Goal: Contribute content: Contribute content

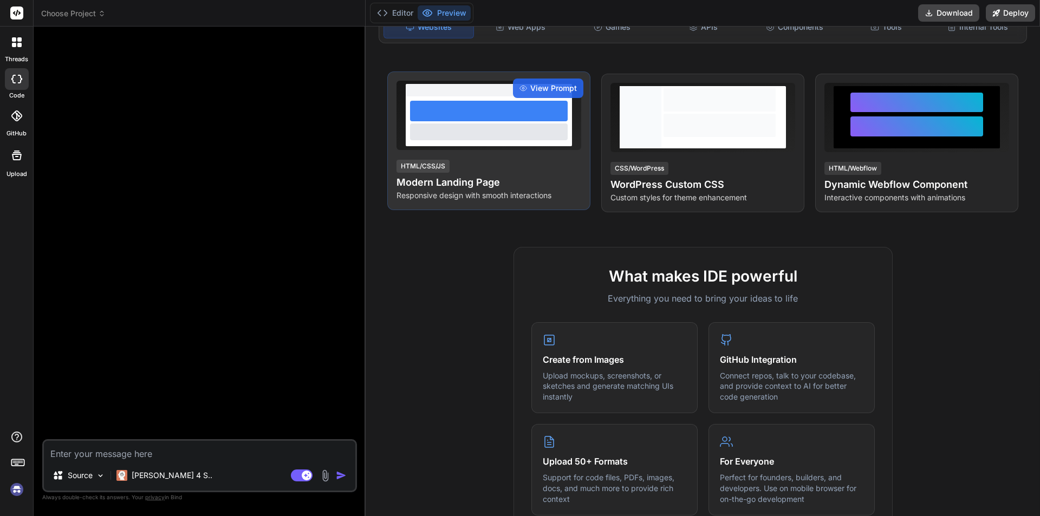
scroll to position [54, 0]
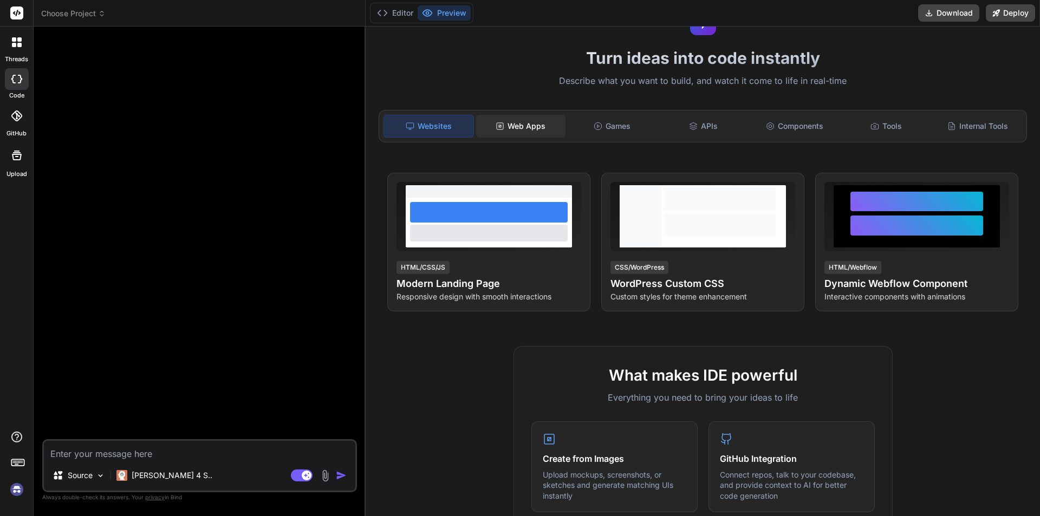
click at [527, 132] on div "Web Apps" at bounding box center [520, 126] width 89 height 23
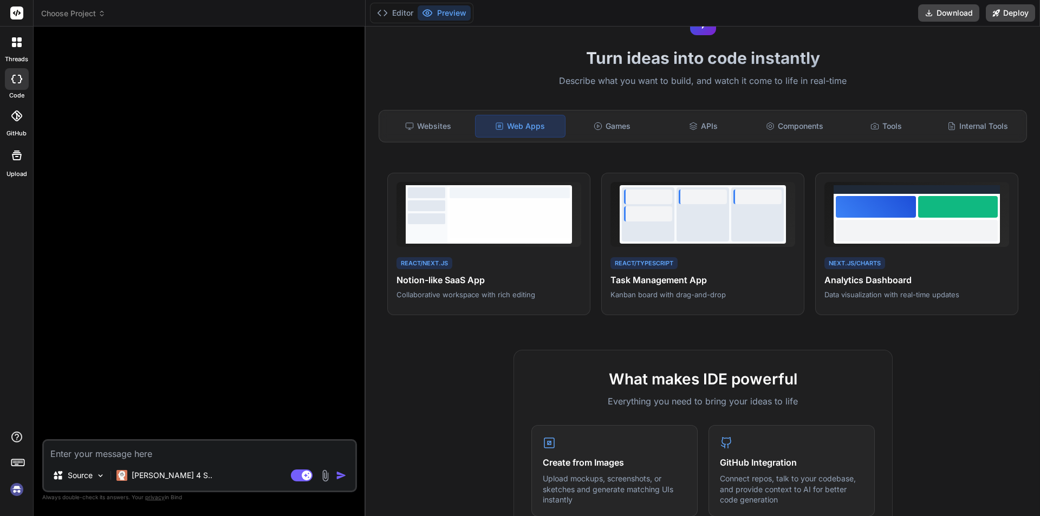
click at [15, 486] on img at bounding box center [17, 490] width 18 height 18
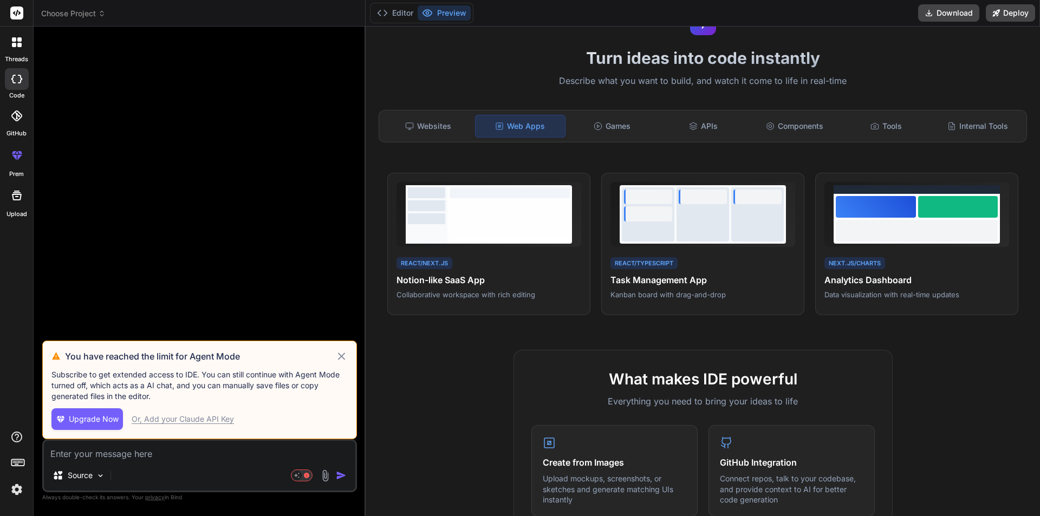
click at [338, 353] on icon at bounding box center [341, 356] width 12 height 13
type textarea "x"
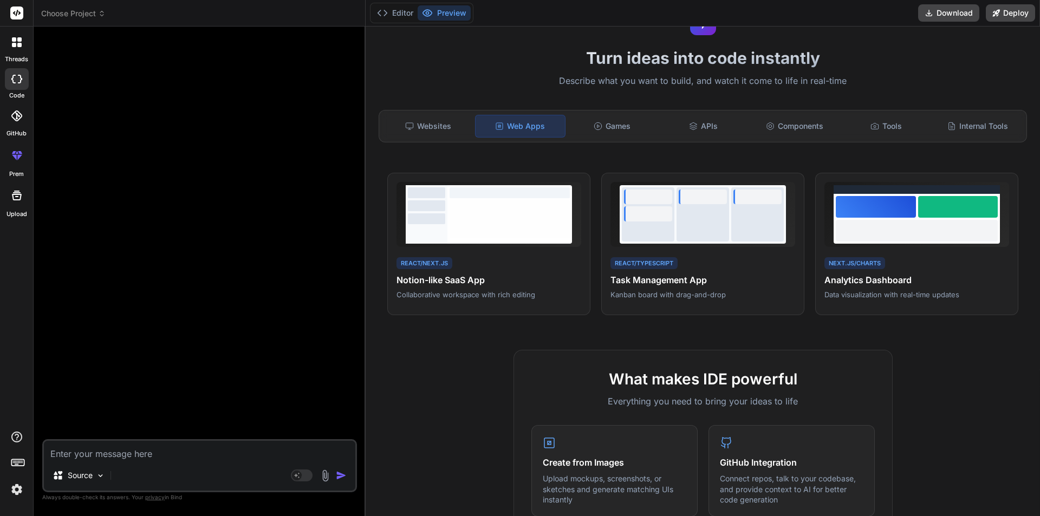
click at [151, 445] on textarea at bounding box center [200, 451] width 312 height 20
paste textarea "Prompt for Creating an SEO-Friendly AC Repairing Service Animated Website Using…"
type textarea "Prompt for Creating an SEO-Friendly AC Repairing Service Animated Website Using…"
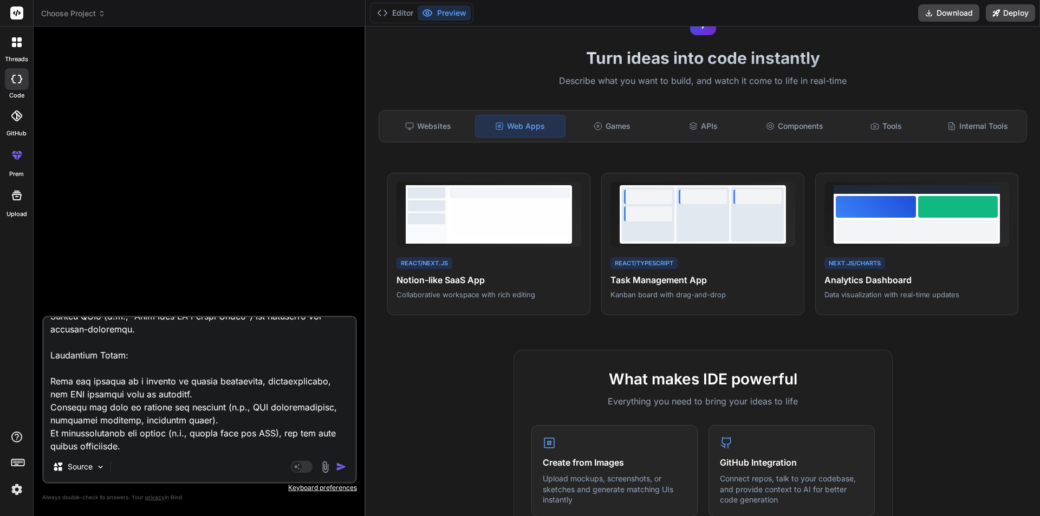
type textarea "x"
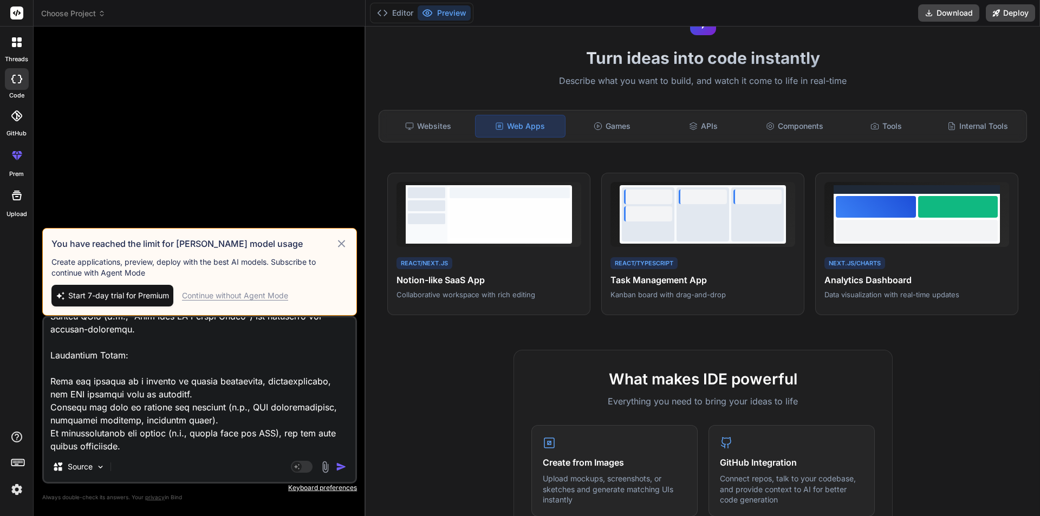
type textarea "Prompt for Creating an SEO-Friendly AC Repairing Service Animated Website Using…"
click at [268, 297] on div "Continue without Agent Mode" at bounding box center [235, 295] width 106 height 11
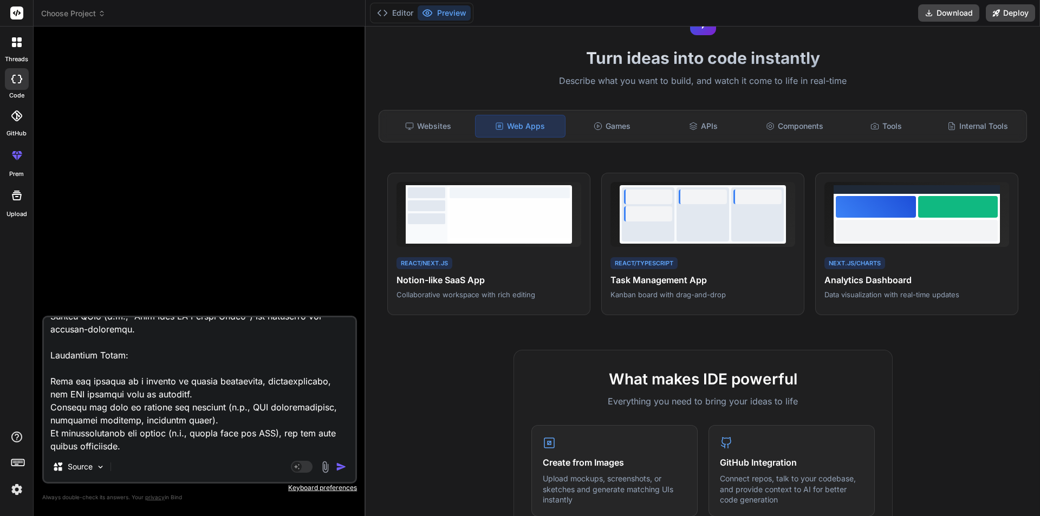
click at [337, 467] on img "button" at bounding box center [341, 467] width 11 height 11
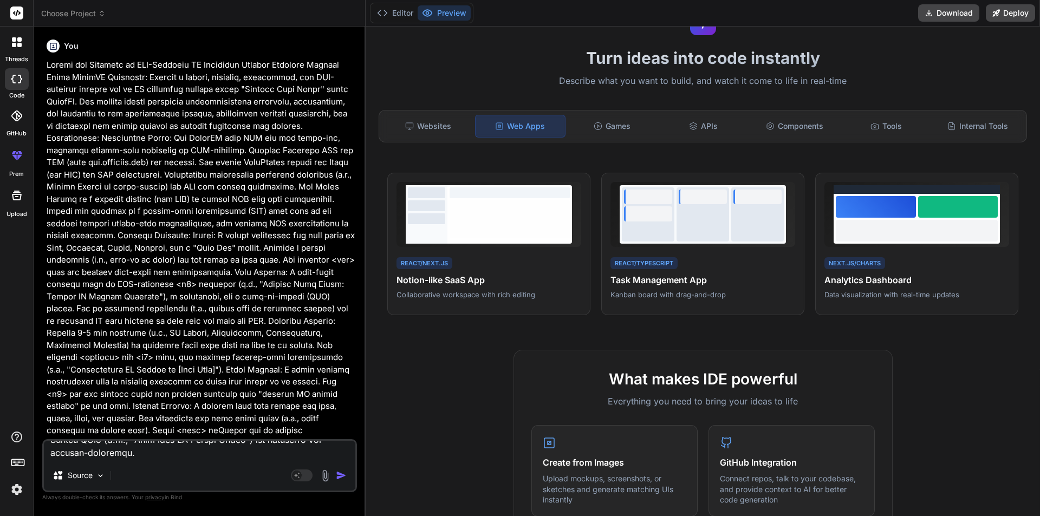
scroll to position [0, 0]
click at [398, 11] on button "Editor" at bounding box center [395, 12] width 45 height 15
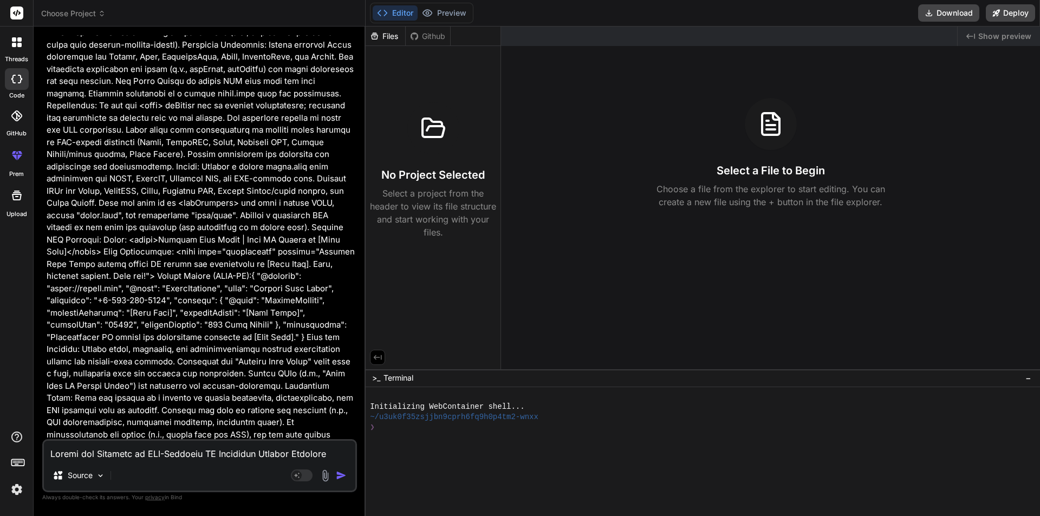
scroll to position [879, 0]
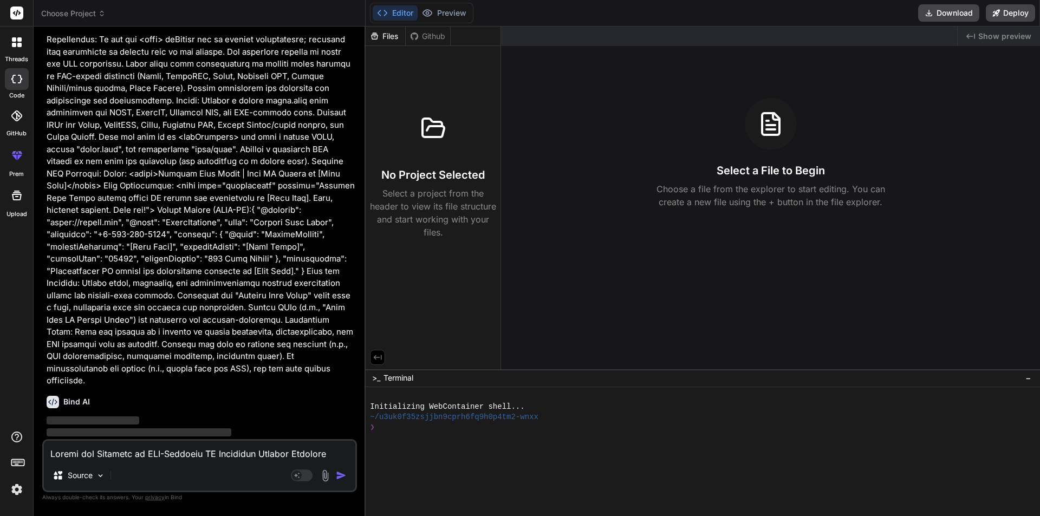
click at [14, 50] on div at bounding box center [16, 42] width 23 height 23
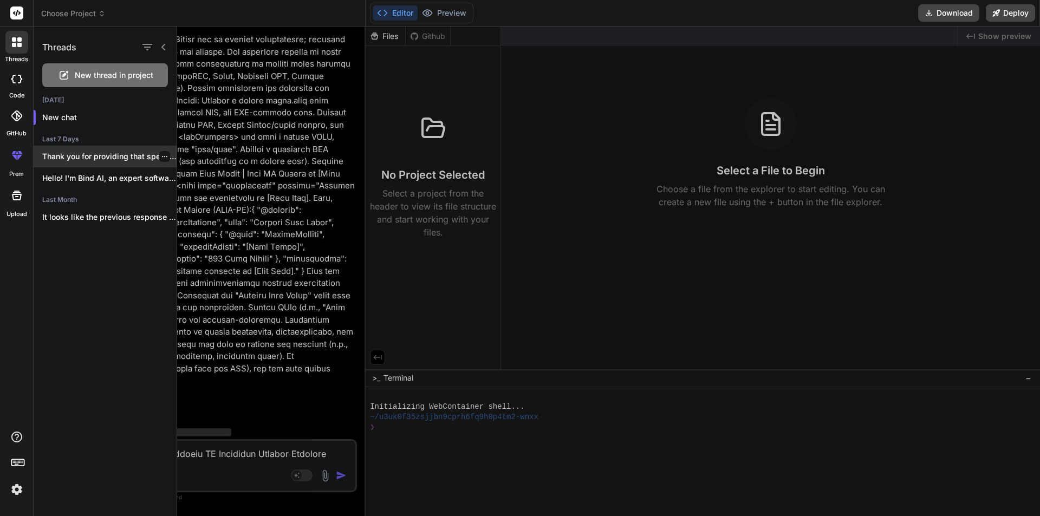
click at [161, 156] on icon "button" at bounding box center [164, 156] width 7 height 7
click at [196, 214] on div "Rename and Save Delete" at bounding box center [210, 189] width 107 height 53
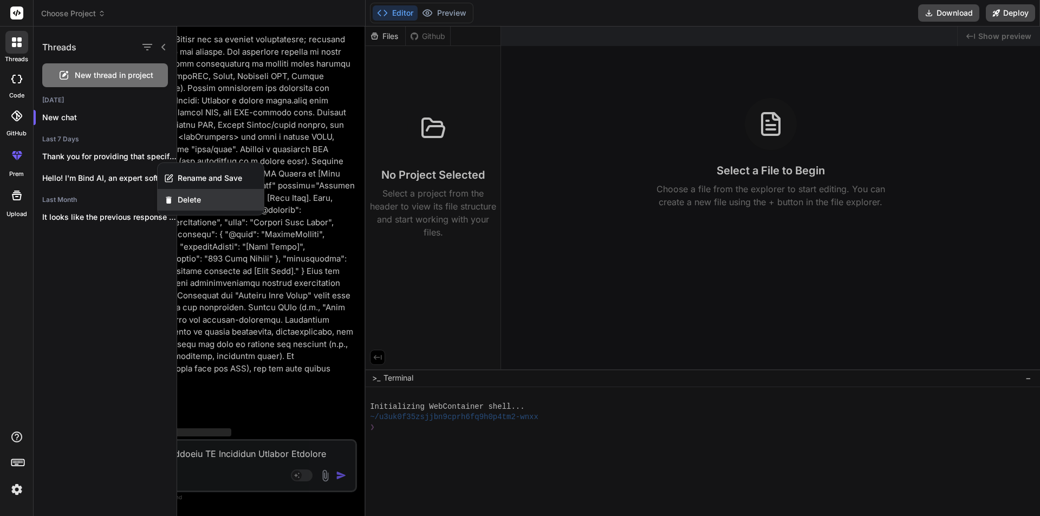
click at [197, 205] on div "Delete" at bounding box center [211, 200] width 106 height 22
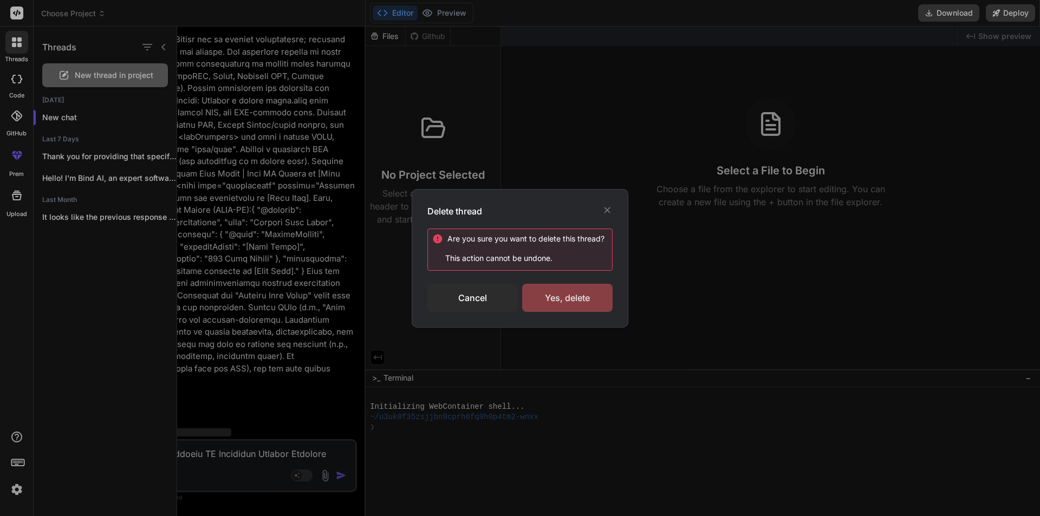
click at [580, 299] on div "Yes, delete" at bounding box center [567, 298] width 90 height 28
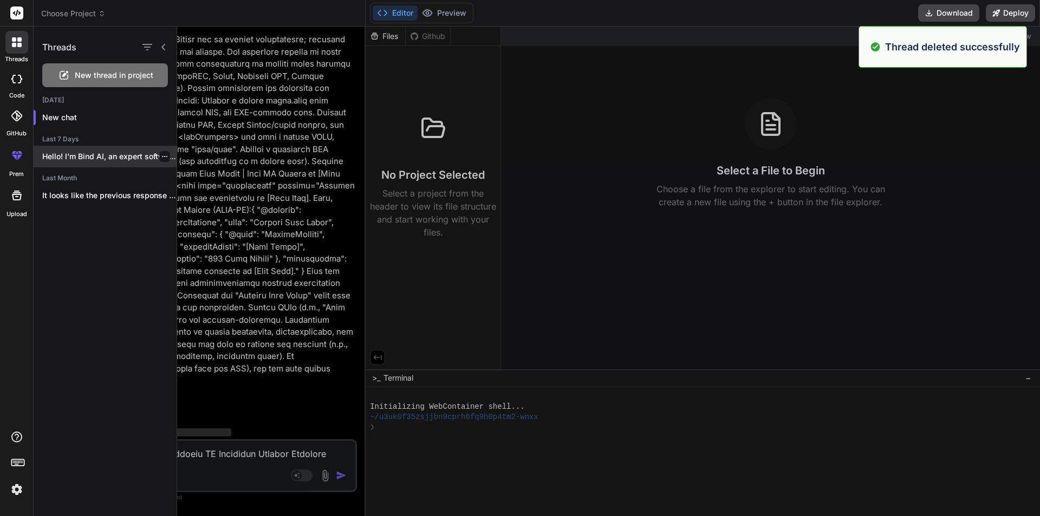
click at [159, 157] on div at bounding box center [164, 156] width 11 height 11
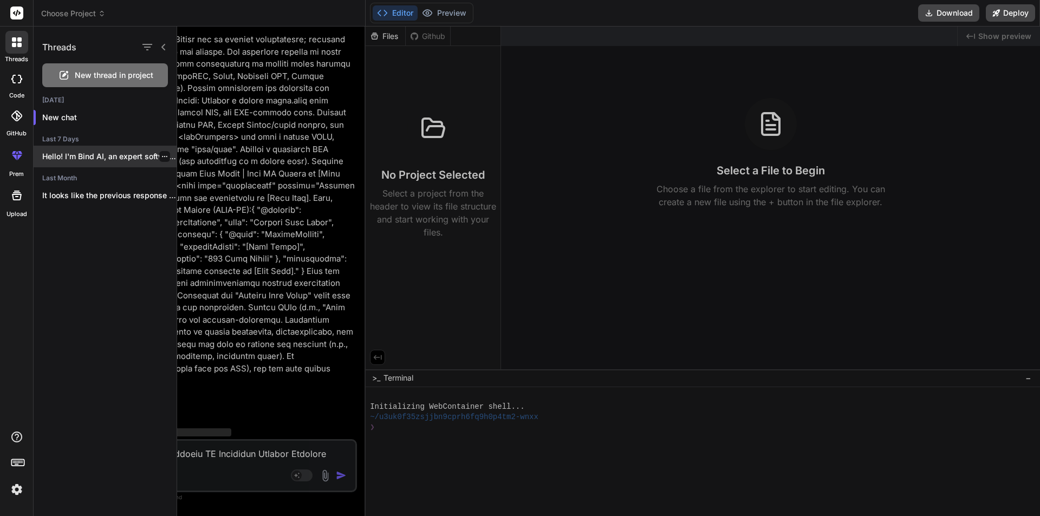
click at [161, 158] on icon "button" at bounding box center [164, 156] width 7 height 7
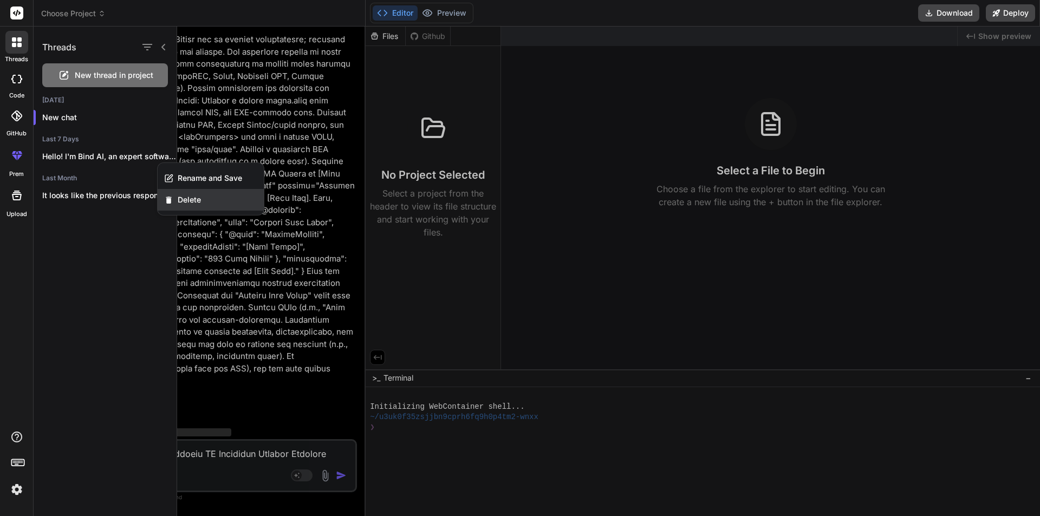
click at [193, 192] on div "Delete" at bounding box center [211, 200] width 106 height 22
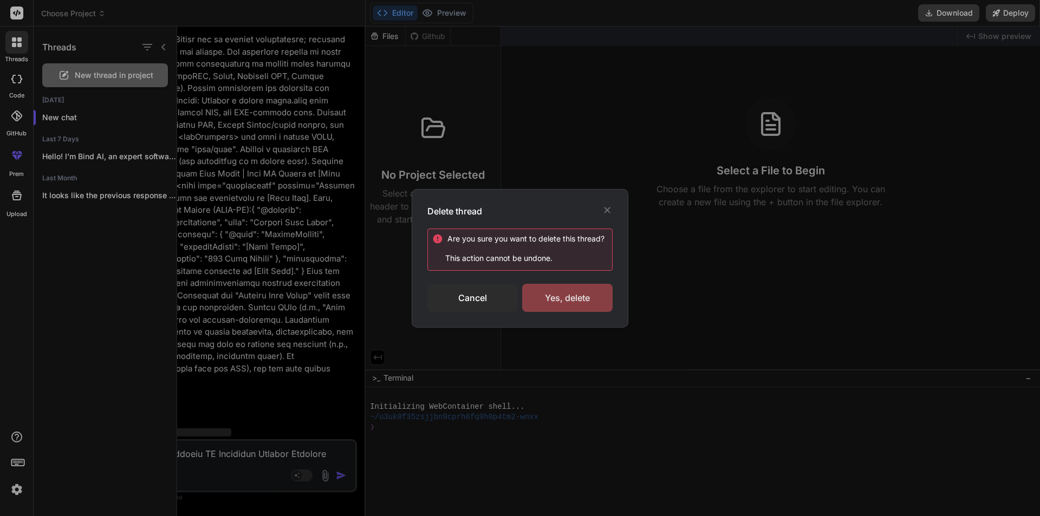
click at [551, 296] on div "Yes, delete" at bounding box center [567, 298] width 90 height 28
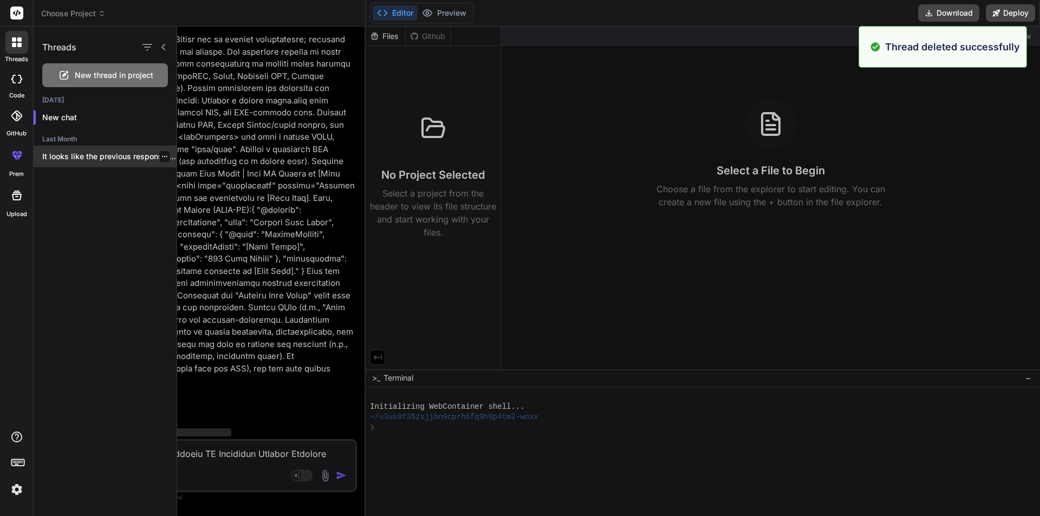
click at [161, 158] on icon "button" at bounding box center [164, 156] width 7 height 7
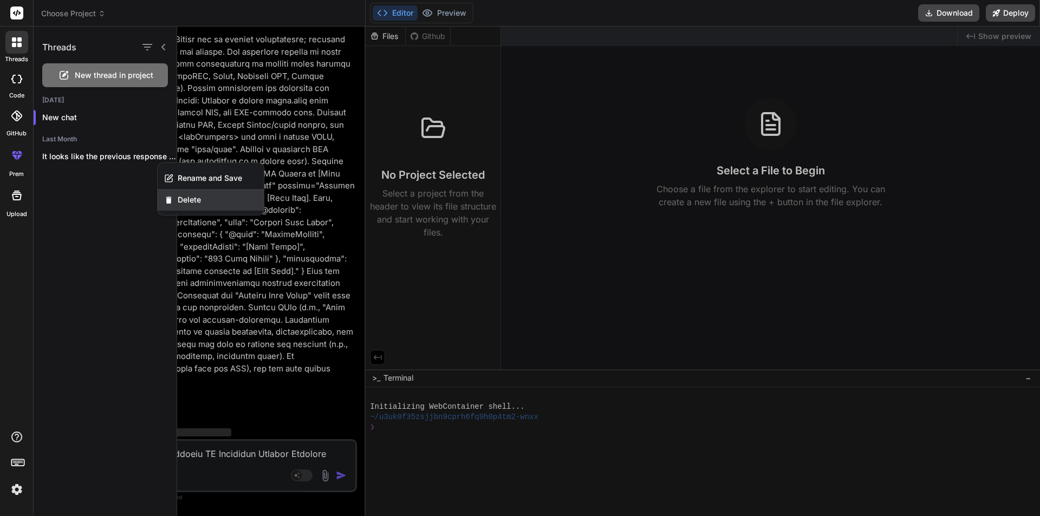
click at [201, 202] on span "Delete" at bounding box center [189, 200] width 23 height 11
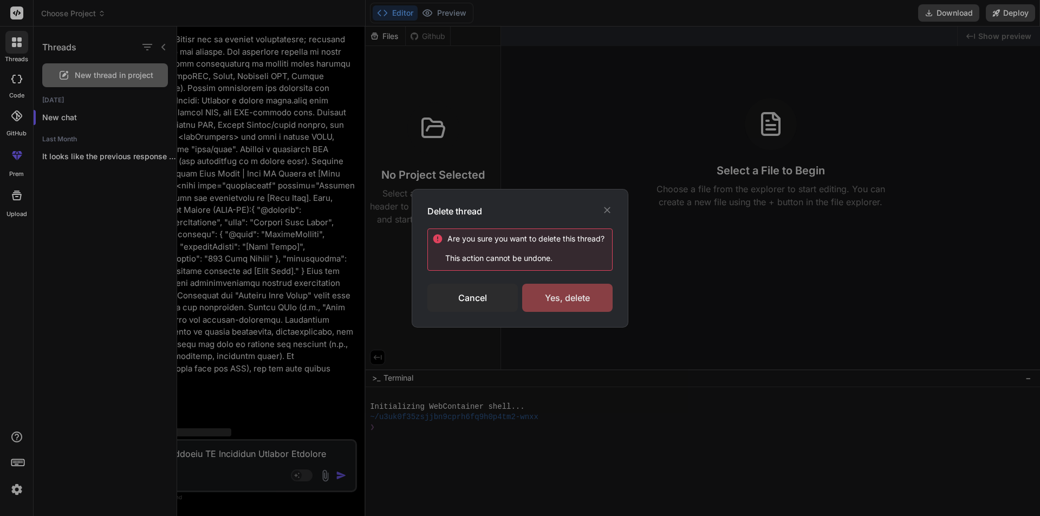
click at [554, 299] on div "Yes, delete" at bounding box center [567, 298] width 90 height 28
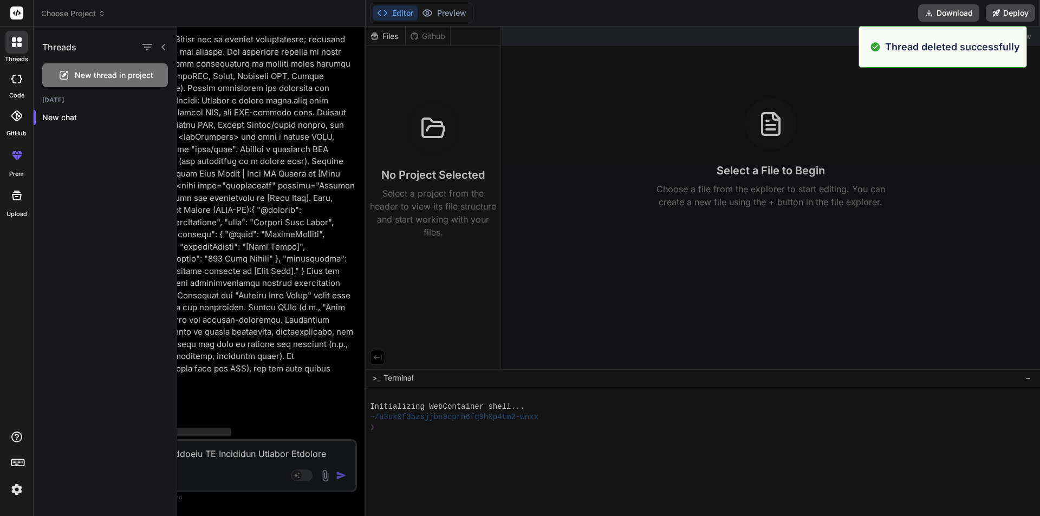
click at [312, 283] on div at bounding box center [608, 272] width 863 height 490
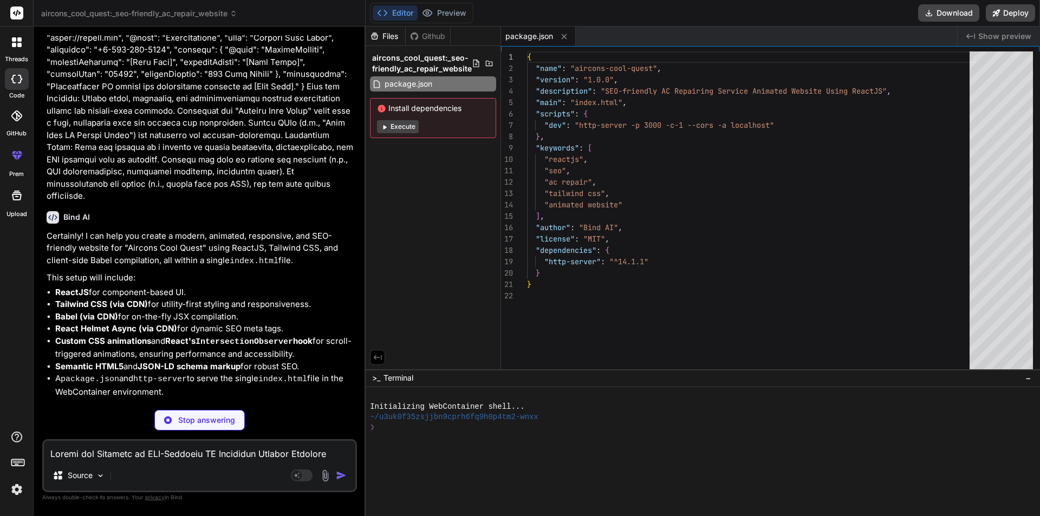
scroll to position [1163, 0]
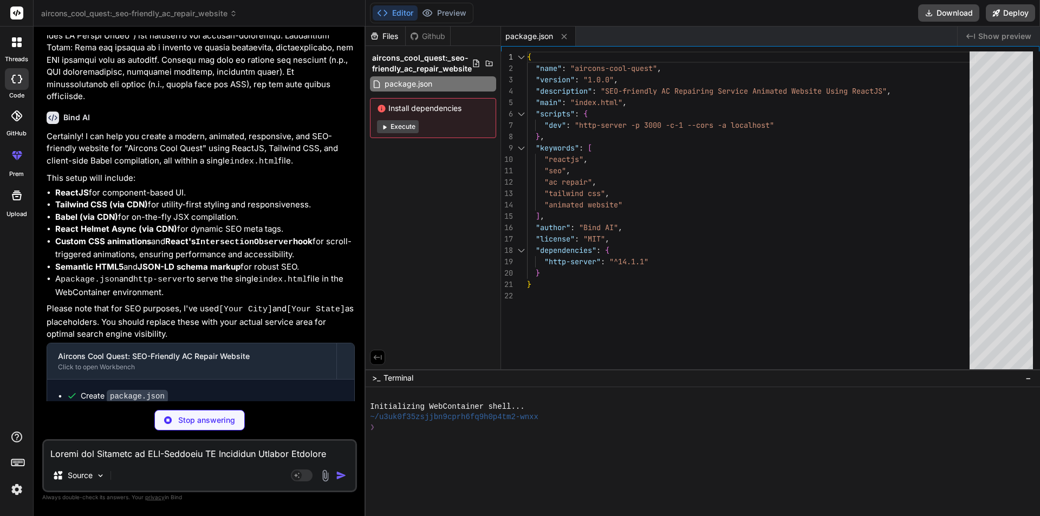
type textarea "x"
type textarea "<priority>0.9</priority> </url> </urlset> --> </body> </html>"
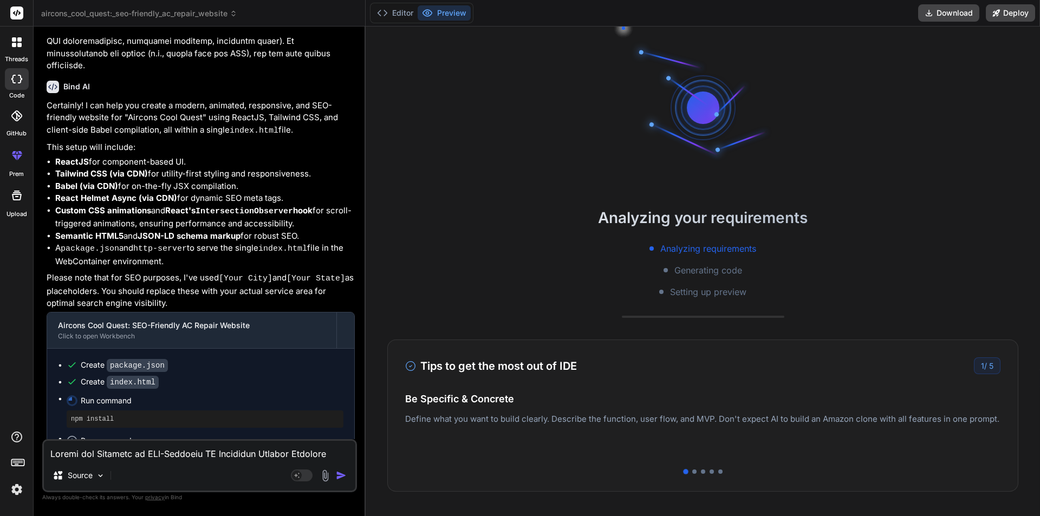
scroll to position [51, 0]
type textarea "x"
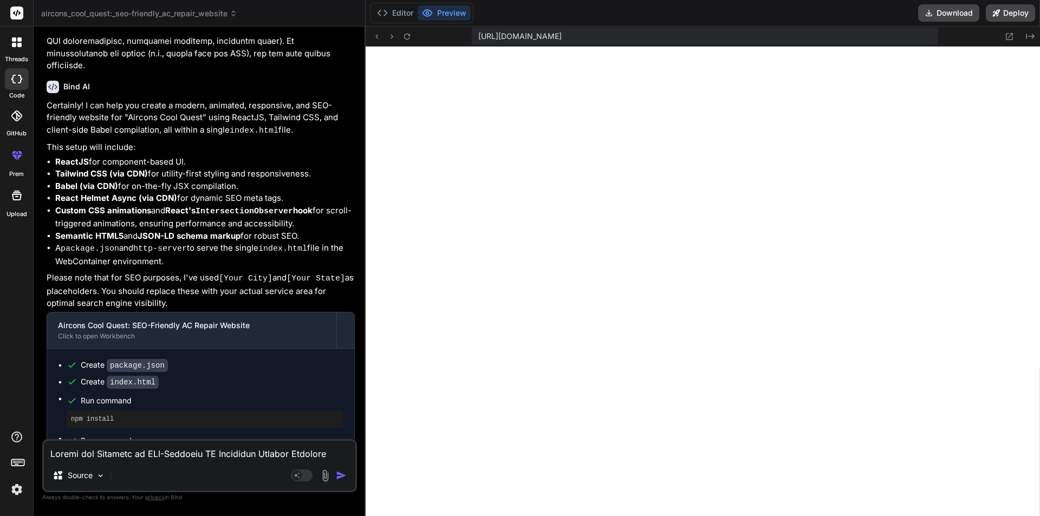
scroll to position [432, 0]
click at [393, 15] on button "Editor" at bounding box center [395, 12] width 45 height 15
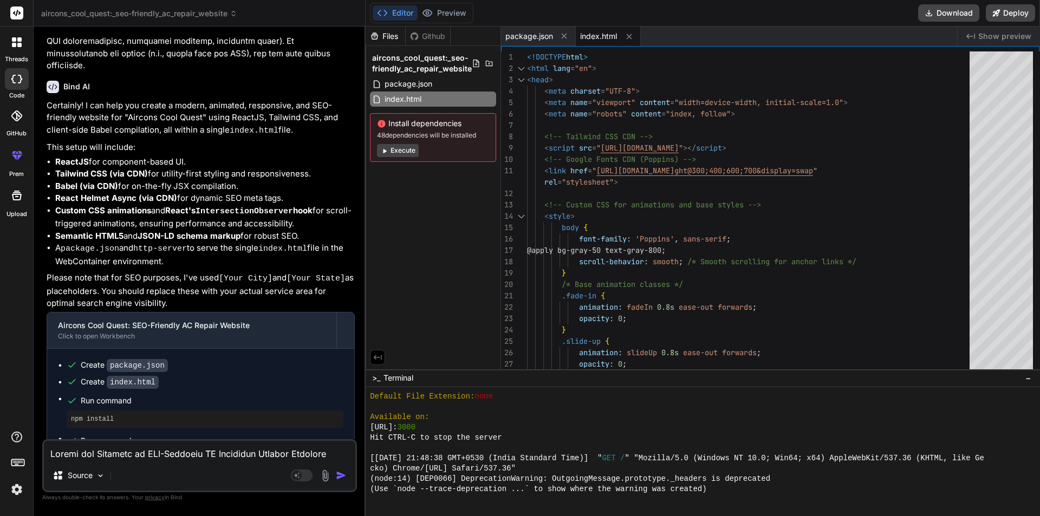
scroll to position [1249, 0]
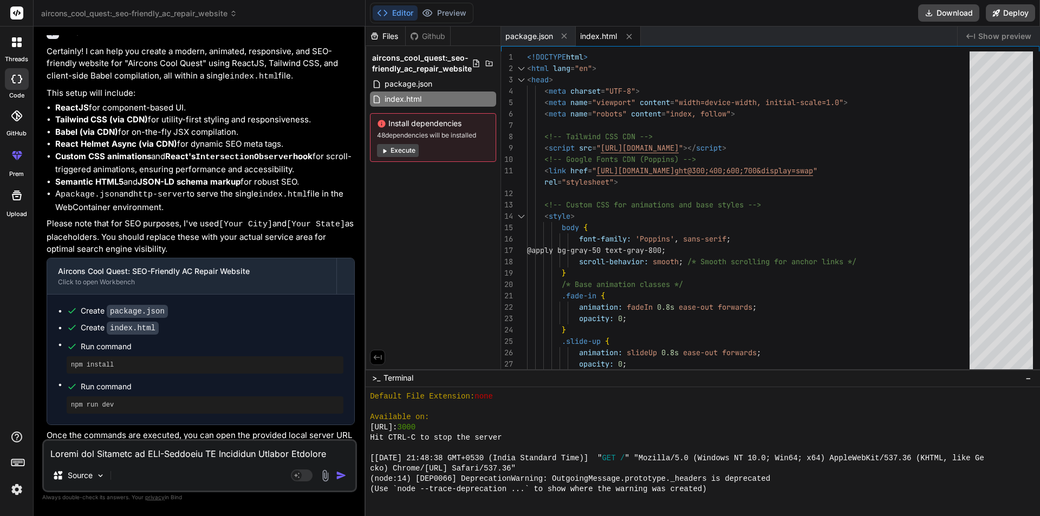
click at [105, 449] on textarea at bounding box center [200, 451] width 312 height 20
type textarea "c"
type textarea "x"
type textarea "cr"
type textarea "x"
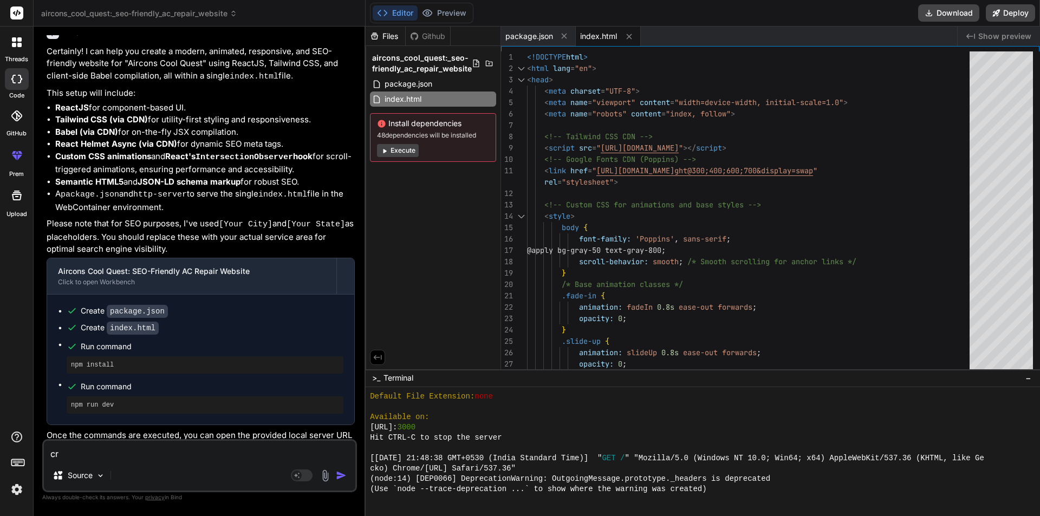
type textarea "cre"
type textarea "x"
type textarea "cree"
type textarea "x"
type textarea "creea"
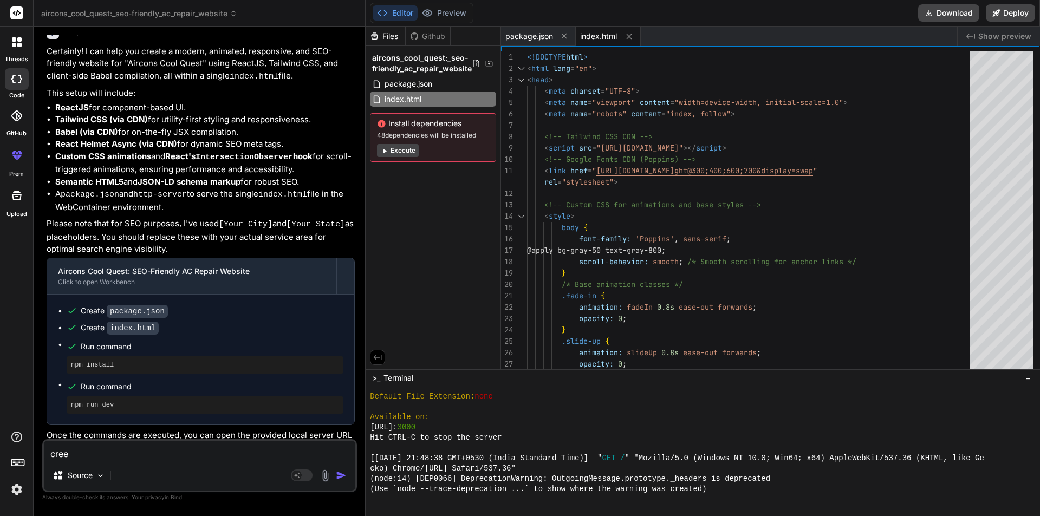
type textarea "x"
type textarea "creeat"
type textarea "x"
type textarea "creeate"
type textarea "x"
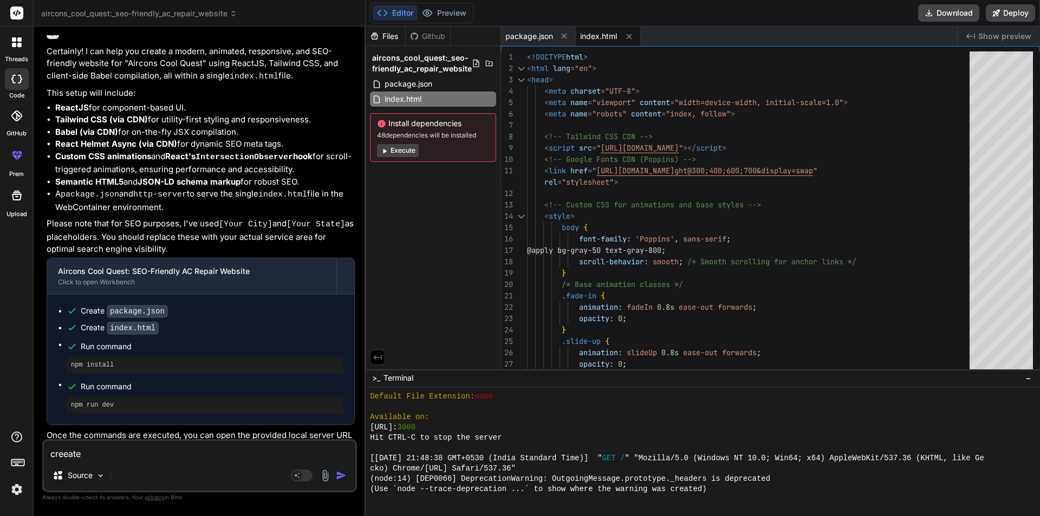
type textarea "creeate"
type textarea "x"
type textarea "creeate"
type textarea "x"
type textarea "creeat"
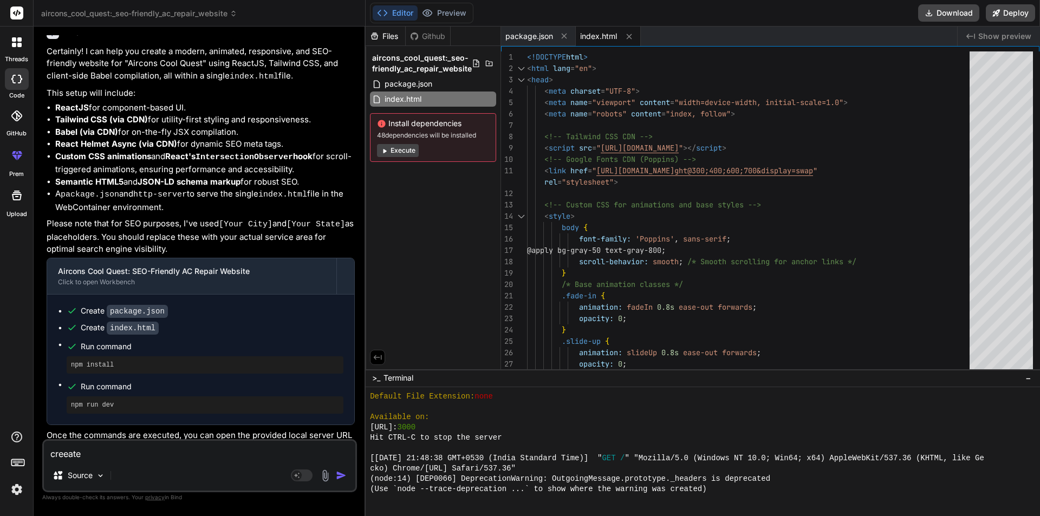
type textarea "x"
type textarea "creea"
type textarea "x"
type textarea "cree"
type textarea "x"
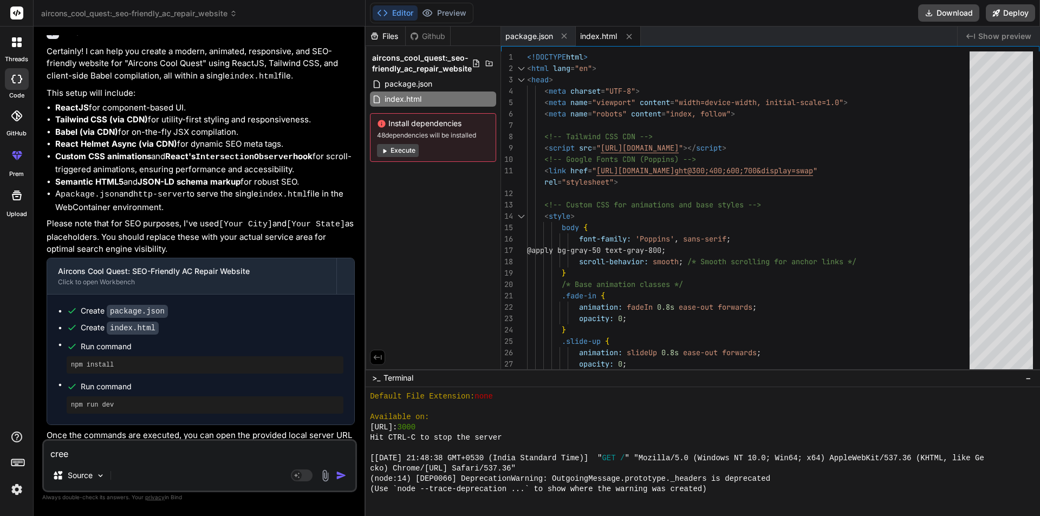
type textarea "cre"
type textarea "x"
type textarea "cr"
type textarea "x"
type textarea "c"
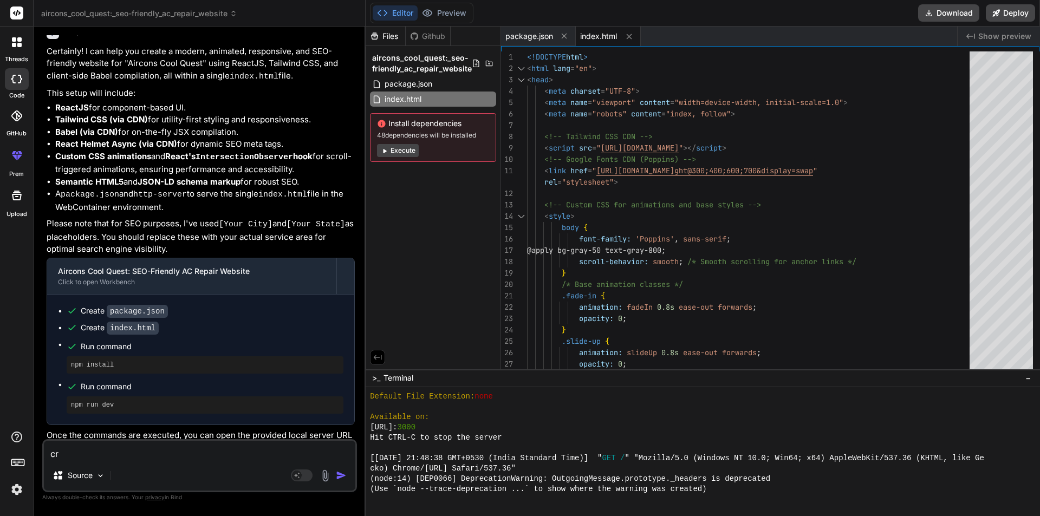
type textarea "x"
click at [174, 449] on textarea at bounding box center [200, 451] width 312 height 20
type textarea "c"
type textarea "x"
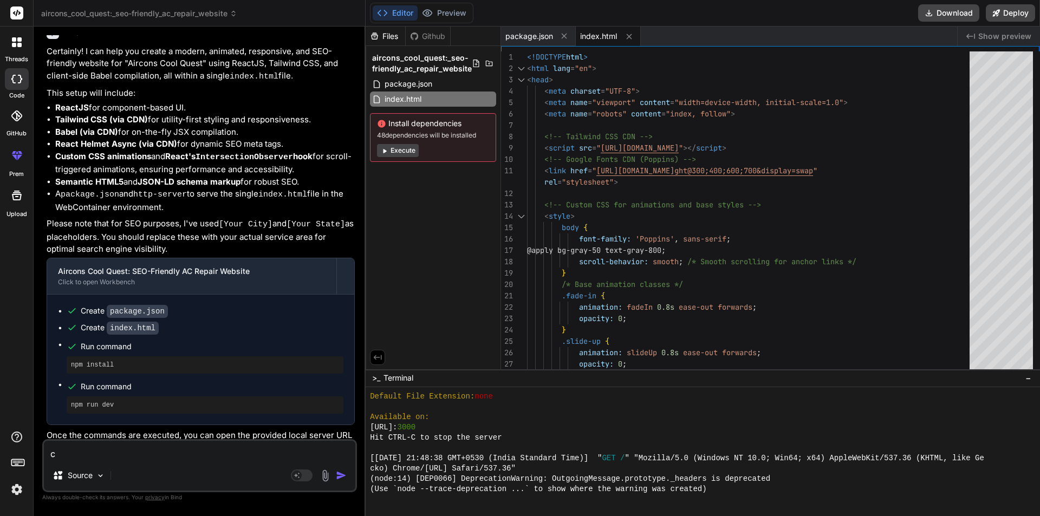
type textarea "cr"
type textarea "x"
type textarea "cre"
type textarea "x"
type textarea "crea"
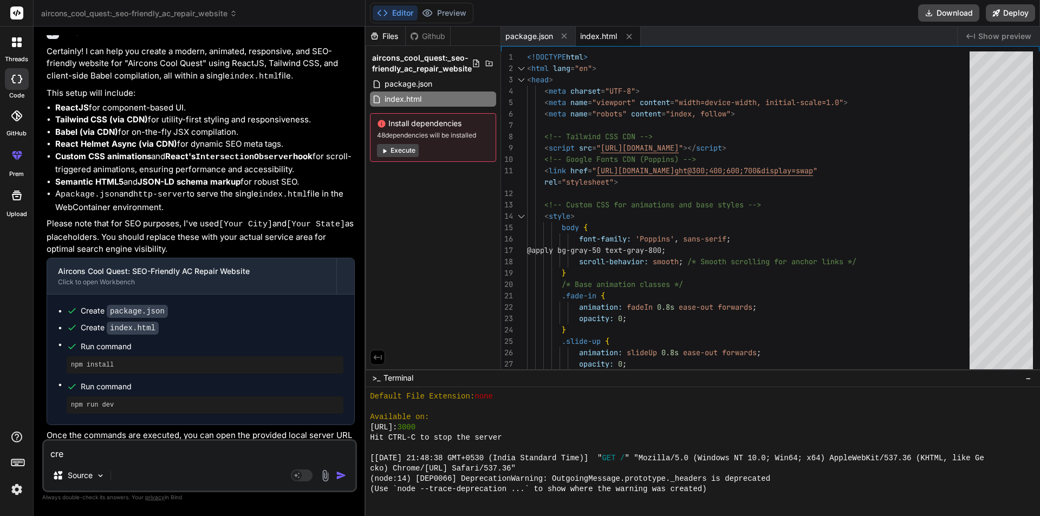
type textarea "x"
type textarea "creat"
type textarea "x"
type textarea "create"
type textarea "x"
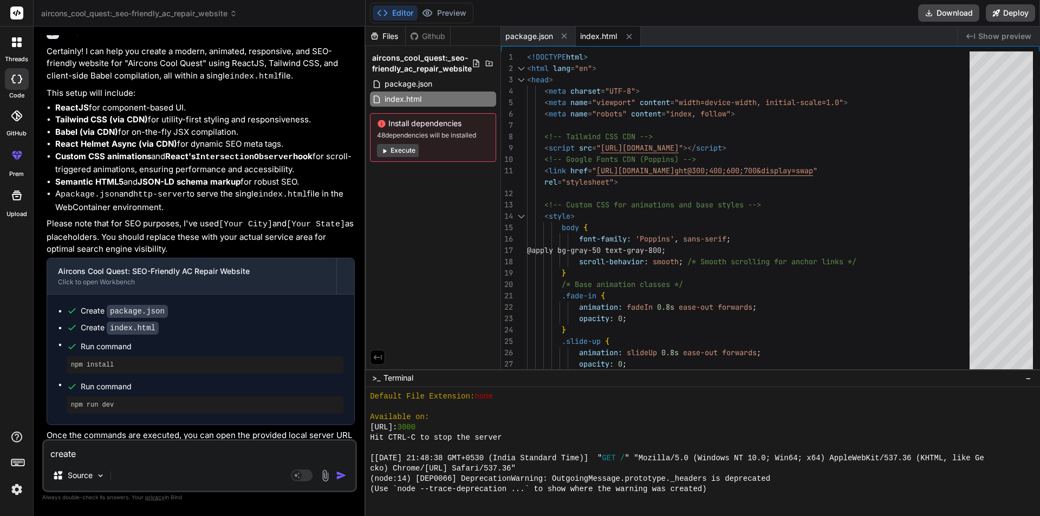
type textarea "create"
type textarea "x"
type textarea "create u"
type textarea "x"
type textarea "create us"
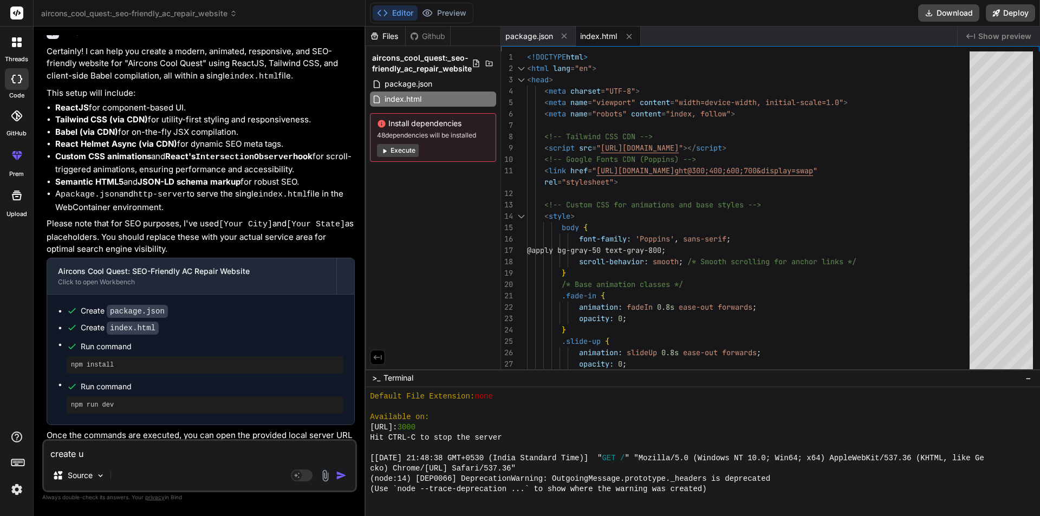
type textarea "x"
type textarea "create usi"
type textarea "x"
type textarea "create usin"
type textarea "x"
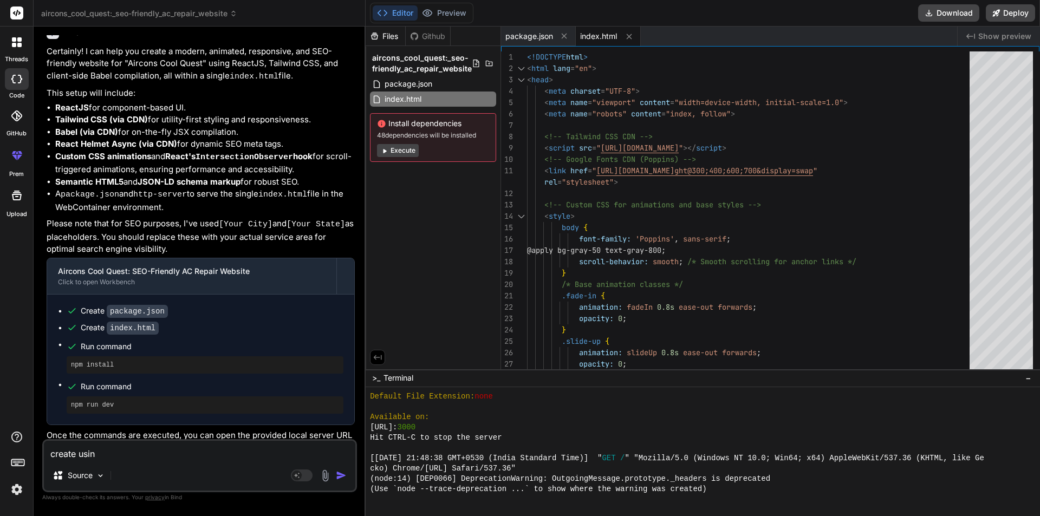
type textarea "create using"
type textarea "x"
type textarea "create using"
type textarea "x"
type textarea "create using r"
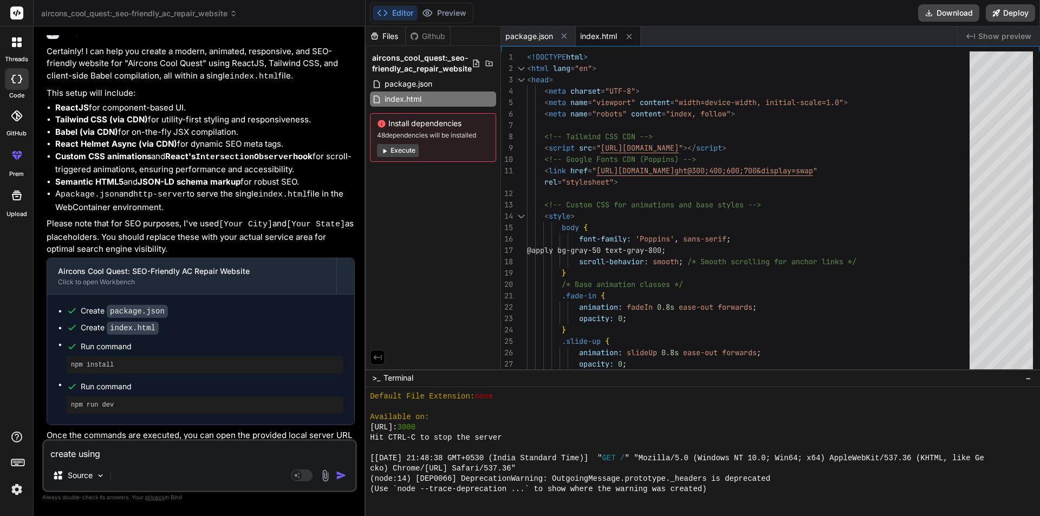
type textarea "x"
type textarea "create using ra"
type textarea "x"
type textarea "create using r"
type textarea "x"
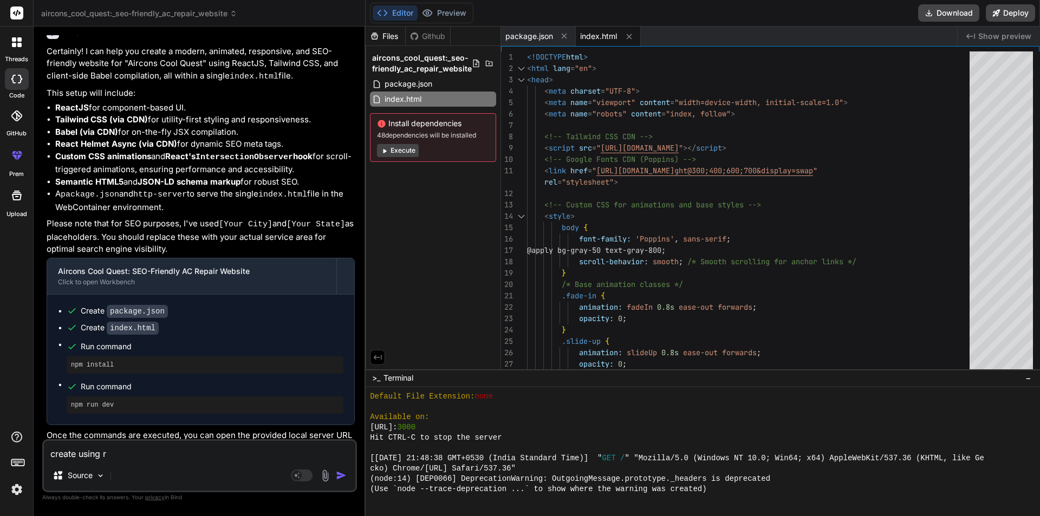
type textarea "create using re"
type textarea "x"
type textarea "create using rea"
type textarea "x"
type textarea "create using reac"
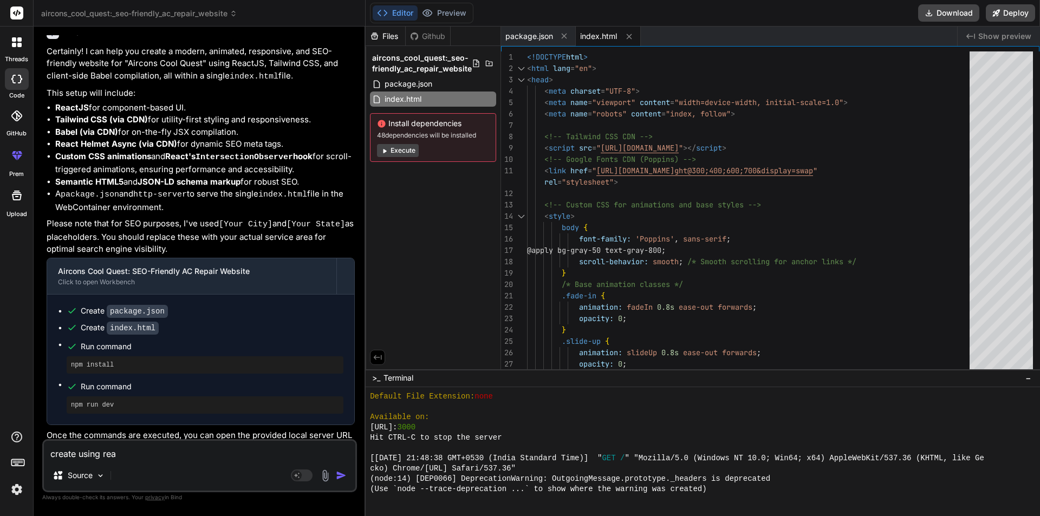
type textarea "x"
type textarea "create using react"
type textarea "x"
type textarea "create using reactj"
type textarea "x"
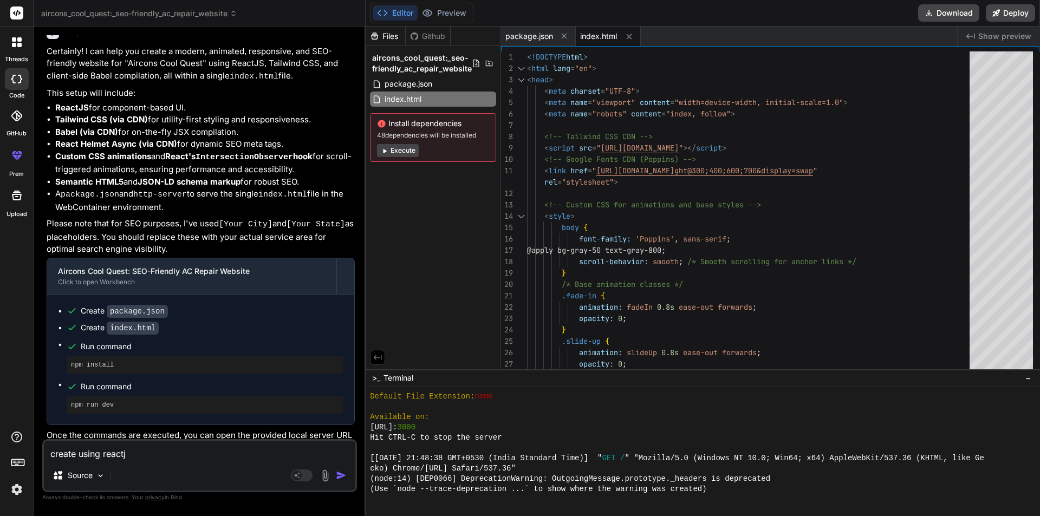
type textarea "create using reactjs"
type textarea "x"
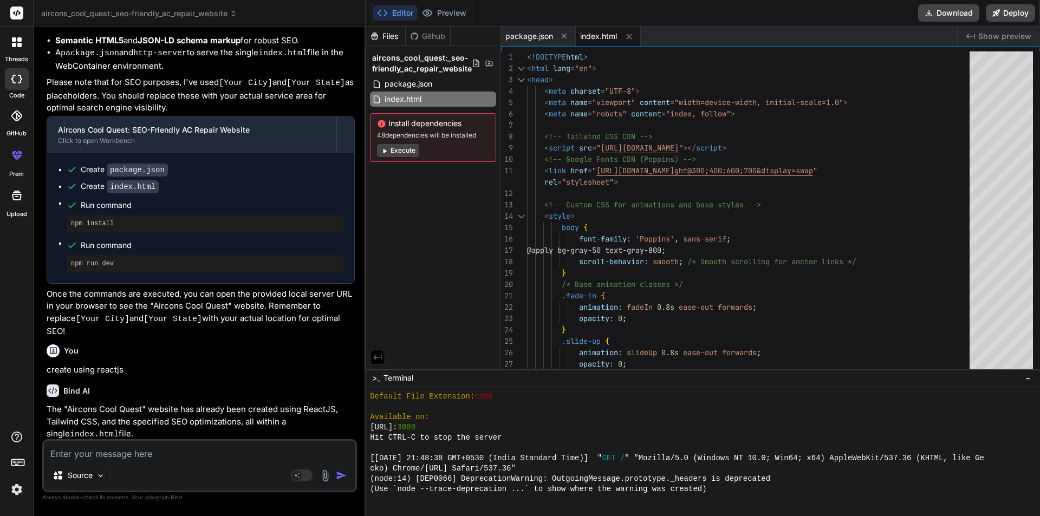
scroll to position [1408, 0]
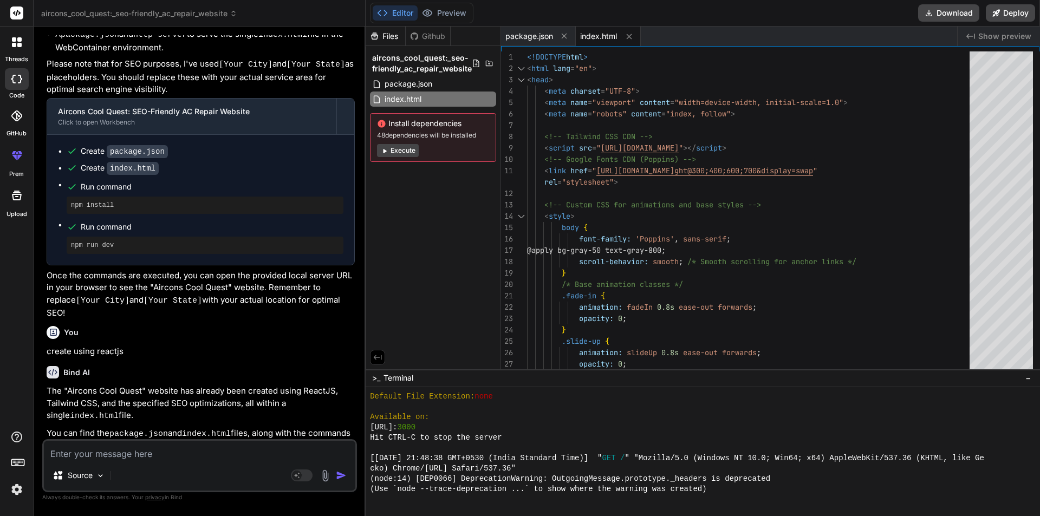
click at [18, 55] on label "threads" at bounding box center [16, 59] width 23 height 9
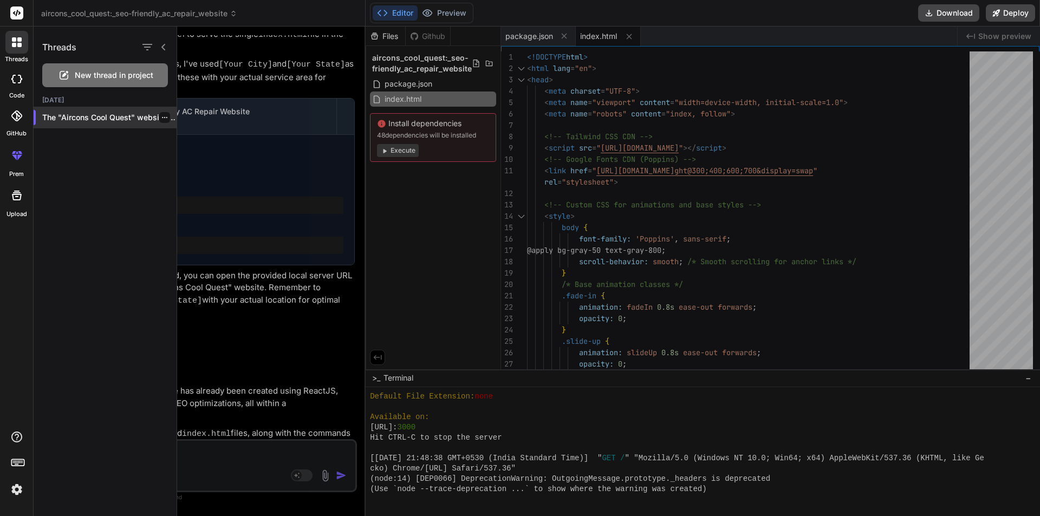
click at [160, 113] on div at bounding box center [164, 117] width 11 height 11
click at [161, 123] on div "The "Aircons Cool Quest" website has alr..." at bounding box center [105, 118] width 143 height 22
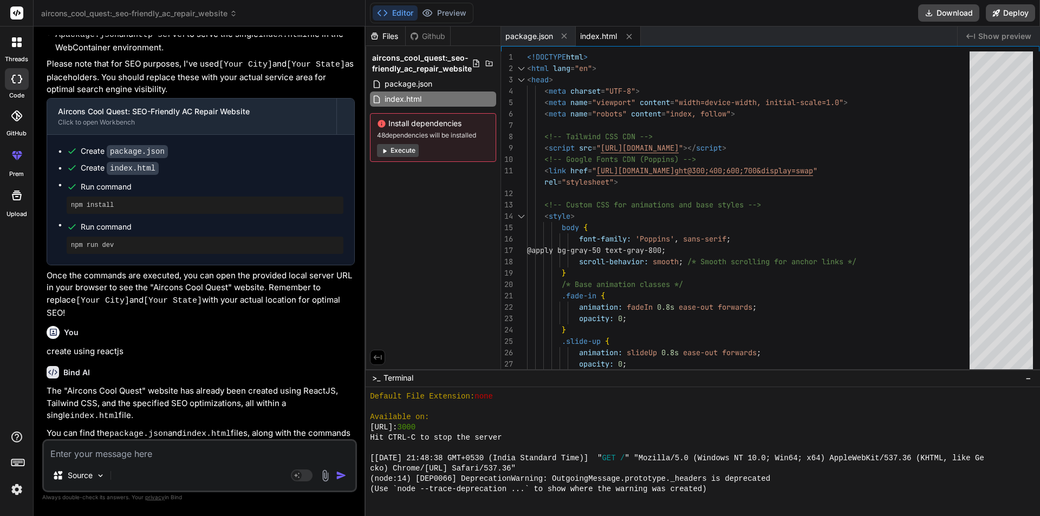
click at [22, 91] on label "code" at bounding box center [16, 95] width 15 height 9
click at [10, 56] on label "threads" at bounding box center [16, 59] width 23 height 9
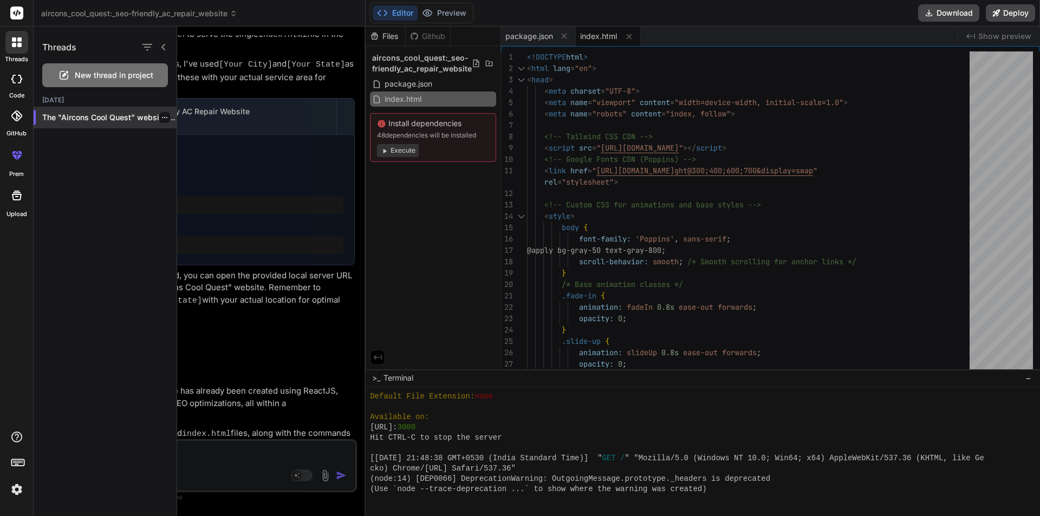
click at [161, 115] on icon "button" at bounding box center [164, 117] width 7 height 7
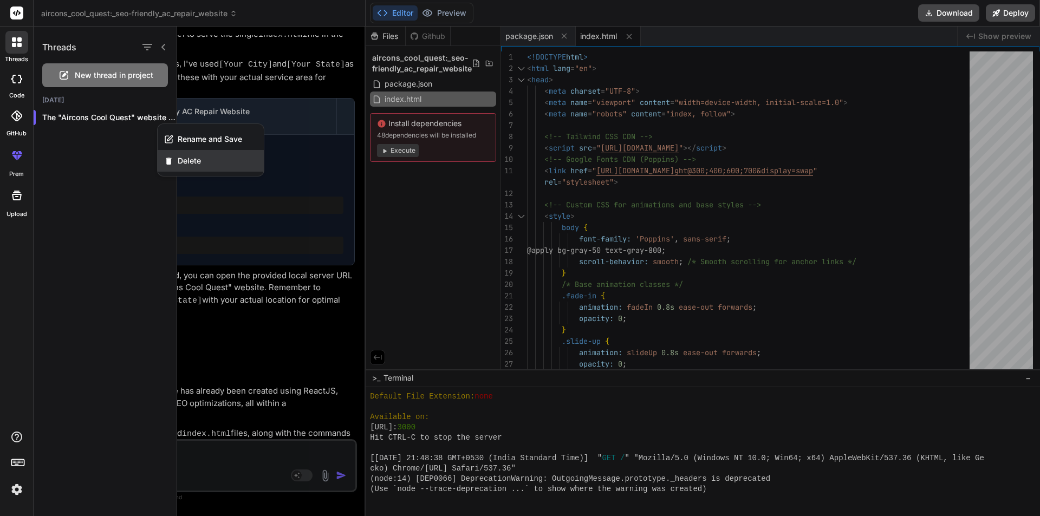
click at [191, 166] on span "Delete" at bounding box center [189, 161] width 23 height 11
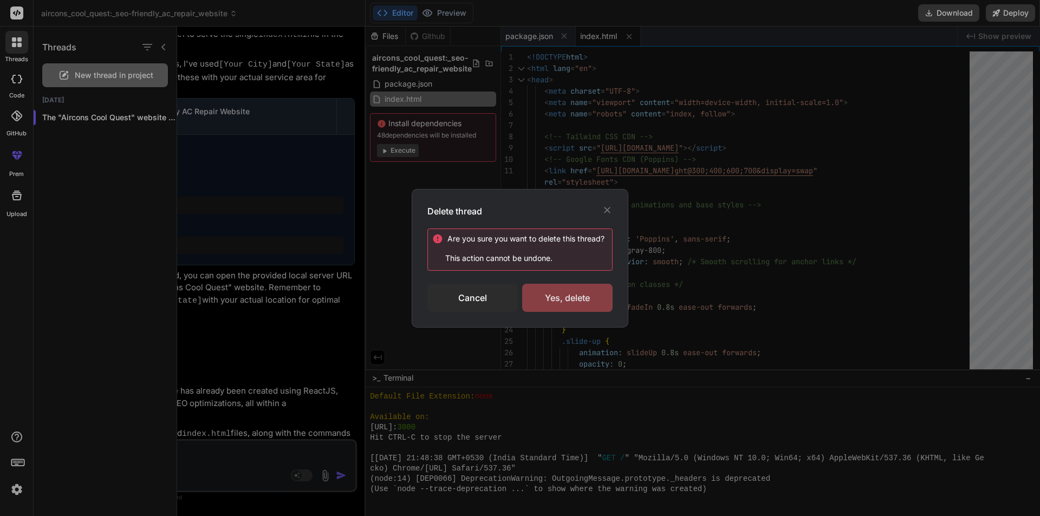
click at [561, 302] on div "Yes, delete" at bounding box center [567, 298] width 90 height 28
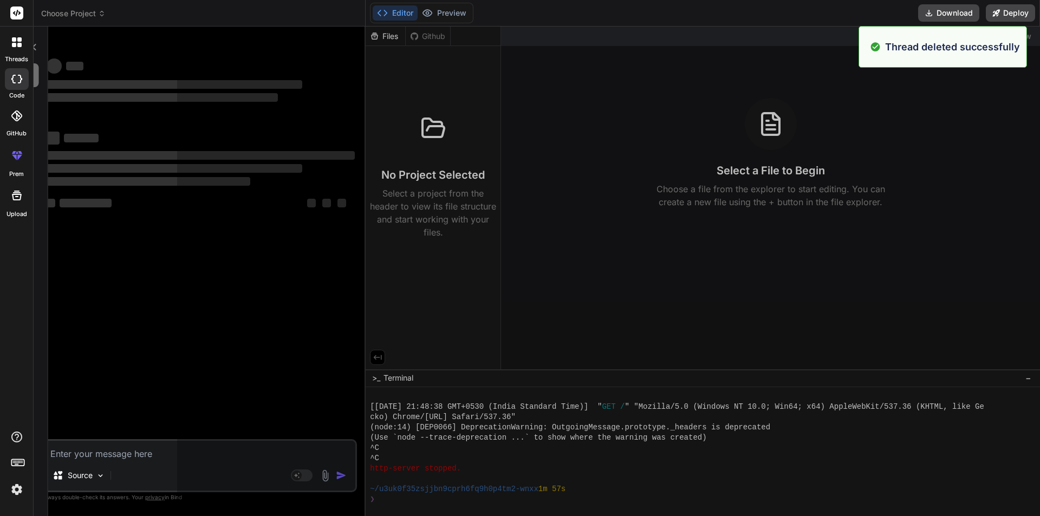
scroll to position [484, 0]
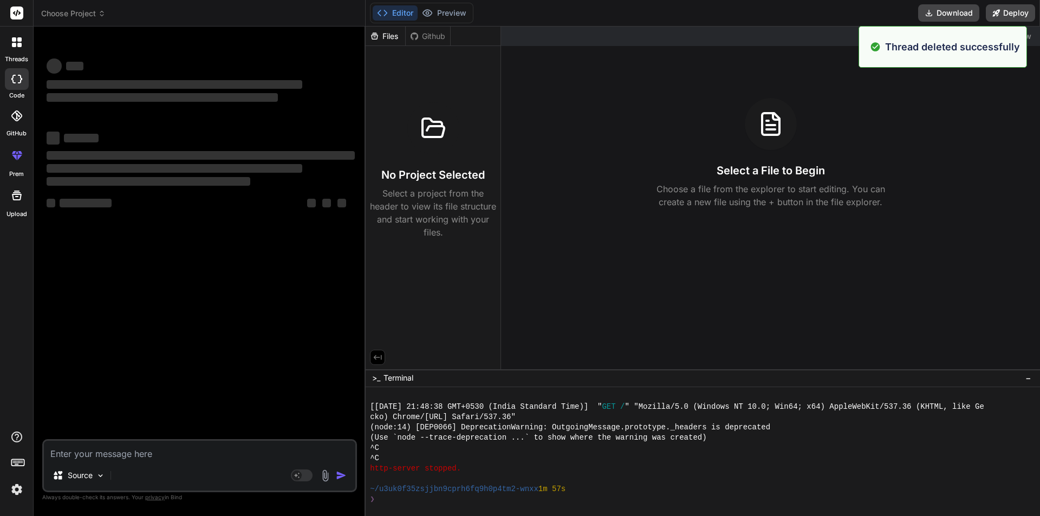
type textarea "x"
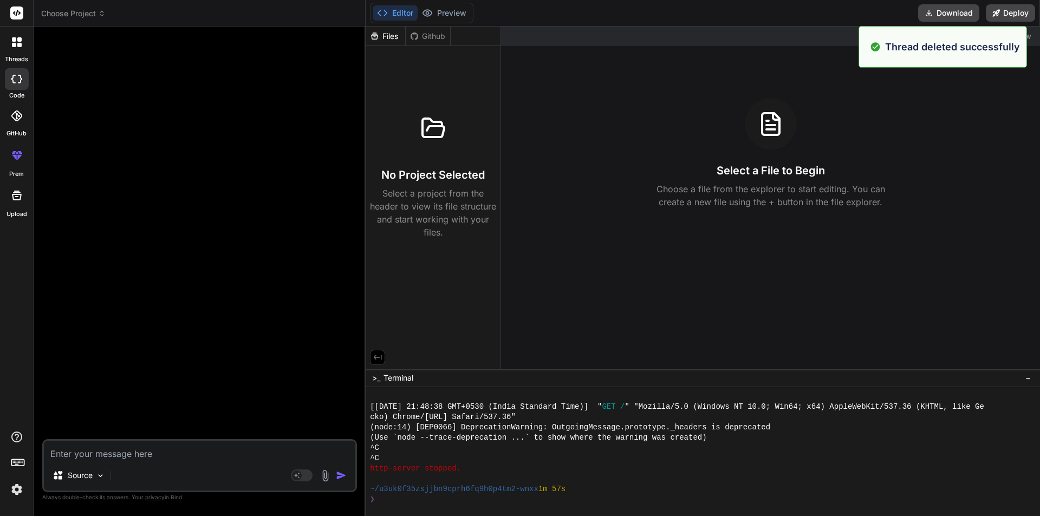
click at [16, 42] on icon at bounding box center [17, 42] width 10 height 10
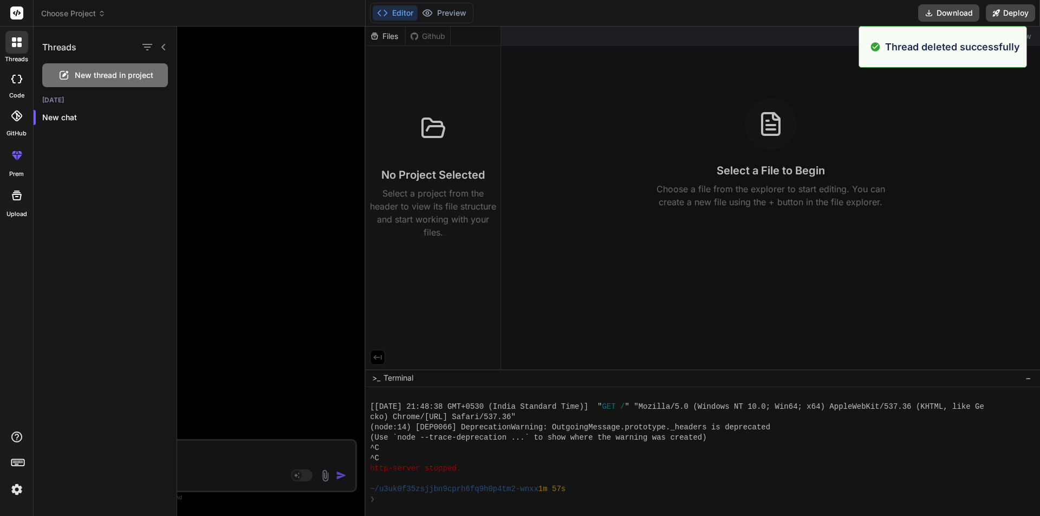
click at [239, 240] on div at bounding box center [608, 272] width 863 height 490
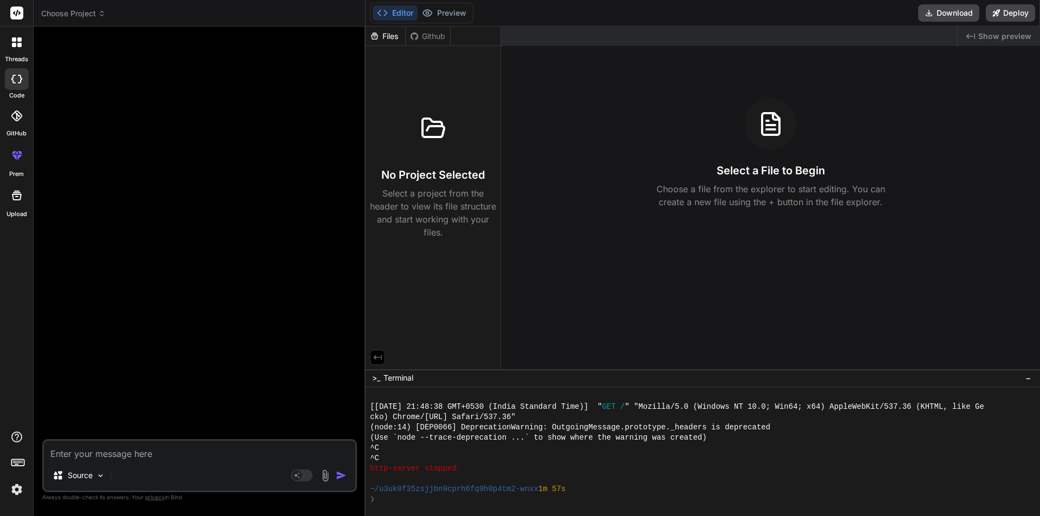
click at [107, 448] on textarea at bounding box center [200, 451] width 312 height 20
paste textarea "You are an expert web developer specializing in ReactJS and Tailwind CSS. Your …"
type textarea "You are an expert web developer specializing in ReactJS and Tailwind CSS. Your …"
type textarea "x"
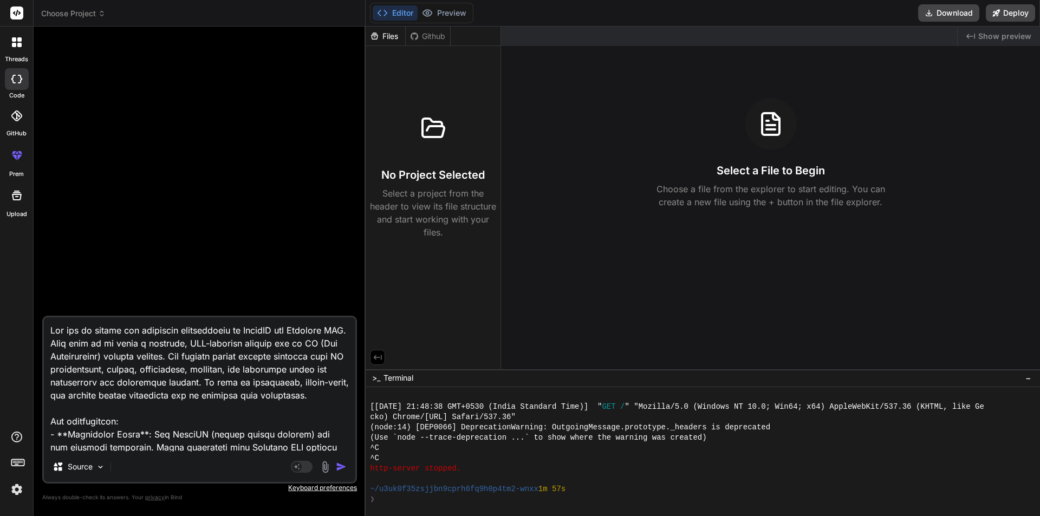
scroll to position [872, 0]
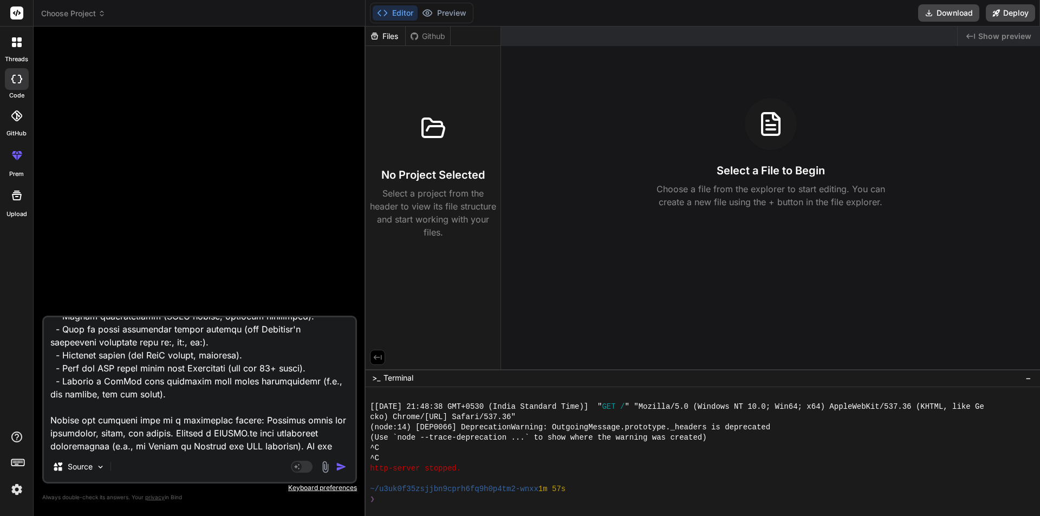
type textarea "You are an expert web developer specializing in ReactJS and Tailwind CSS. Your …"
click at [344, 467] on img "button" at bounding box center [341, 467] width 11 height 11
type textarea "x"
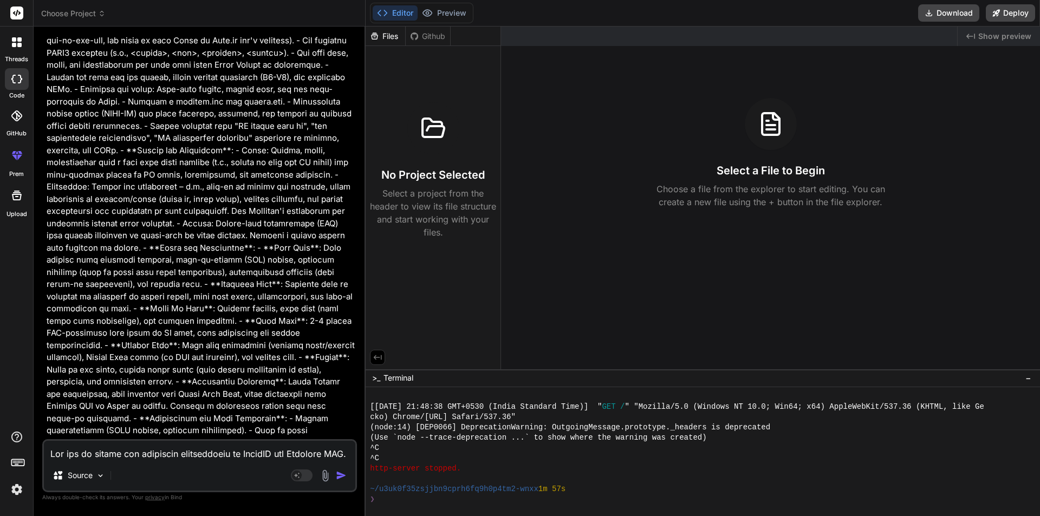
scroll to position [354, 0]
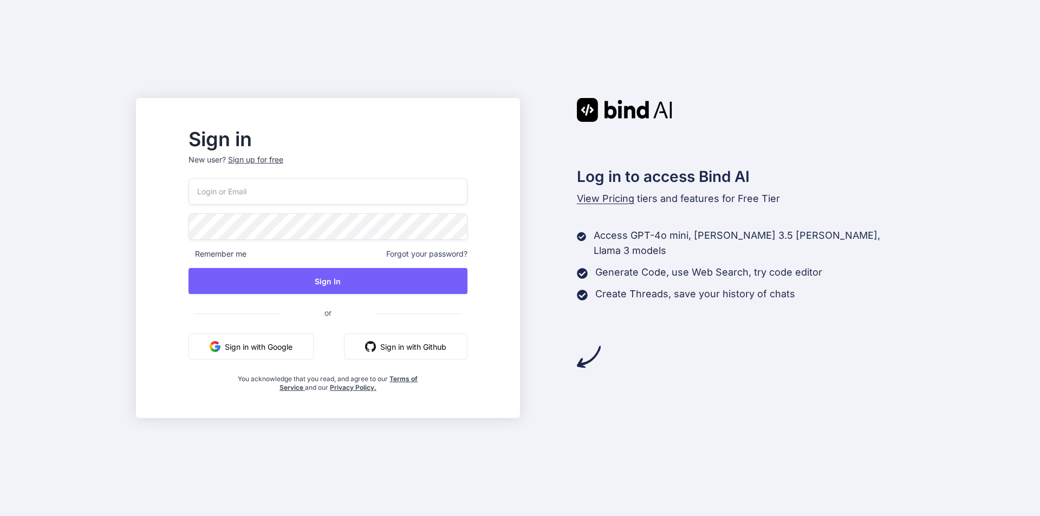
click at [263, 197] on input "email" at bounding box center [328, 191] width 279 height 27
paste input "[EMAIL_ADDRESS][DOMAIN_NAME]"
type input "[EMAIL_ADDRESS][DOMAIN_NAME]"
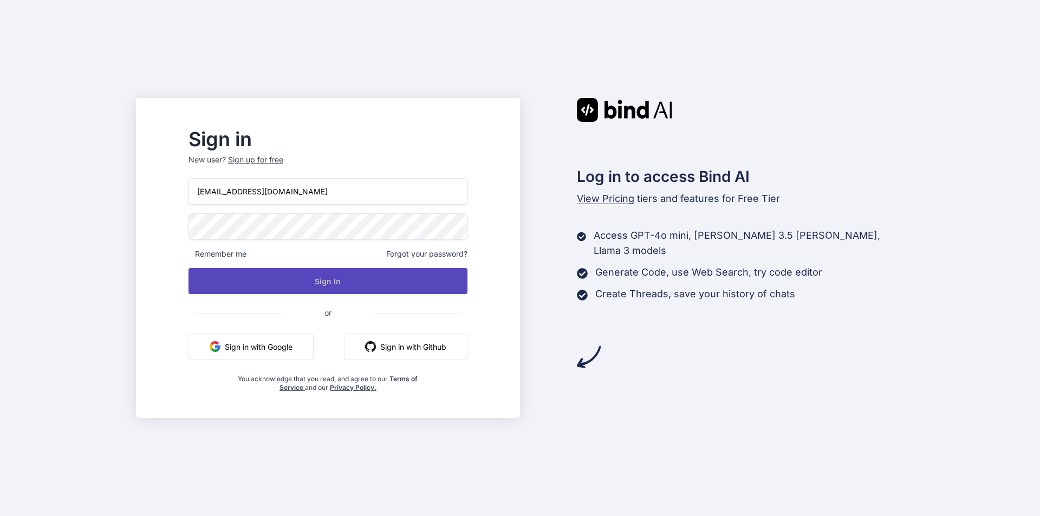
click at [296, 282] on button "Sign In" at bounding box center [328, 281] width 279 height 26
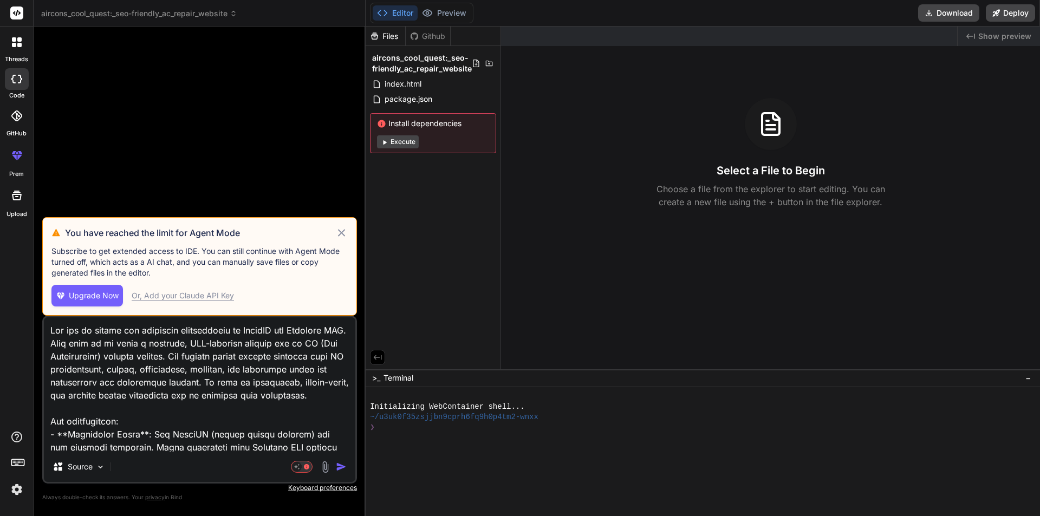
click at [344, 229] on icon at bounding box center [341, 233] width 12 height 13
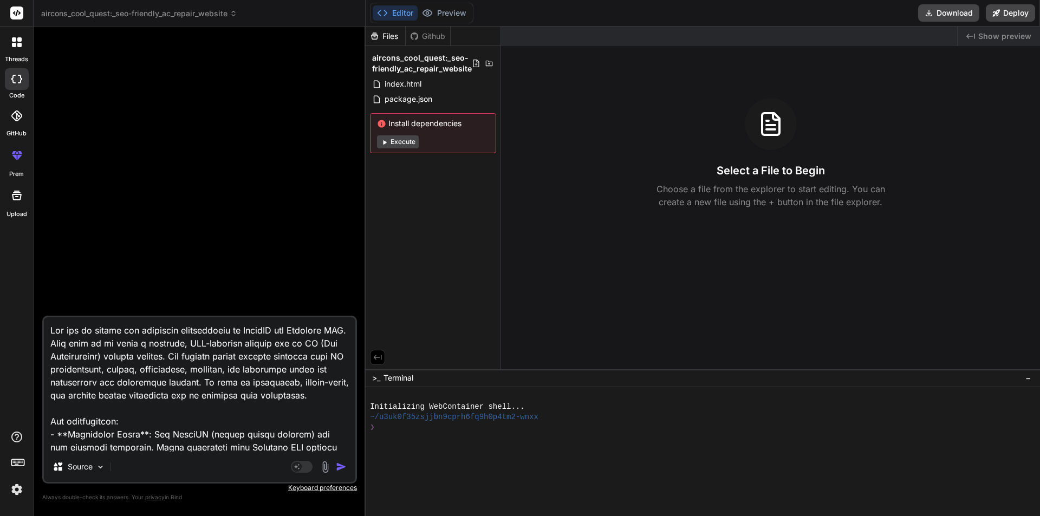
click at [344, 463] on img "button" at bounding box center [341, 467] width 11 height 11
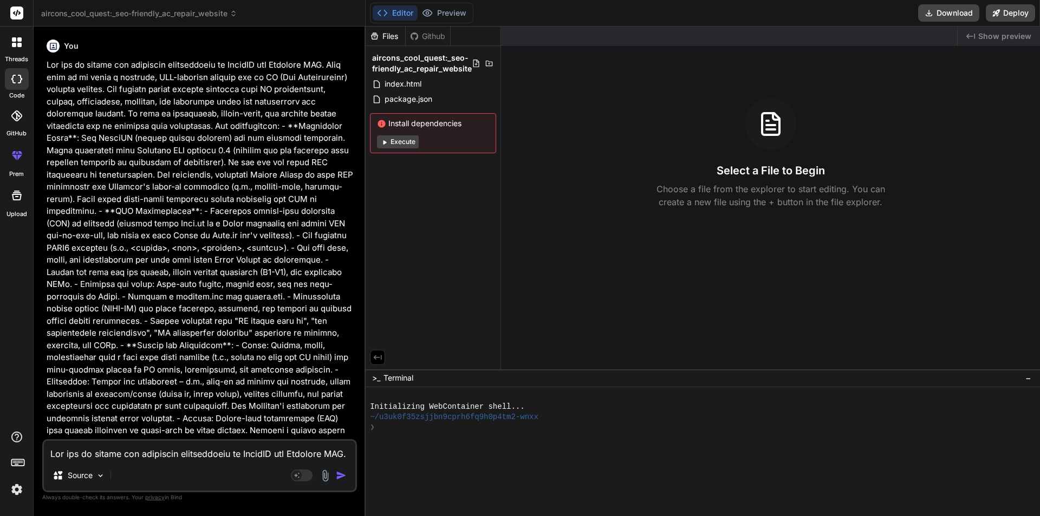
scroll to position [354, 0]
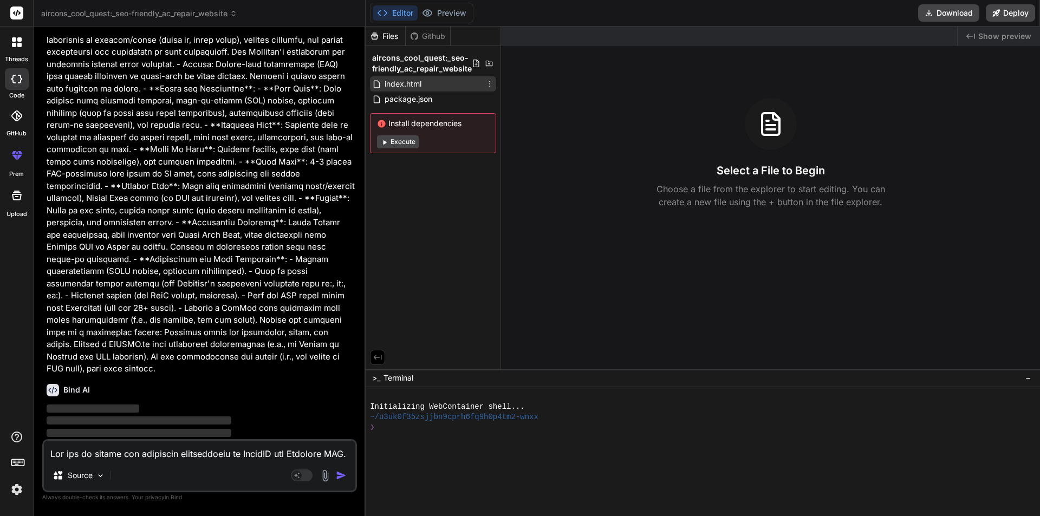
click at [381, 79] on div "index.html" at bounding box center [397, 83] width 50 height 13
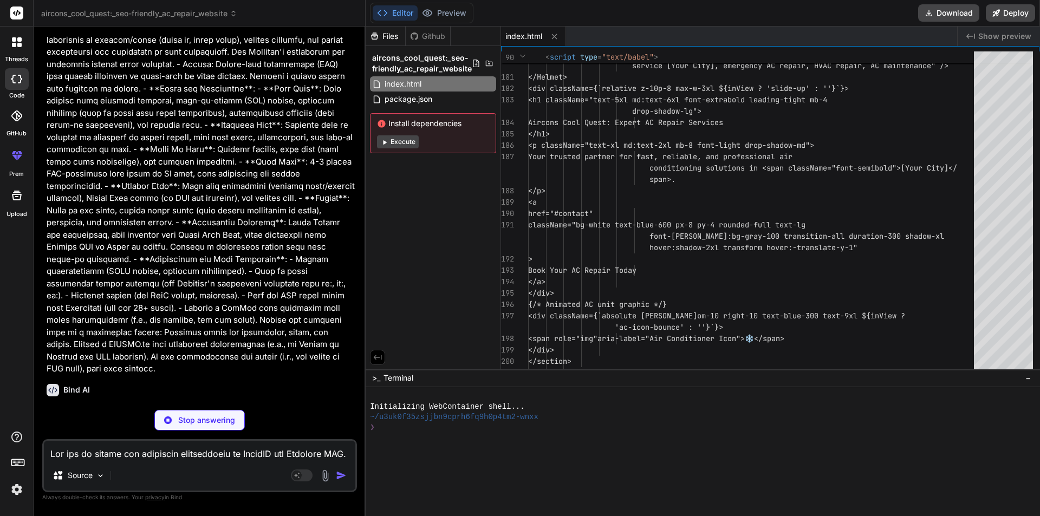
type textarea "x"
type textarea "}"
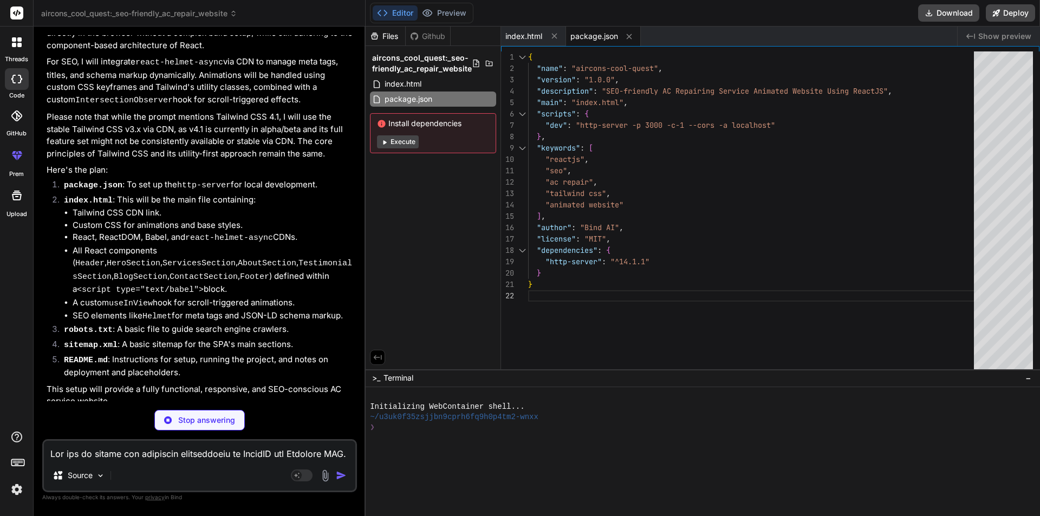
scroll to position [905, 0]
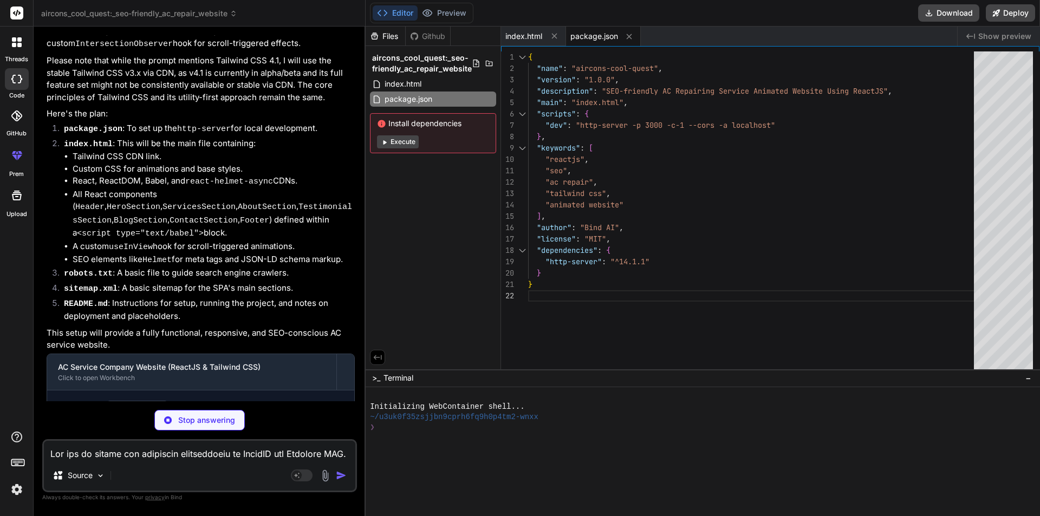
click at [16, 44] on icon at bounding box center [17, 42] width 10 height 10
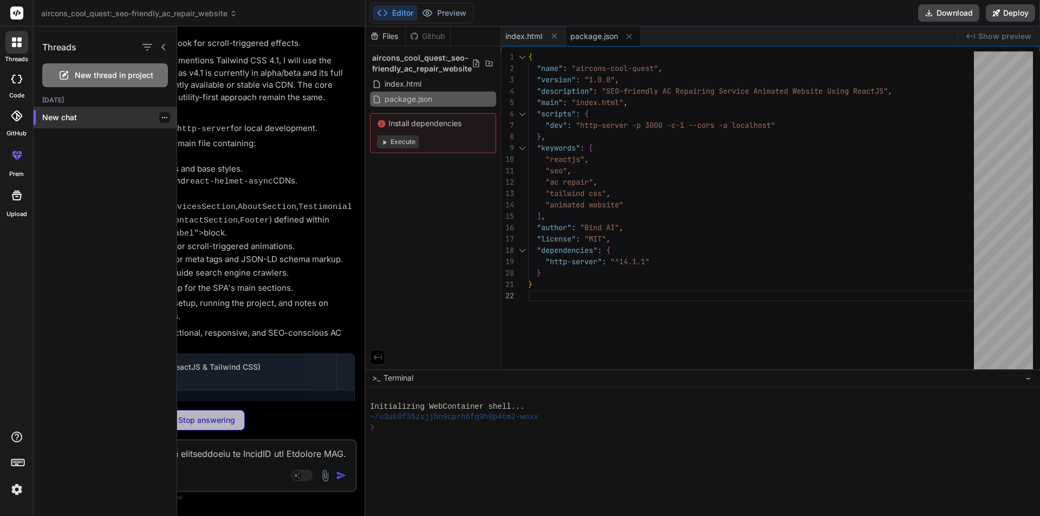
click at [161, 119] on icon "button" at bounding box center [164, 117] width 7 height 7
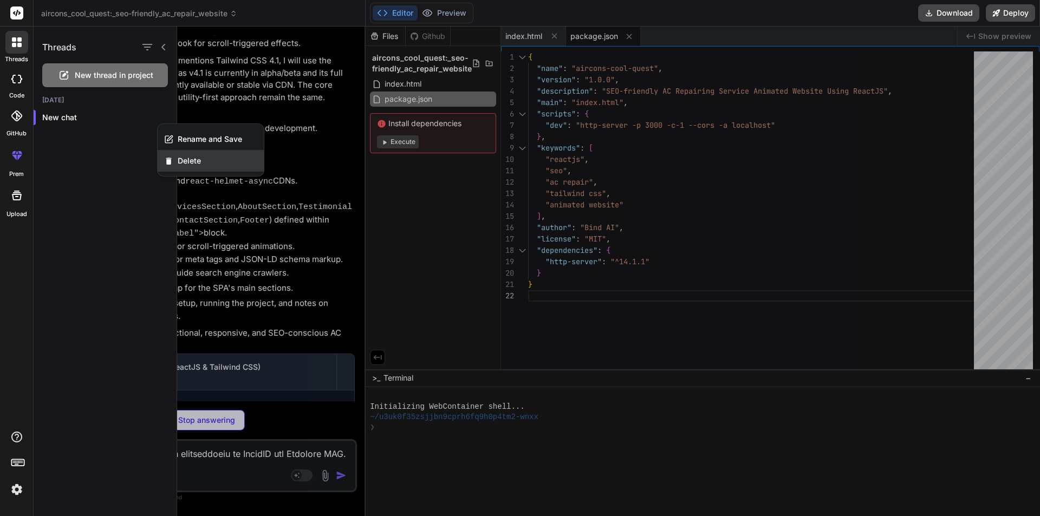
click at [184, 157] on span "Delete" at bounding box center [189, 161] width 23 height 11
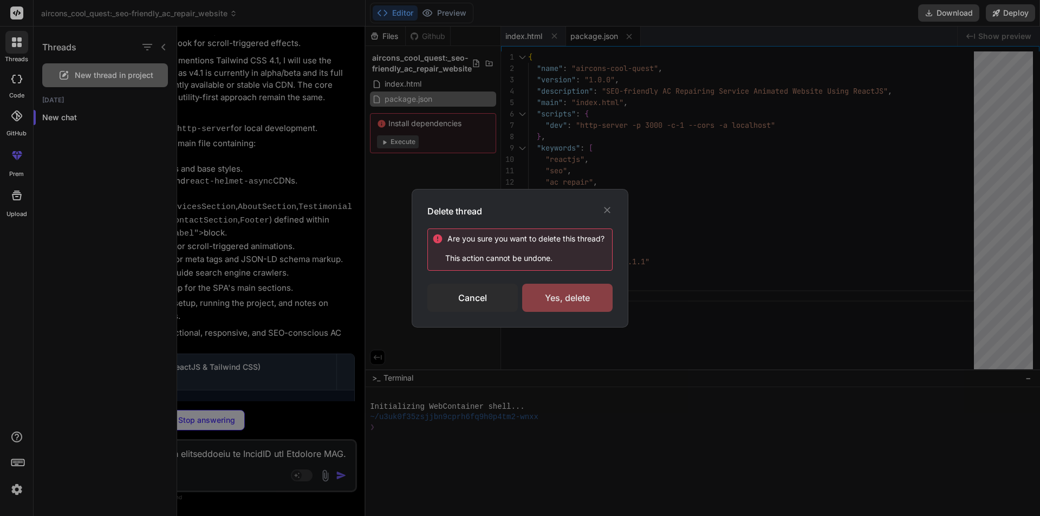
click at [566, 295] on div "Yes, delete" at bounding box center [567, 298] width 90 height 28
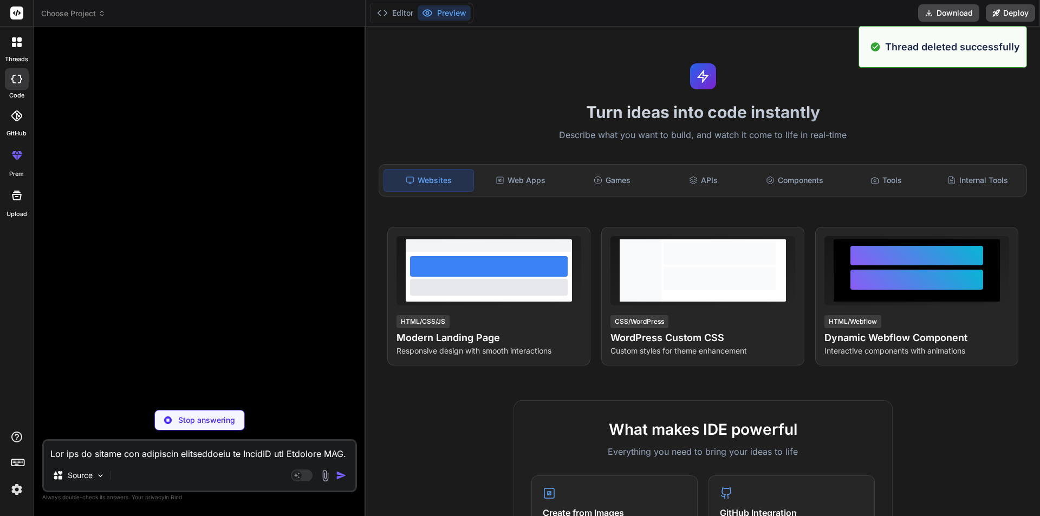
type textarea "x"
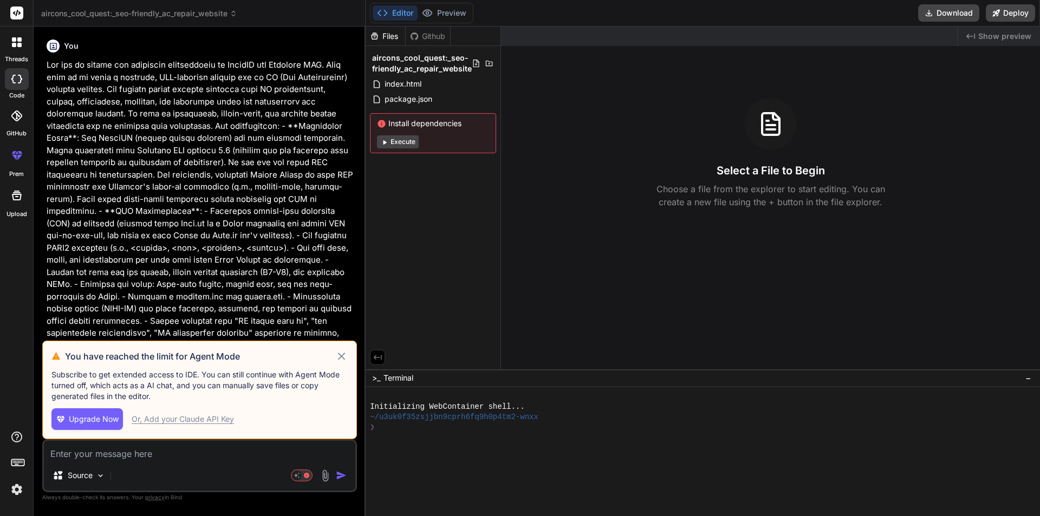
click at [342, 360] on icon at bounding box center [341, 356] width 12 height 13
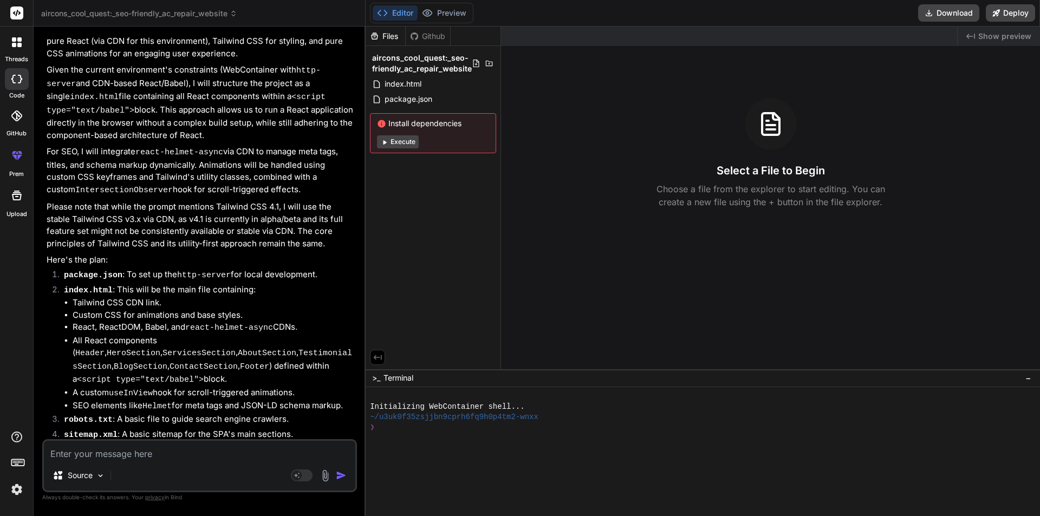
scroll to position [895, 0]
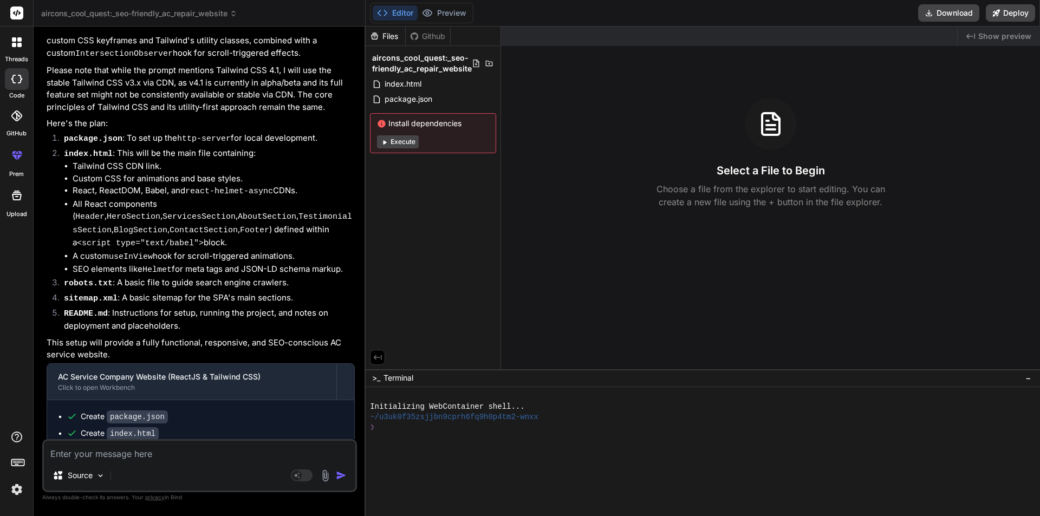
click at [12, 54] on div "threads" at bounding box center [16, 45] width 33 height 37
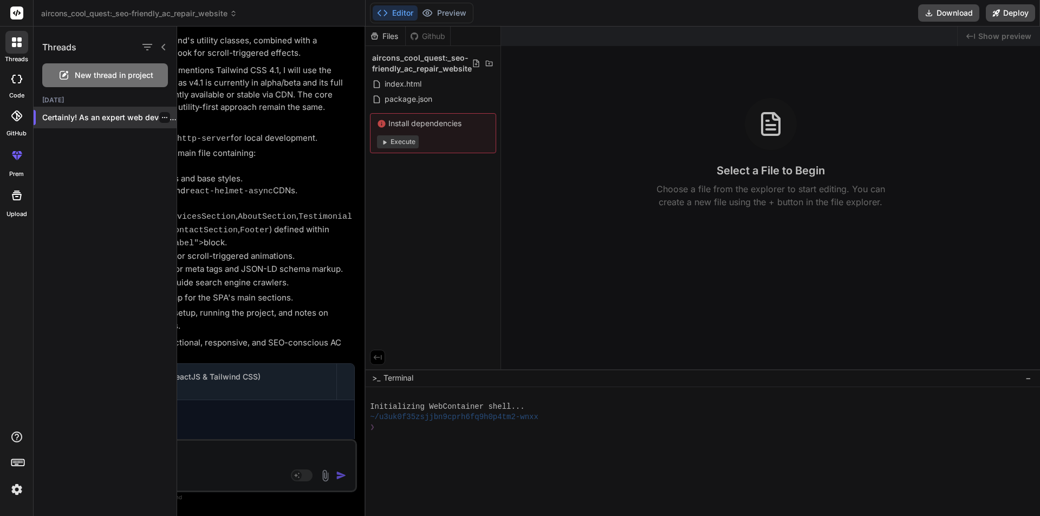
click at [159, 114] on div at bounding box center [164, 117] width 11 height 11
click at [161, 118] on icon "button" at bounding box center [164, 117] width 7 height 7
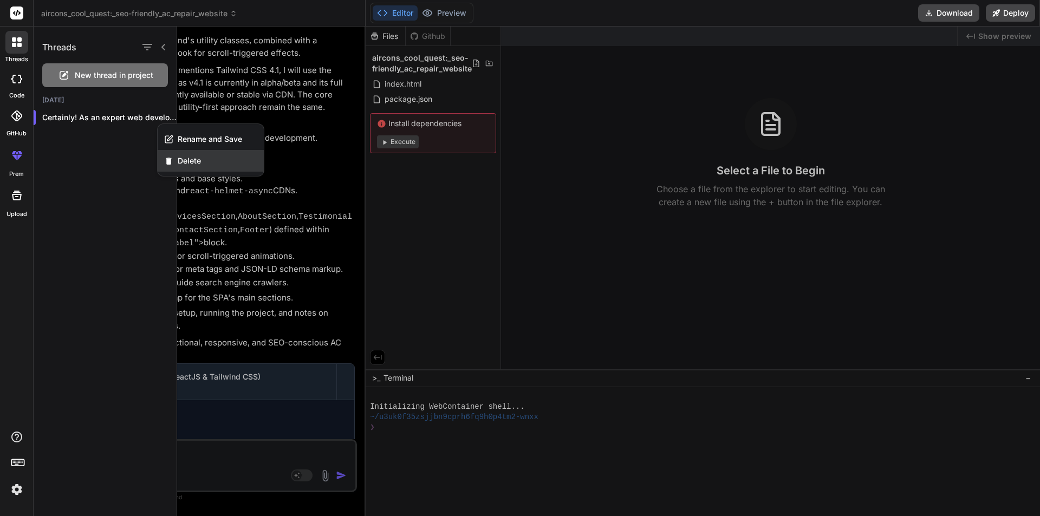
click at [174, 152] on div "Delete" at bounding box center [211, 161] width 106 height 22
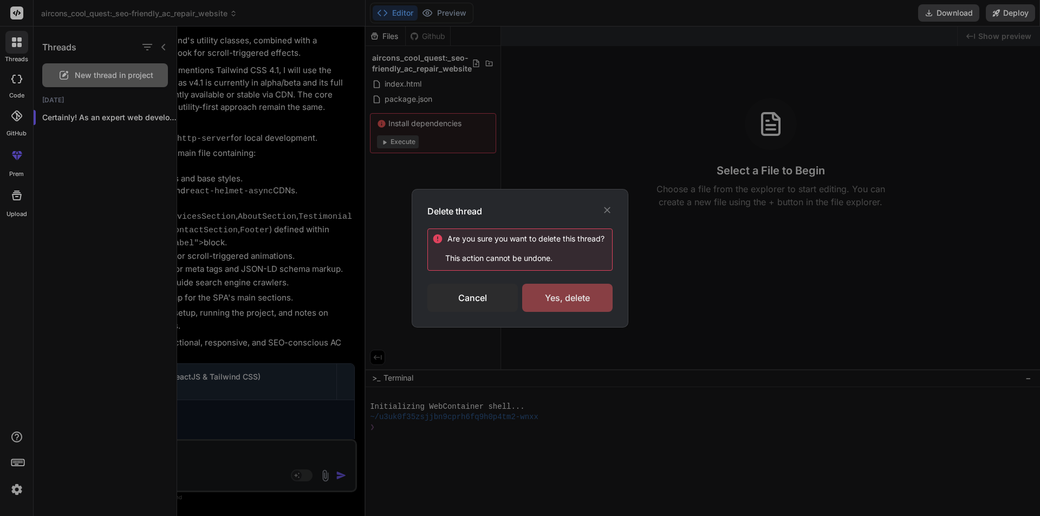
click at [560, 292] on div "Yes, delete" at bounding box center [567, 298] width 90 height 28
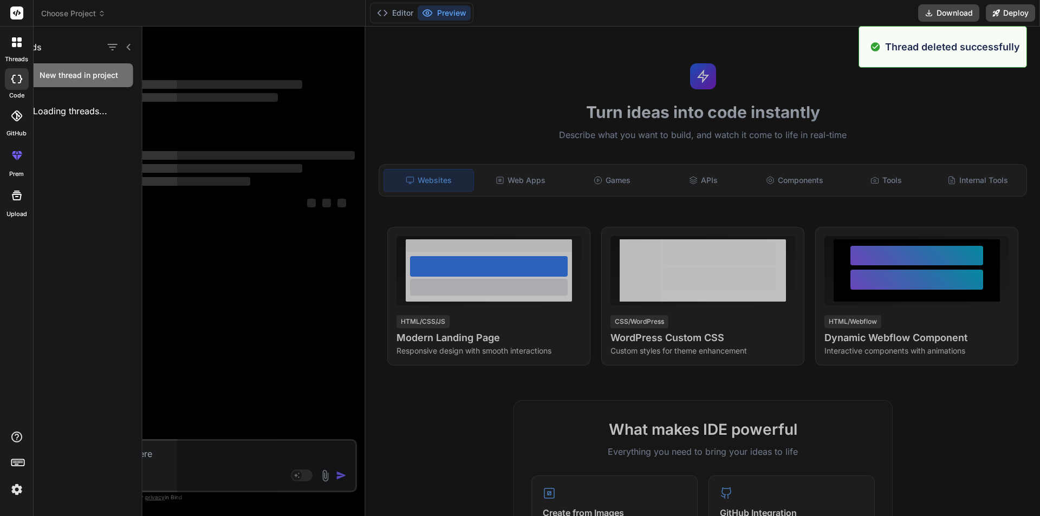
scroll to position [0, 0]
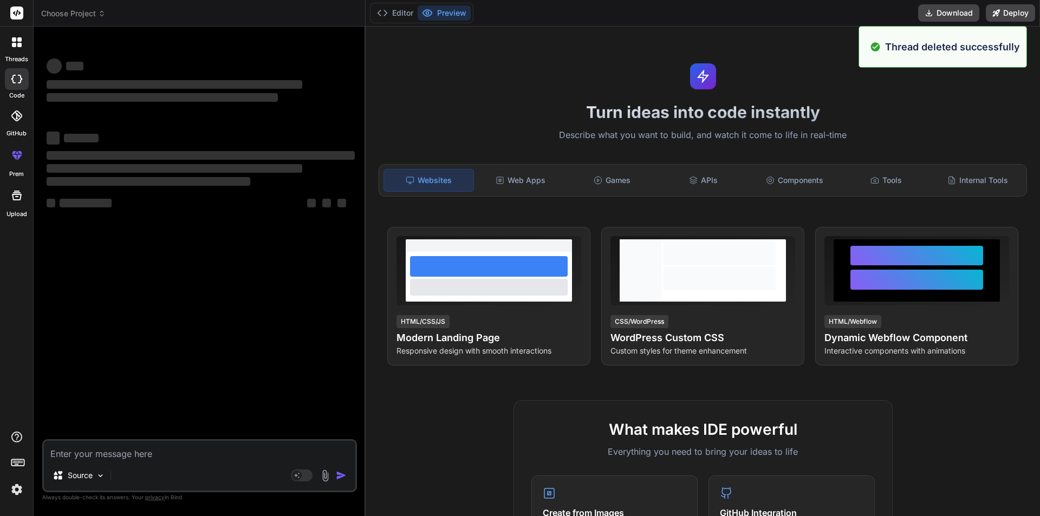
type textarea "x"
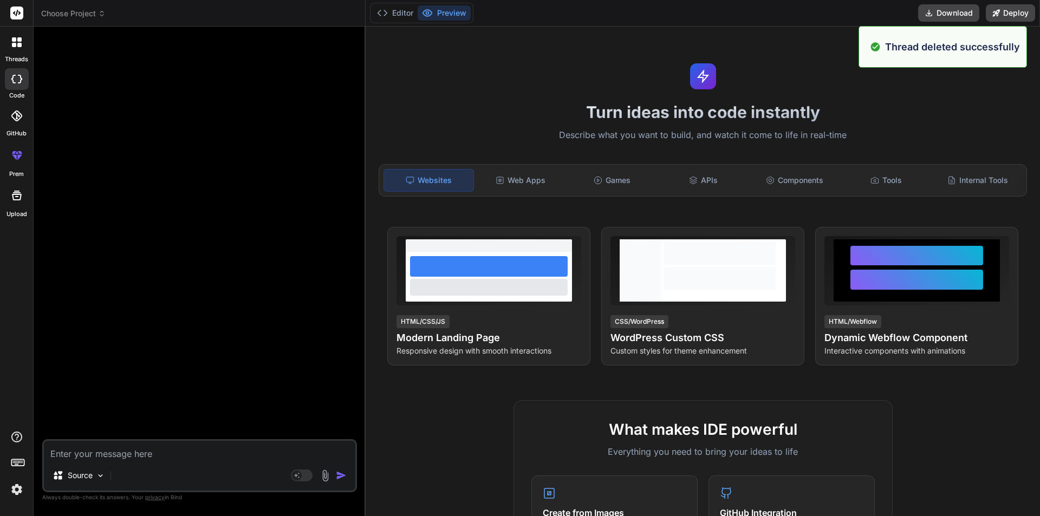
click at [131, 445] on textarea at bounding box center [200, 451] width 312 height 20
type textarea "c"
type textarea "x"
type textarea "cr"
type textarea "x"
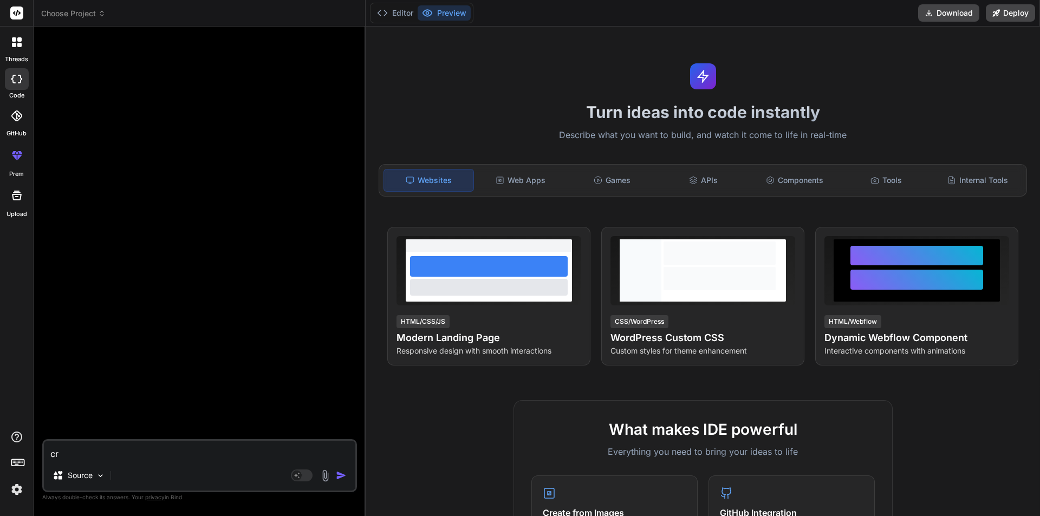
type textarea "cre"
type textarea "x"
type textarea "crea"
type textarea "x"
type textarea "creat"
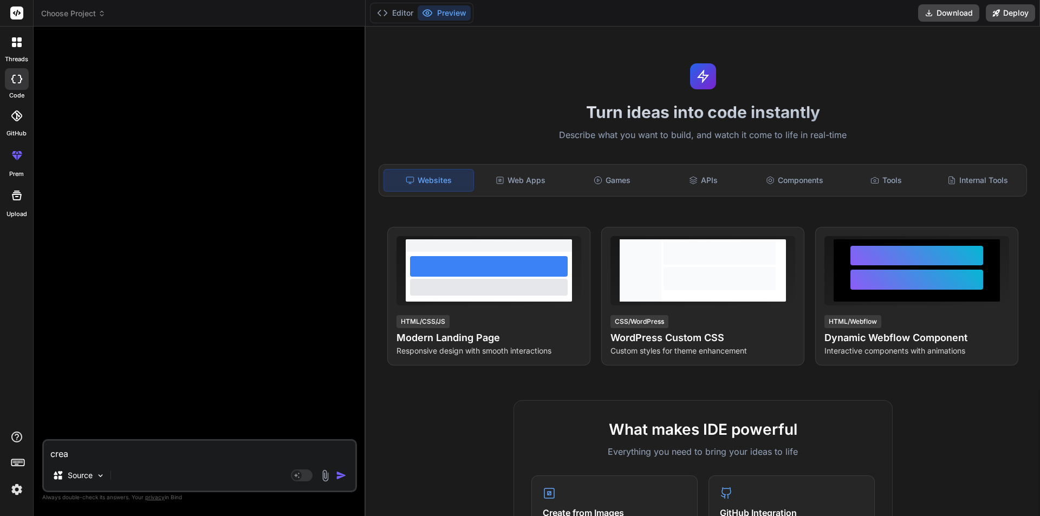
type textarea "x"
type textarea "create"
type textarea "x"
type textarea "create"
type textarea "x"
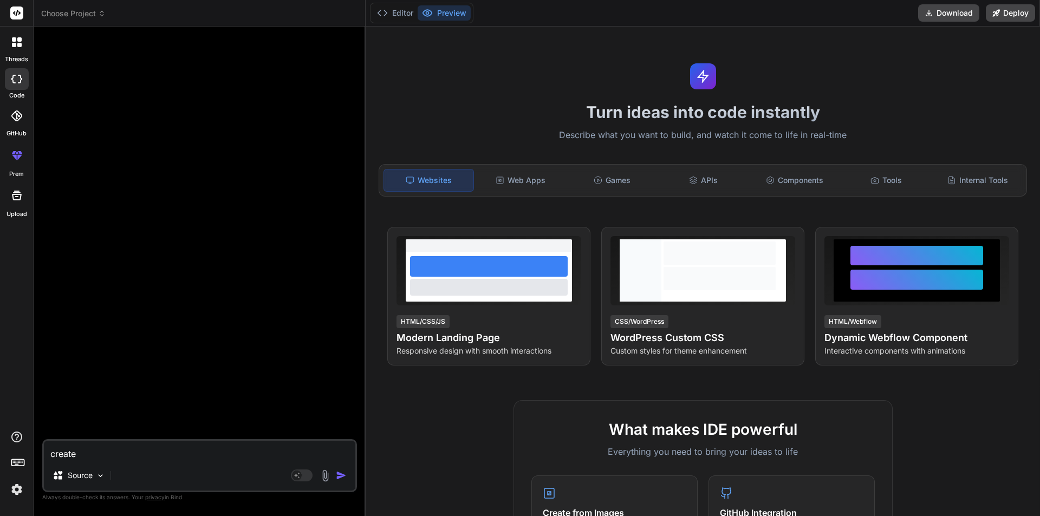
type textarea "create a"
type textarea "x"
type textarea "create a"
type textarea "x"
type textarea "create a"
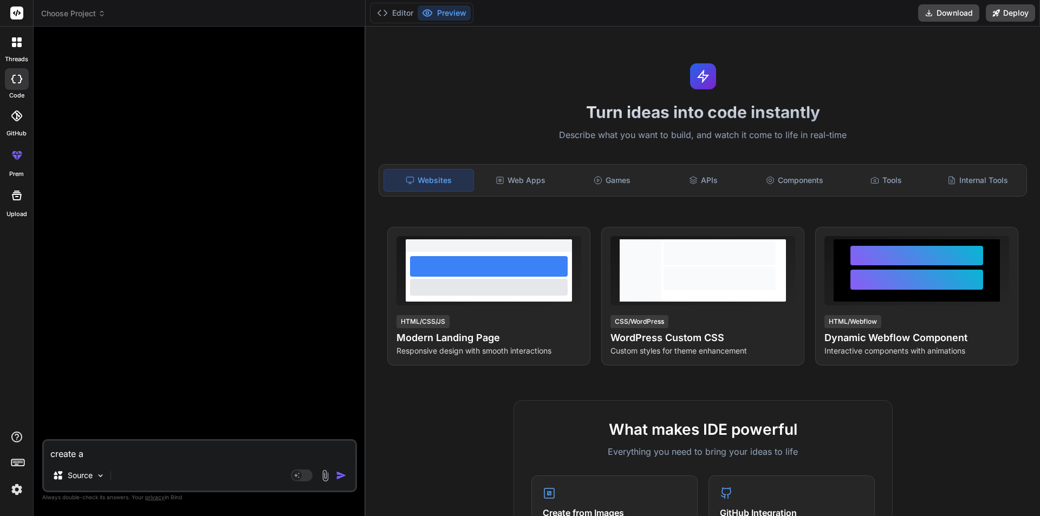
type textarea "x"
type textarea "create"
type textarea "x"
type textarea "create a"
type textarea "x"
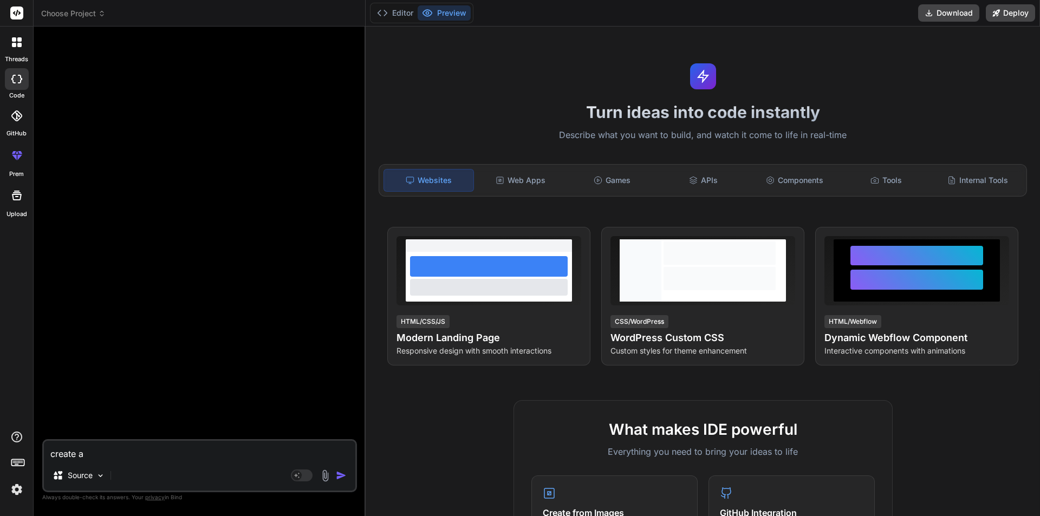
type textarea "create an"
type textarea "x"
type textarea "create ani"
type textarea "x"
type textarea "create anim"
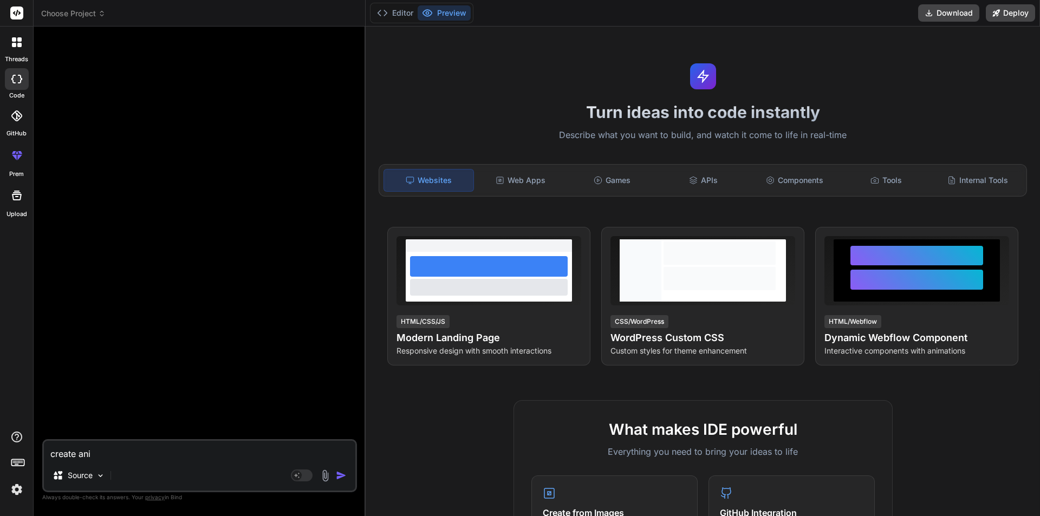
type textarea "x"
type textarea "create anima"
type textarea "x"
type textarea "create animat"
type textarea "x"
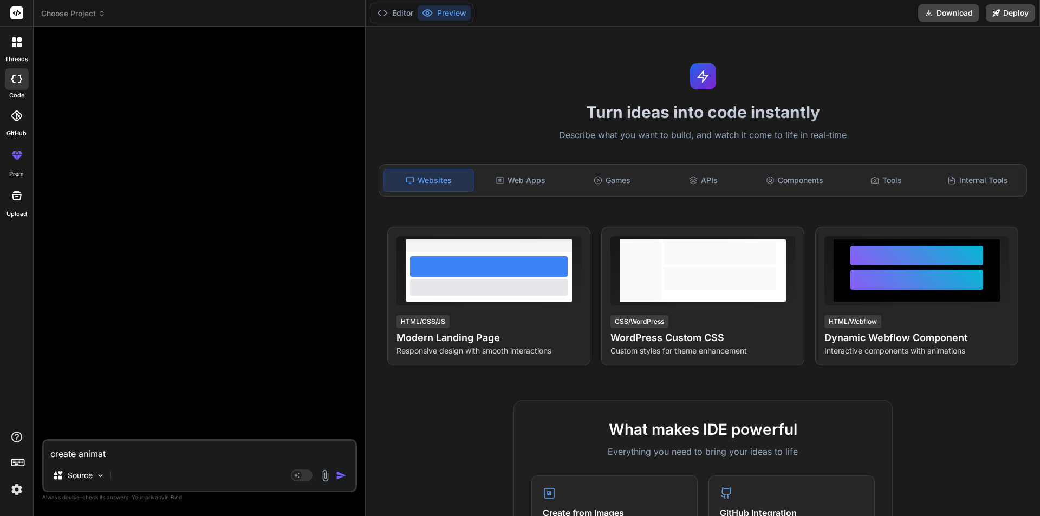
type textarea "create animate"
type textarea "x"
type textarea "create animated"
type textarea "x"
type textarea "create animated"
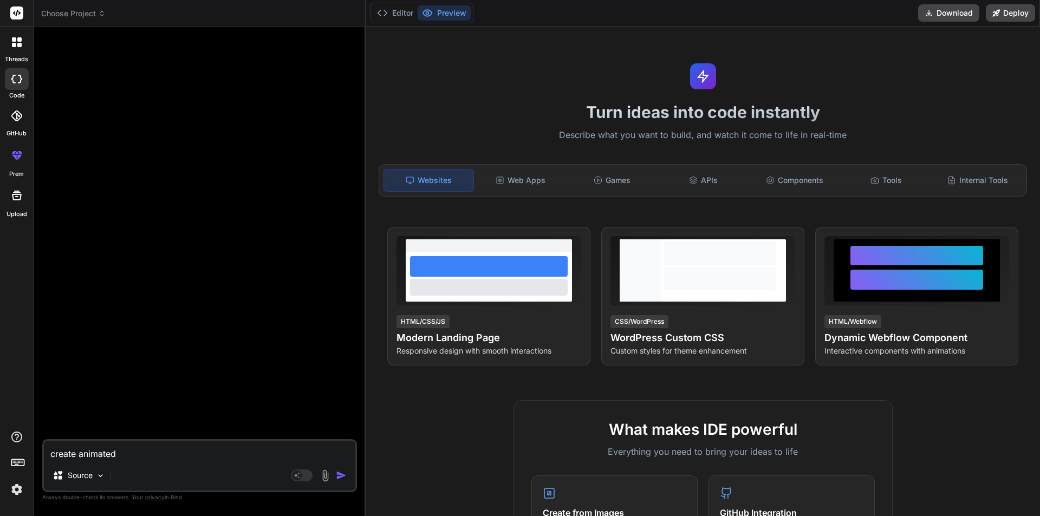
type textarea "x"
type textarea "create animated a"
type textarea "x"
type textarea "create animated"
type textarea "x"
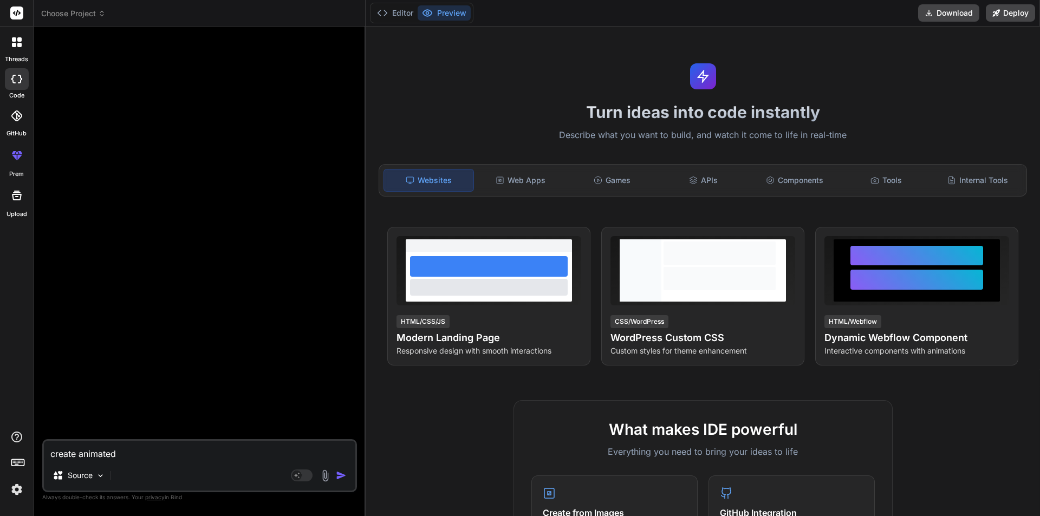
type textarea "create animated A"
type textarea "x"
type textarea "create animated AC"
type textarea "x"
type textarea "create animated AC"
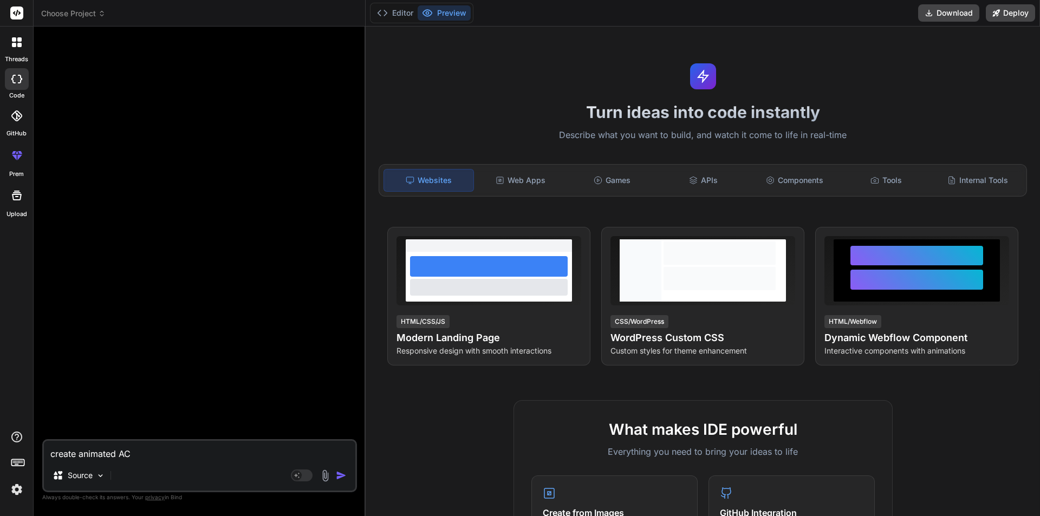
type textarea "x"
type textarea "create animated AC s"
type textarea "x"
type textarea "create animated AC se"
type textarea "x"
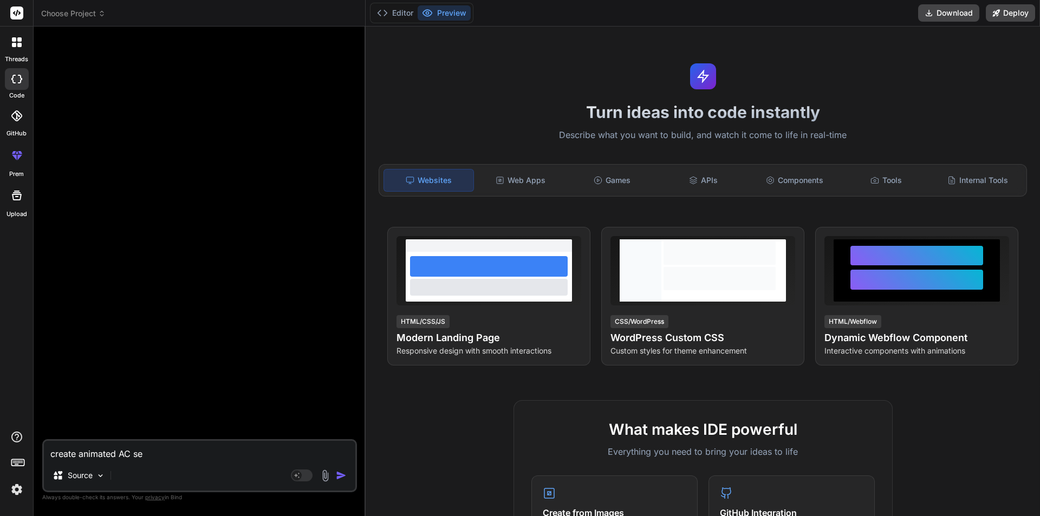
type textarea "create animated AC ser"
type textarea "x"
type textarea "create animated AC serv"
type textarea "x"
type textarea "create animated AC servi"
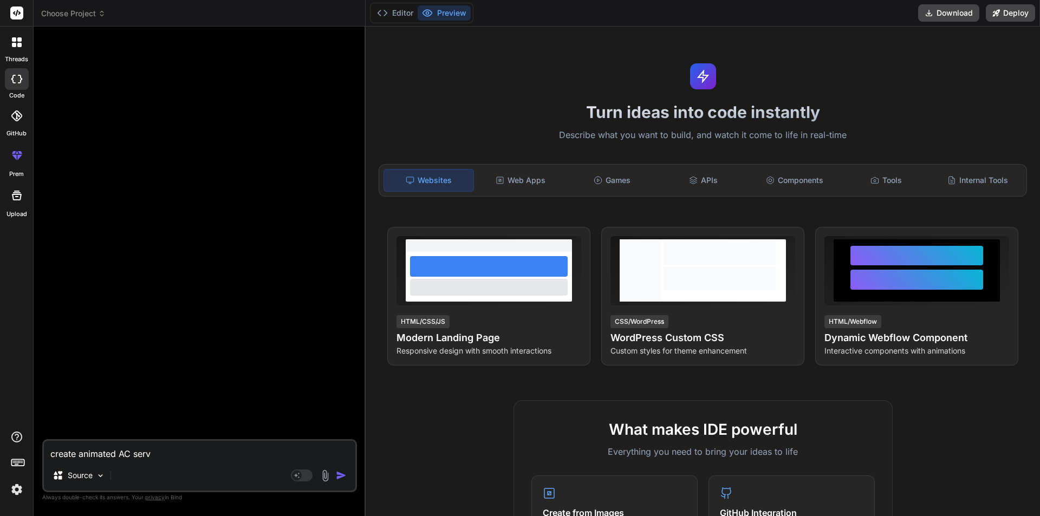
type textarea "x"
type textarea "create animated AC servic"
type textarea "x"
type textarea "create animated AC service"
type textarea "x"
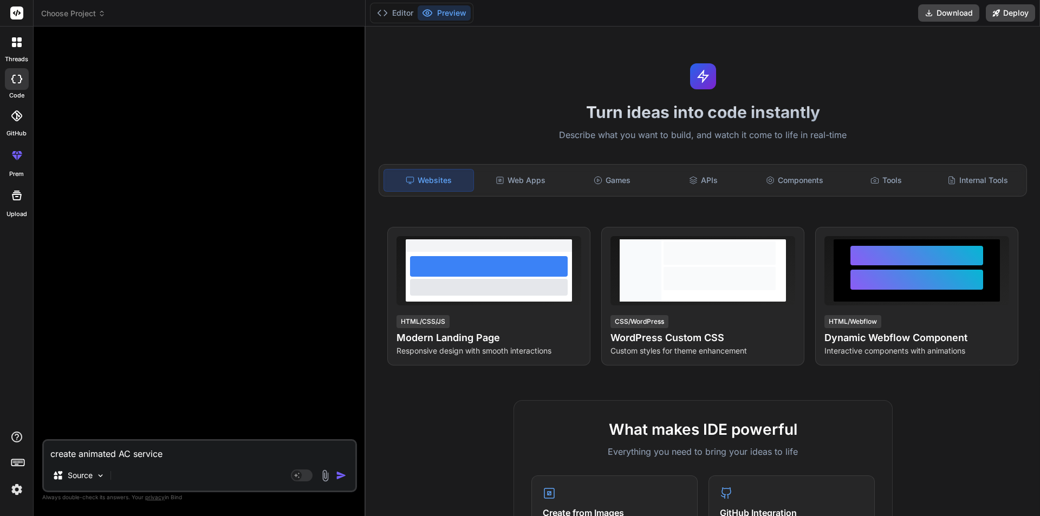
type textarea "create animated AC service"
type textarea "x"
type textarea "create animated AC service w"
type textarea "x"
type textarea "create animated AC service we"
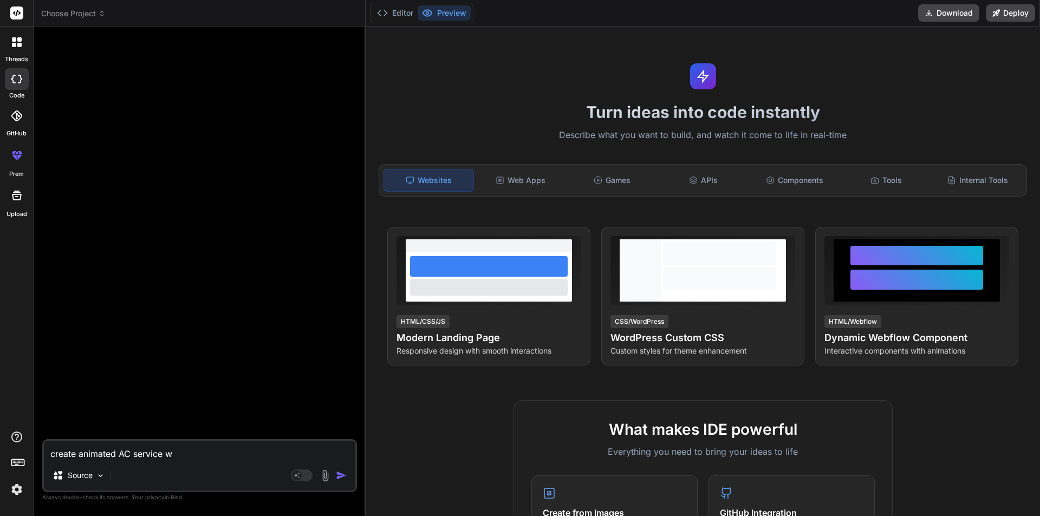
type textarea "x"
type textarea "create animated AC service web"
type textarea "x"
type textarea "create animated AC service webs"
type textarea "x"
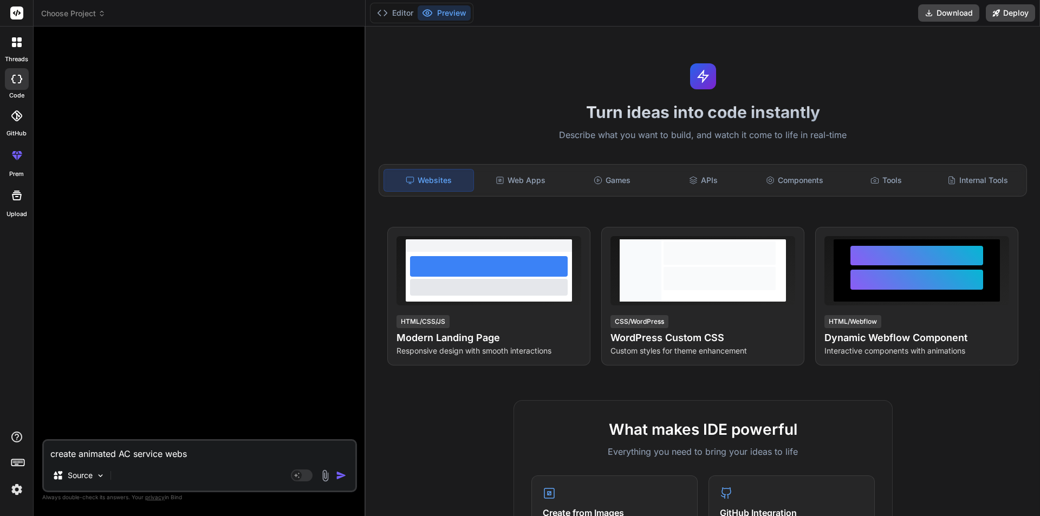
type textarea "create animated AC service websi"
type textarea "x"
type textarea "create animated AC service websit"
type textarea "x"
type textarea "create animated AC service website"
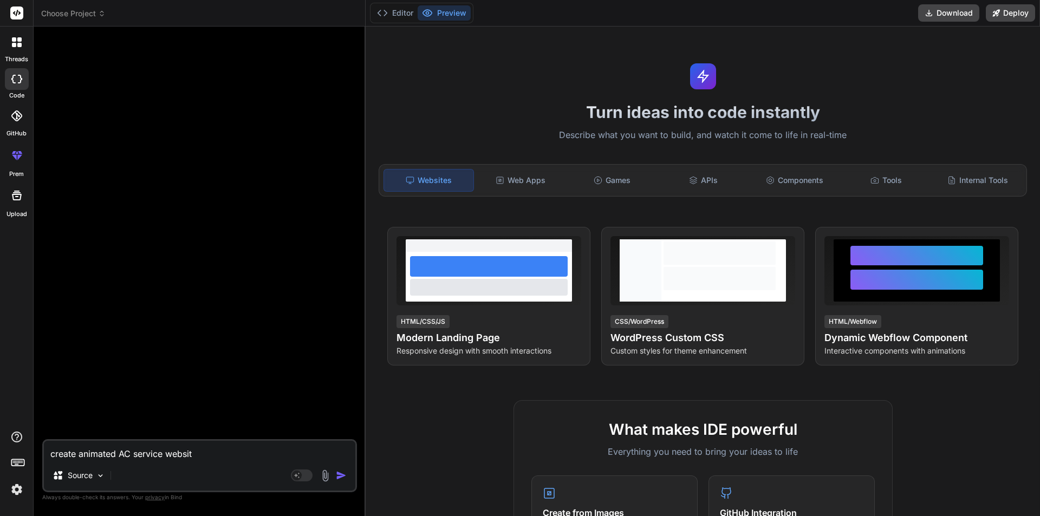
type textarea "x"
type textarea "create animated AC service website"
type textarea "x"
type textarea "create animated AC service website u"
type textarea "x"
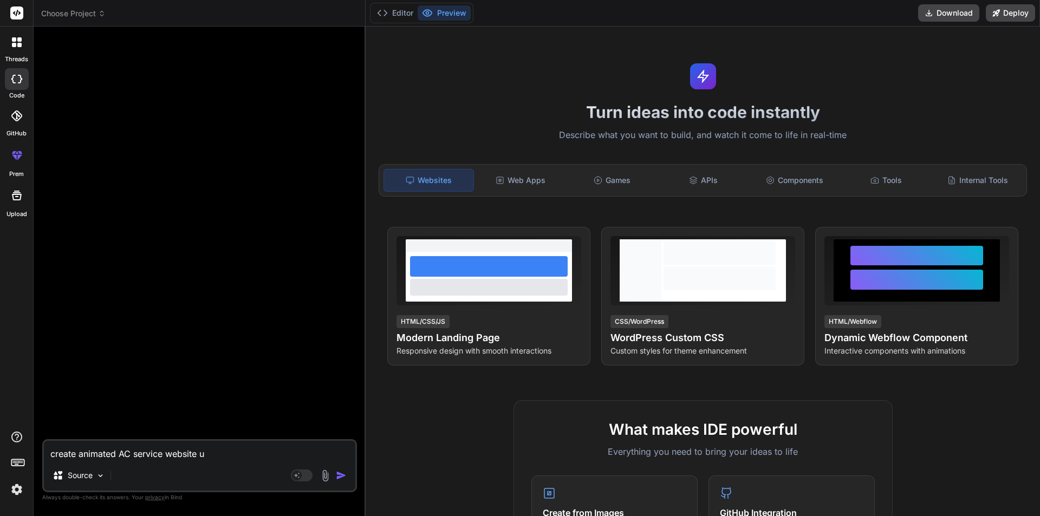
type textarea "create animated AC service website us"
type textarea "x"
type textarea "create animated AC service website usi"
type textarea "x"
type textarea "create animated AC service website usin"
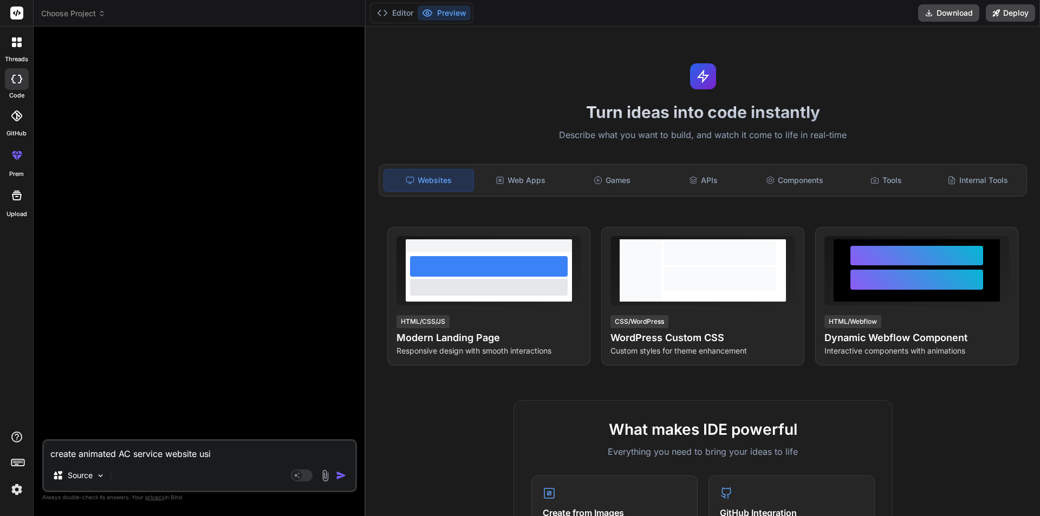
type textarea "x"
type textarea "create animated AC service website using"
type textarea "x"
type textarea "create animated AC service website using"
type textarea "x"
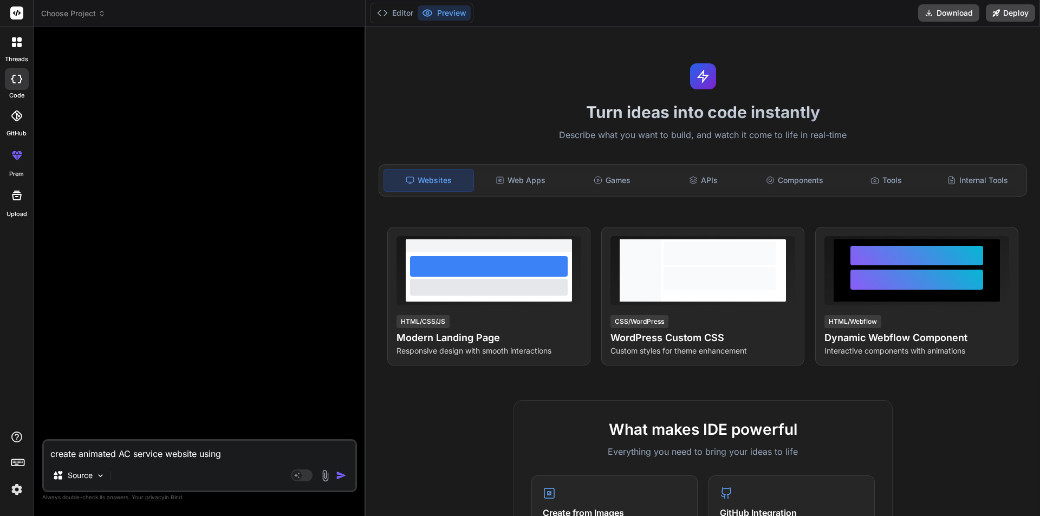
type textarea "create animated AC service website using r"
type textarea "x"
type textarea "create animated AC service website using re"
type textarea "x"
type textarea "create animated AC service website using rea"
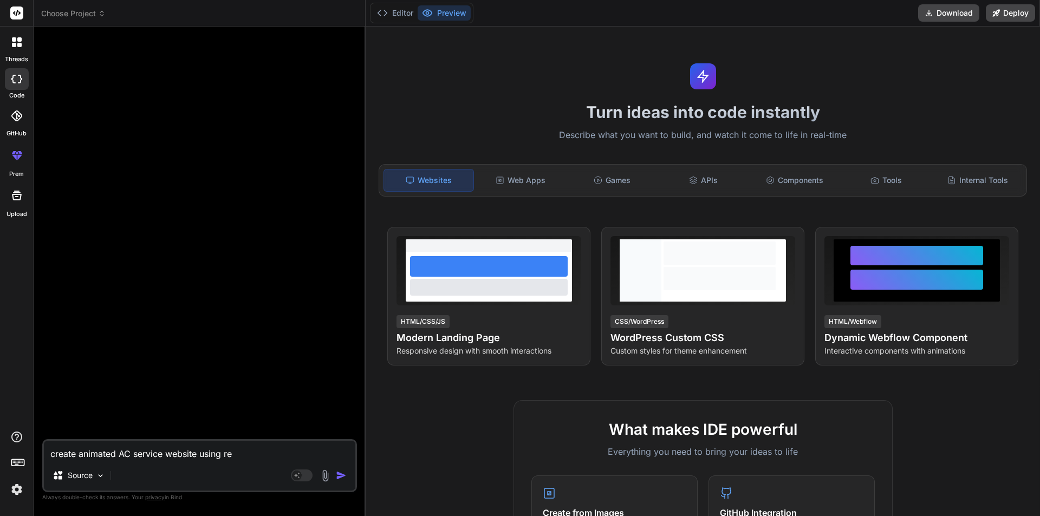
type textarea "x"
type textarea "create animated AC service website using reac"
type textarea "x"
type textarea "create animated AC service website using react"
type textarea "x"
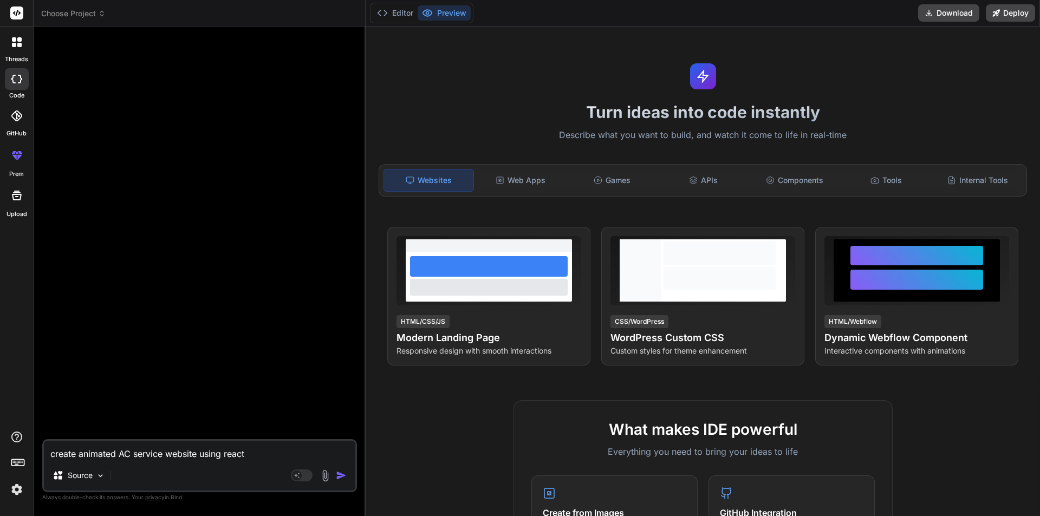
type textarea "create animated AC service website using reactj"
type textarea "x"
type textarea "create animated AC service website using reactjs"
type textarea "x"
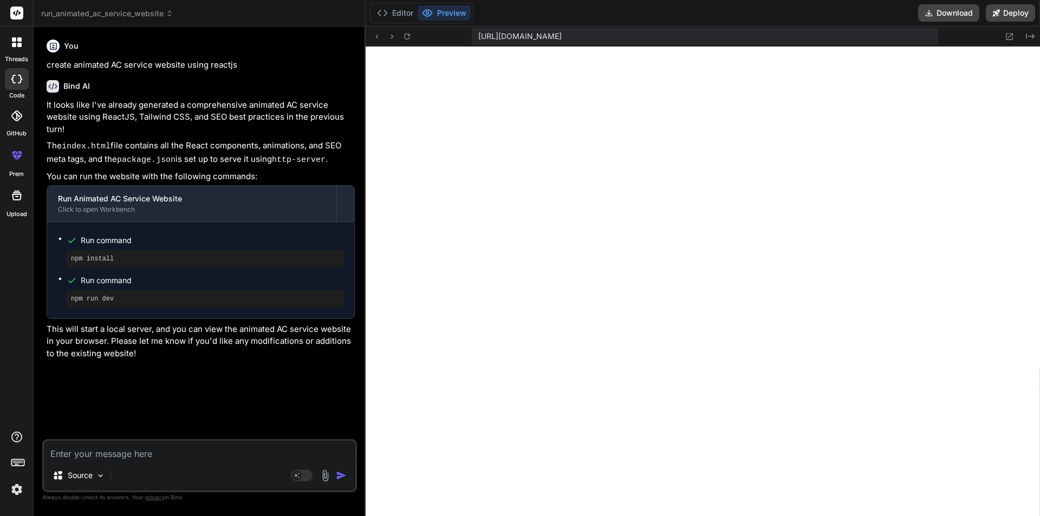
scroll to position [474, 0]
click at [16, 492] on img at bounding box center [17, 490] width 18 height 18
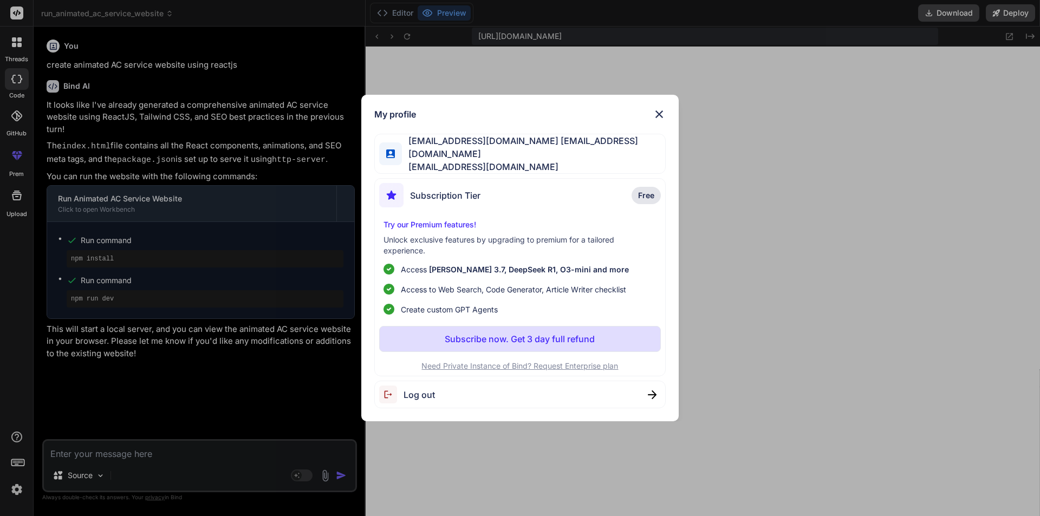
click at [421, 390] on span "Log out" at bounding box center [419, 395] width 31 height 13
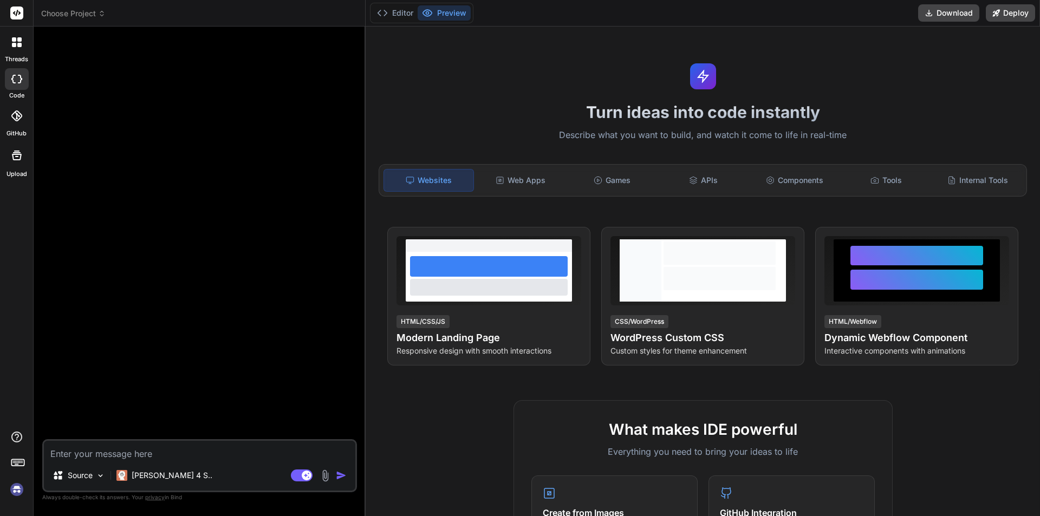
scroll to position [525, 0]
click at [17, 488] on img at bounding box center [17, 490] width 18 height 18
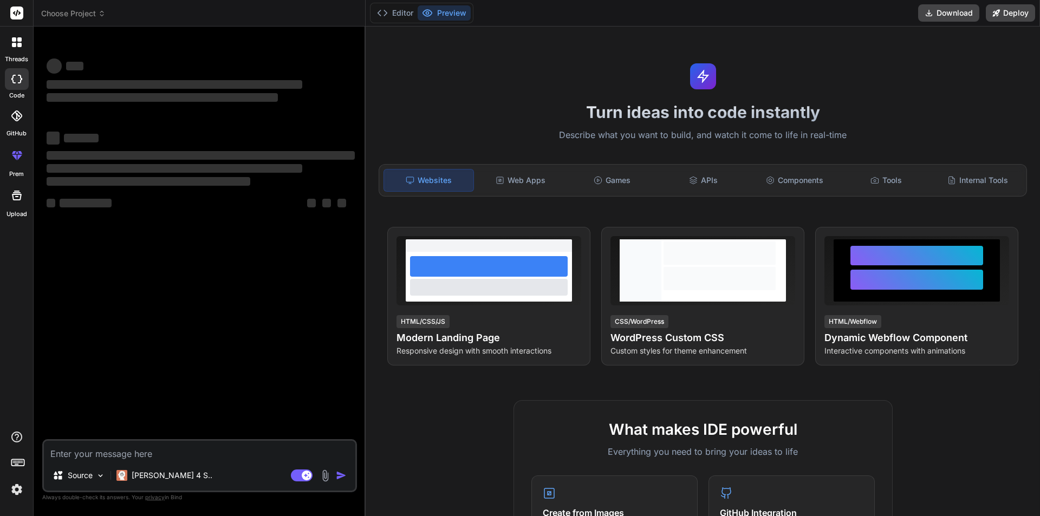
type textarea "x"
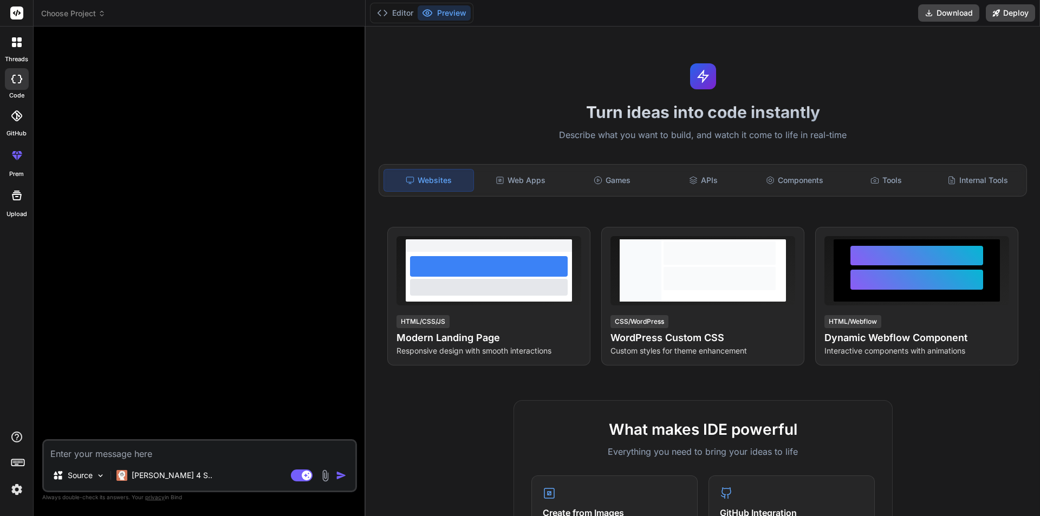
click at [154, 450] on textarea at bounding box center [200, 451] width 312 height 20
paste textarea "You are an expert web developer specializing in ReactJS and Tailwind CSS. Your …"
type textarea "You are an expert web developer specializing in ReactJS and Tailwind CSS. Your …"
type textarea "x"
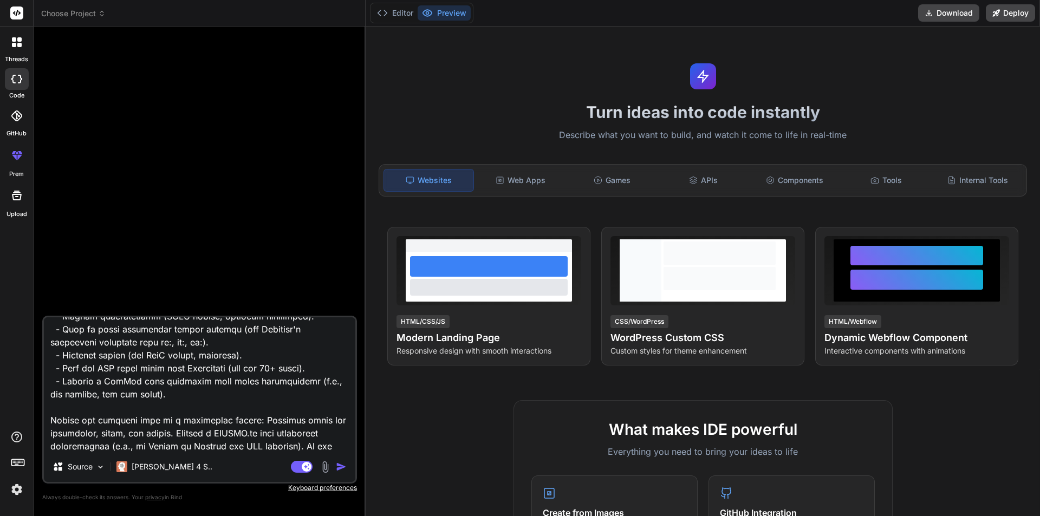
type textarea "You are an expert web developer specializing in ReactJS and Tailwind CSS. Your …"
click at [340, 471] on img "button" at bounding box center [341, 467] width 11 height 11
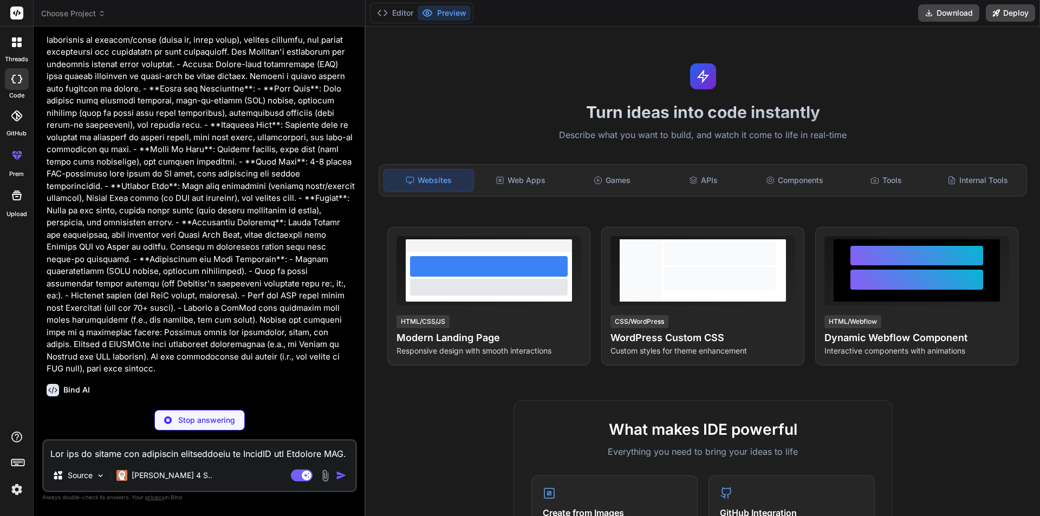
scroll to position [354, 0]
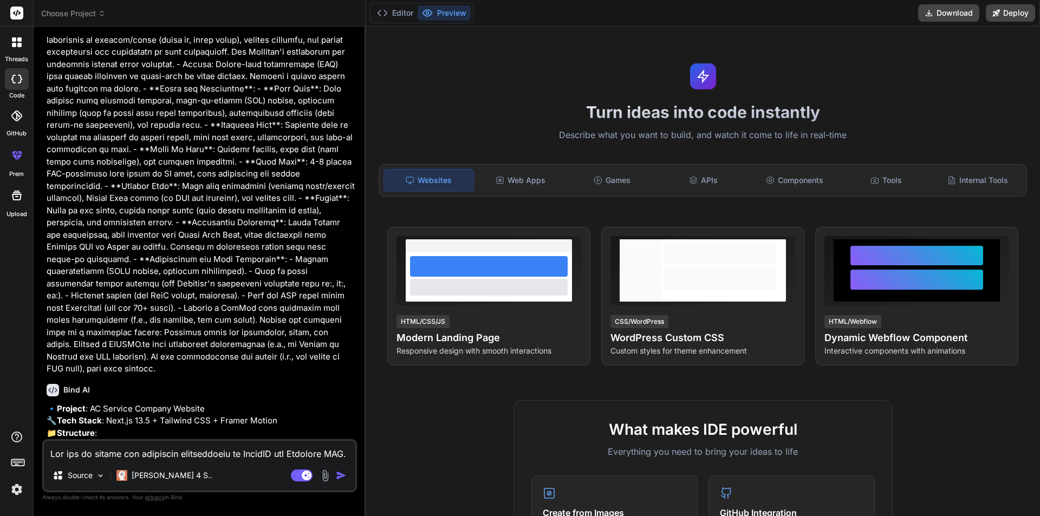
type textarea "x"
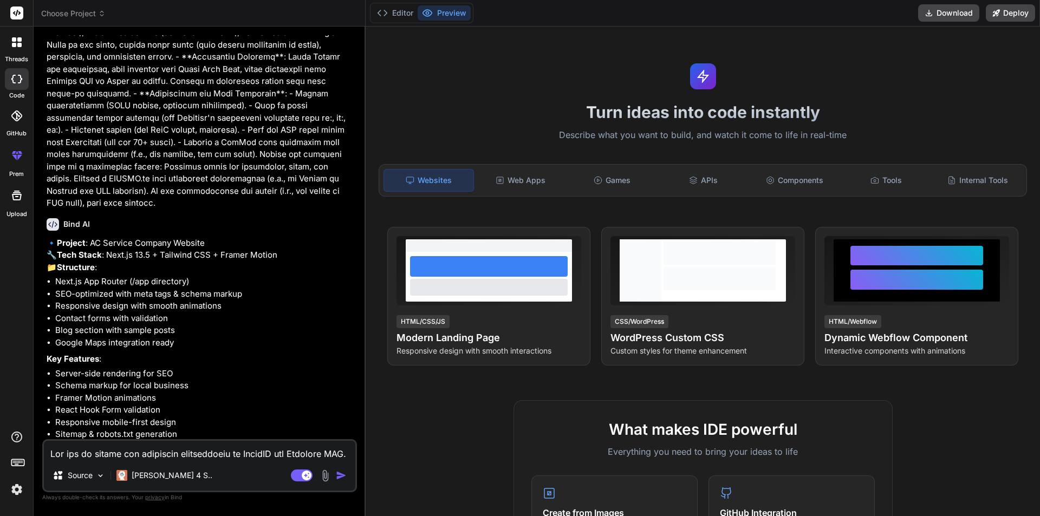
scroll to position [553, 0]
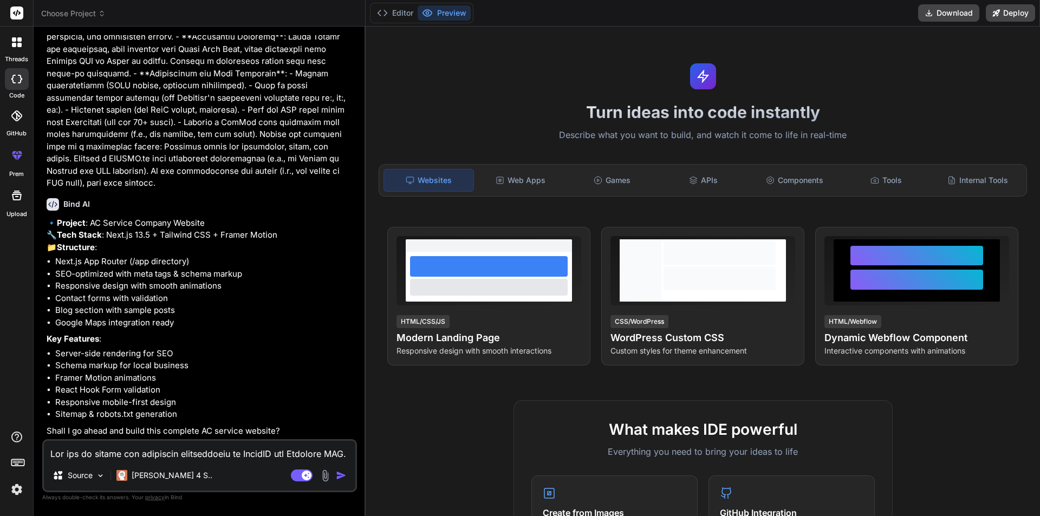
click at [112, 453] on textarea at bounding box center [200, 451] width 312 height 20
drag, startPoint x: 58, startPoint y: 222, endPoint x: 282, endPoint y: 225, distance: 223.8
click at [282, 225] on p "🔹 Project : AC Service Company Website 🔧 Tech Stack : Next.js 13.5 + Tailwind C…" at bounding box center [201, 235] width 308 height 37
copy p "🔧 Tech Stack : Next.js 13.5 + Tailwind CSS + Framer Motion"
click at [143, 456] on textarea at bounding box center [200, 451] width 312 height 20
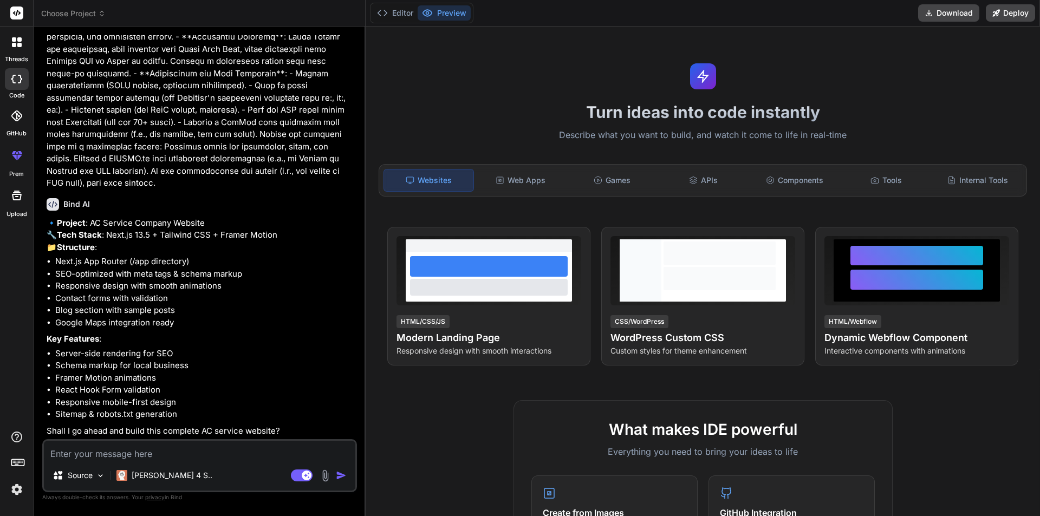
paste textarea "Tech Stack: Next.js 13.5 + Tailwind CSS + Framer Motion"
type textarea "Tech Stack: Next.js 13.5 + Tailwind CSS + Framer Motion"
type textarea "x"
drag, startPoint x: 102, startPoint y: 456, endPoint x: 150, endPoint y: 452, distance: 47.8
click at [150, 452] on textarea "Tech Stack: Next.js 13.5 + Tailwind CSS + Framer Motion" at bounding box center [200, 451] width 312 height 20
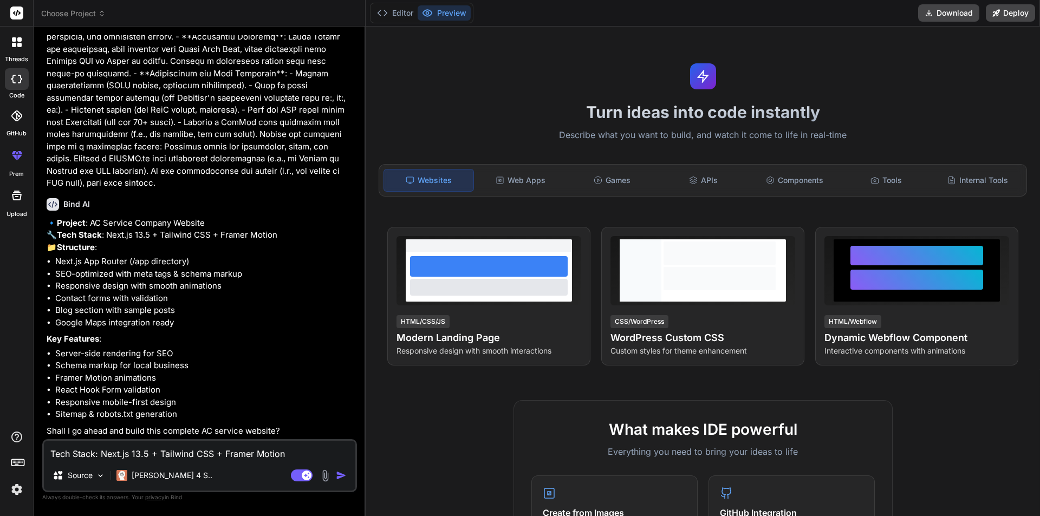
type textarea "Tech Stack: R + Tailwind CSS + Framer Motion"
type textarea "x"
type textarea "Tech Stack: Re + Tailwind CSS + Framer Motion"
type textarea "x"
type textarea "Tech Stack: Rea + Tailwind CSS + Framer Motion"
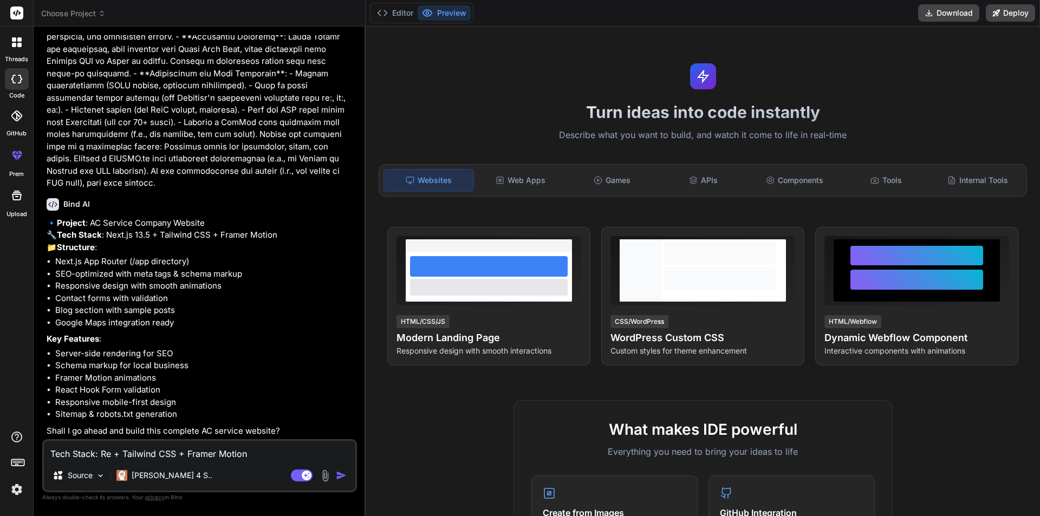
type textarea "x"
type textarea "Tech Stack: Reac + Tailwind CSS + Framer Motion"
type textarea "x"
type textarea "Tech Stack: React + Tailwind CSS + Framer Motion"
type textarea "x"
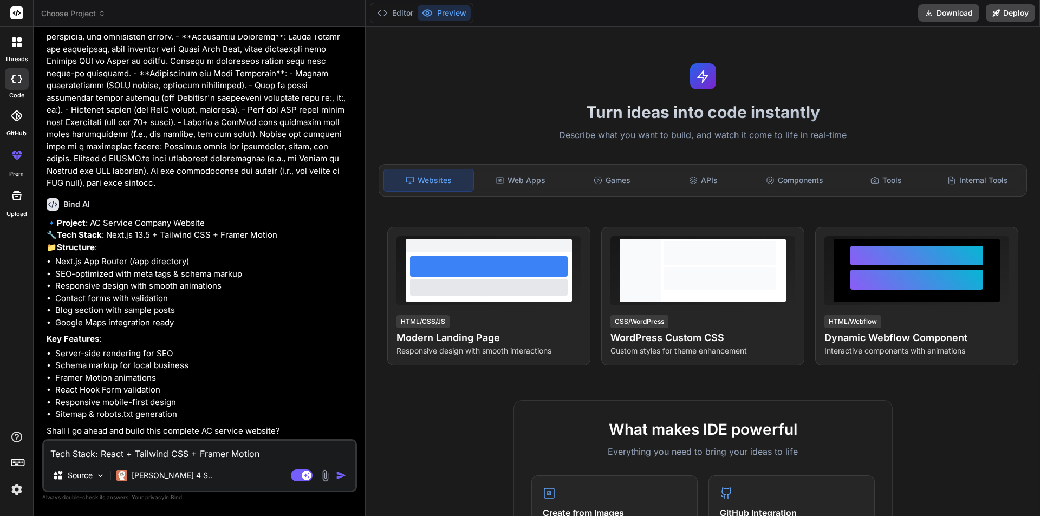
type textarea "Tech Stack: Reactj + Tailwind CSS + Framer Motion"
type textarea "x"
type textarea "Tech Stack: Reactjs + Tailwind CSS + Framer Motion"
type textarea "x"
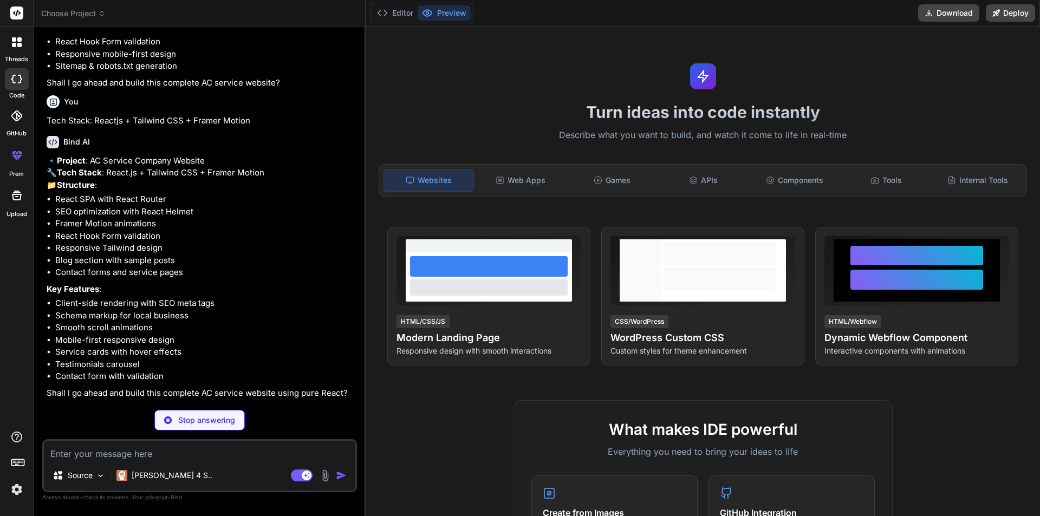
scroll to position [888, 0]
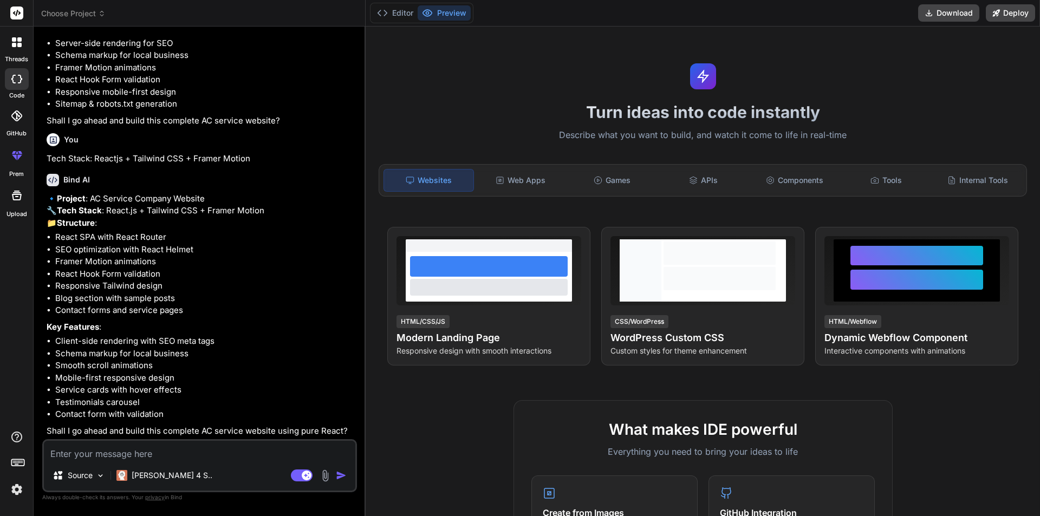
type textarea "x"
click at [126, 448] on textarea at bounding box center [200, 451] width 312 height 20
type textarea "o"
type textarea "x"
type textarea "ok"
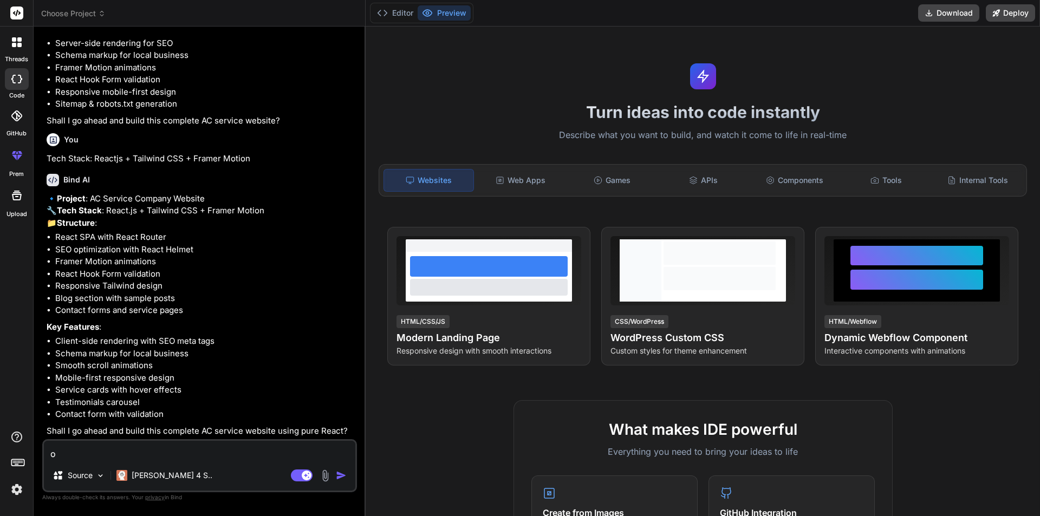
type textarea "x"
type textarea "ok"
click at [342, 476] on img "button" at bounding box center [341, 475] width 11 height 11
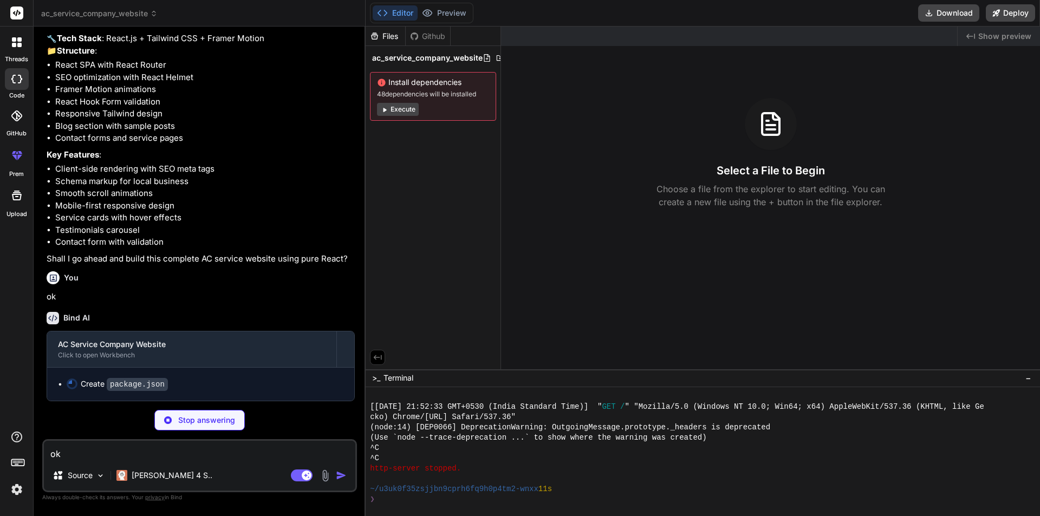
scroll to position [1059, 0]
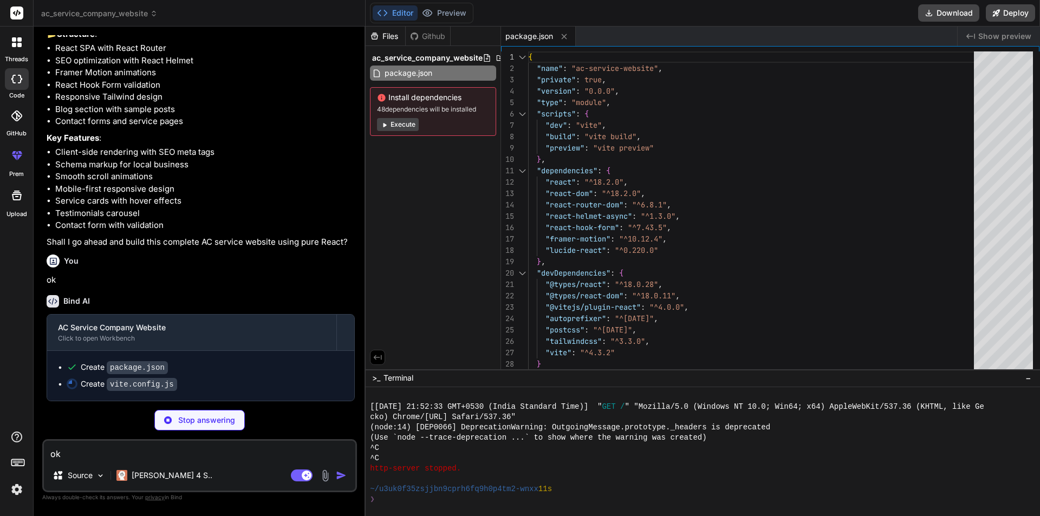
type textarea "x"
type textarea "import { defineConfig } from 'vite' import react from '@vitejs/plugin-react' ex…"
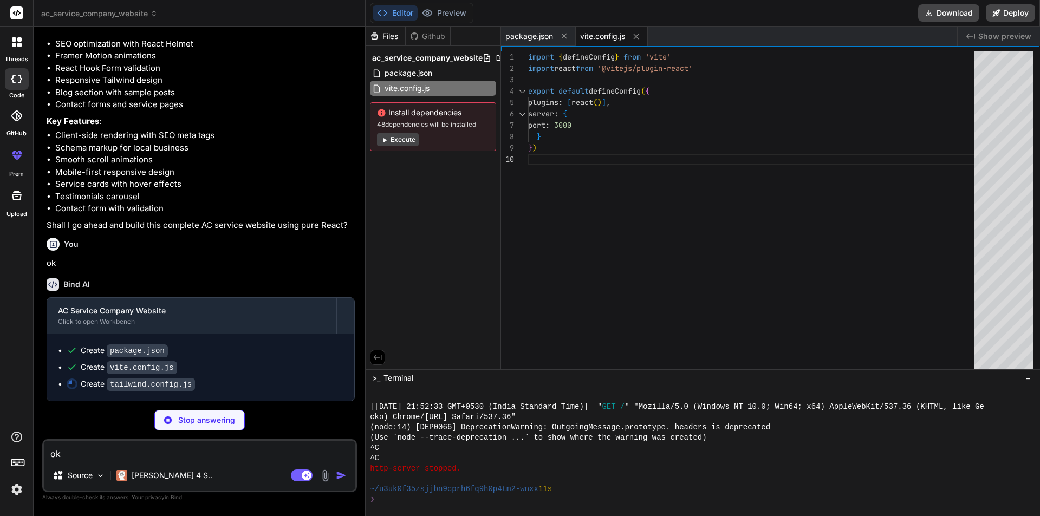
type textarea "x"
type textarea "plugins: [], }"
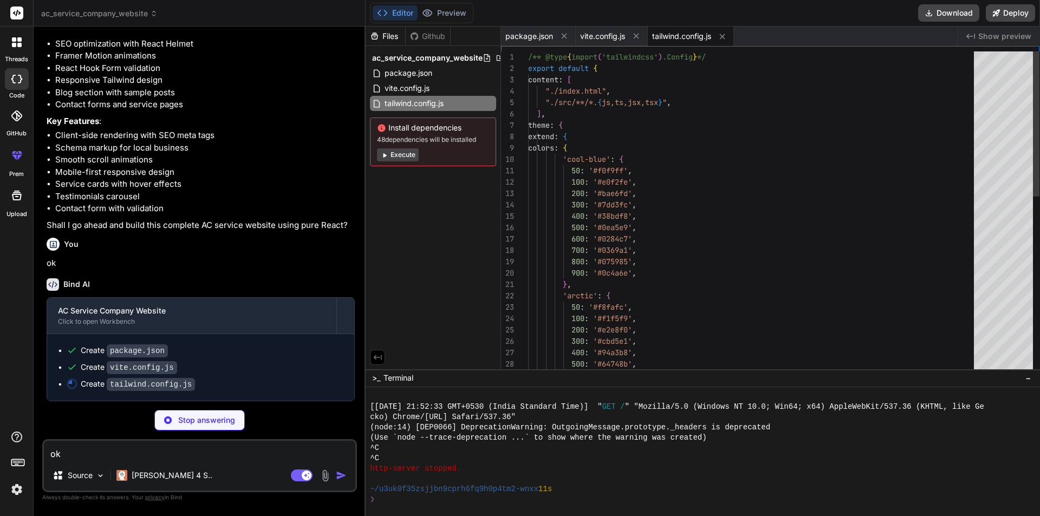
type textarea "x"
type textarea "export default { plugins: { tailwindcss: {}, autoprefixer: {}, }, }"
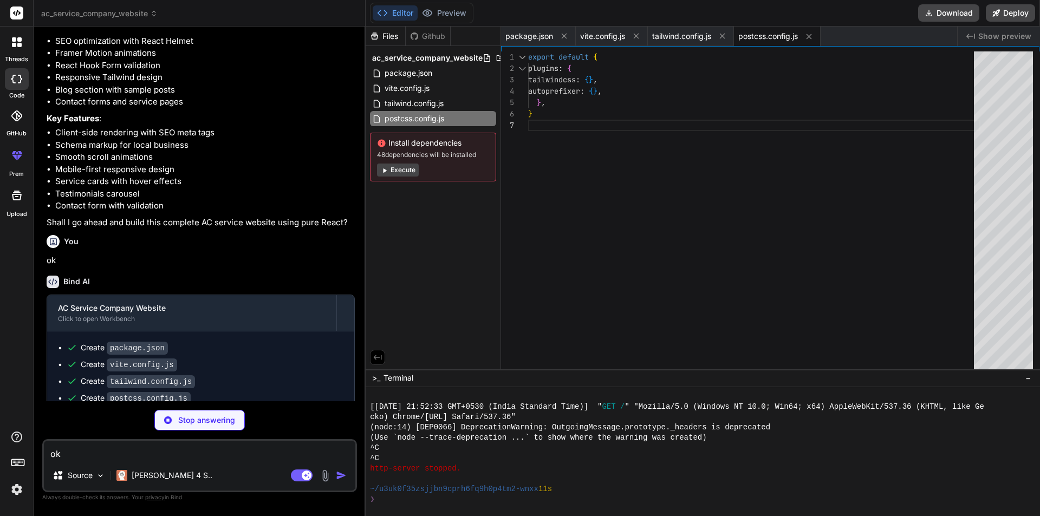
type textarea "x"
type textarea "<meta name="keywords" content="AC repair, air conditioning installation, AC mai…"
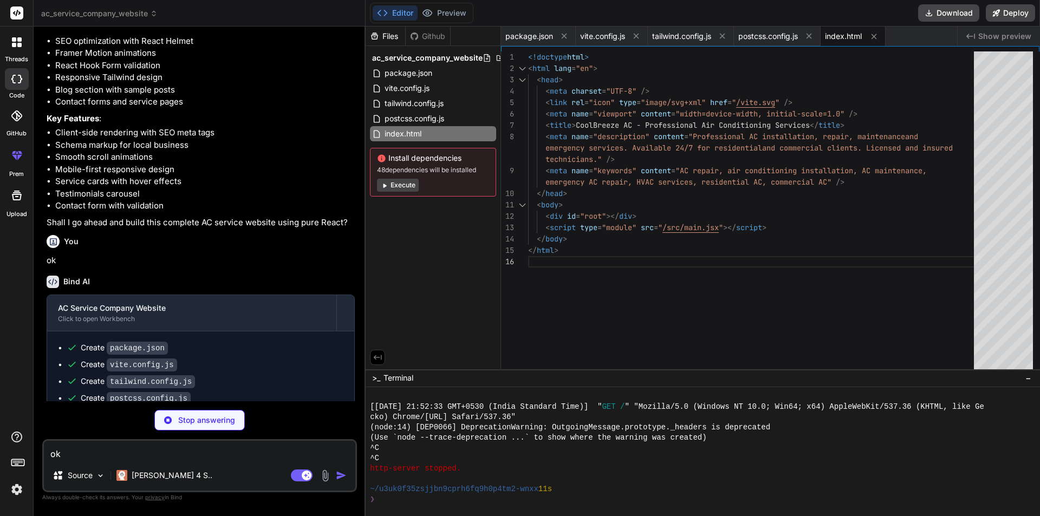
type textarea "x"
type textarea "<BrowserRouter> <App /> </BrowserRouter> </HelmetProvider> </React.StrictMode>,…"
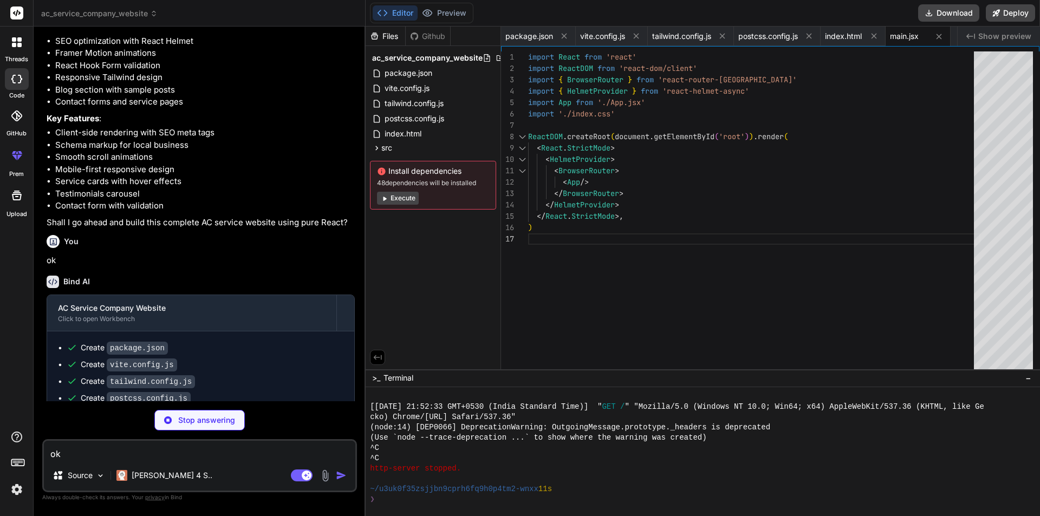
type textarea "x"
type textarea "} .section-padding { @apply py-16 px-4 sm:px-6 lg:px-8; } }"
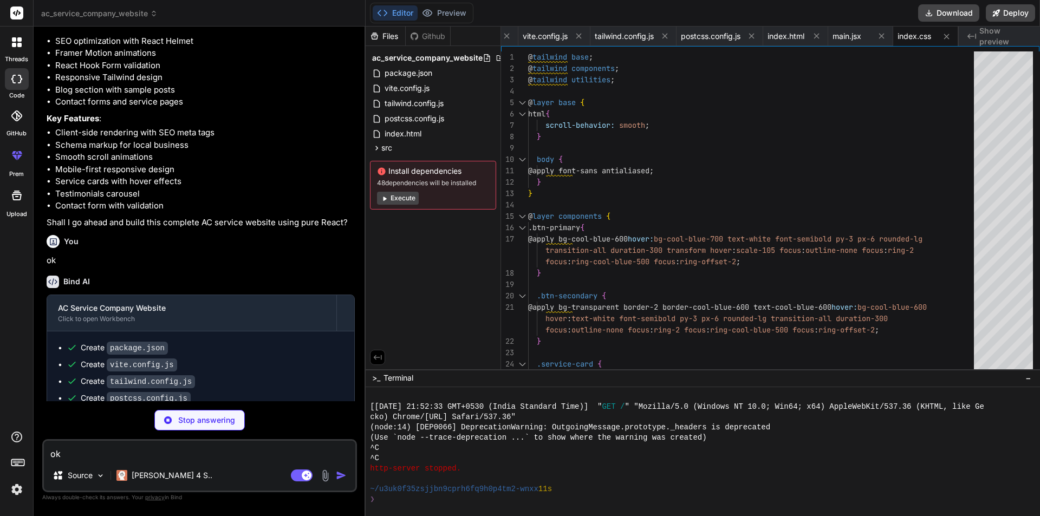
type textarea "x"
type textarea ") } export default App"
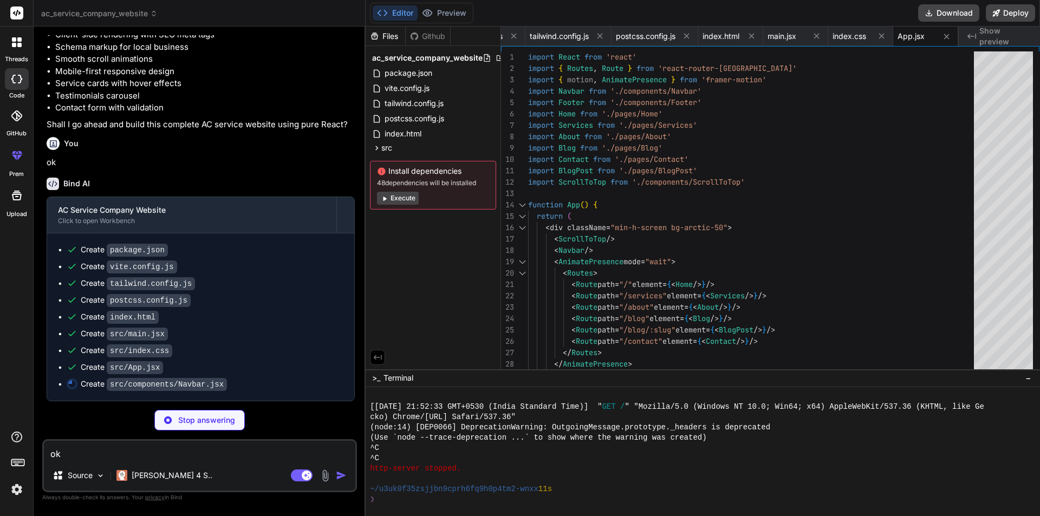
scroll to position [1194, 0]
type textarea "x"
type textarea "<span>(555) AC-REPAIR</span> </a> </div> </motion.div> </motion.nav> ) } export…"
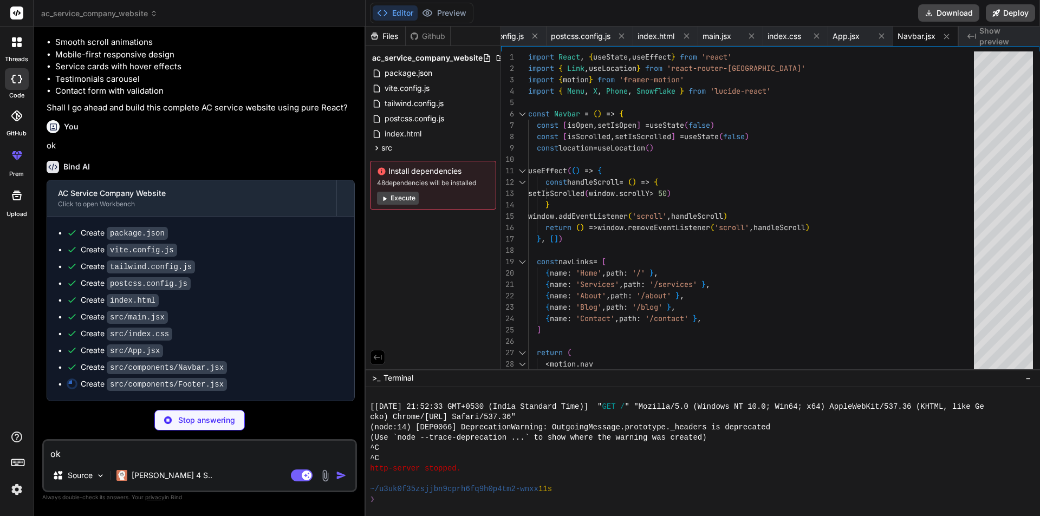
scroll to position [1211, 0]
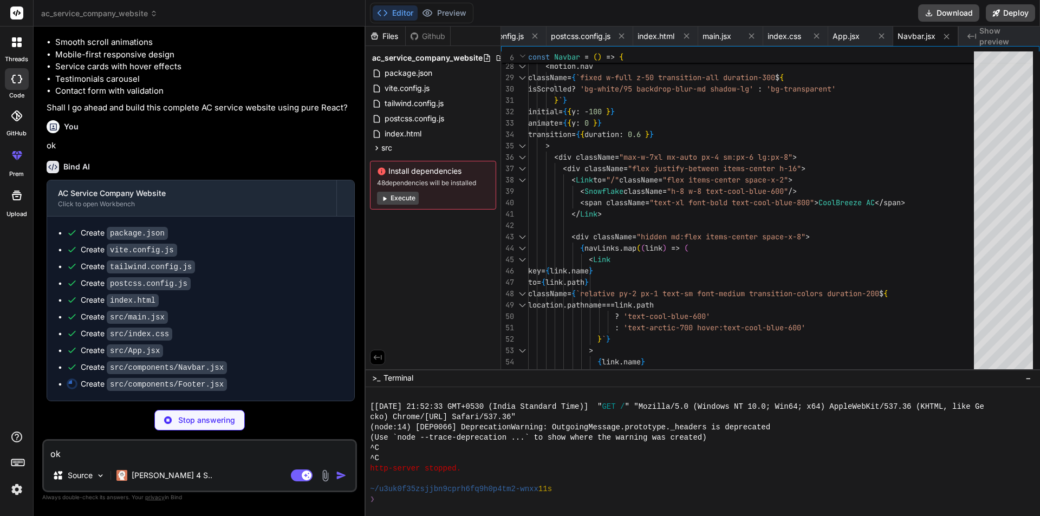
type textarea "x"
type textarea "</motion.div> </div> </footer> ) } export default Footer"
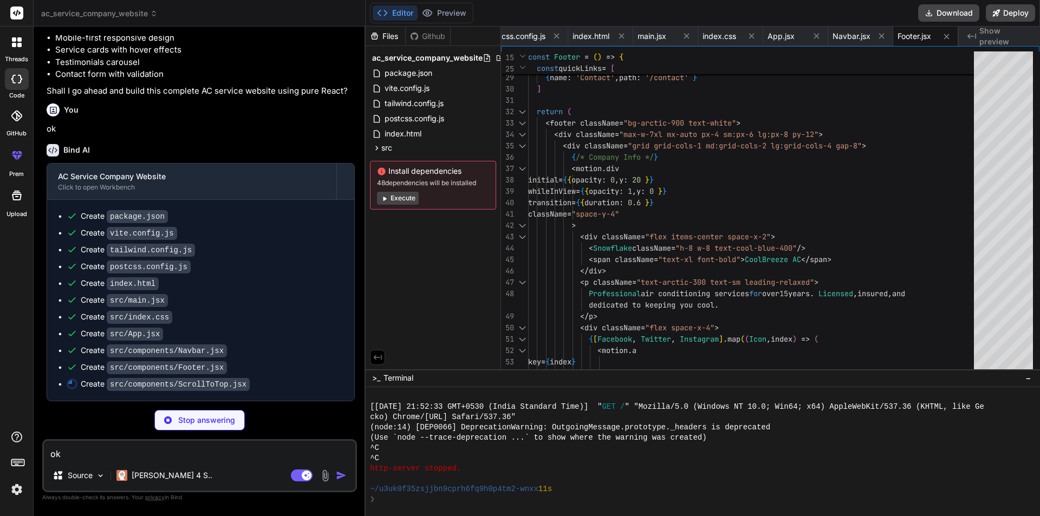
type textarea "x"
type textarea "return null } export default ScrollToTop"
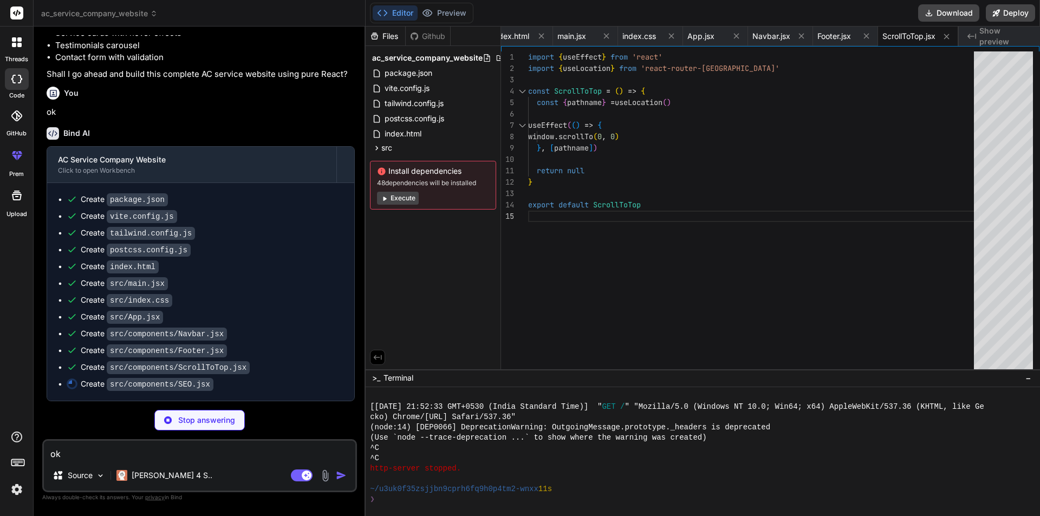
scroll to position [1244, 0]
type textarea "x"
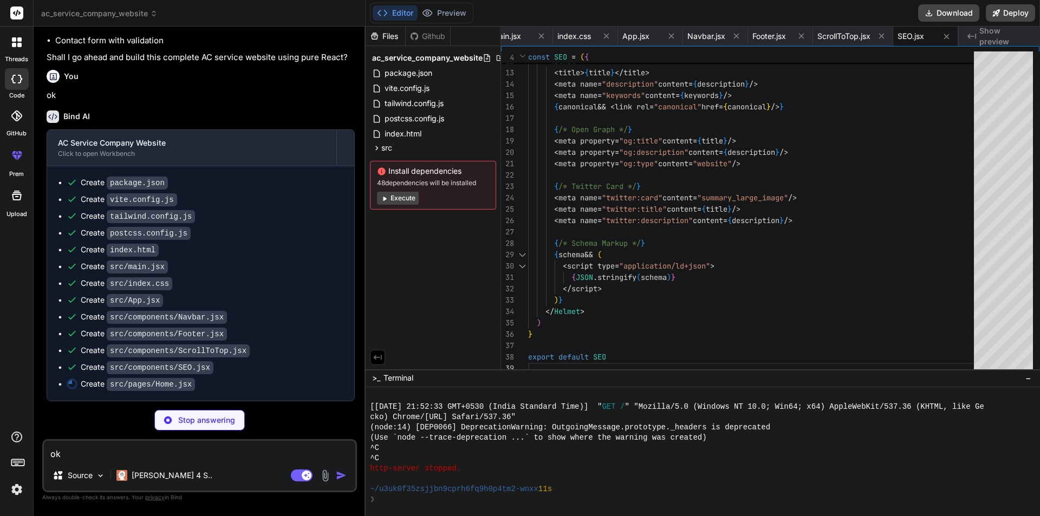
scroll to position [1261, 0]
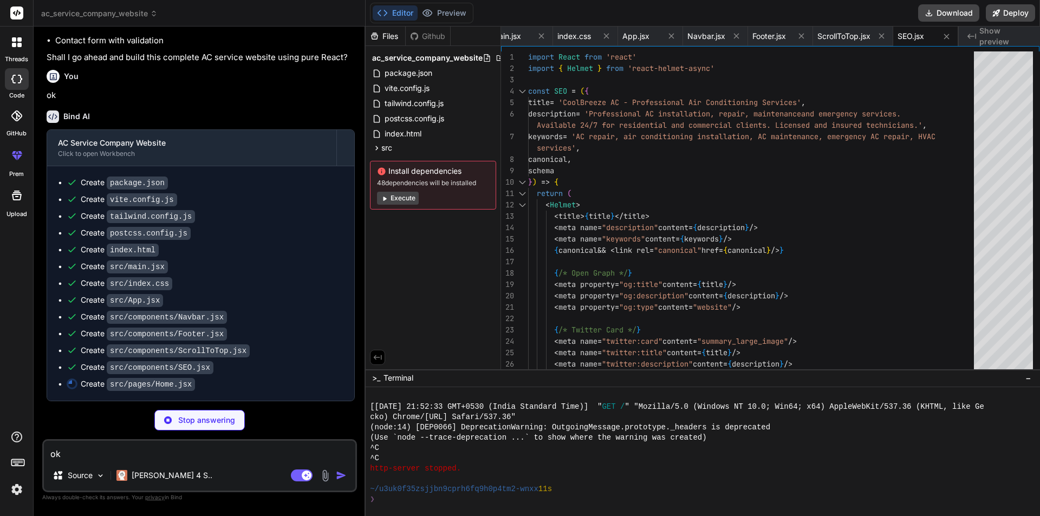
click at [436, 3] on div "Editor Preview Disabled until preview for your project is generated" at bounding box center [422, 13] width 104 height 21
click at [399, 9] on button "Editor" at bounding box center [395, 12] width 45 height 15
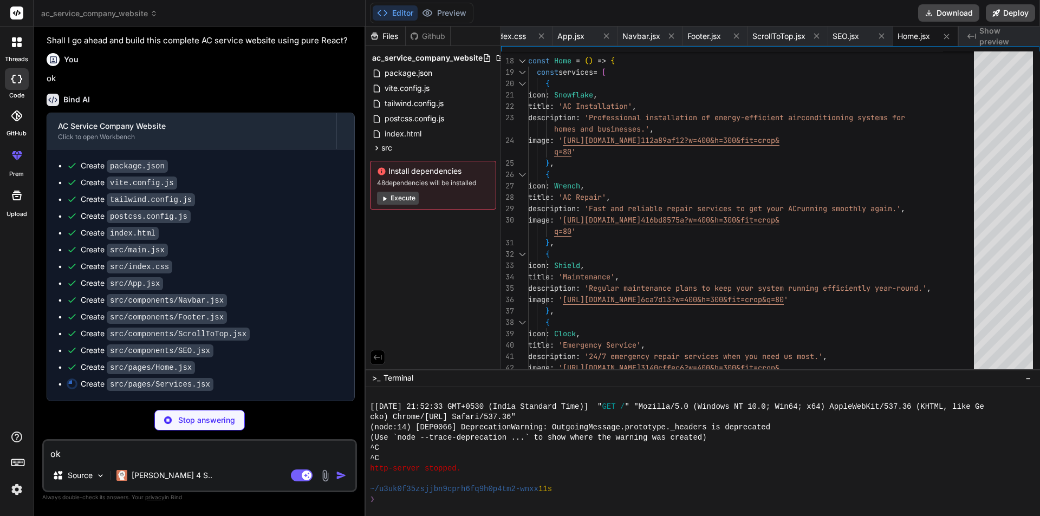
scroll to position [1278, 0]
type textarea "x"
type textarea "</motion.div> </div> </section> </motion.div> </> ) } export default Services"
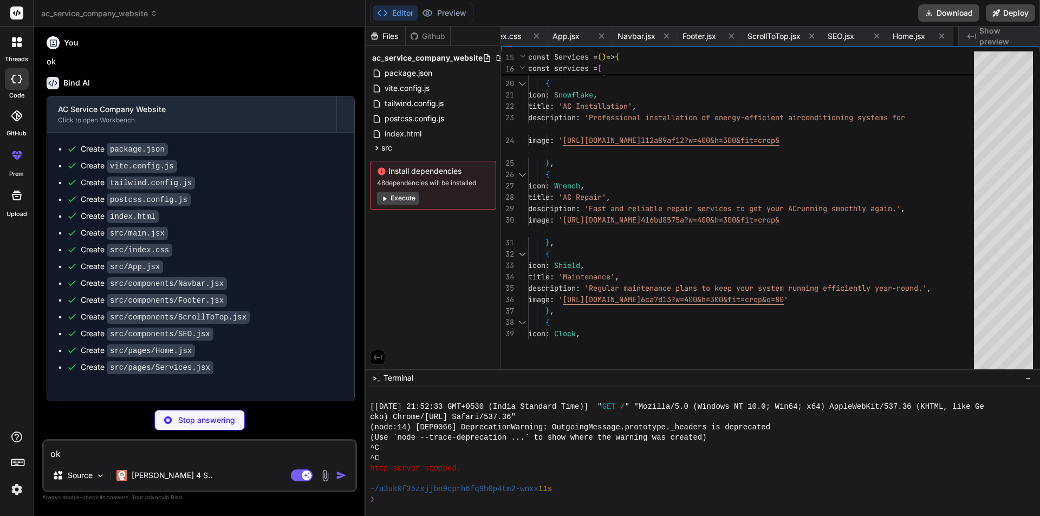
type textarea "x"
type textarea "</section> </motion.div> </> ) } export default About"
type textarea "x"
type textarea "</motion.div> </div> </section> </motion.div> </> ) } export default Blog"
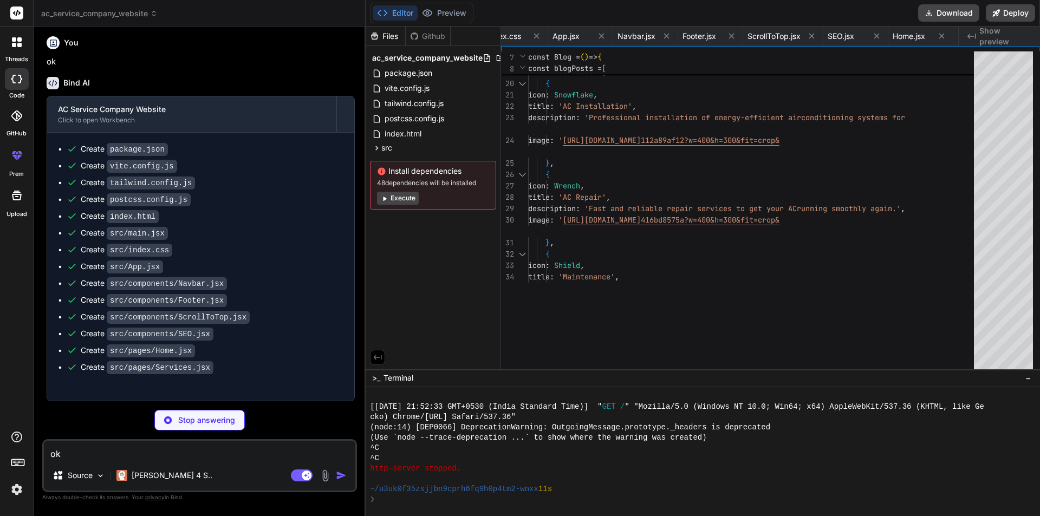
type textarea "x"
type textarea "</div> </section> </motion.div> </> ) } export default BlogPost"
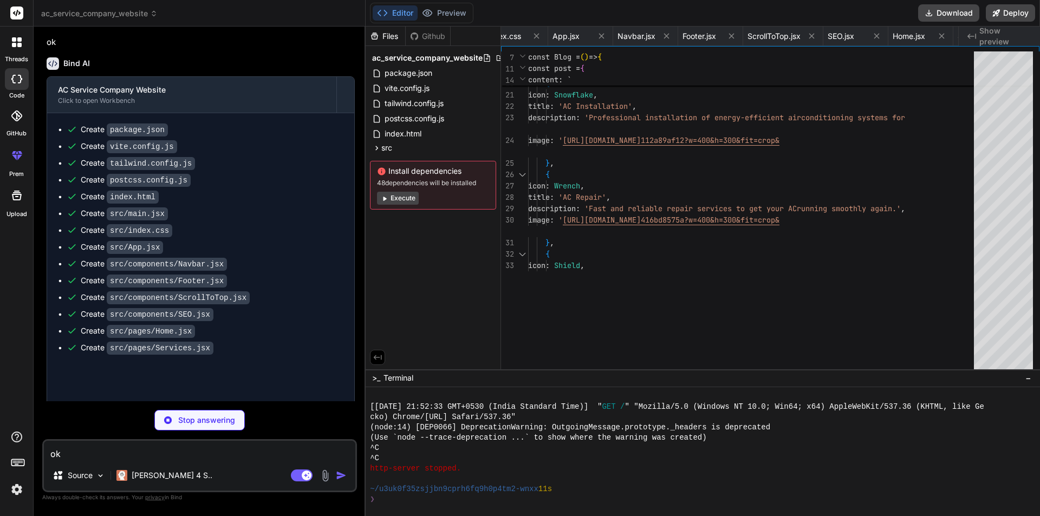
type textarea "x"
type textarea "export default Contact"
type textarea "x"
type textarea "User-agent: * Allow: / Sitemap: https://coolbreezeac.com/sitemap.xml"
type textarea "x"
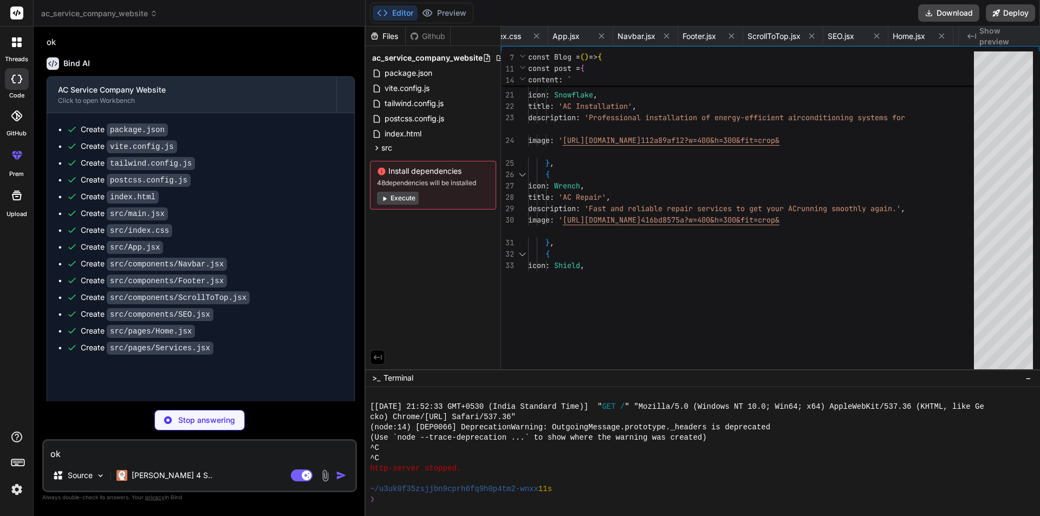
type textarea "<priority>0.8</priority> </url> </urlset>"
type textarea "x"
type textarea "For technical support or customization requests, contact the development team. …"
type textarea "x"
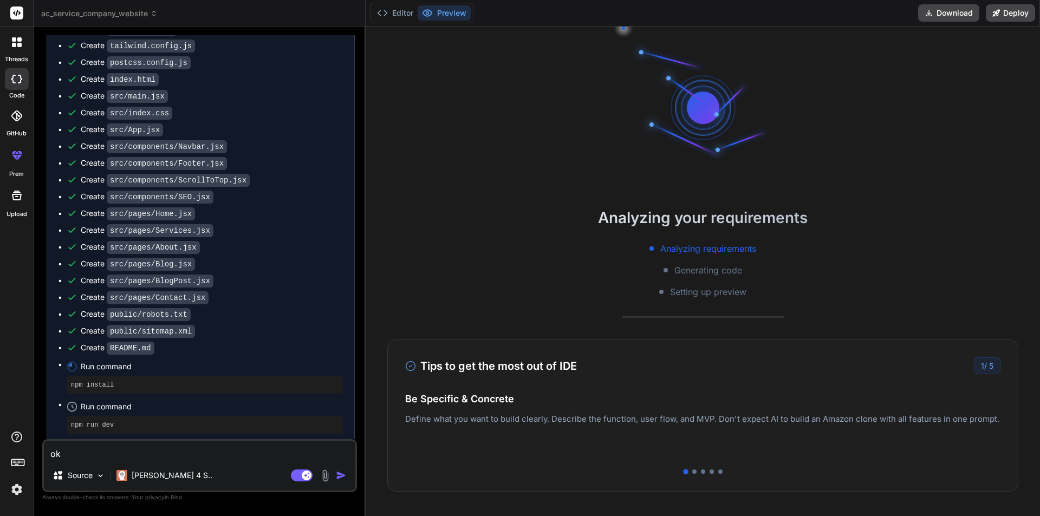
scroll to position [1438, 0]
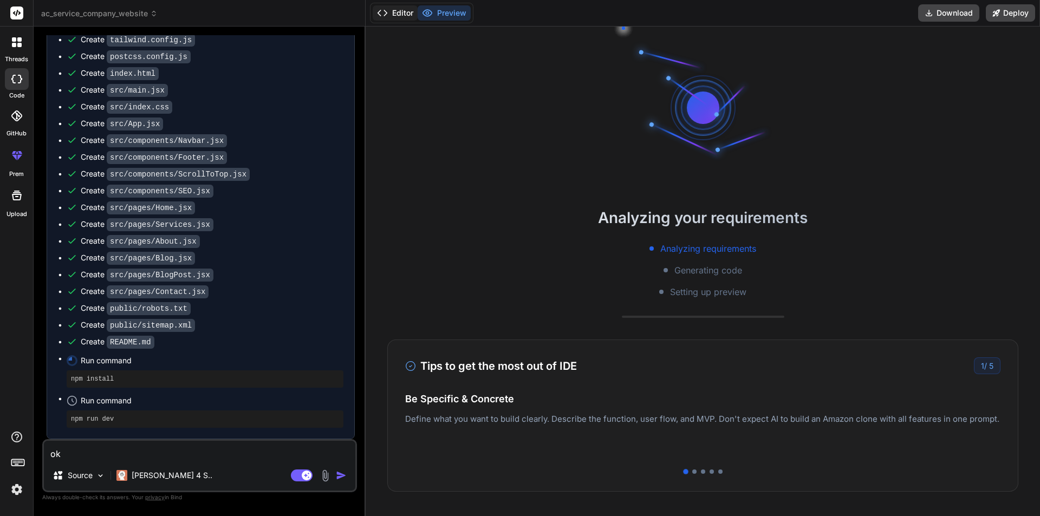
click at [398, 13] on button "Editor" at bounding box center [395, 12] width 45 height 15
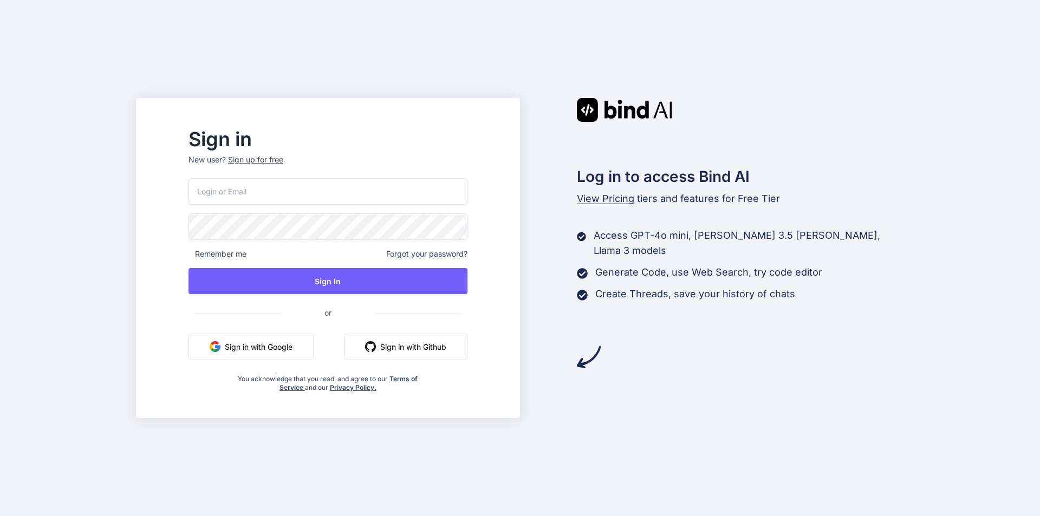
click at [283, 161] on div "Sign up for free" at bounding box center [255, 159] width 55 height 11
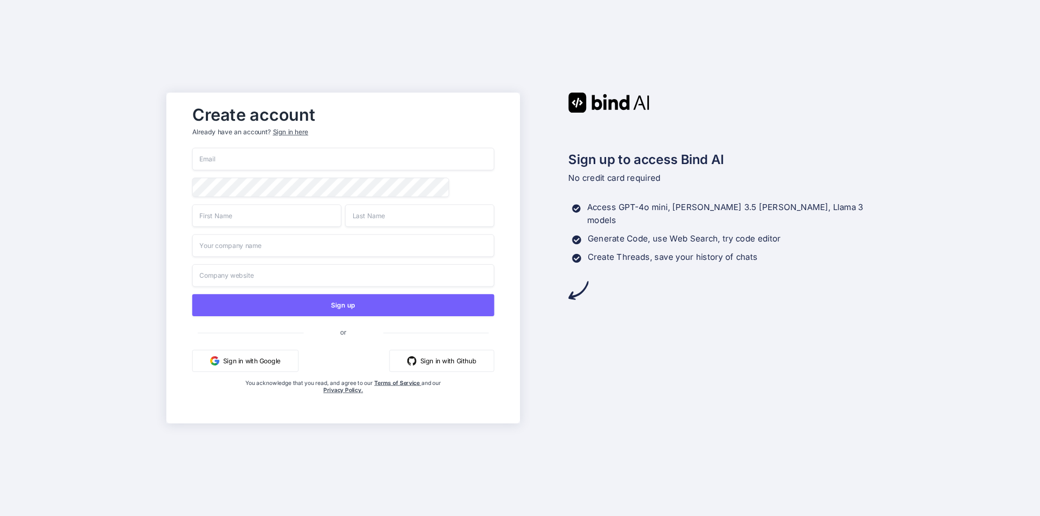
click at [280, 151] on input "email" at bounding box center [343, 159] width 302 height 23
paste input "impala50424@aminating.com"
type input "impala50424@aminating.com"
click at [262, 224] on input "text" at bounding box center [266, 215] width 149 height 23
paste input "[EMAIL_ADDRESS][DOMAIN_NAME]"
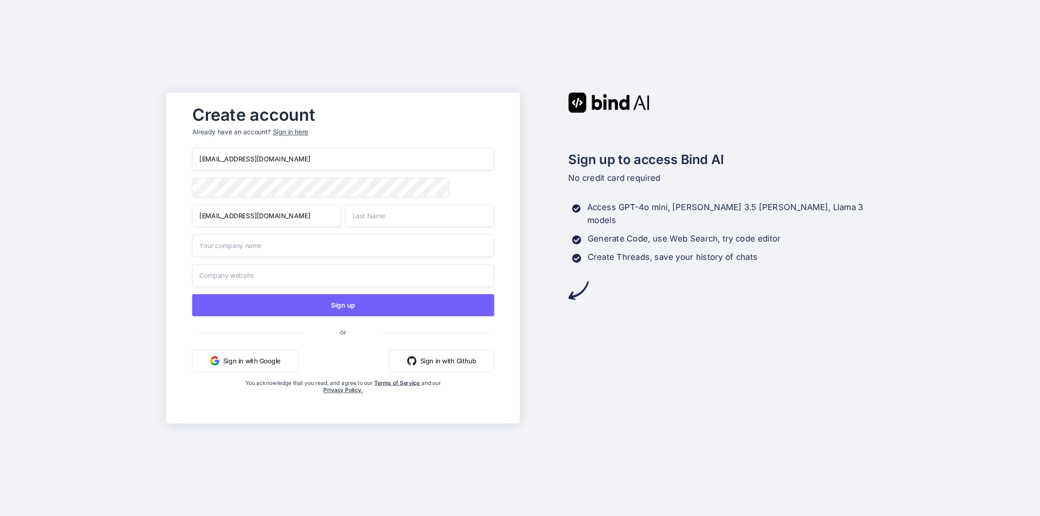
type input "[EMAIL_ADDRESS][DOMAIN_NAME]"
paste input "[EMAIL_ADDRESS][DOMAIN_NAME]"
click at [405, 223] on input "[EMAIL_ADDRESS][DOMAIN_NAME]" at bounding box center [419, 215] width 149 height 23
type input "[EMAIL_ADDRESS][DOMAIN_NAME]"
paste input "[EMAIL_ADDRESS][DOMAIN_NAME]"
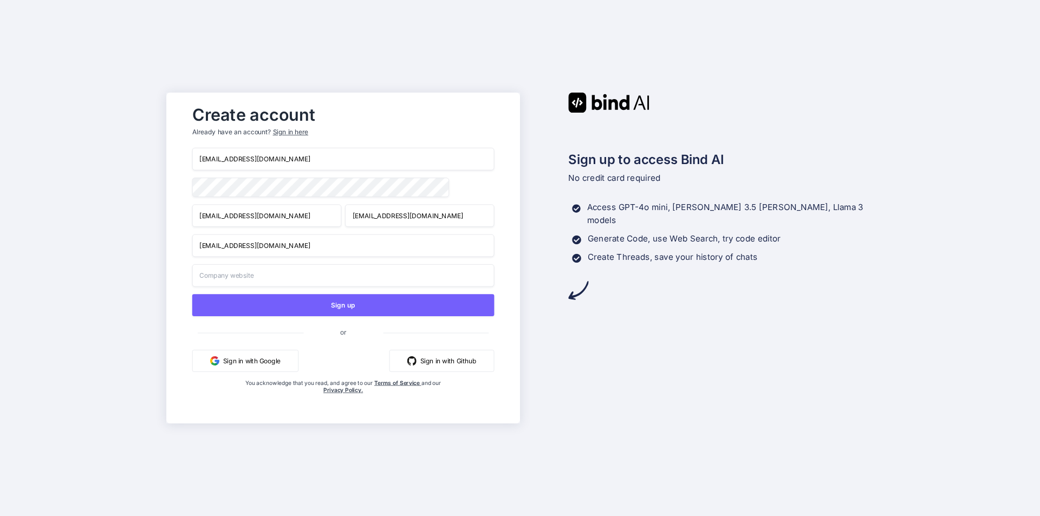
click at [321, 245] on input "[EMAIL_ADDRESS][DOMAIN_NAME]" at bounding box center [343, 246] width 302 height 23
type input "[EMAIL_ADDRESS][DOMAIN_NAME]"
paste input "[EMAIL_ADDRESS][DOMAIN_NAME]"
click at [311, 280] on input "[EMAIL_ADDRESS][DOMAIN_NAME]" at bounding box center [343, 275] width 302 height 23
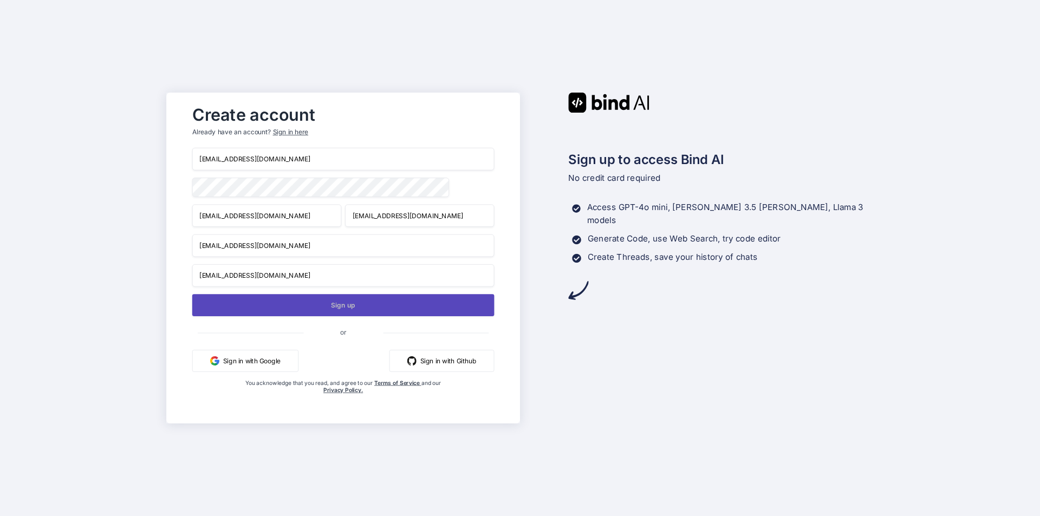
type input "[EMAIL_ADDRESS][DOMAIN_NAME]"
click at [332, 302] on button "Sign up" at bounding box center [343, 305] width 302 height 22
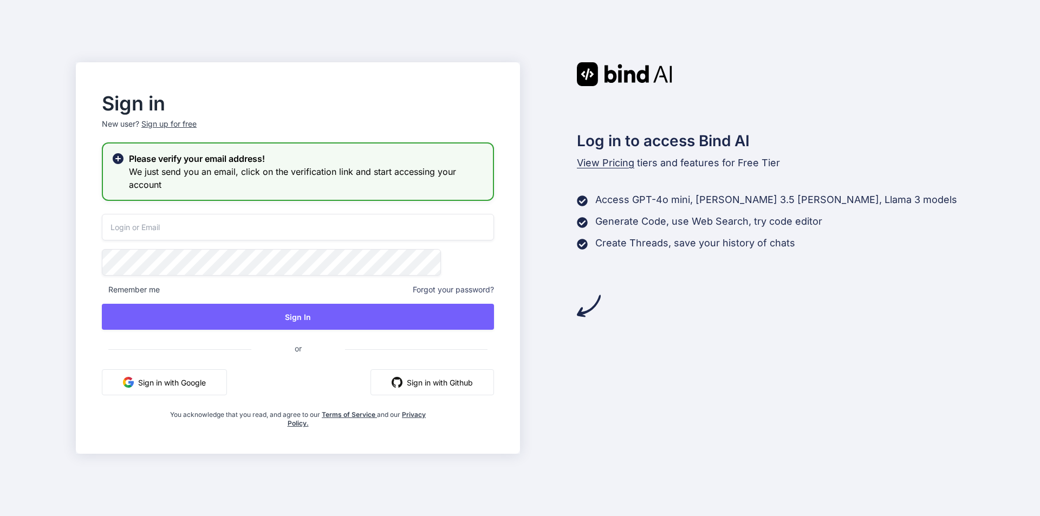
click at [242, 224] on input "email" at bounding box center [298, 227] width 392 height 27
paste input "[EMAIL_ADDRESS][DOMAIN_NAME]"
type input "[EMAIL_ADDRESS][DOMAIN_NAME]"
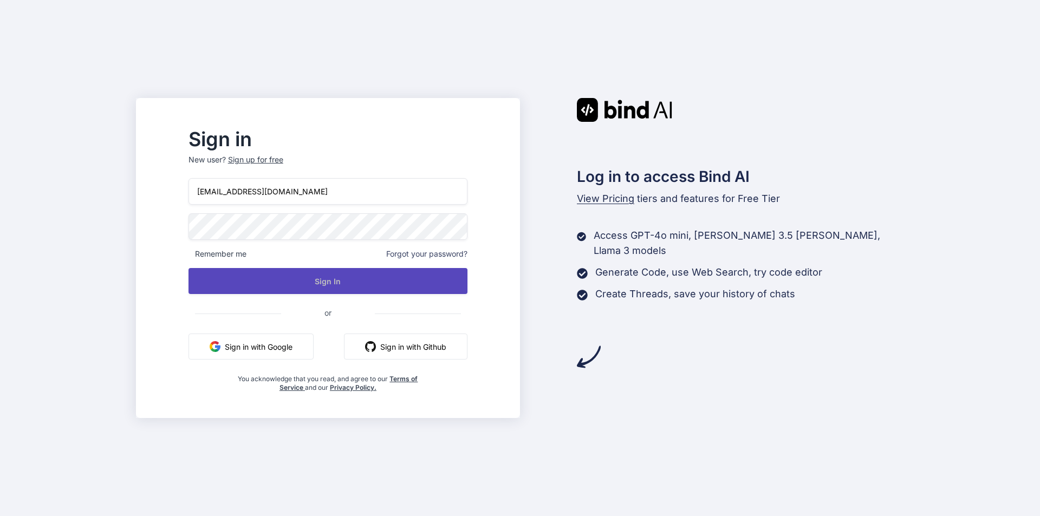
click at [307, 313] on div "impala50424@aminating.com Remember me Forgot your password? Sign In or Sign in …" at bounding box center [328, 285] width 279 height 214
click at [349, 276] on button "Sign In" at bounding box center [328, 281] width 279 height 26
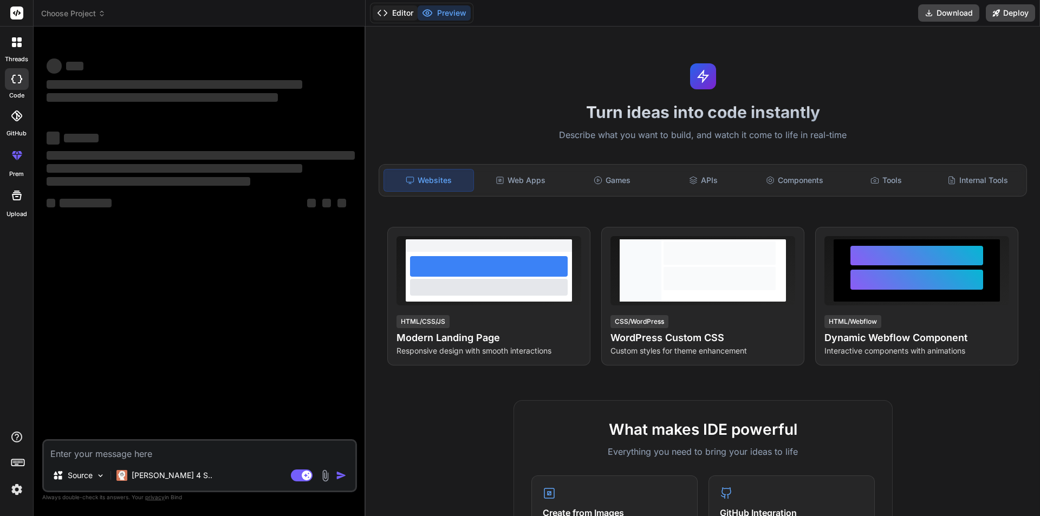
click at [389, 18] on button "Editor" at bounding box center [395, 12] width 45 height 15
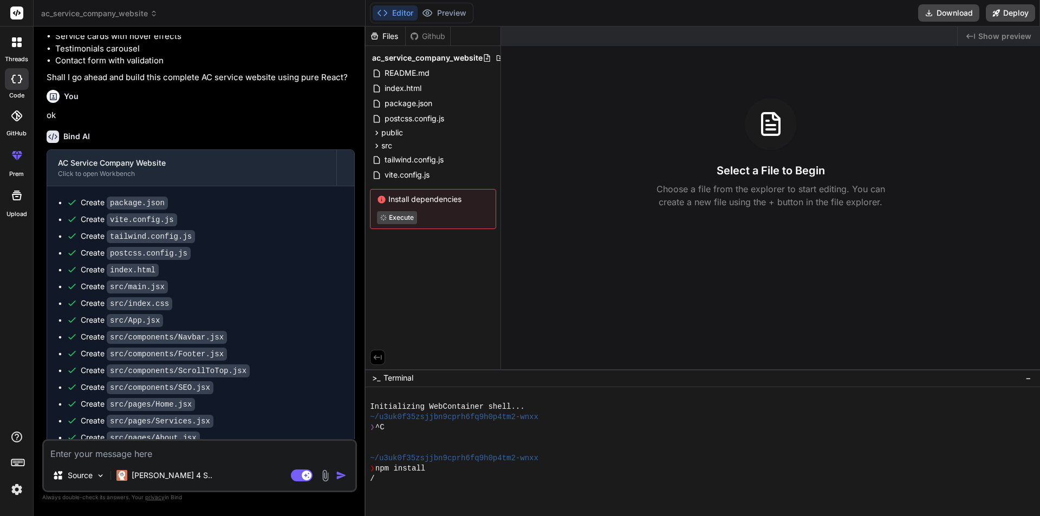
scroll to position [1438, 0]
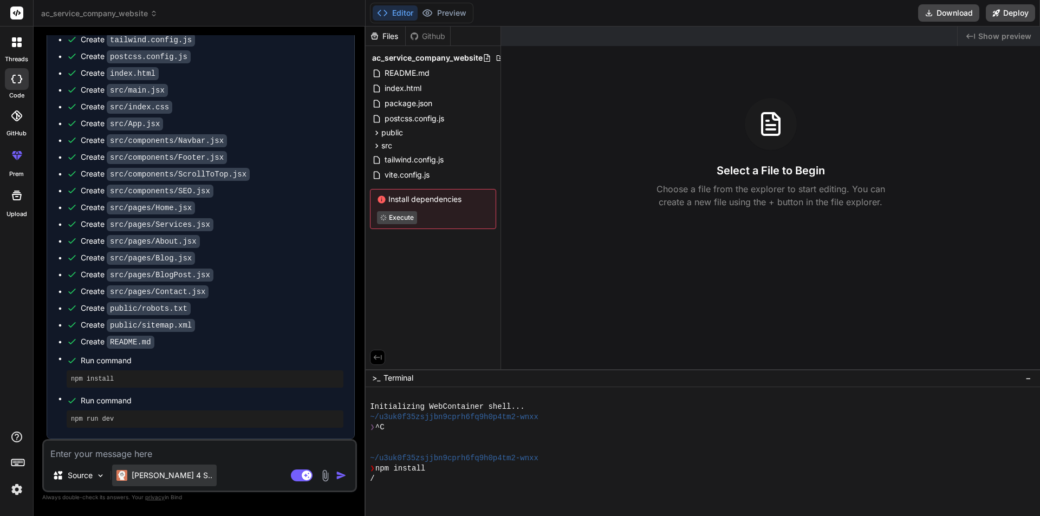
click at [161, 465] on div "[PERSON_NAME] 4 S.." at bounding box center [164, 476] width 105 height 22
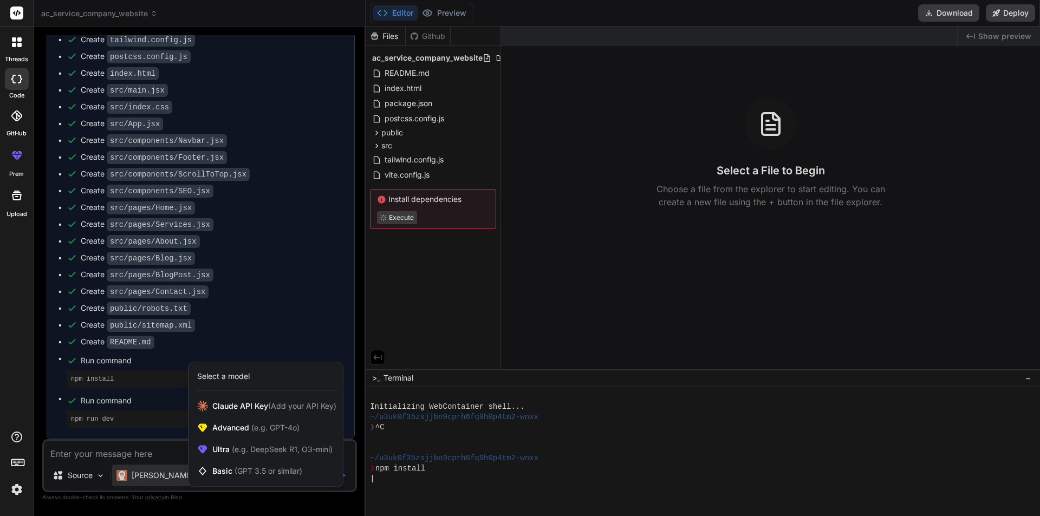
click at [157, 454] on div at bounding box center [520, 258] width 1040 height 516
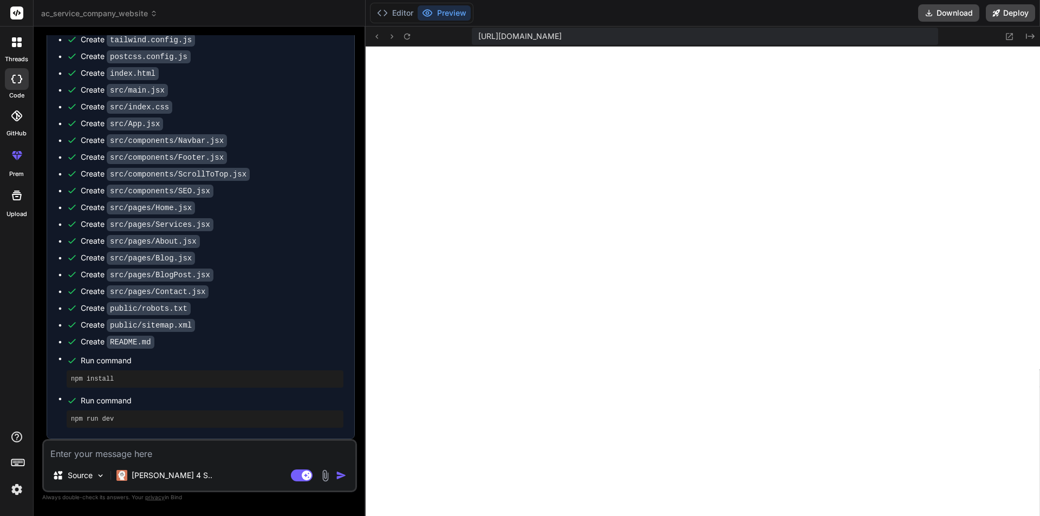
scroll to position [206, 0]
click at [402, 11] on button "Editor" at bounding box center [395, 12] width 45 height 15
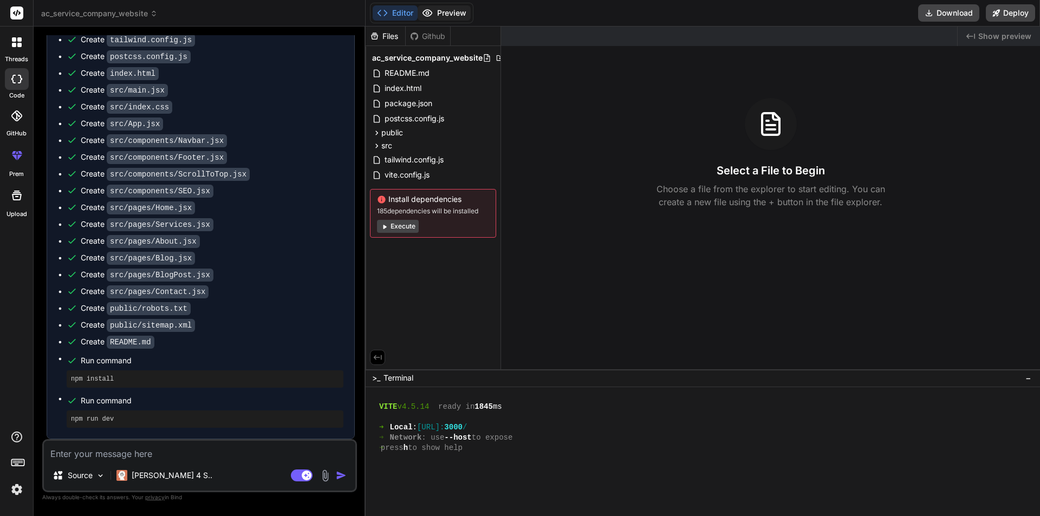
click at [436, 11] on button "Preview" at bounding box center [444, 12] width 53 height 15
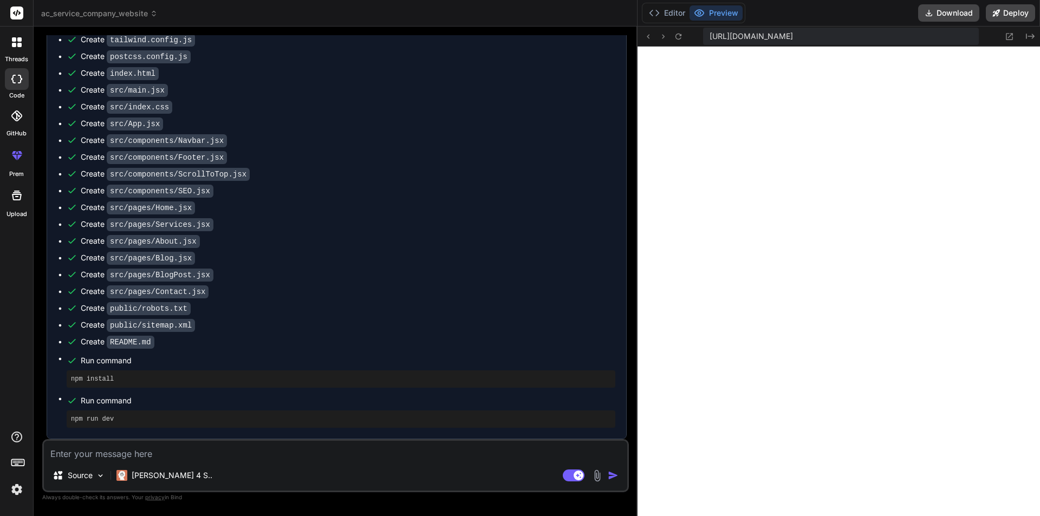
scroll to position [1121, 0]
drag, startPoint x: 366, startPoint y: 273, endPoint x: 664, endPoint y: 275, distance: 298.6
type textarea "x"
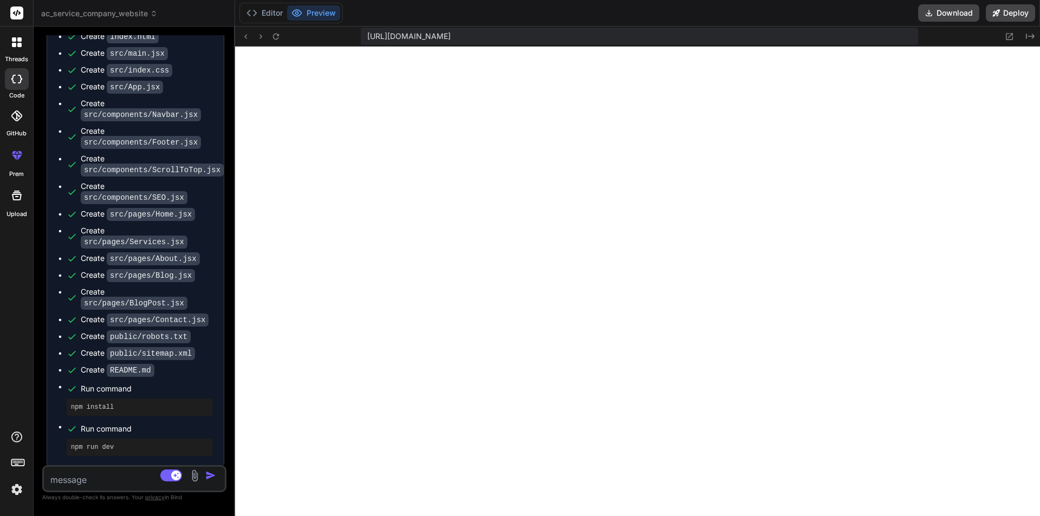
drag, startPoint x: 637, startPoint y: 193, endPoint x: 0, endPoint y: 190, distance: 636.7
click at [0, 190] on div "threads code GitHub prem Upload ac_service_company_website Created with Pixso. …" at bounding box center [520, 258] width 1040 height 516
click at [17, 484] on img at bounding box center [17, 490] width 18 height 18
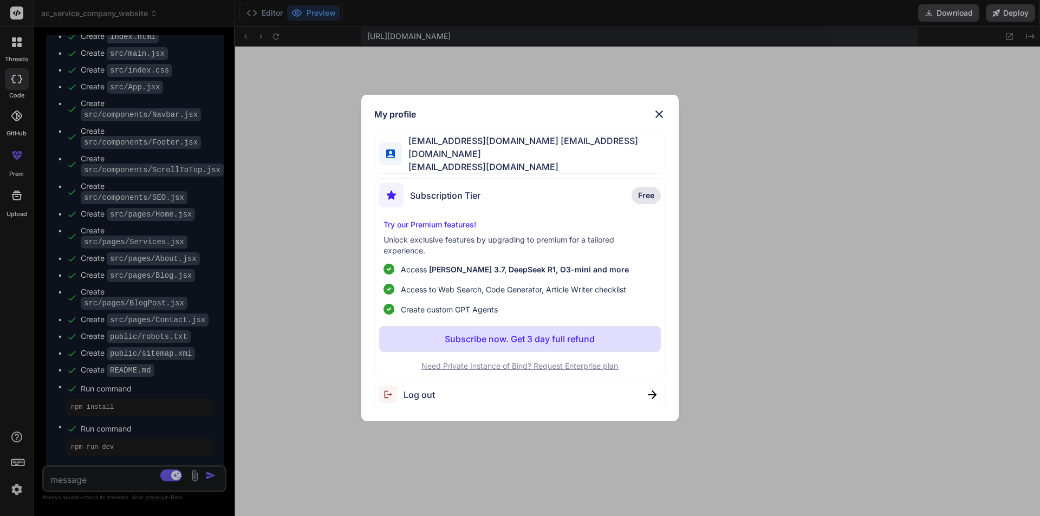
click at [664, 114] on img at bounding box center [659, 114] width 13 height 13
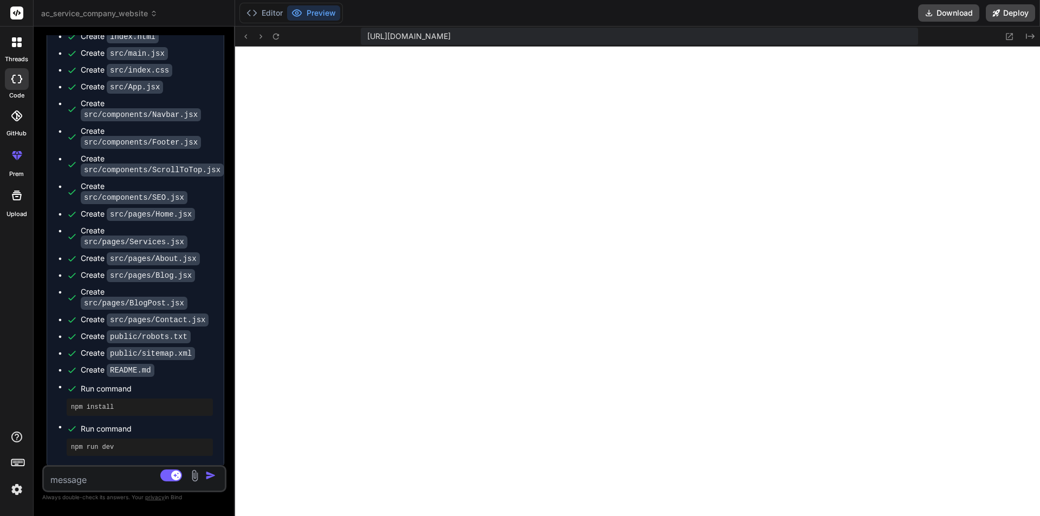
click at [103, 483] on textarea at bounding box center [119, 477] width 151 height 20
click at [73, 481] on textarea at bounding box center [119, 477] width 151 height 20
type textarea "a"
type textarea "x"
type textarea "ad"
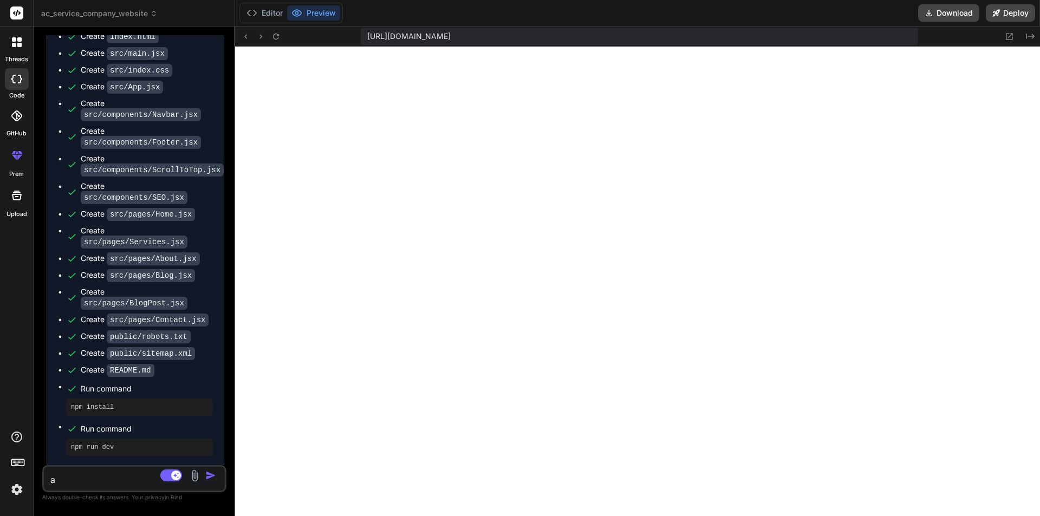
type textarea "x"
type textarea "add"
type textarea "x"
type textarea "add"
type textarea "x"
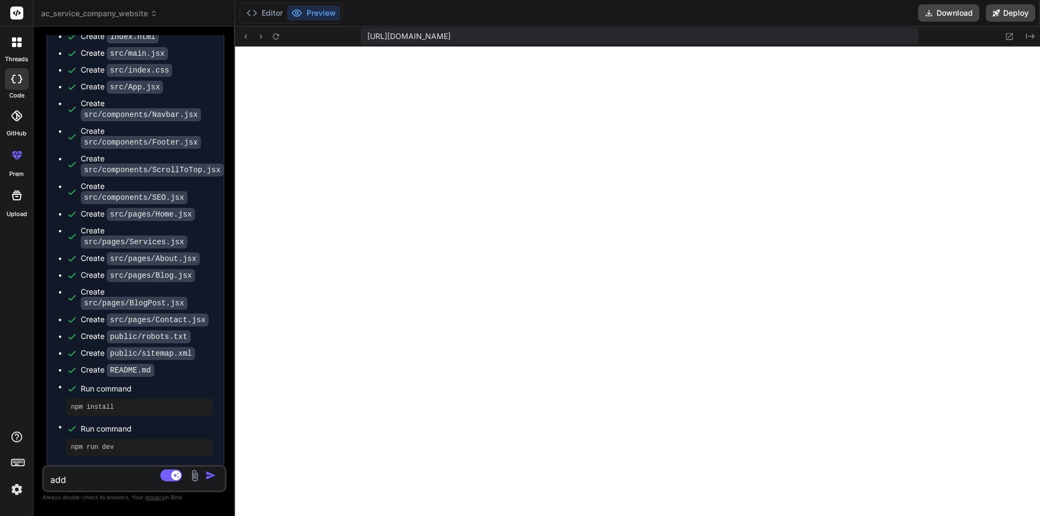
type textarea "add s"
type textarea "x"
type textarea "add so"
type textarea "x"
type textarea "add som"
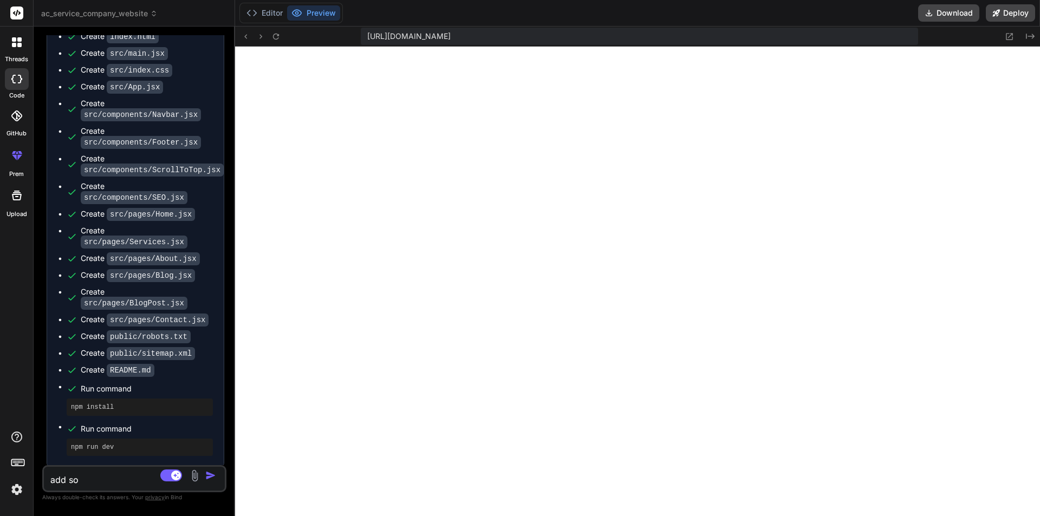
type textarea "x"
type textarea "add some"
type textarea "x"
type textarea "add some"
type textarea "x"
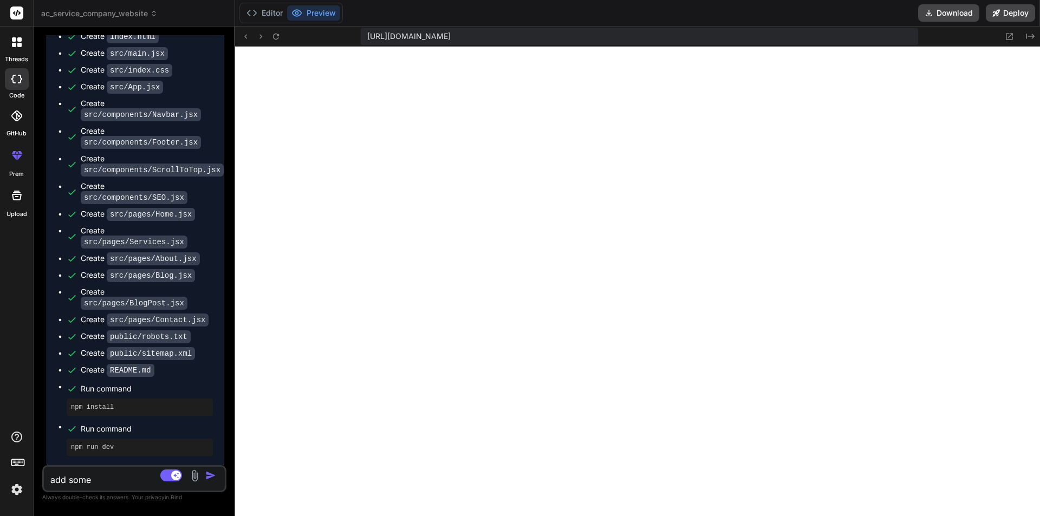
type textarea "add some i"
type textarea "x"
type textarea "add some im"
type textarea "x"
type textarea "add some ima"
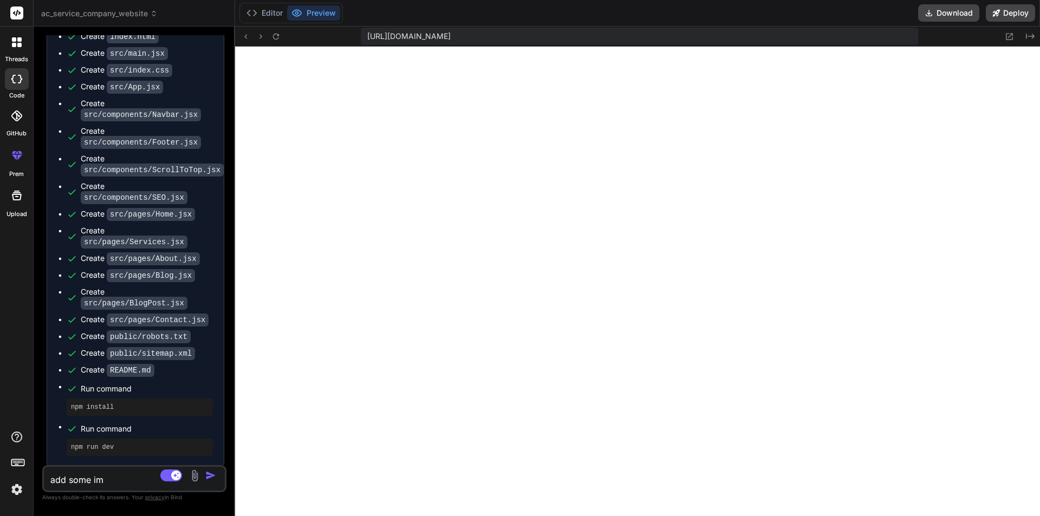
type textarea "x"
type textarea "add some imag"
type textarea "x"
type textarea "add some image"
type textarea "x"
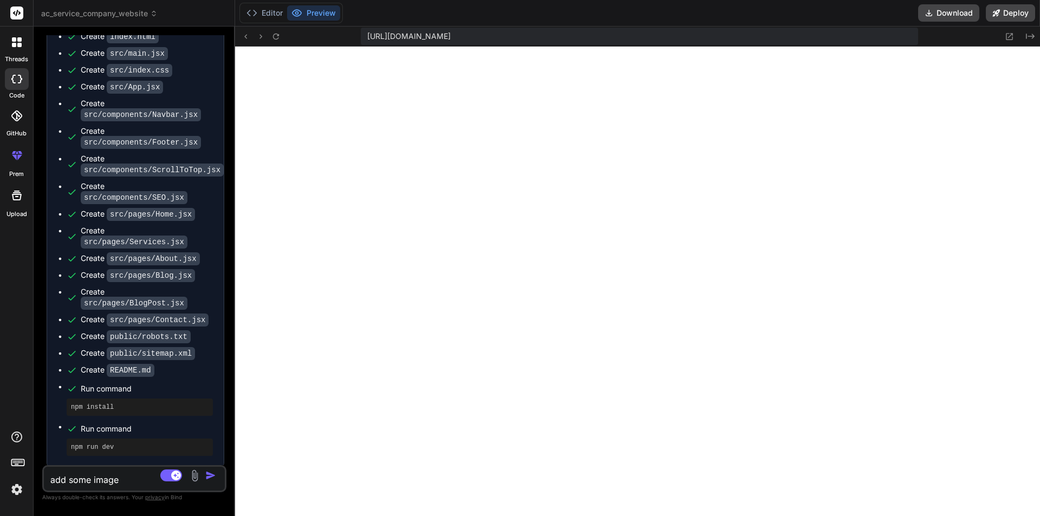
type textarea "add some images"
type textarea "x"
type textarea "add some images"
type textarea "x"
type textarea "add some images i"
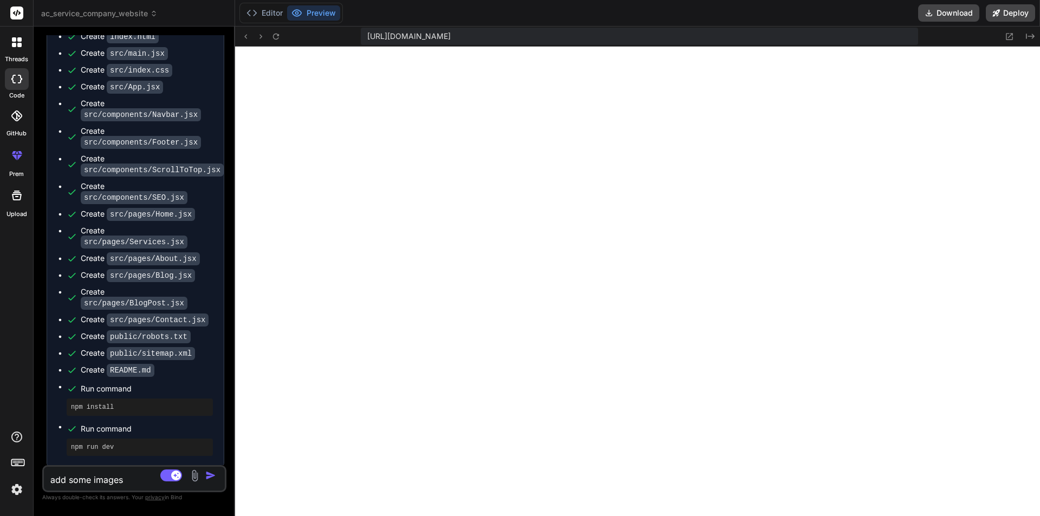
type textarea "x"
type textarea "add some images i"
type textarea "x"
type textarea "add some images i"
type textarea "x"
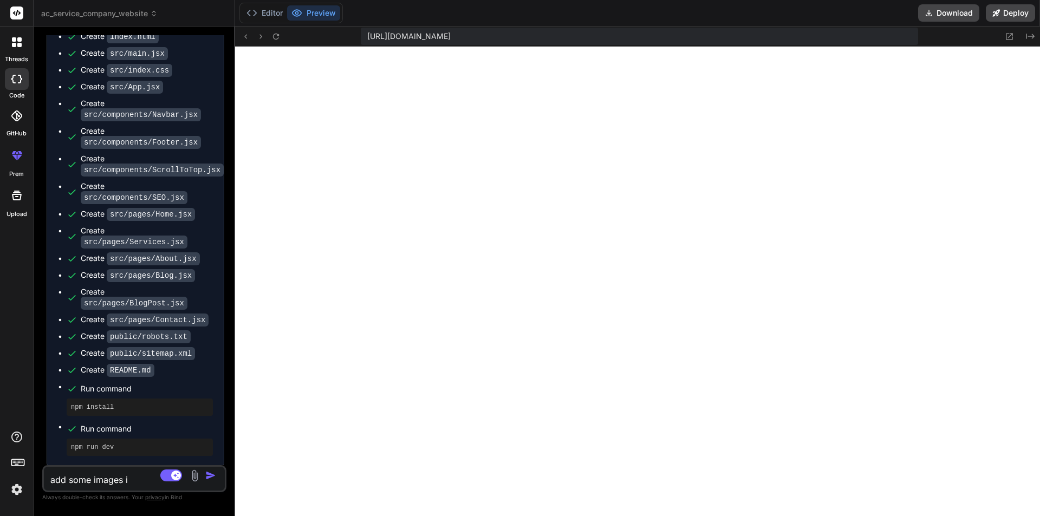
type textarea "add some images in"
type textarea "x"
type textarea "add some images in"
type textarea "x"
type textarea "add some images in g"
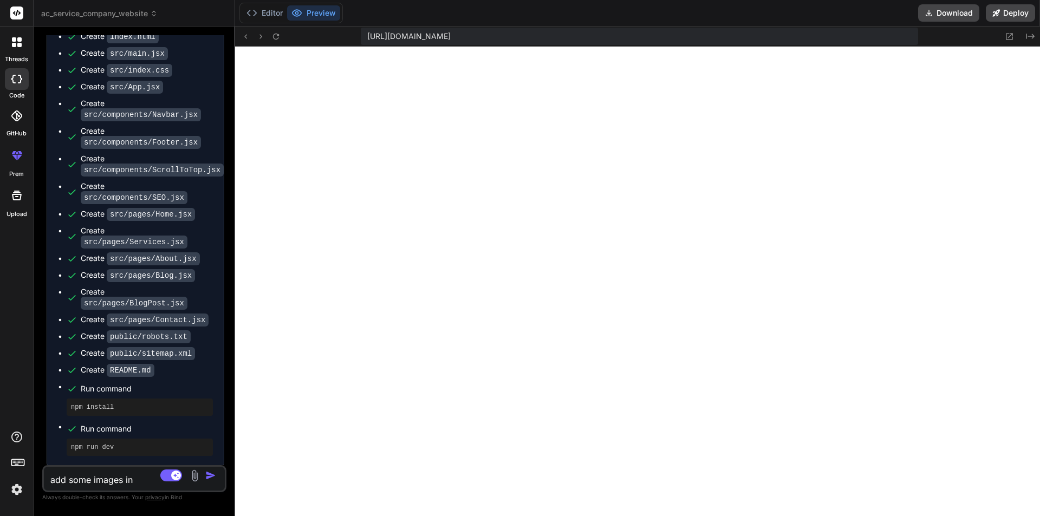
type textarea "x"
type textarea "add some images in"
type textarea "x"
type textarea "add some images in h"
type textarea "x"
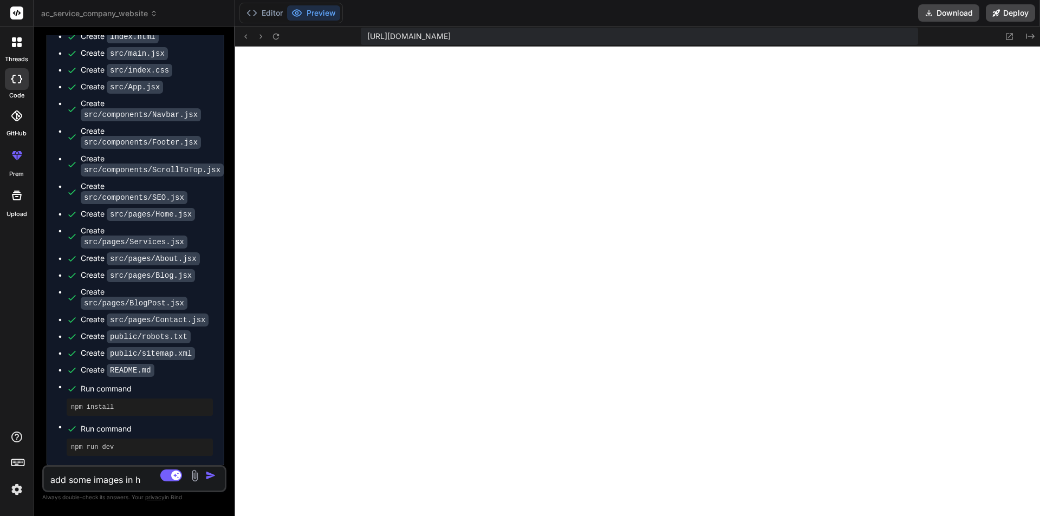
type textarea "add some images in he"
type textarea "x"
type textarea "add some images in her"
type textarea "x"
type textarea "add some images in hero"
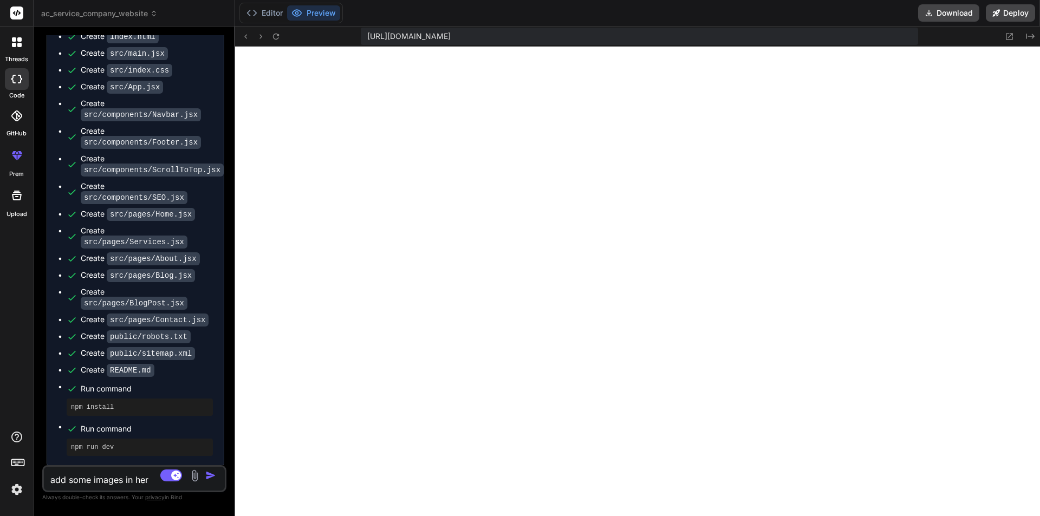
type textarea "x"
type textarea "add some images in hero"
type textarea "x"
type textarea "add some images in hero s"
type textarea "x"
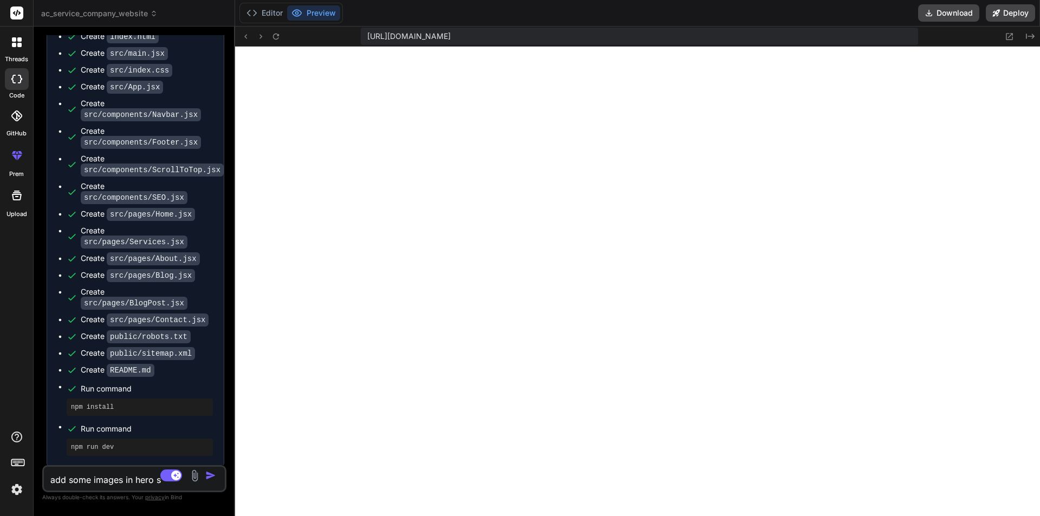
type textarea "add some images in hero se"
type textarea "x"
type textarea "add some images in hero sec"
type textarea "x"
type textarea "add some images in hero sect"
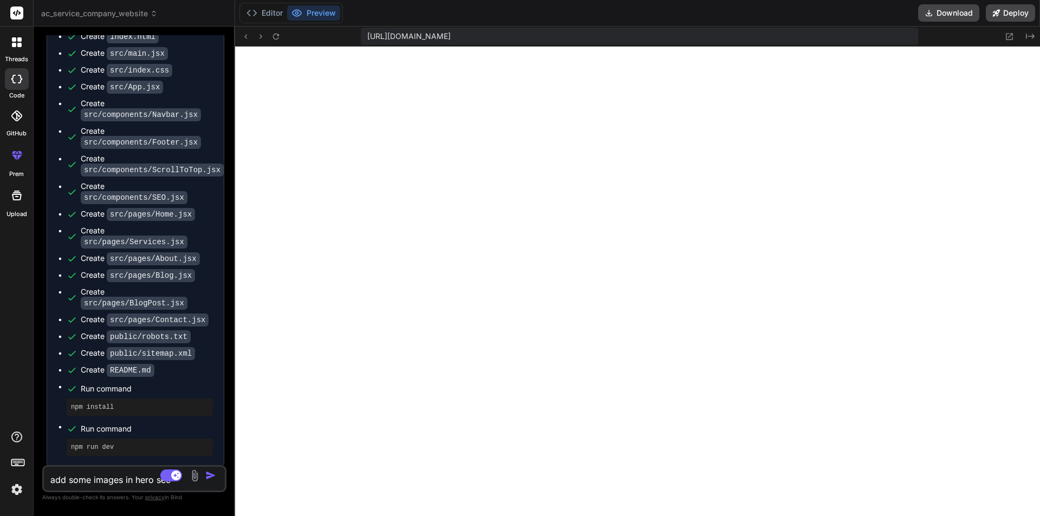
type textarea "x"
type textarea "add some images in hero secti"
type textarea "x"
type textarea "add some images in hero sectio"
type textarea "x"
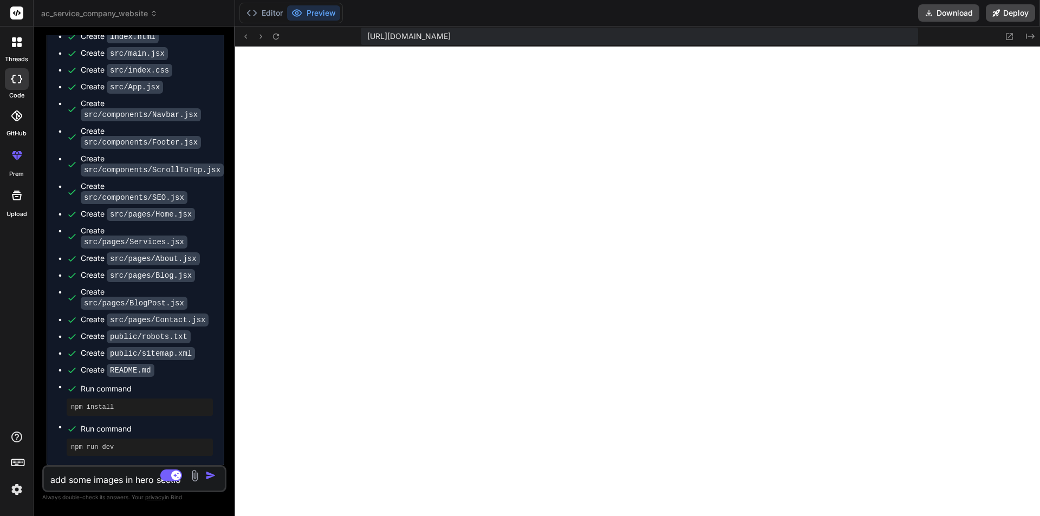
type textarea "add some images in hero section"
type textarea "x"
type textarea "add some images in hero section"
type textarea "x"
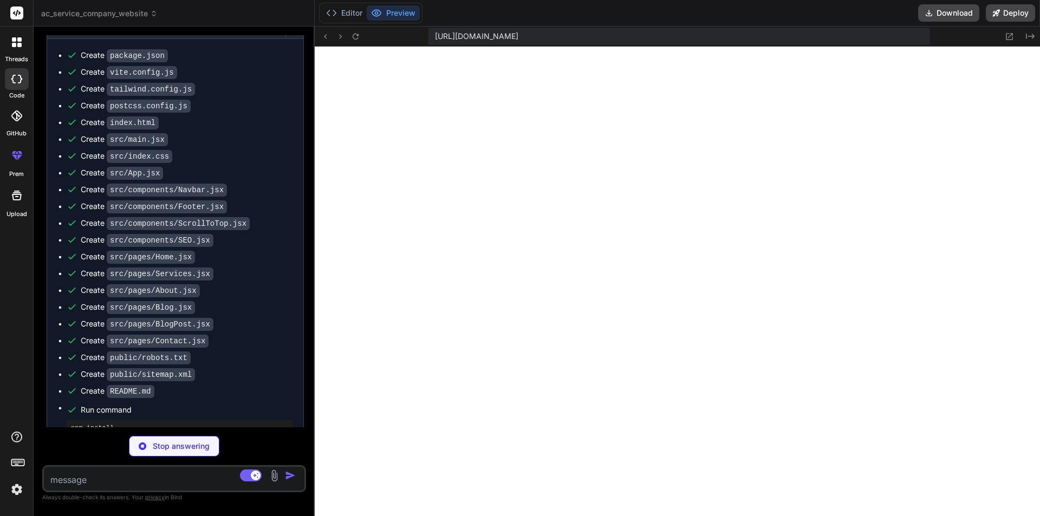
scroll to position [2214, 0]
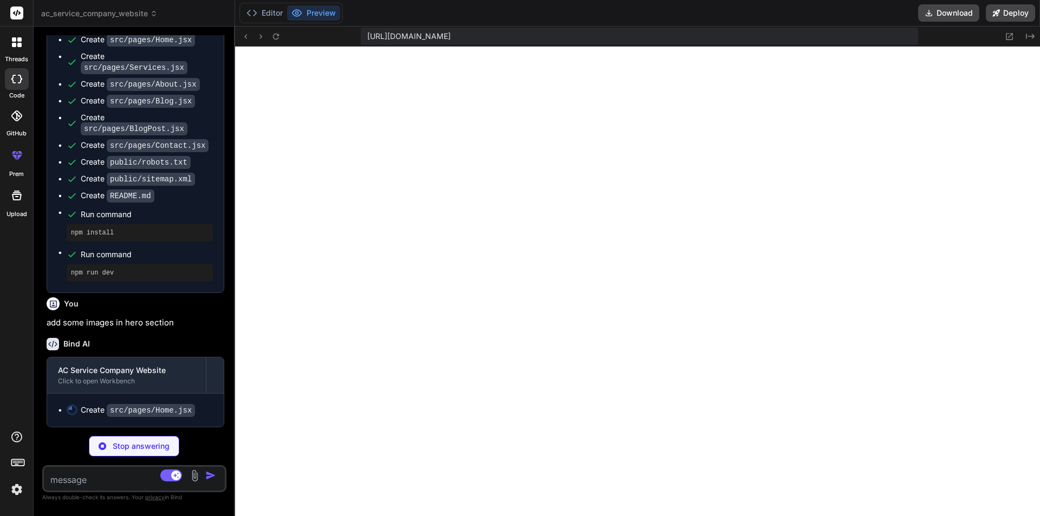
drag, startPoint x: 234, startPoint y: 315, endPoint x: 0, endPoint y: 275, distance: 236.9
click at [0, 275] on div "threads code GitHub prem Upload ac_service_company_website Created with Pixso. …" at bounding box center [520, 258] width 1040 height 516
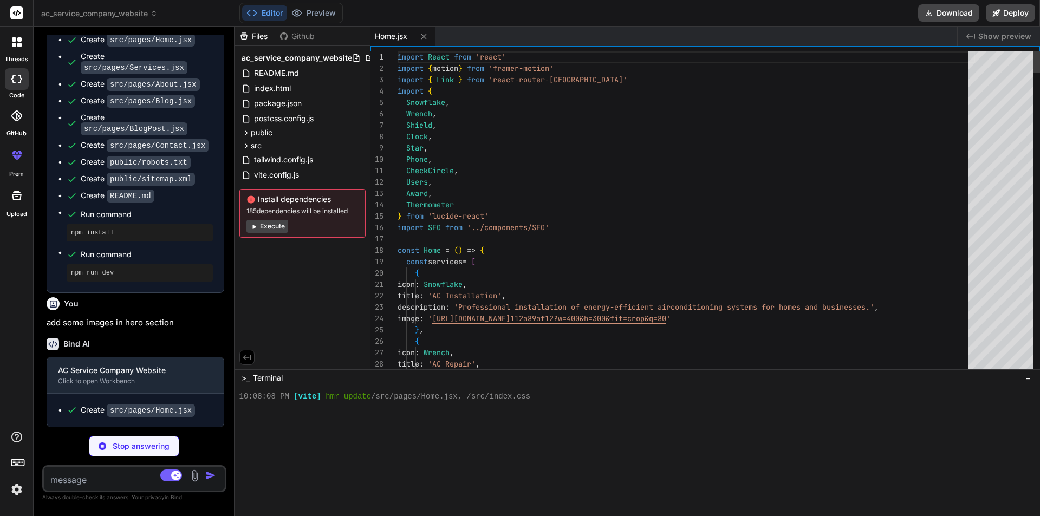
scroll to position [2176, 0]
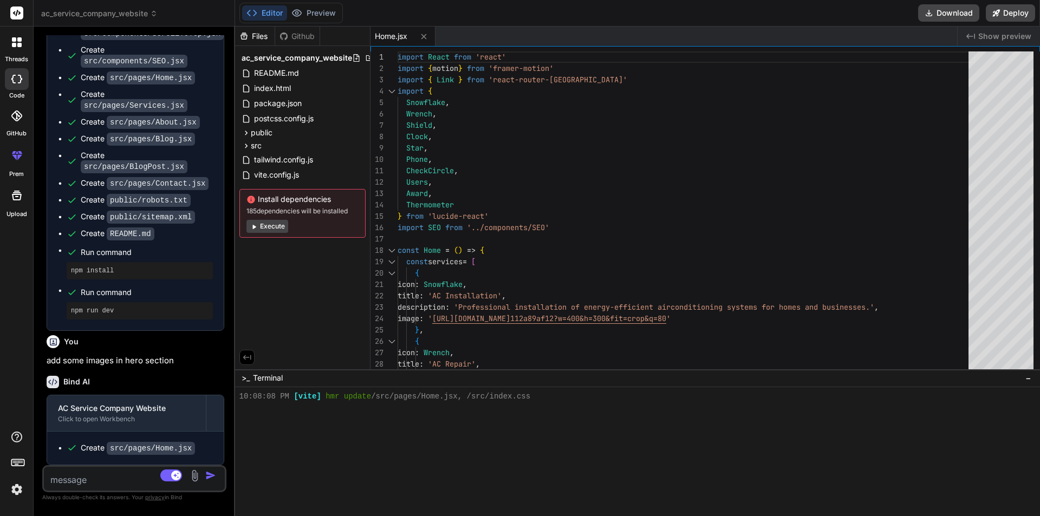
click at [268, 227] on button "Execute" at bounding box center [268, 226] width 42 height 13
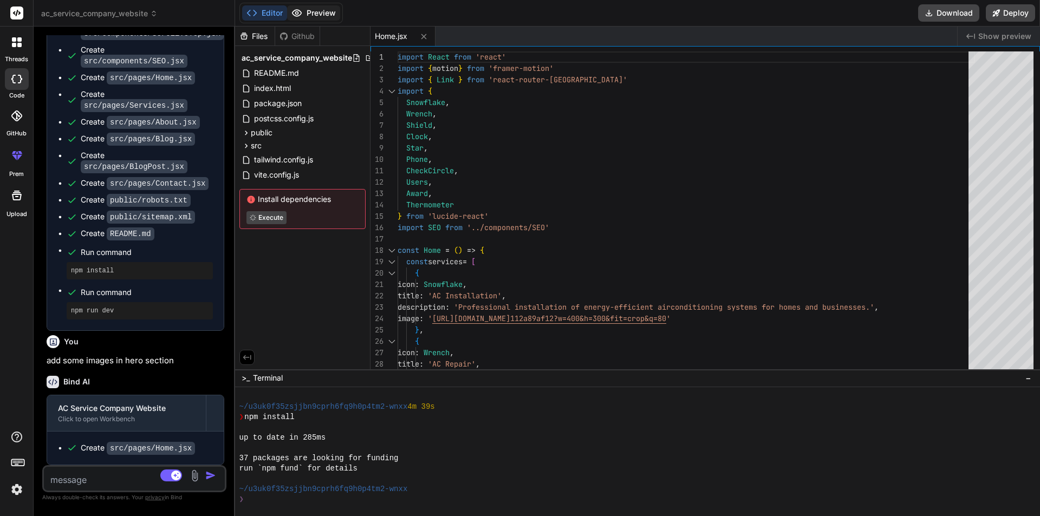
click at [306, 14] on button "Preview" at bounding box center [313, 12] width 53 height 15
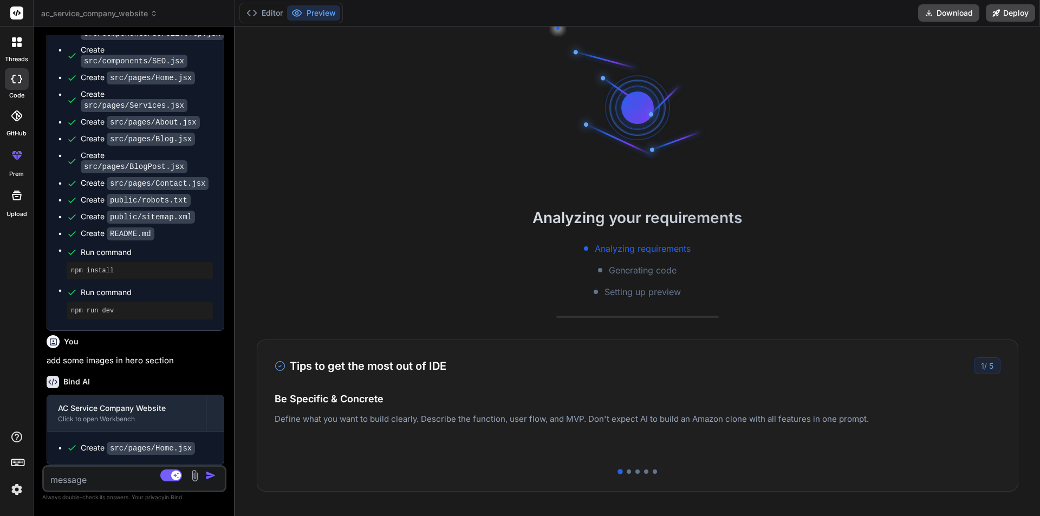
type textarea "x"
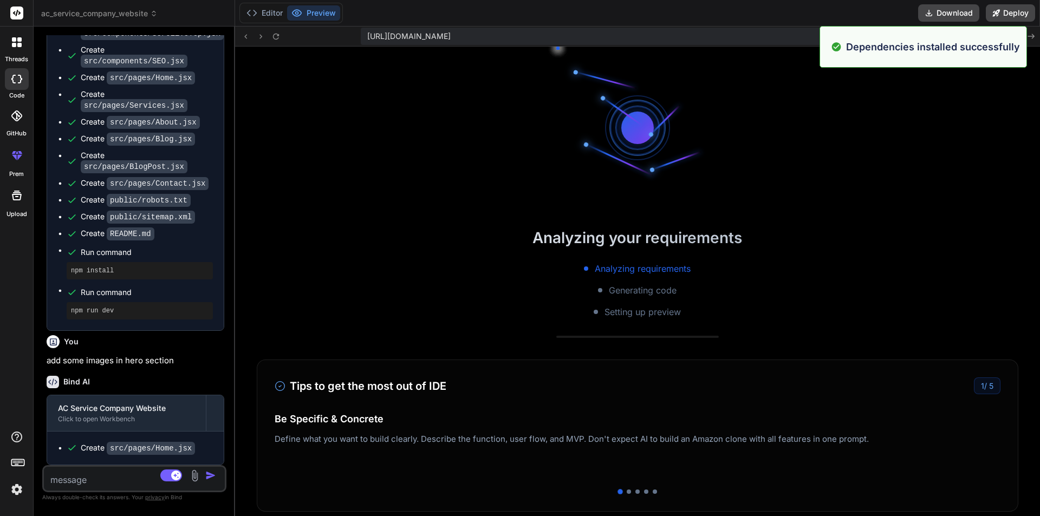
scroll to position [453, 0]
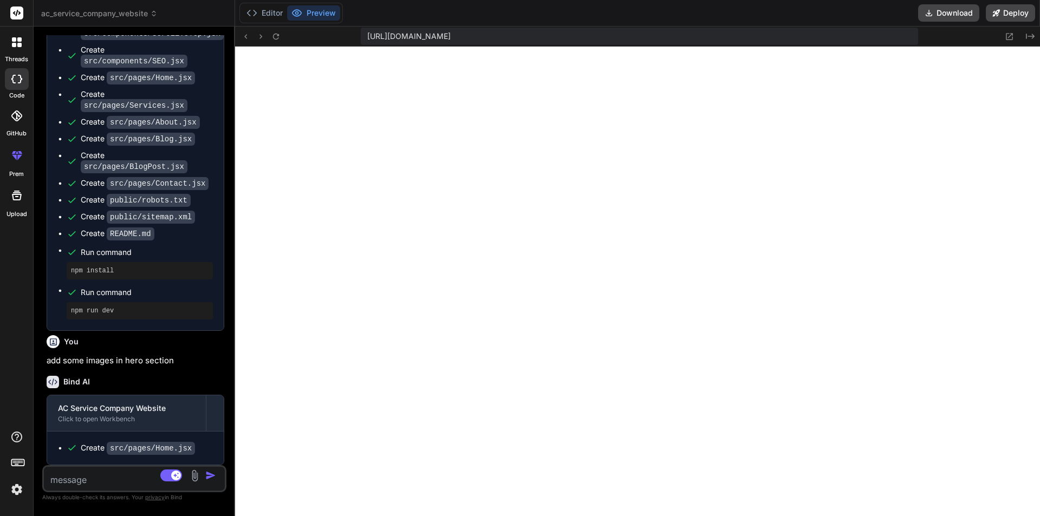
click at [111, 465] on div "Source Claude 4 S.. Agent Mode. When this toggle is activated, AI automatically…" at bounding box center [134, 478] width 184 height 27
click at [83, 477] on textarea at bounding box center [119, 477] width 151 height 20
type textarea "a"
type textarea "x"
type textarea "al"
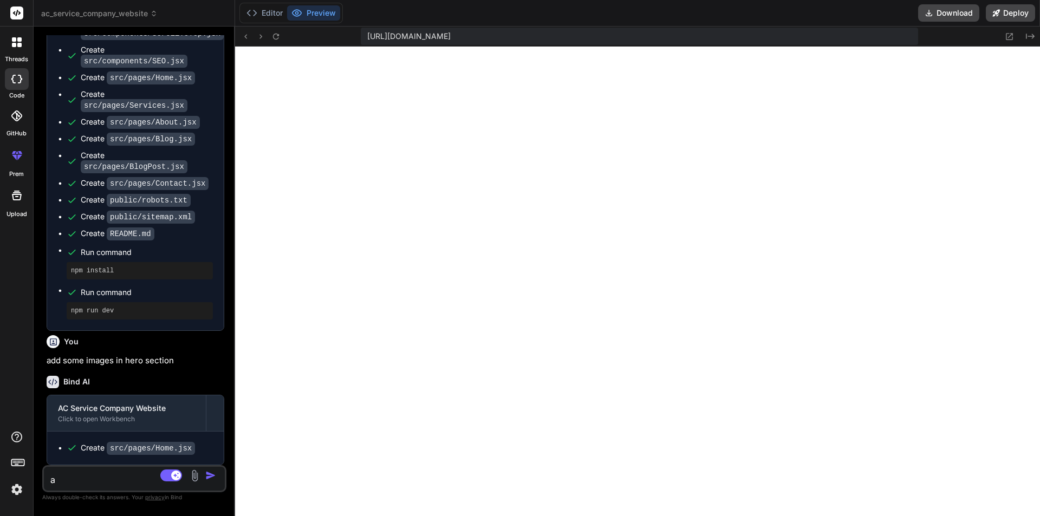
type textarea "x"
type textarea "als"
type textarea "x"
type textarea "also"
type textarea "x"
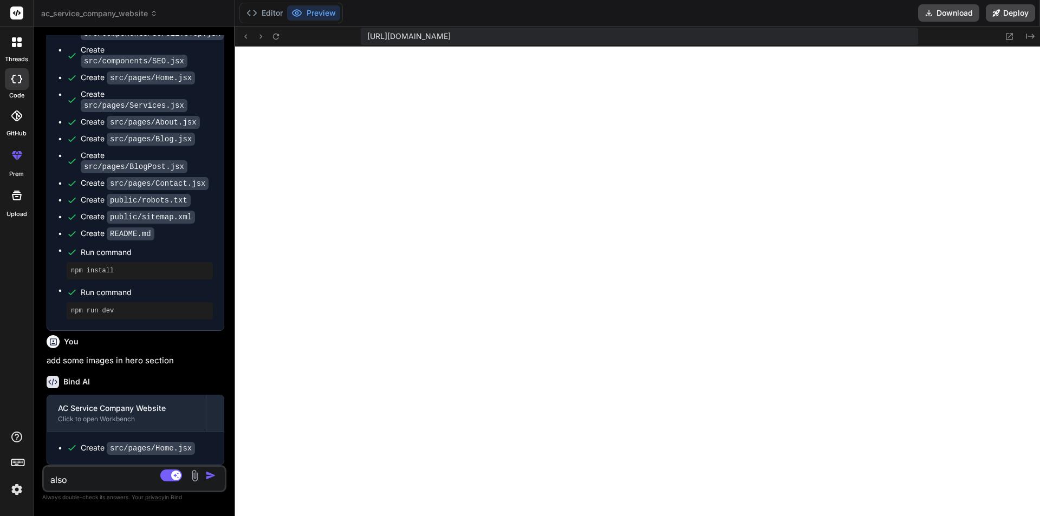
type textarea "also"
type textarea "x"
type textarea "also s"
type textarea "x"
type textarea "also sh"
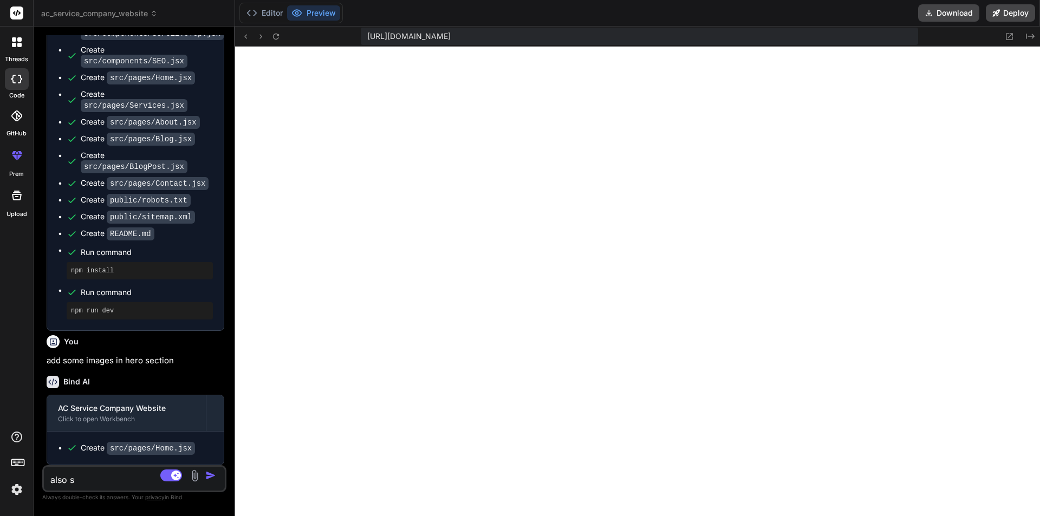
type textarea "x"
type textarea "also sho"
type textarea "x"
type textarea "also show"
type textarea "x"
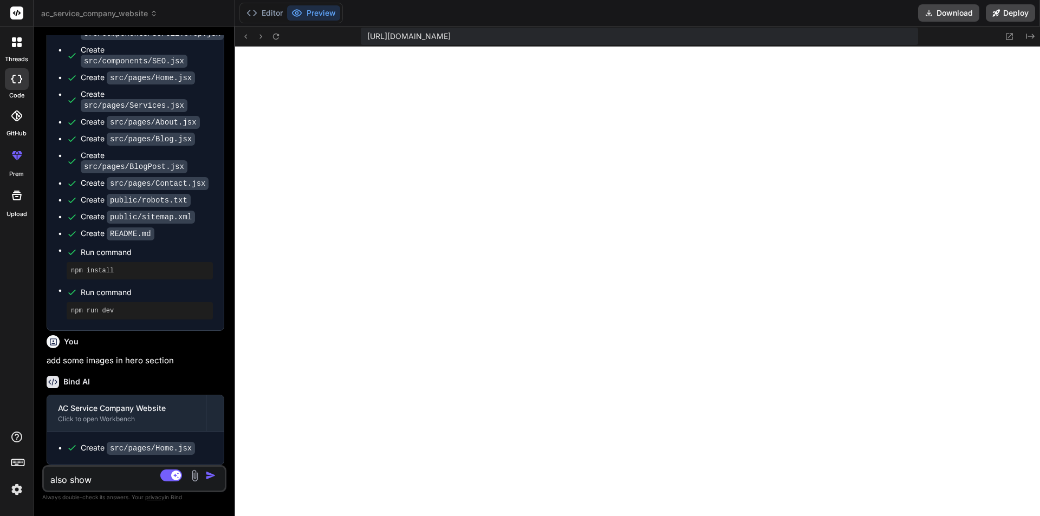
type textarea "also showi"
type textarea "x"
type textarea "also showin"
type textarea "x"
type textarea "also showing"
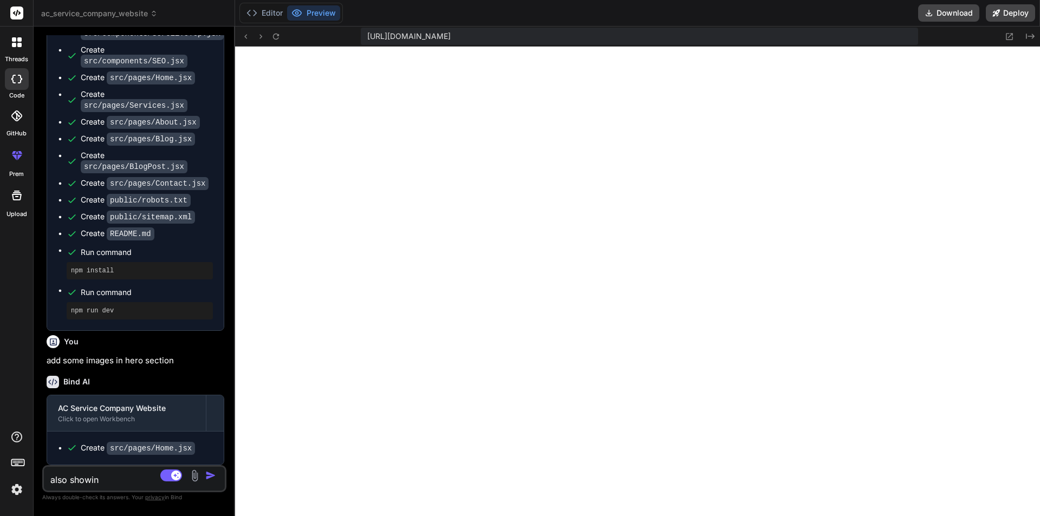
type textarea "x"
type textarea "also showing"
type textarea "x"
type textarea "also showing u"
type textarea "x"
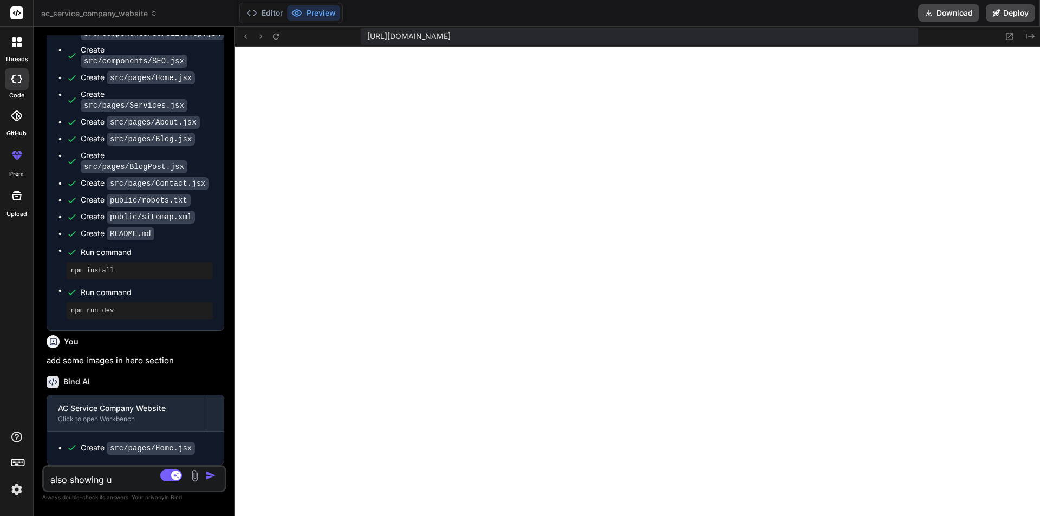
type textarea "also showing un"
type textarea "x"
type textarea "also showing unu"
type textarea "x"
type textarea "also showing unus"
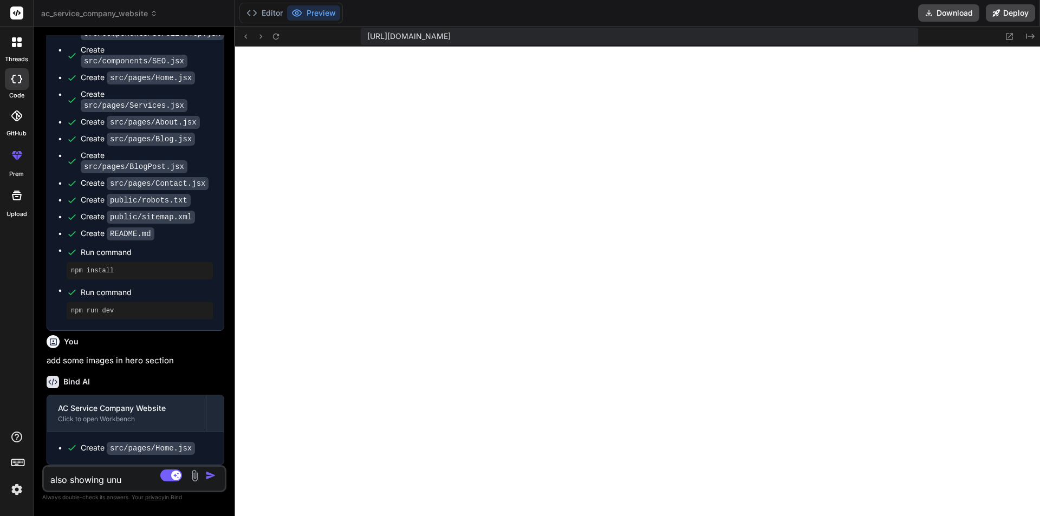
type textarea "x"
type textarea "also showing unusu"
type textarea "x"
type textarea "also showing unusua"
type textarea "x"
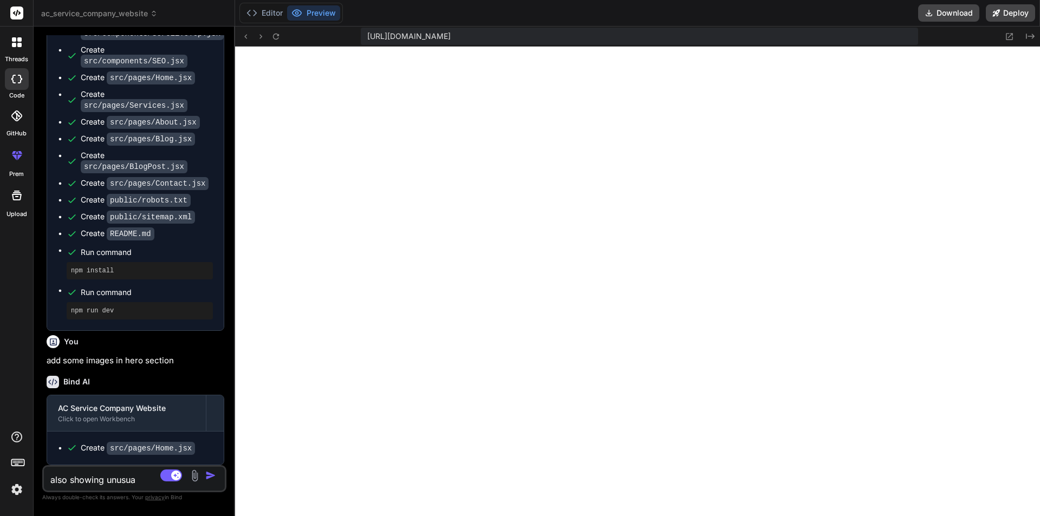
type textarea "also showing unusual"
type textarea "x"
type textarea "also showing unusual"
type textarea "x"
type textarea "also showing unusual t"
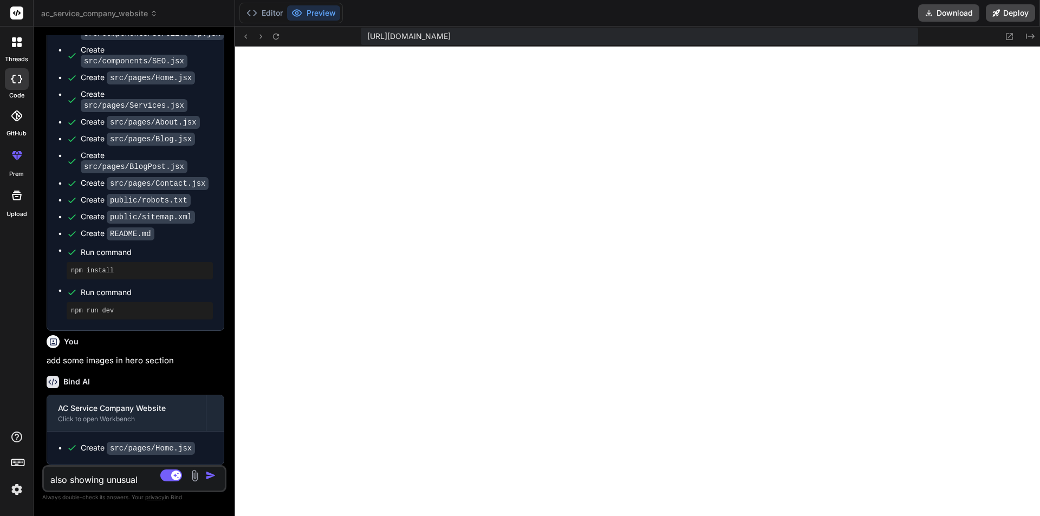
type textarea "x"
type textarea "also showing unusual te"
type textarea "x"
type textarea "also showing unusual tex"
type textarea "x"
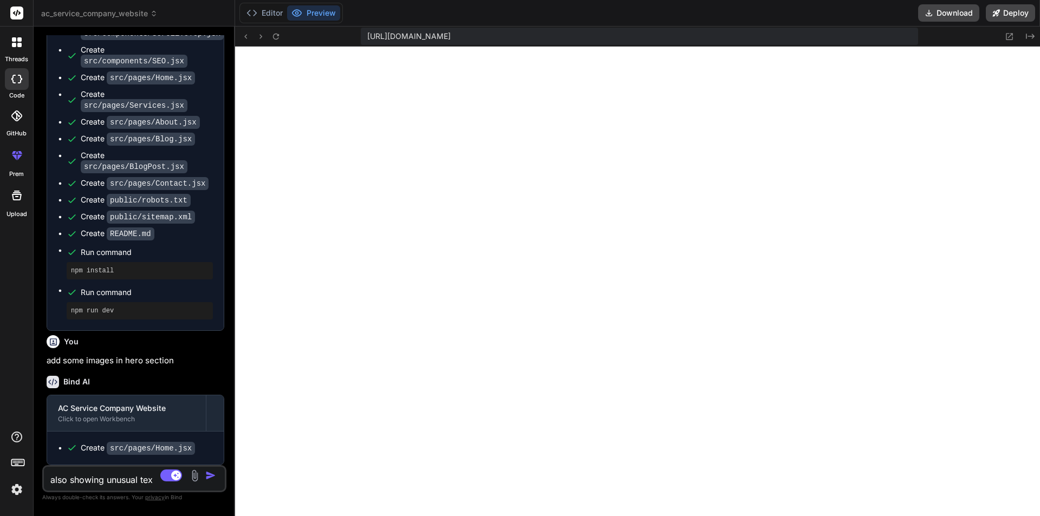
type textarea "also showing unusual text"
type textarea "x"
type textarea "also showing unusual text"
type textarea "x"
type textarea "also showing unusual text i"
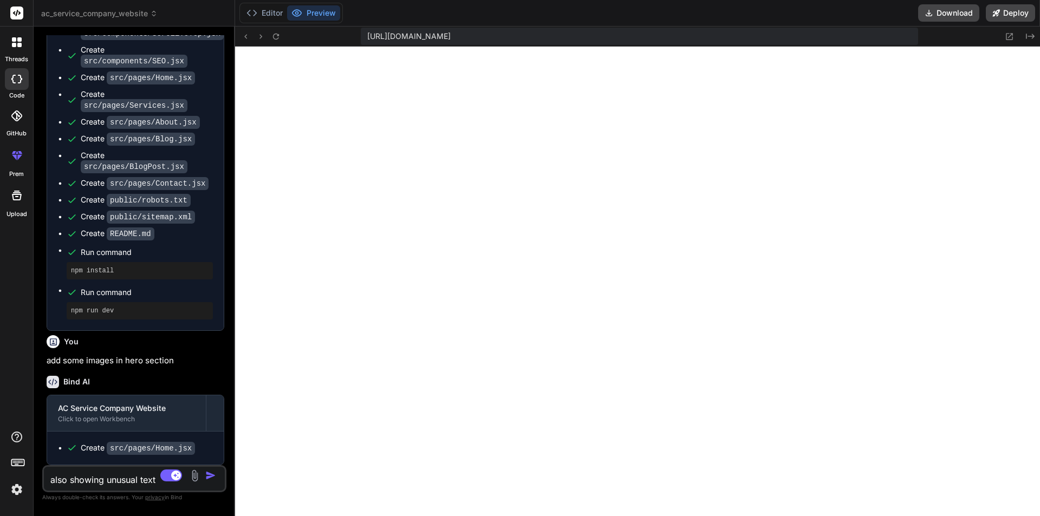
type textarea "x"
type textarea "also showing unusual text in"
type textarea "x"
type textarea "also showing unusual text in"
type textarea "x"
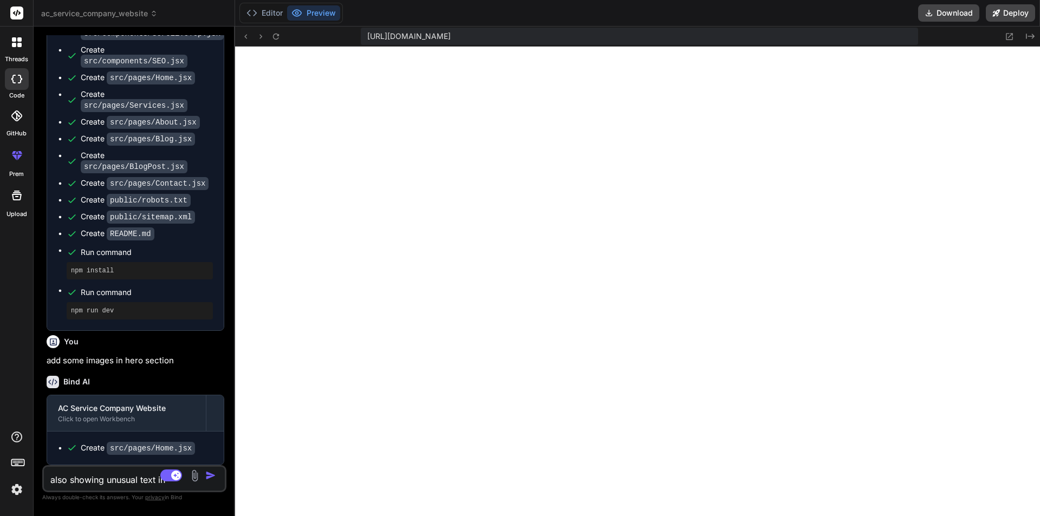
type textarea "also showing unusual text in h"
type textarea "x"
type textarea "also showing unusual text in he"
type textarea "x"
type textarea "also showing unusual text in hea"
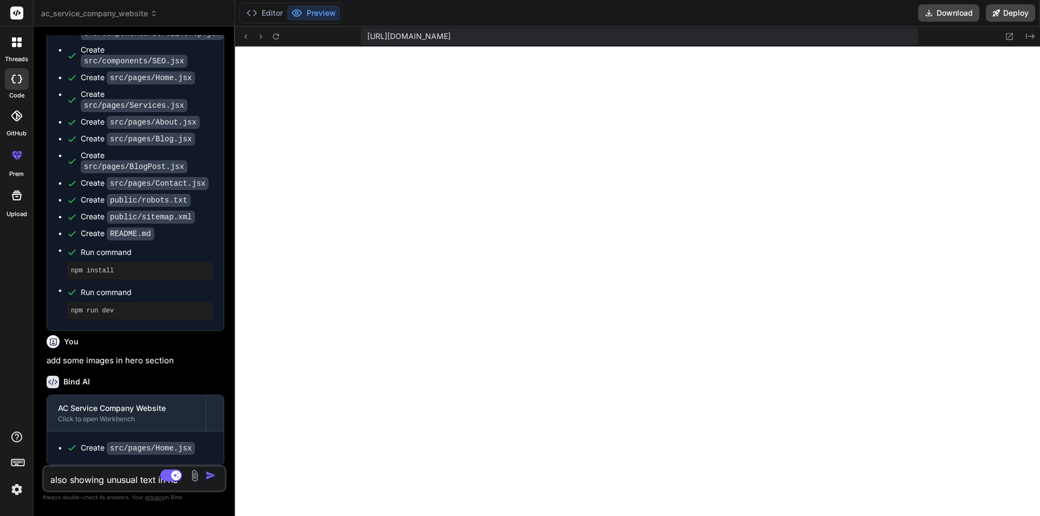
type textarea "x"
type textarea "also showing unusual text in head"
type textarea "x"
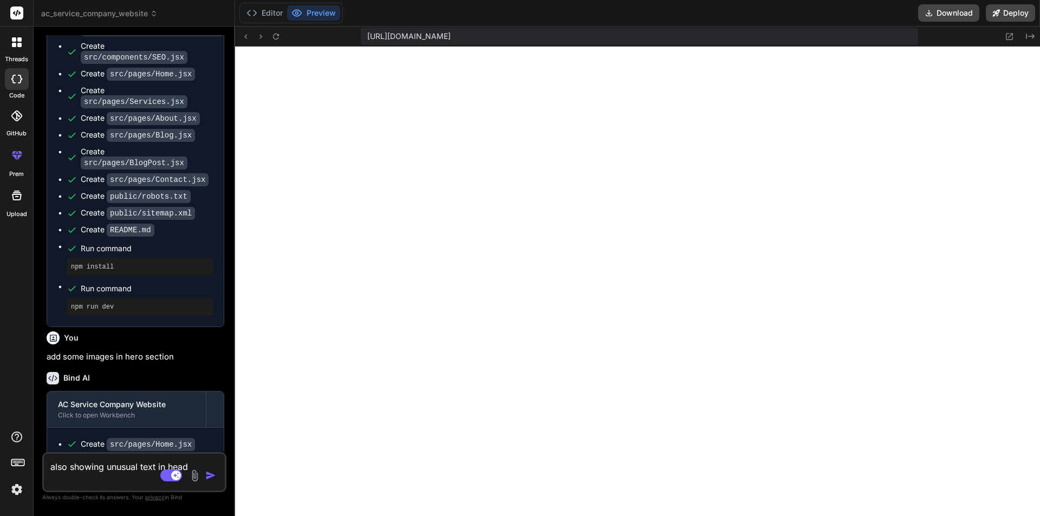
scroll to position [2189, 0]
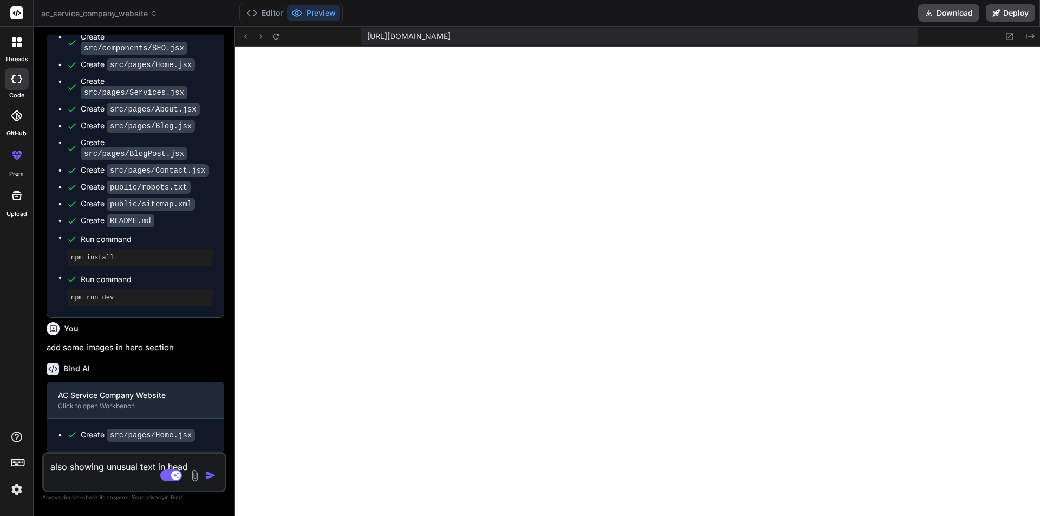
type textarea "also showing unusual text in heade"
type textarea "x"
type textarea "also showing unusual text in header"
type textarea "x"
type textarea "also showing unusual text in header:"
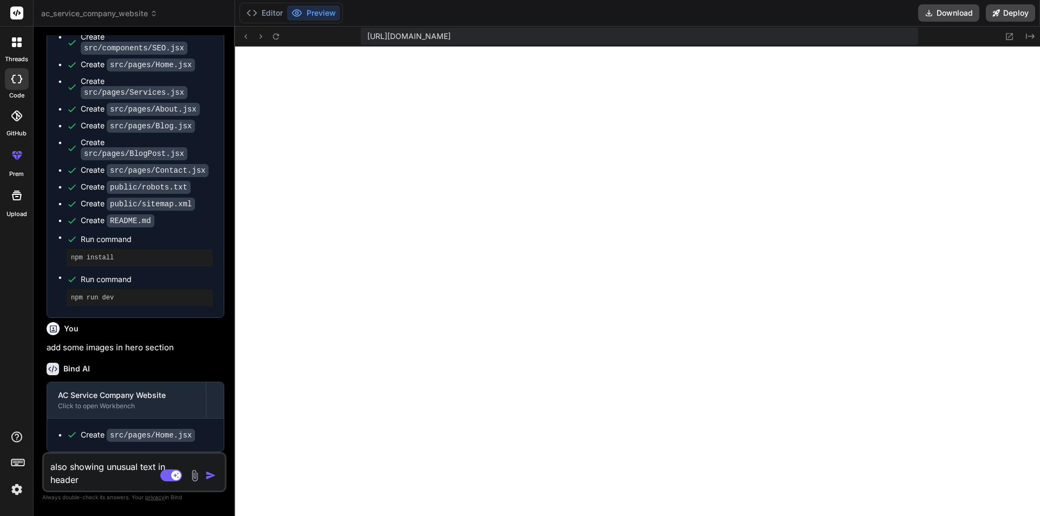
type textarea "x"
type textarea "also showing unusual text in header:"
type textarea "x"
paste textarea "AC Home Services About Blog Contact (555) AC-REPAIR Professional AC technician …"
type textarea "also showing unusual text in header: AC Home Services About Blog Contact (555) …"
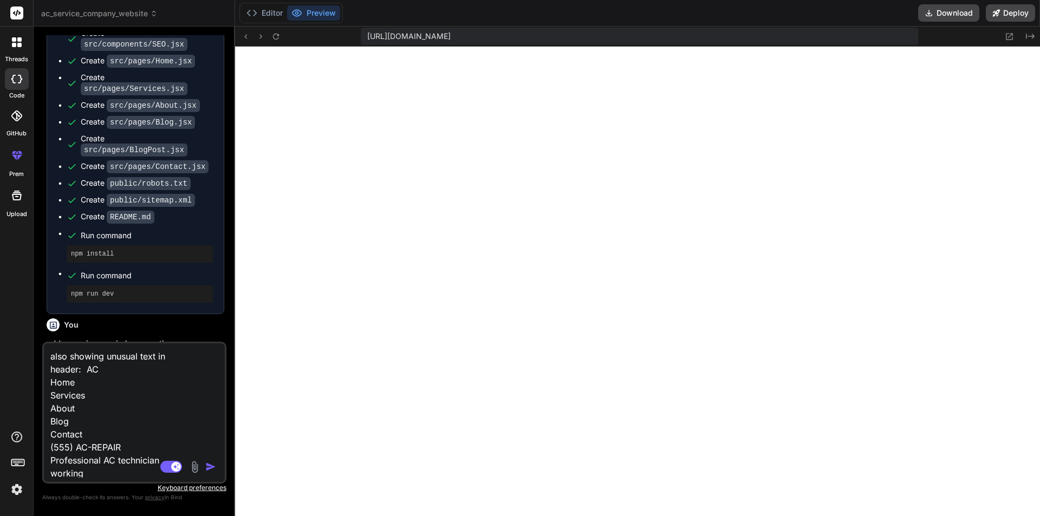
scroll to position [2214, 0]
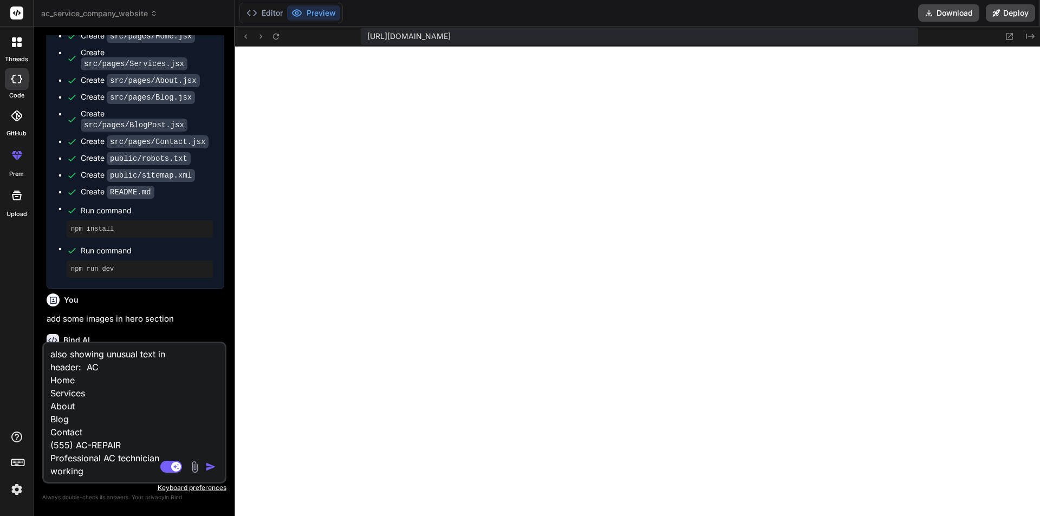
type textarea "x"
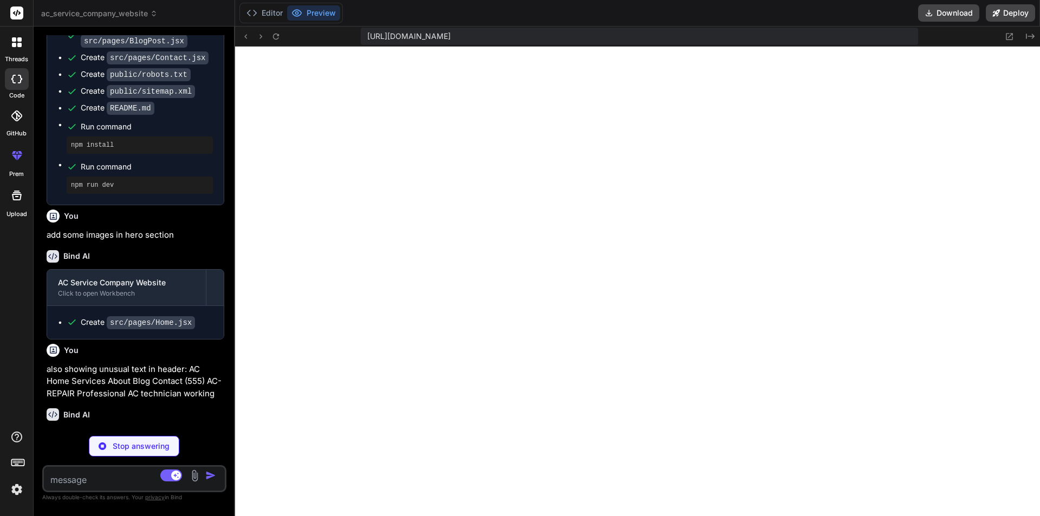
scroll to position [2313, 0]
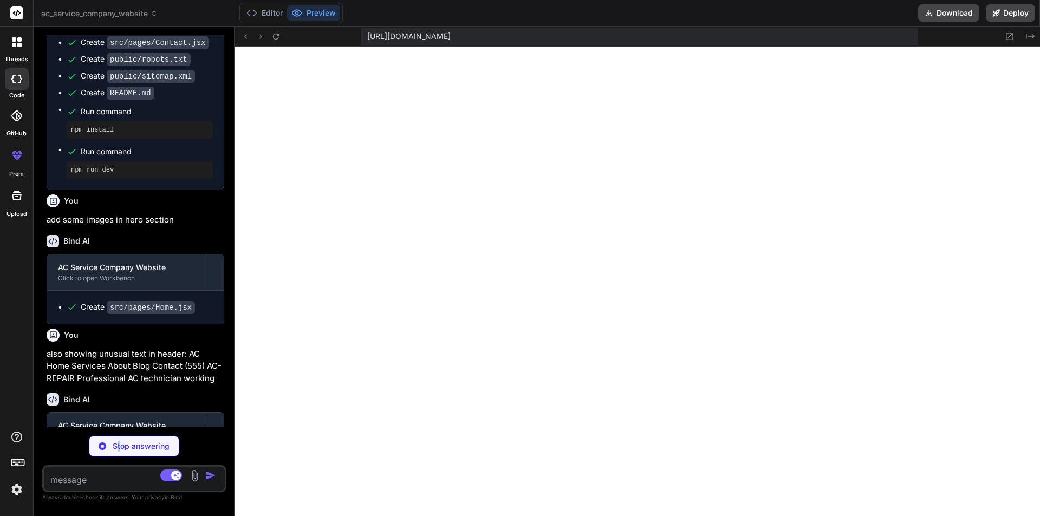
click at [121, 442] on p "Stop answering" at bounding box center [141, 446] width 57 height 11
type textarea "x"
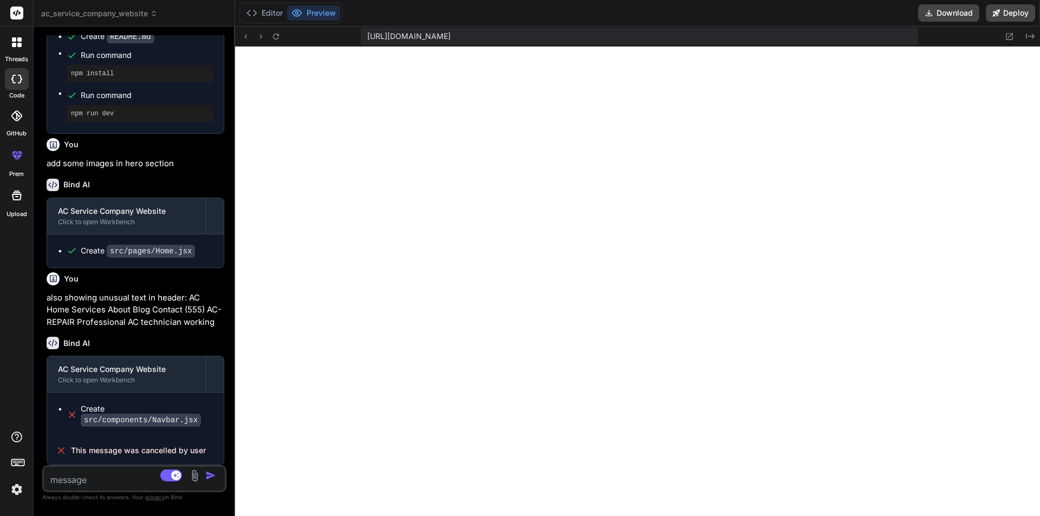
scroll to position [2373, 0]
click at [129, 471] on textarea at bounding box center [119, 477] width 151 height 20
type textarea "m"
type textarea "x"
type textarea "mo"
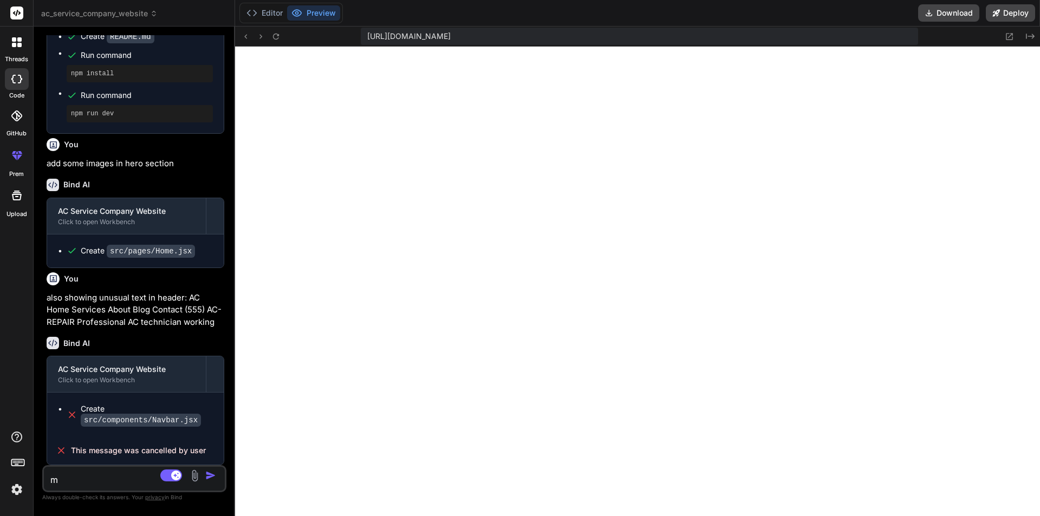
type textarea "x"
type textarea "mod"
type textarea "x"
type textarea "modi"
type textarea "x"
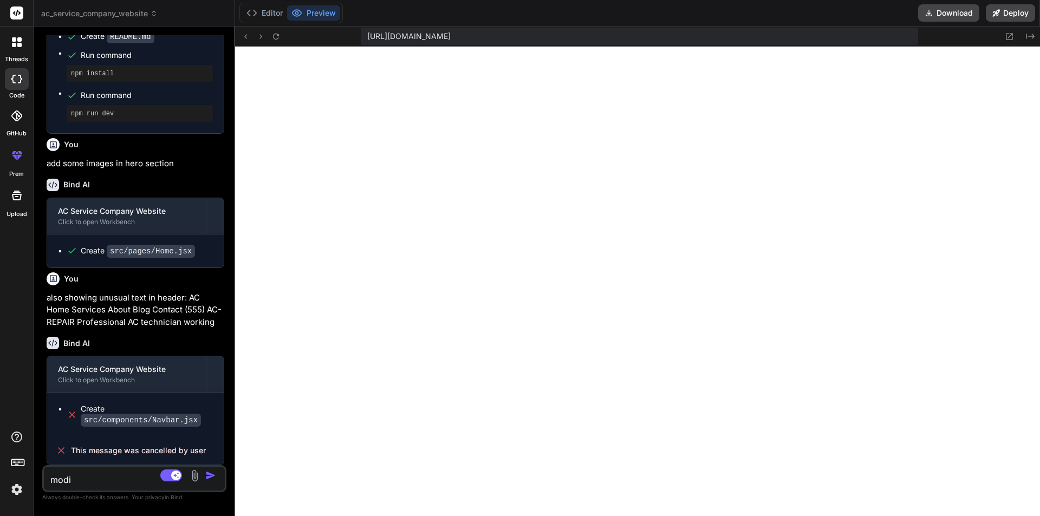
type textarea "modif"
type textarea "x"
type textarea "modify"
type textarea "x"
type textarea "modify"
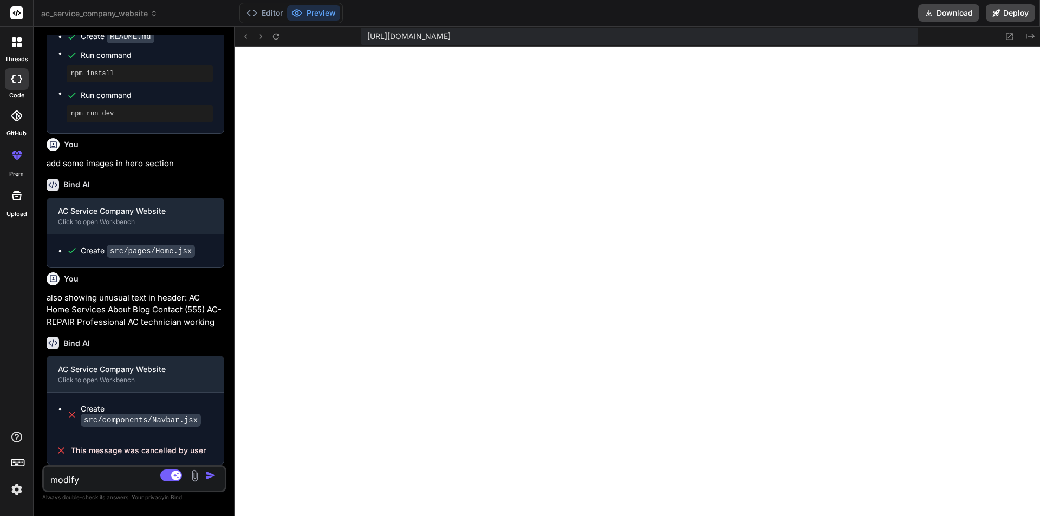
type textarea "x"
type textarea "modify n"
type textarea "x"
type textarea "modify na"
type textarea "x"
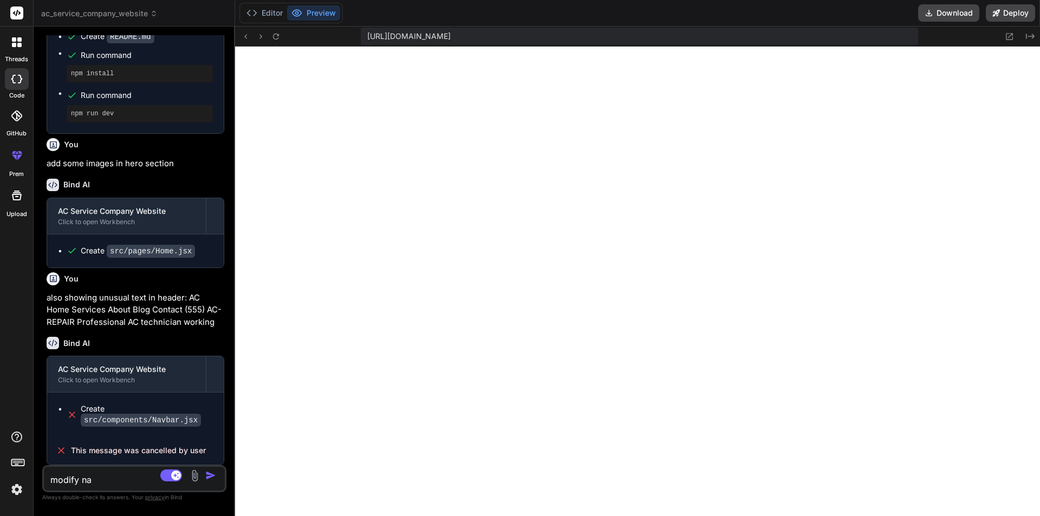
type textarea "modify nam"
type textarea "x"
type textarea "modify name"
type textarea "x"
type textarea "modify nam"
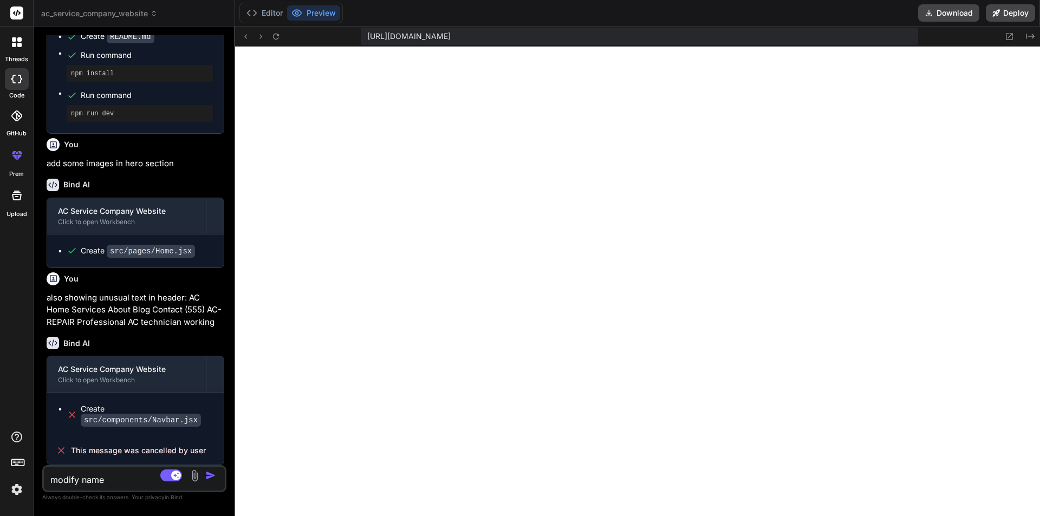
type textarea "x"
type textarea "modify na"
type textarea "x"
type textarea "modify nav"
type textarea "x"
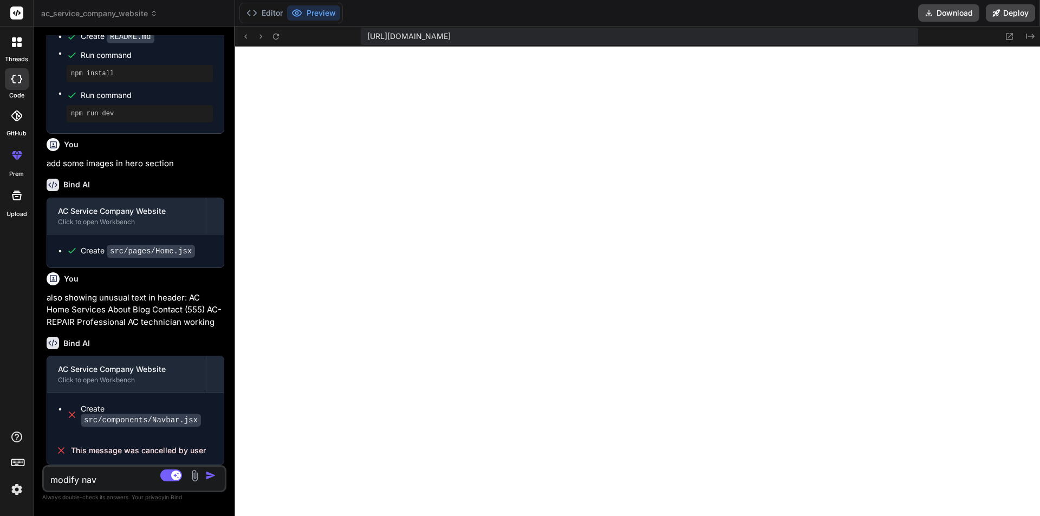
type textarea "modify navb"
type textarea "x"
type textarea "modify navba"
type textarea "x"
type textarea "modify navbar"
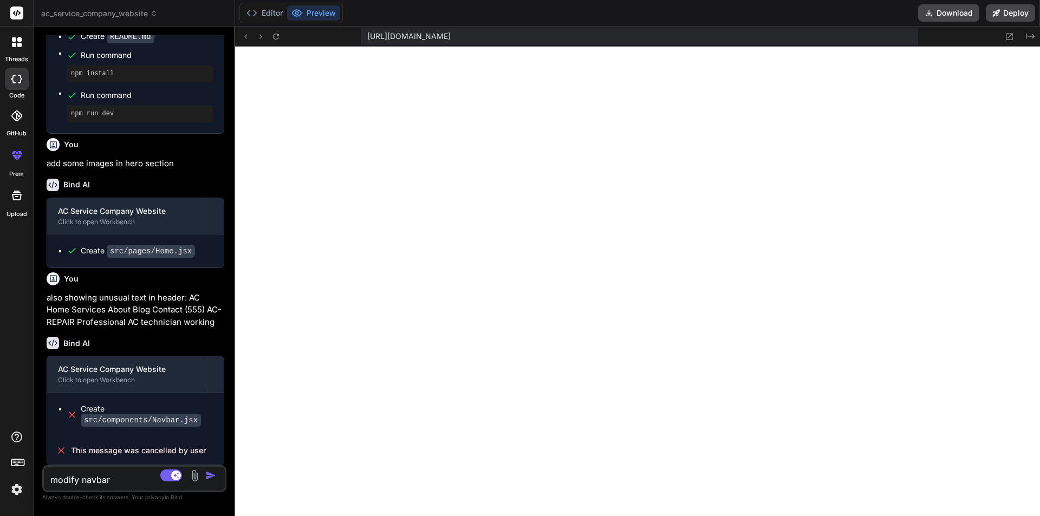
type textarea "x"
type textarea "modify navbar"
type textarea "x"
type textarea "modify navbar m"
type textarea "x"
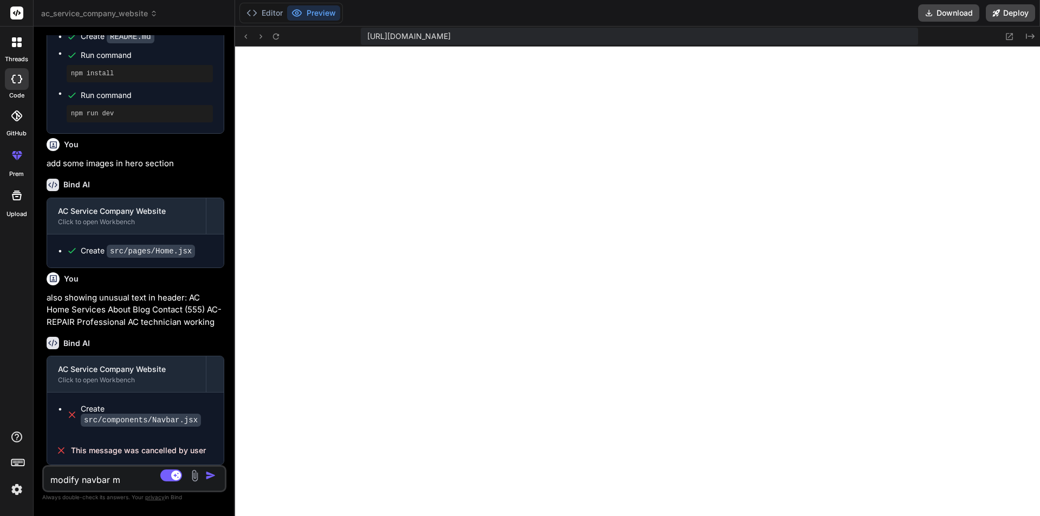
type textarea "modify navbar ma"
type textarea "x"
type textarea "modify navbar mak"
type textarea "x"
type textarea "modify navbar make"
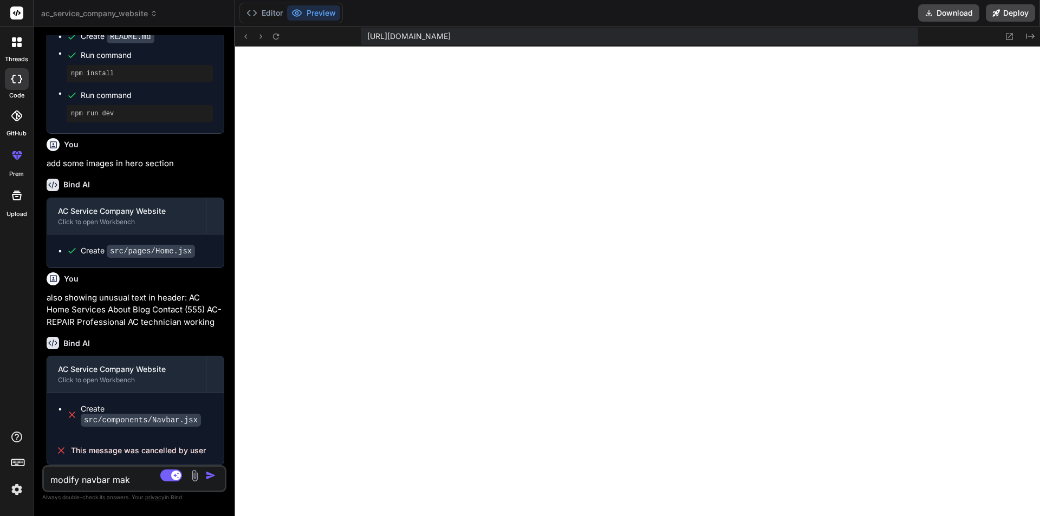
type textarea "x"
type textarea "modify navbar make"
type textarea "x"
type textarea "modify navbar make i"
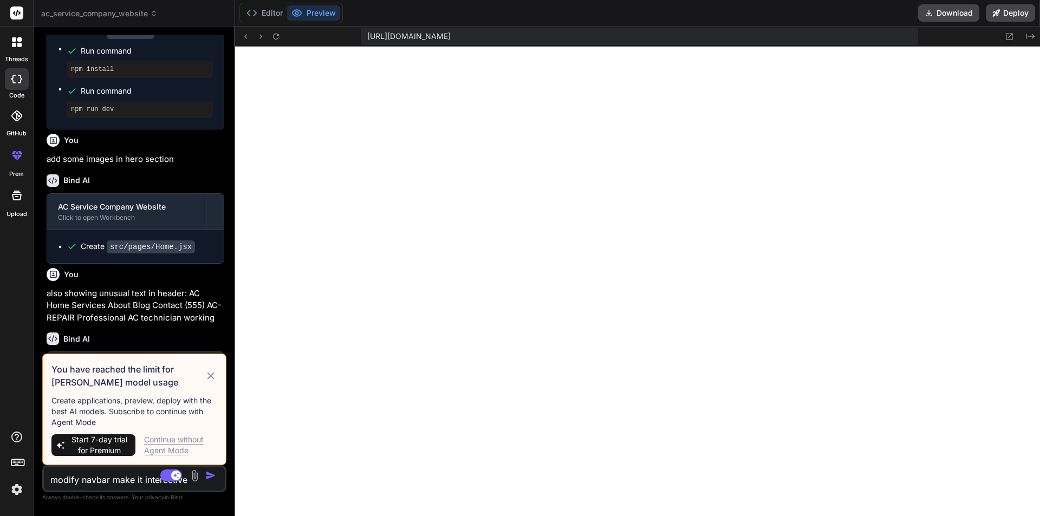
click at [173, 443] on div "Continue without Agent Mode" at bounding box center [180, 446] width 73 height 22
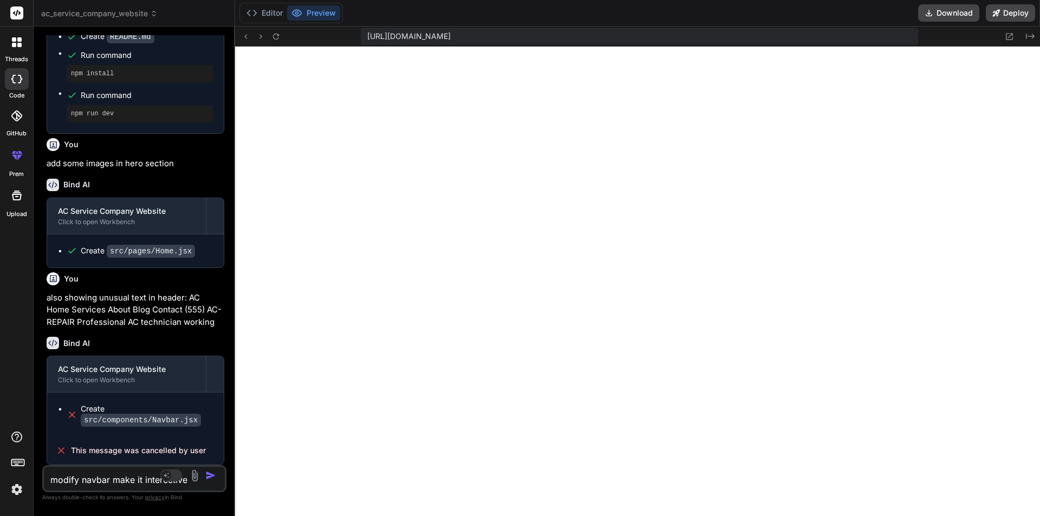
click at [137, 477] on textarea "modify navbar make it interective" at bounding box center [119, 477] width 151 height 20
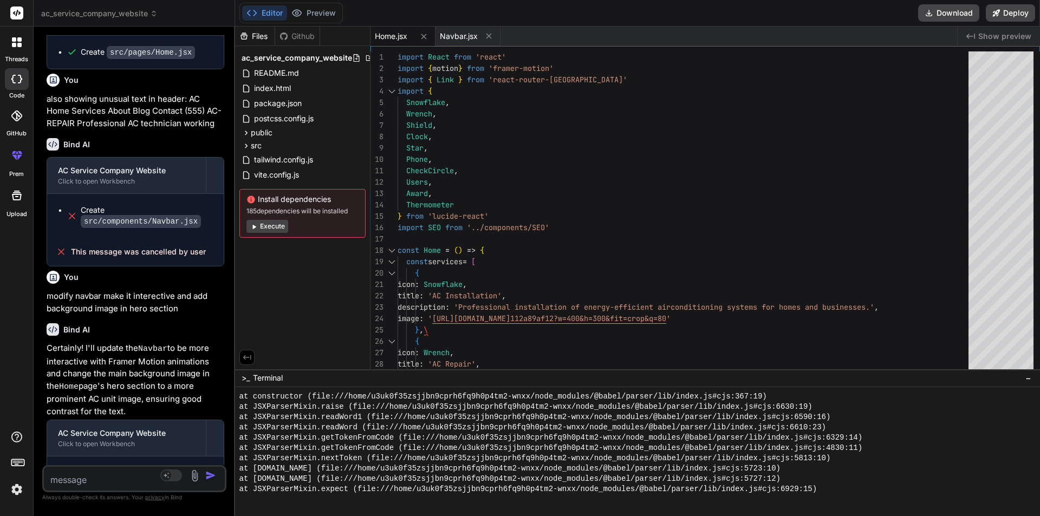
scroll to position [2623, 0]
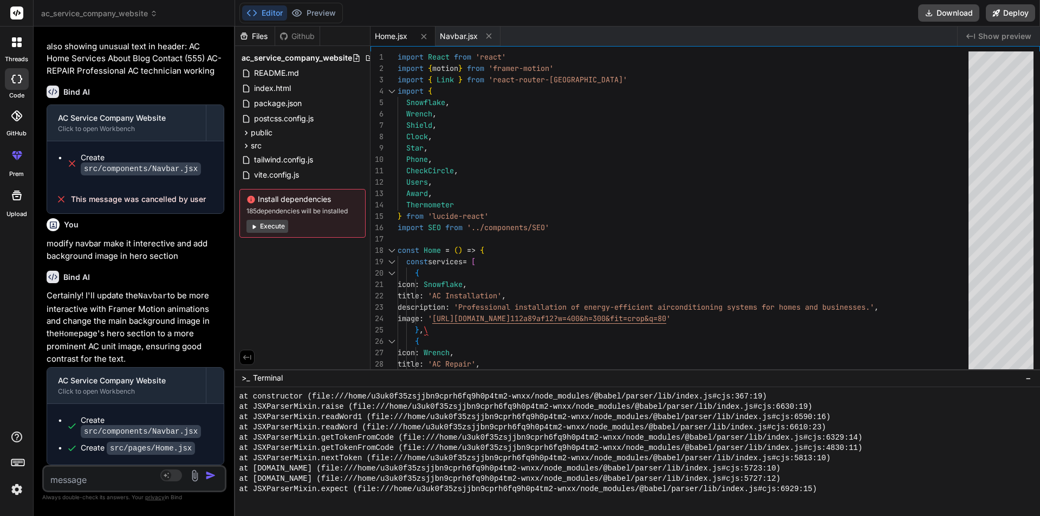
click at [264, 225] on button "Execute" at bounding box center [268, 226] width 42 height 13
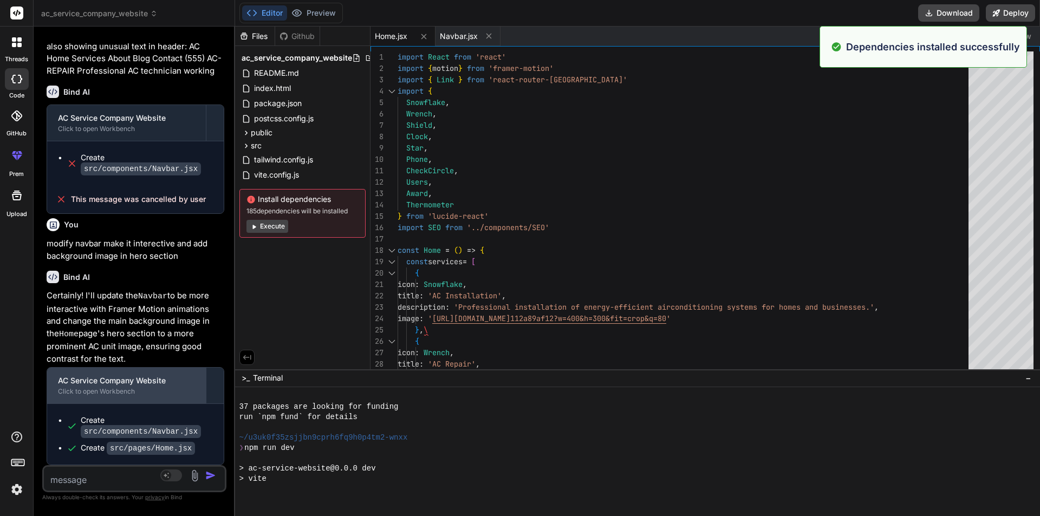
scroll to position [896, 0]
click at [322, 11] on button "Preview" at bounding box center [313, 12] width 53 height 15
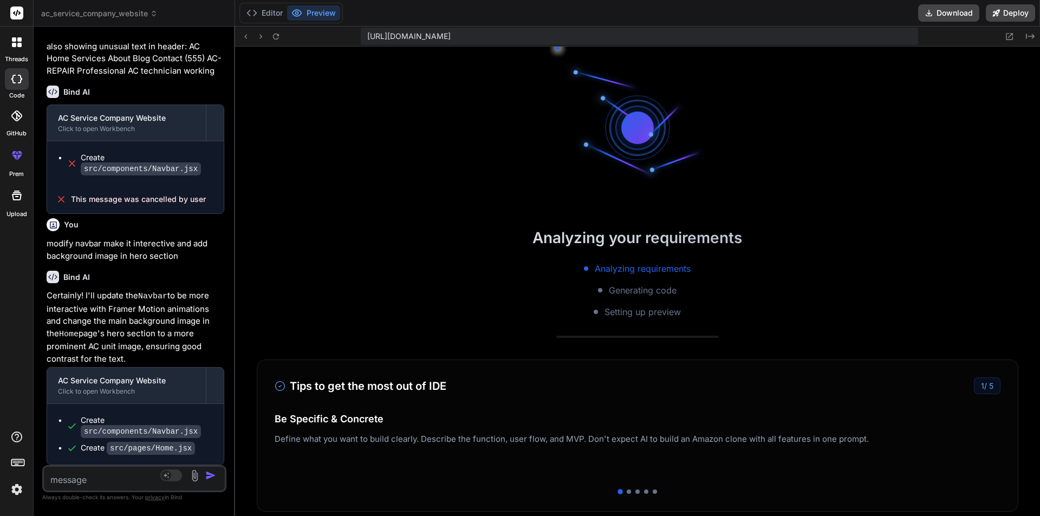
scroll to position [1338, 0]
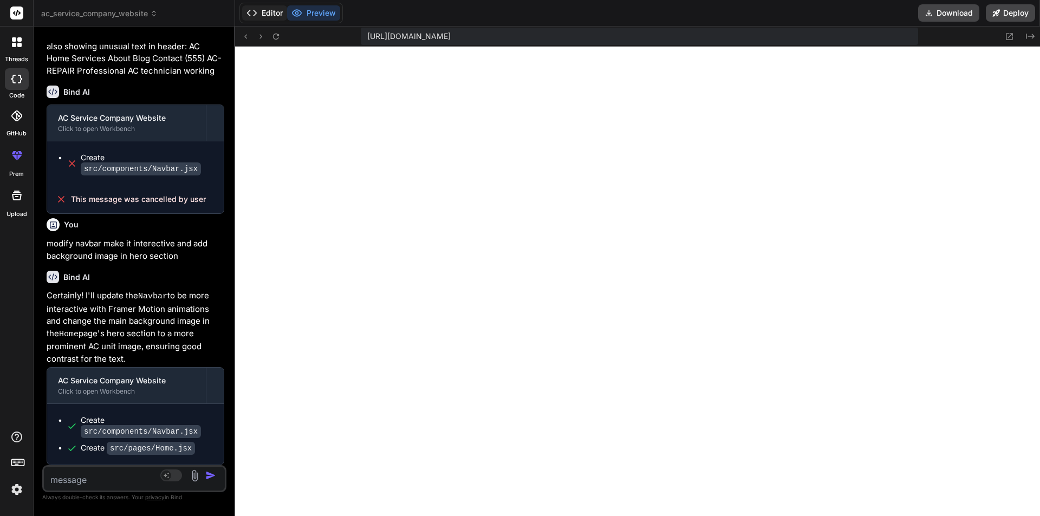
click at [264, 7] on button "Editor" at bounding box center [264, 12] width 45 height 15
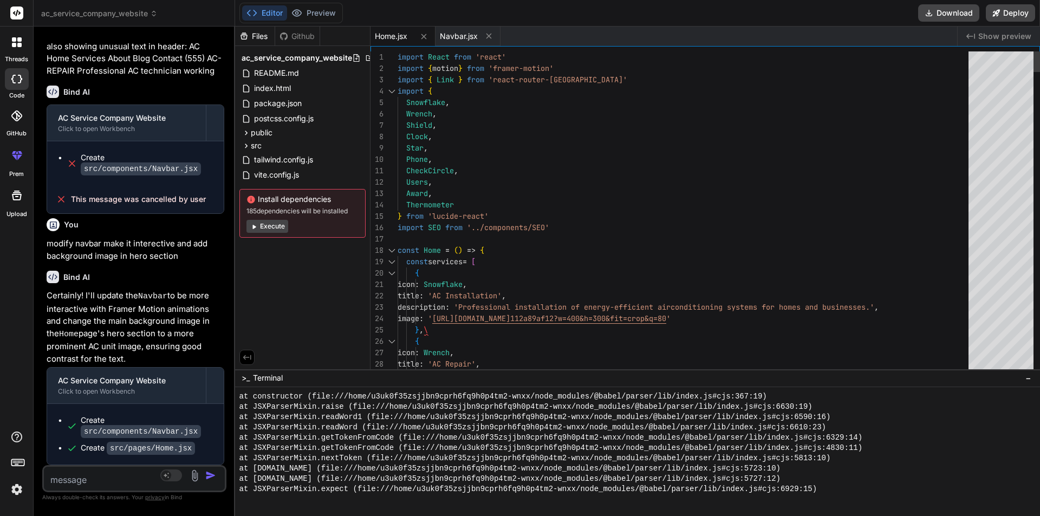
scroll to position [0, 0]
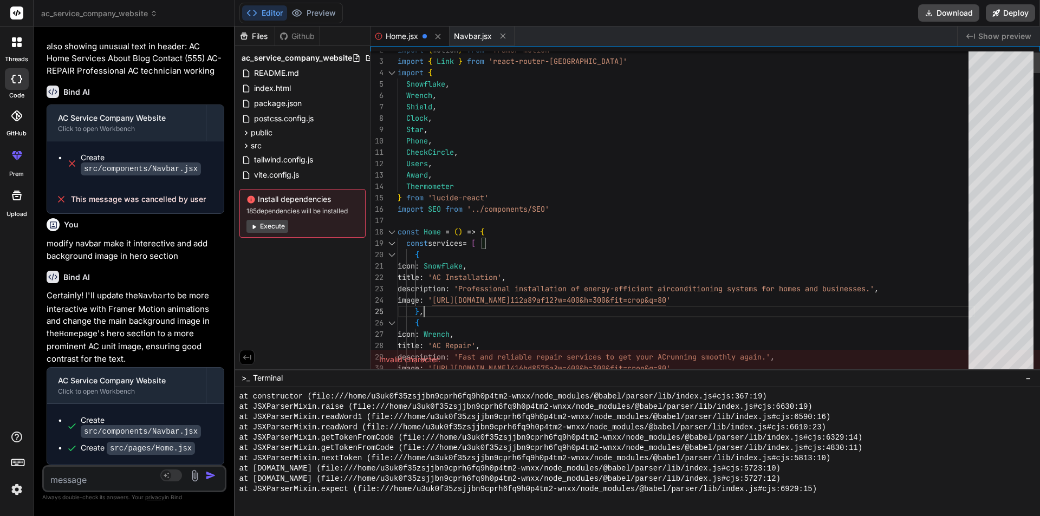
click at [311, 9] on button "Preview" at bounding box center [313, 12] width 53 height 15
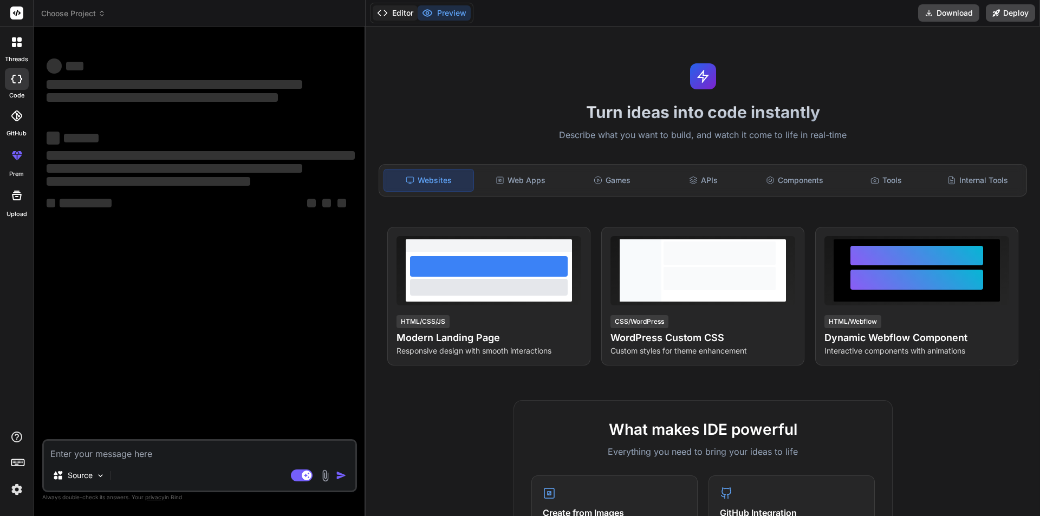
click at [394, 14] on button "Editor" at bounding box center [395, 12] width 45 height 15
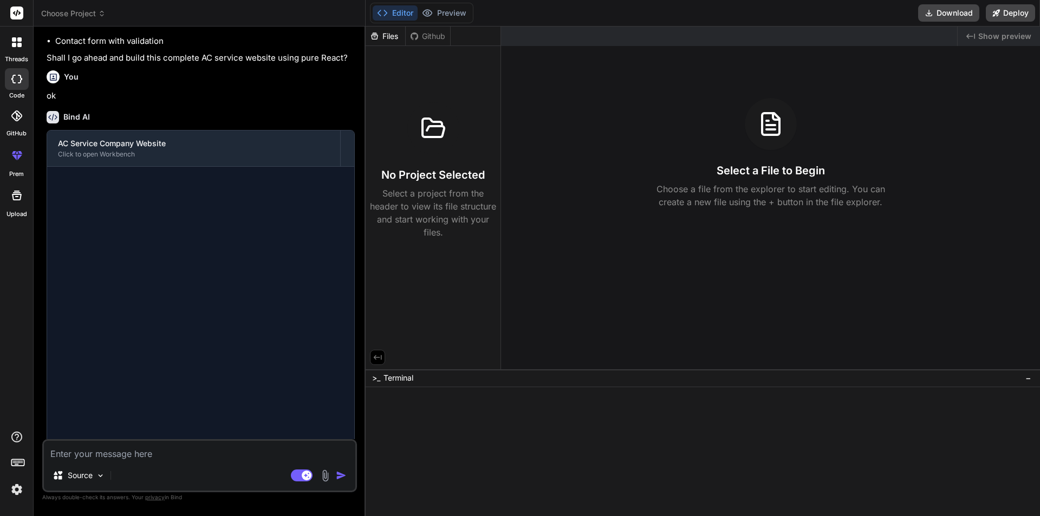
scroll to position [1228, 0]
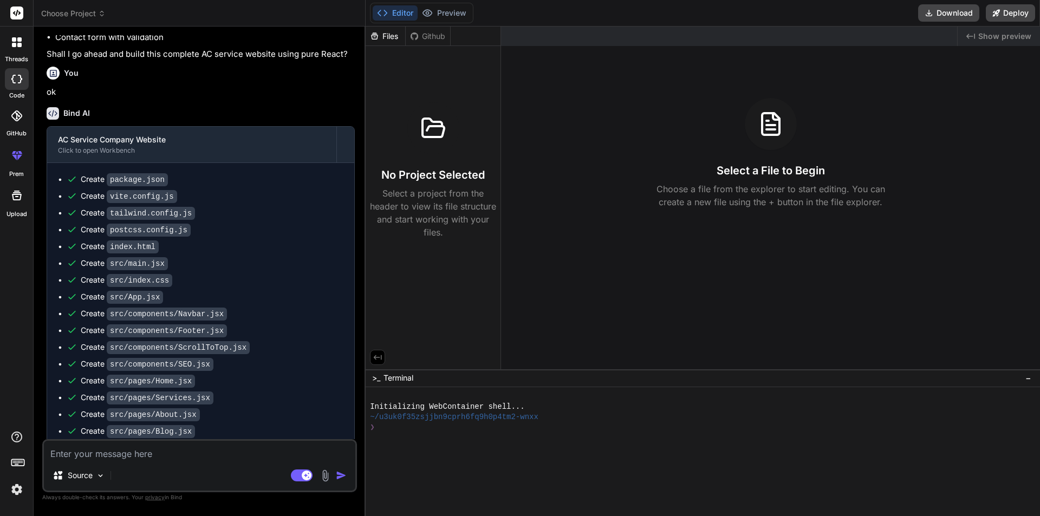
click at [437, 4] on div "Editor Preview" at bounding box center [422, 13] width 104 height 21
click at [439, 11] on button "Preview" at bounding box center [444, 12] width 53 height 15
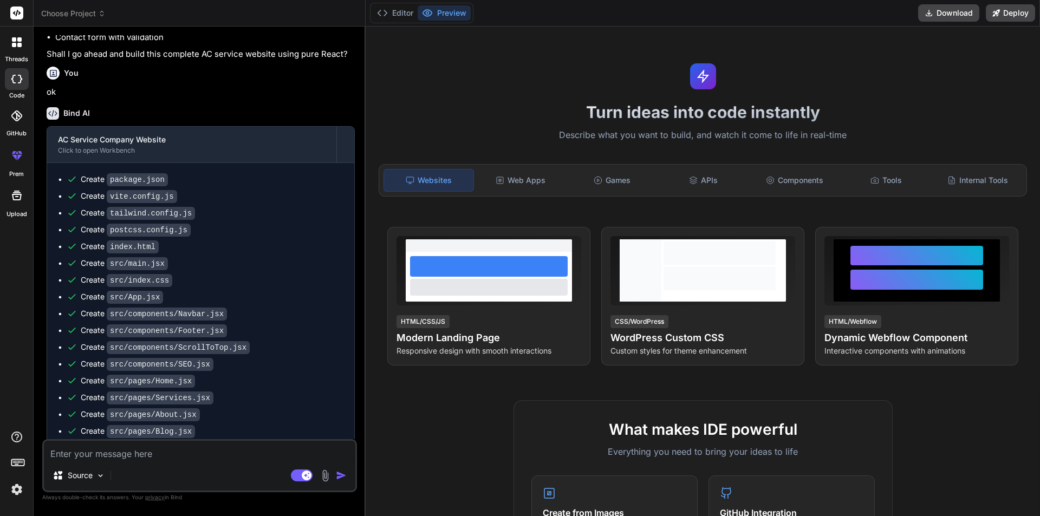
type textarea "x"
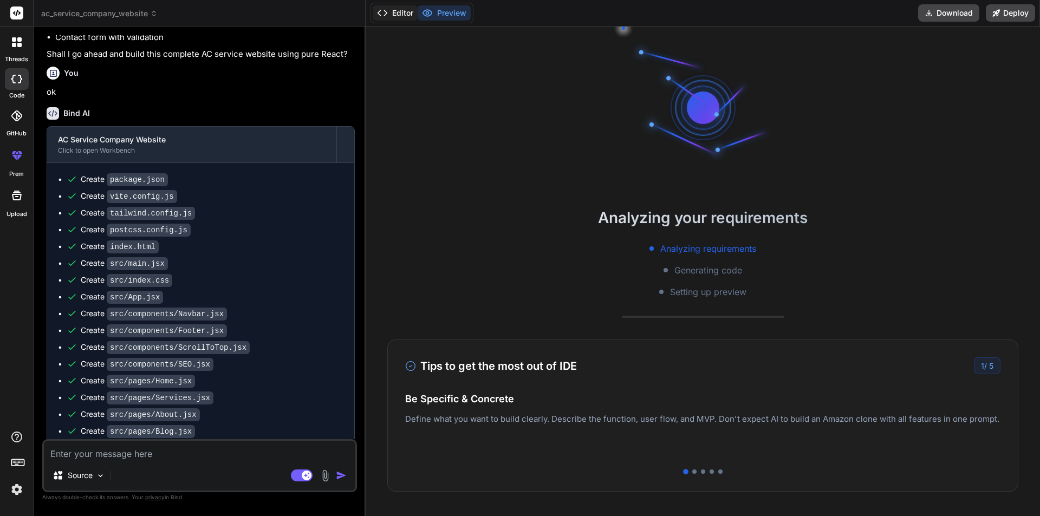
click at [400, 14] on button "Editor" at bounding box center [395, 12] width 45 height 15
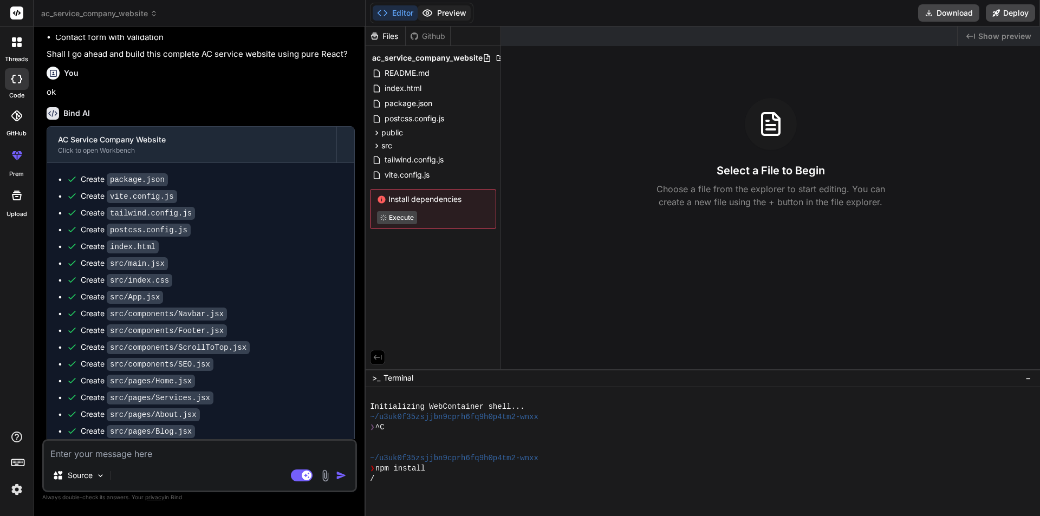
click at [455, 12] on button "Preview" at bounding box center [444, 12] width 53 height 15
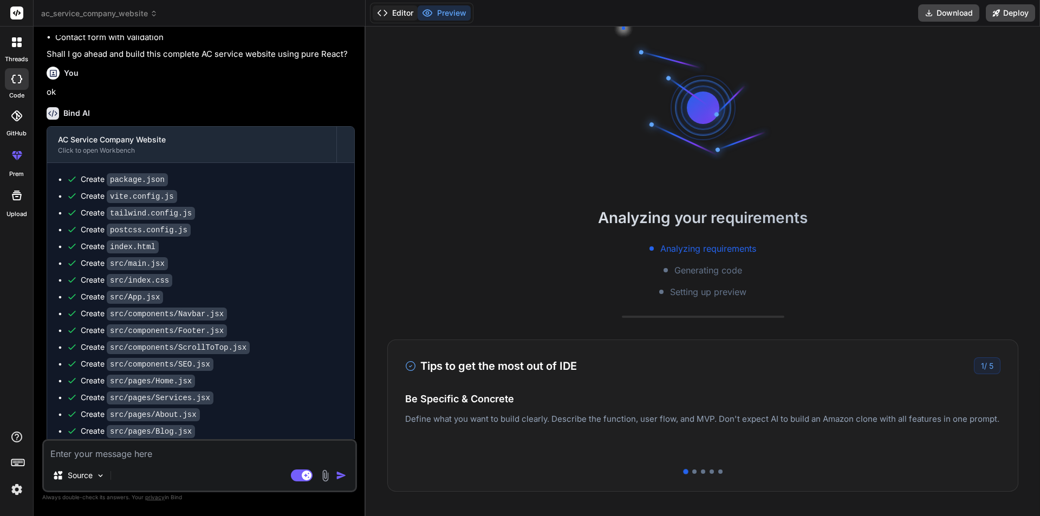
click at [402, 17] on button "Editor" at bounding box center [395, 12] width 45 height 15
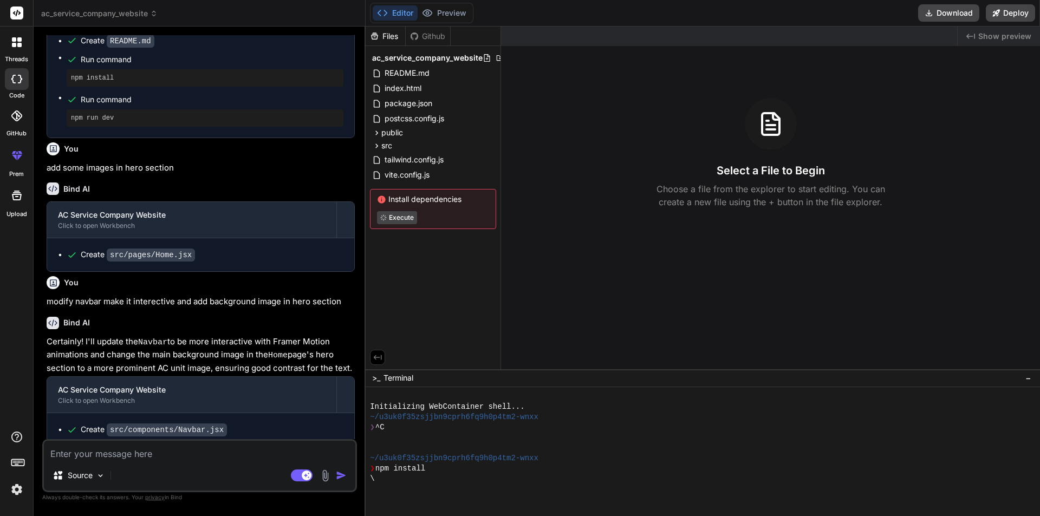
scroll to position [1762, 0]
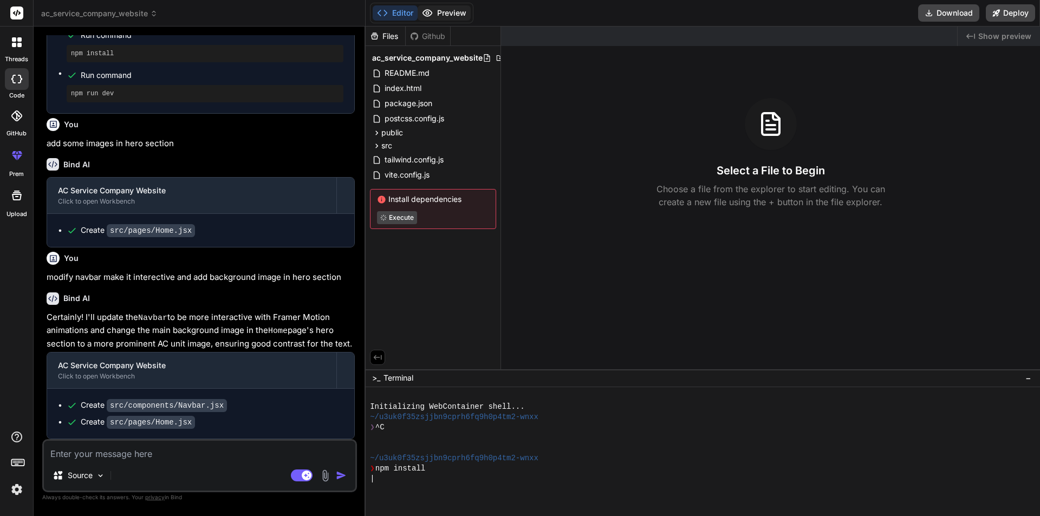
click at [441, 11] on button "Preview" at bounding box center [444, 12] width 53 height 15
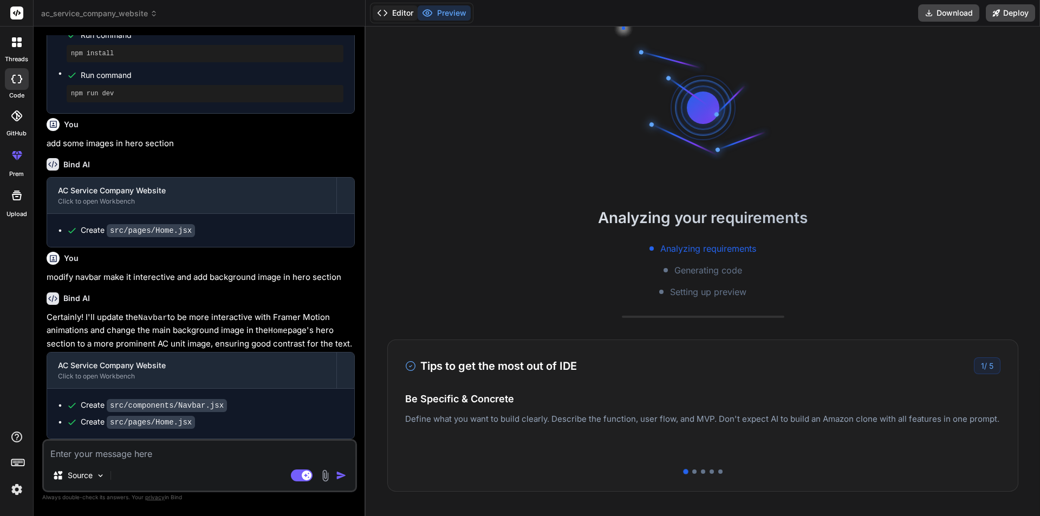
click at [389, 15] on button "Editor" at bounding box center [395, 12] width 45 height 15
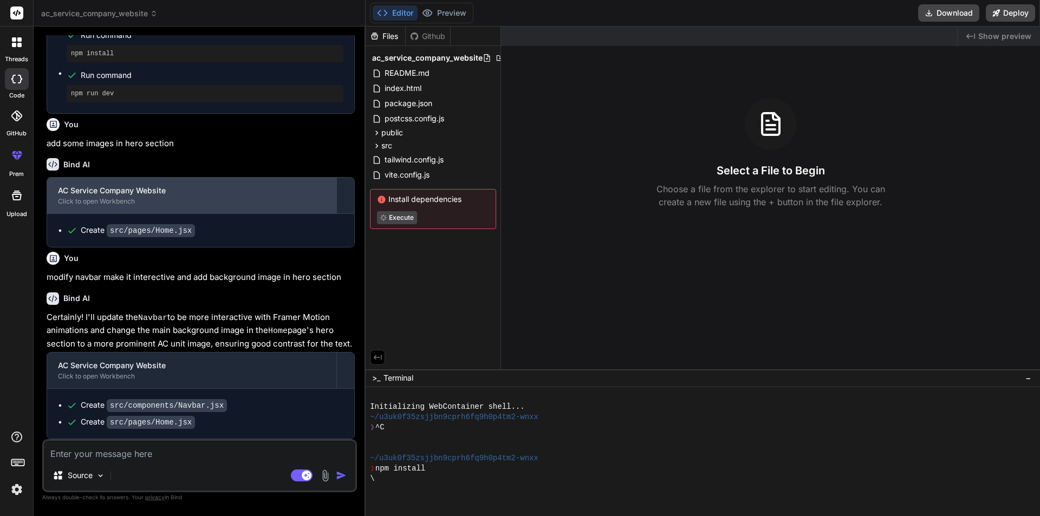
scroll to position [1708, 0]
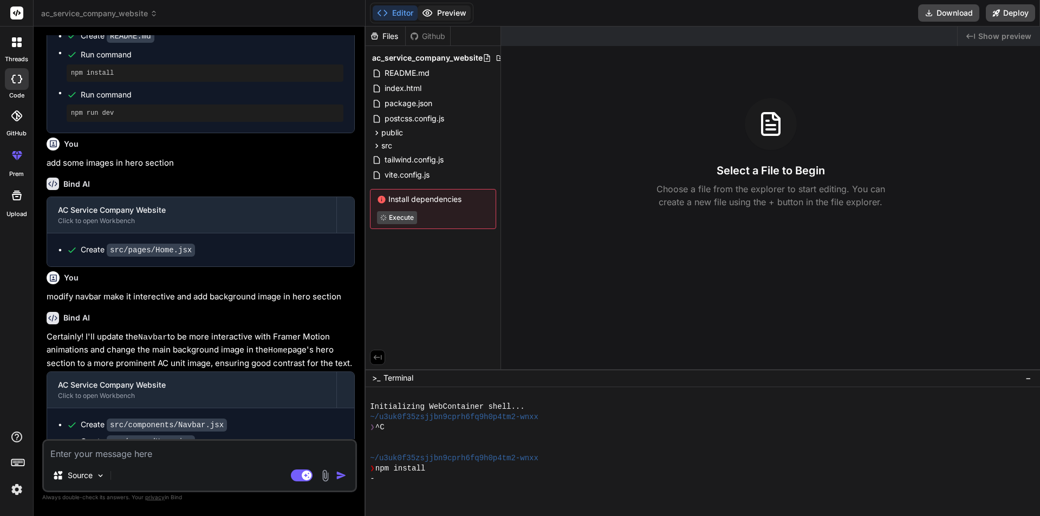
click at [442, 17] on button "Preview" at bounding box center [444, 12] width 53 height 15
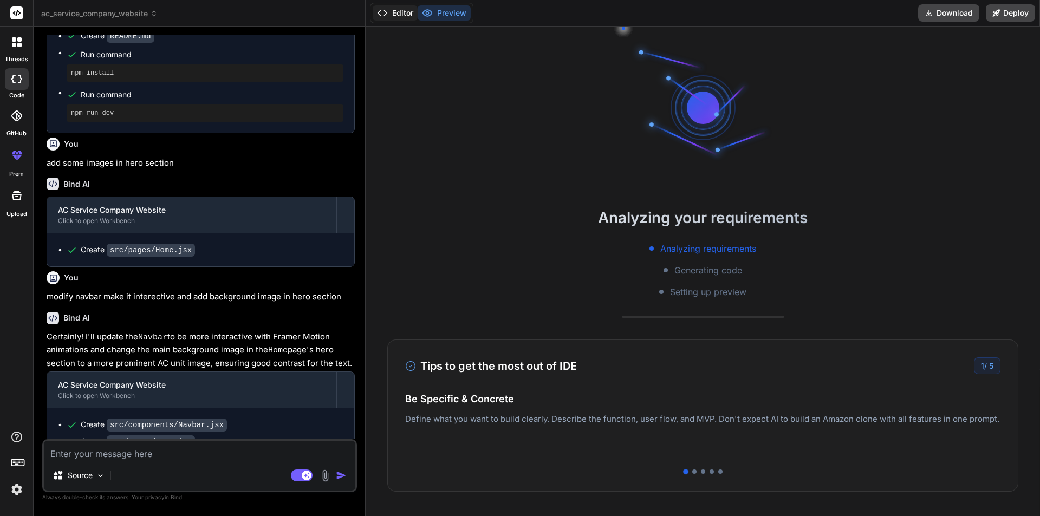
click at [396, 18] on button "Editor" at bounding box center [395, 12] width 45 height 15
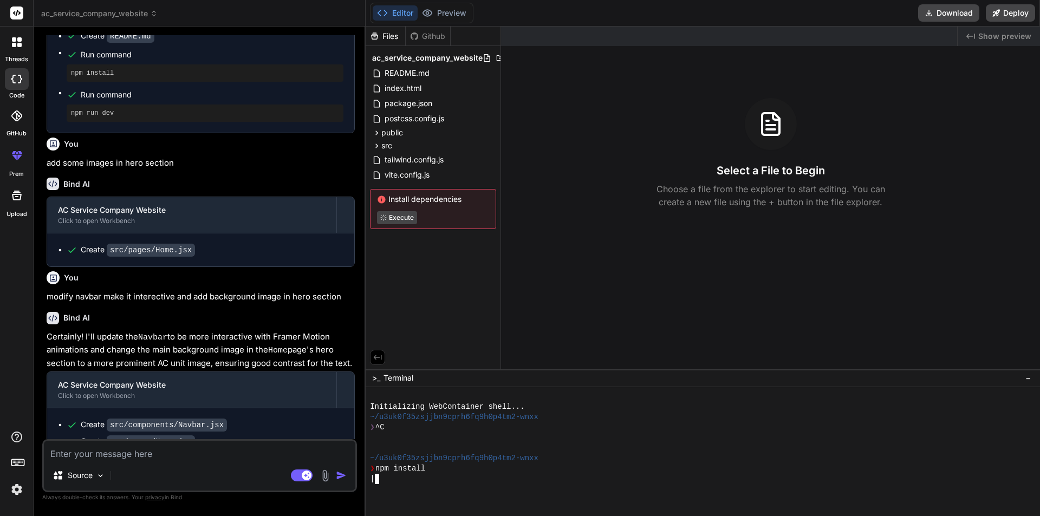
click at [415, 485] on div at bounding box center [698, 489] width 656 height 10
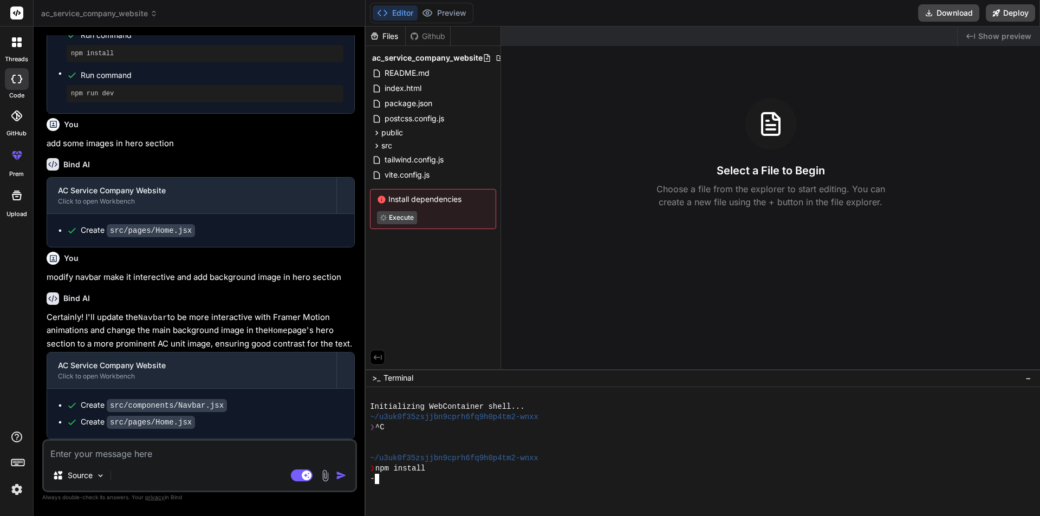
scroll to position [1762, 0]
click at [119, 447] on textarea at bounding box center [200, 451] width 312 height 20
type textarea "a"
type textarea "x"
type textarea "al"
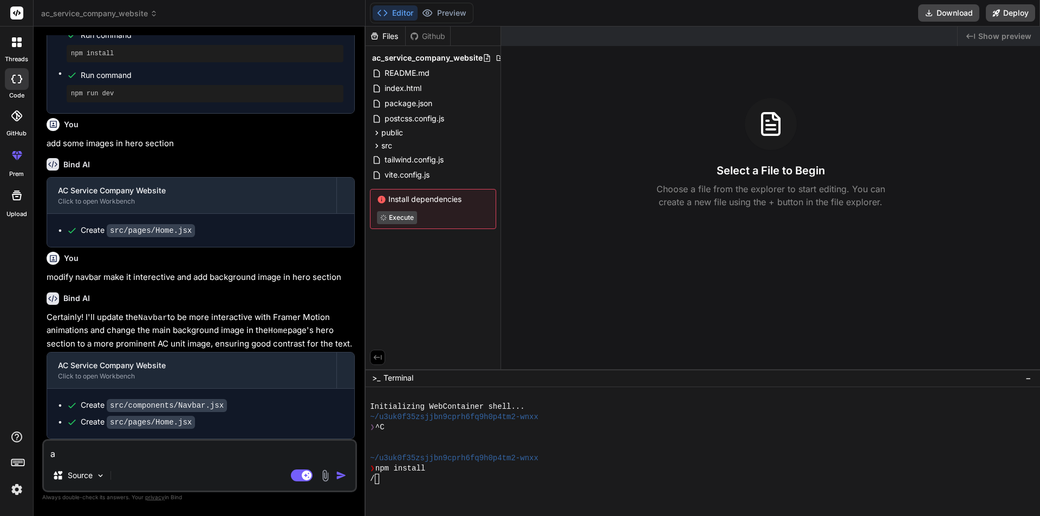
type textarea "x"
type textarea "als"
type textarea "x"
type textarea "also"
type textarea "x"
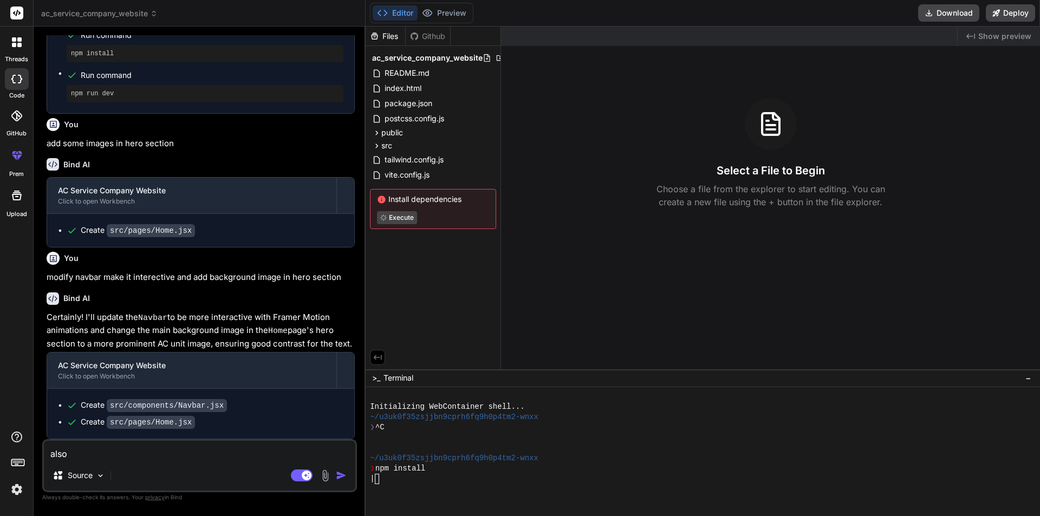
type textarea "also"
type textarea "x"
type textarea "also i"
type textarea "x"
type textarea "also in"
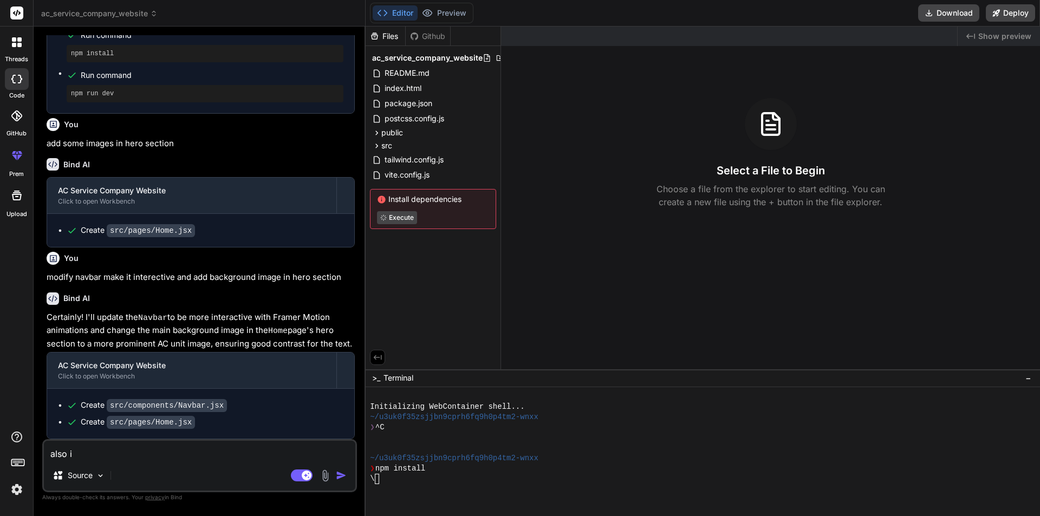
type textarea "x"
type textarea "also inc"
type textarea "x"
type textarea "also incl"
type textarea "x"
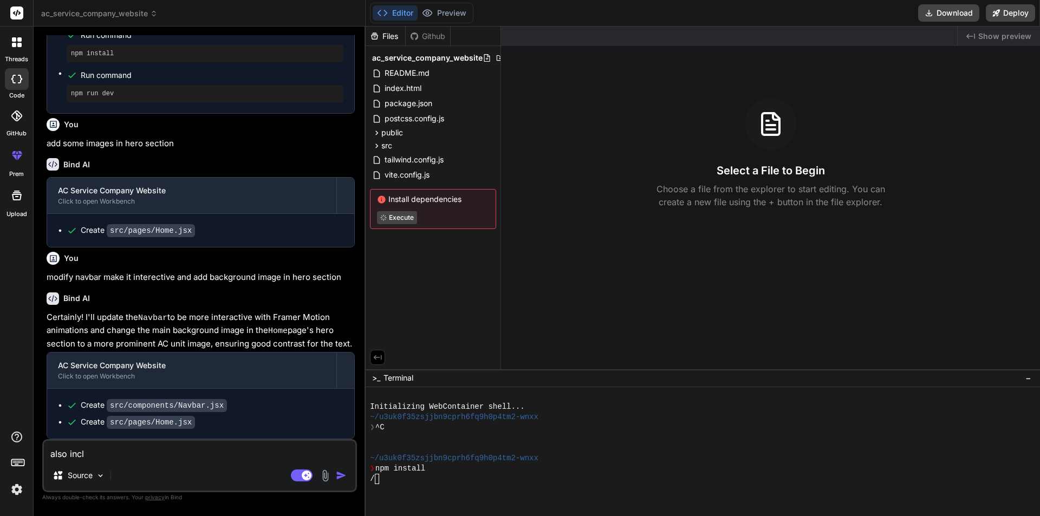
type textarea "also inclu"
type textarea "x"
type textarea "also includ"
type textarea "x"
type textarea "also include"
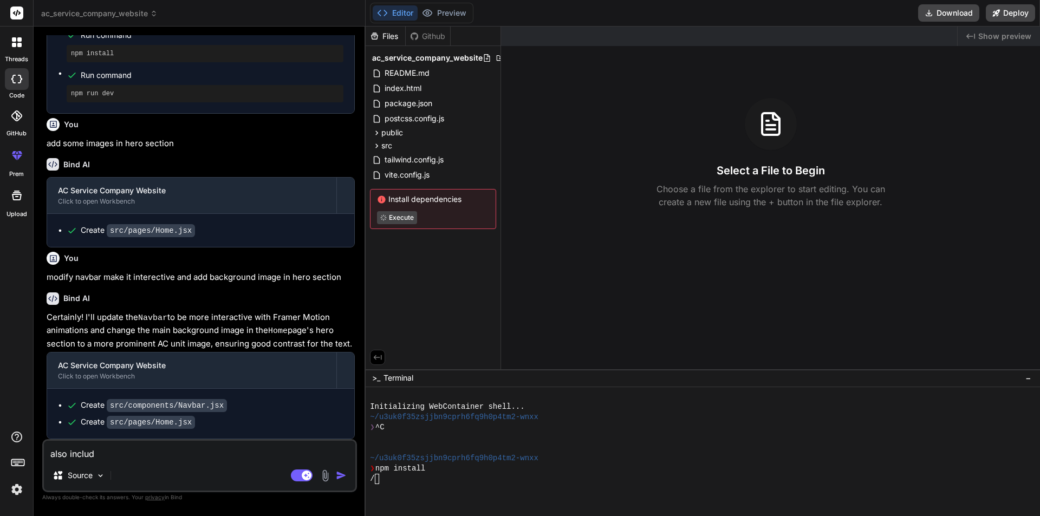
type textarea "x"
type textarea "also include"
type textarea "x"
type textarea "also include p"
type textarea "x"
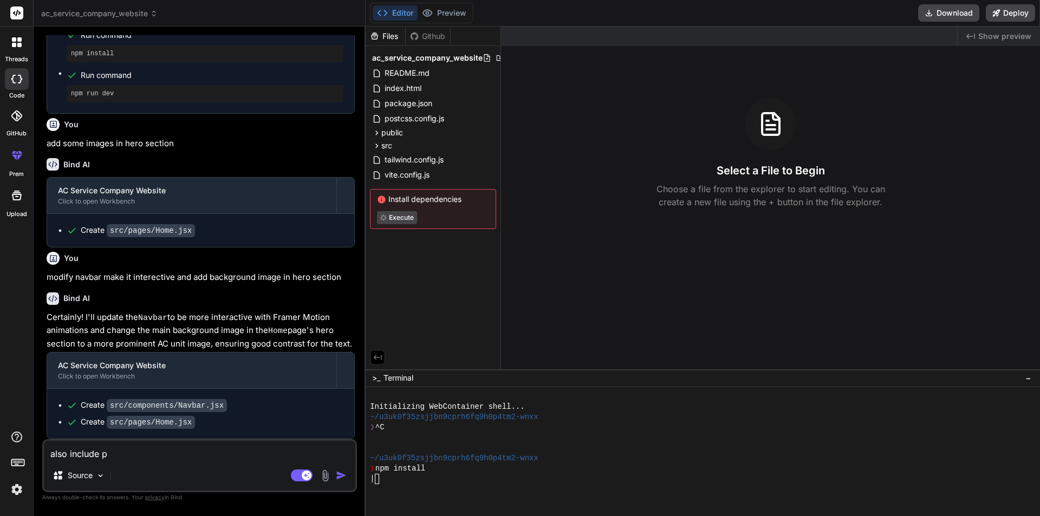
type textarea "also include pr"
type textarea "x"
type textarea "also include pri"
type textarea "x"
type textarea "also include pric"
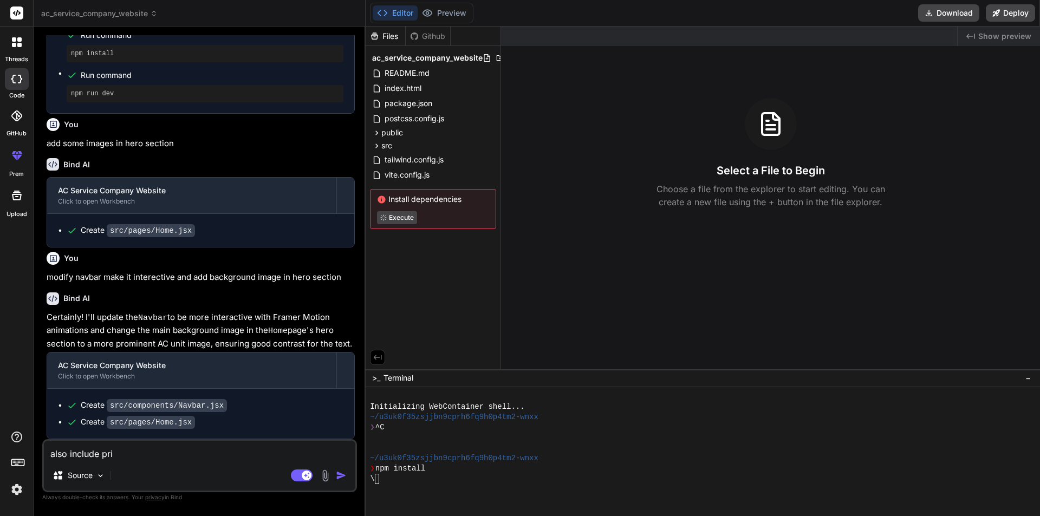
type textarea "x"
type textarea "also include price"
type textarea "x"
type textarea "also include price"
type textarea "x"
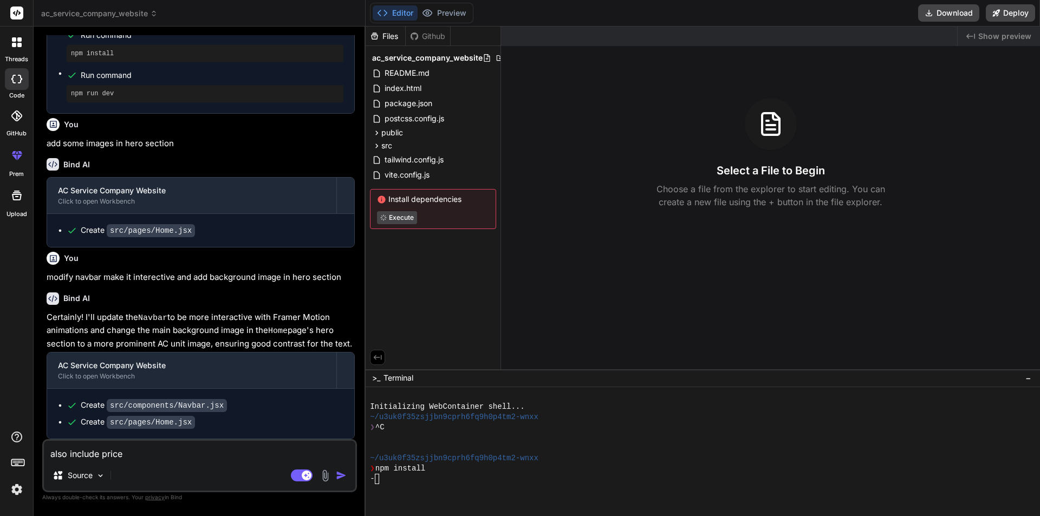
type textarea "also include price s"
type textarea "x"
type textarea "also include price se"
type textarea "x"
type textarea "also include price sec"
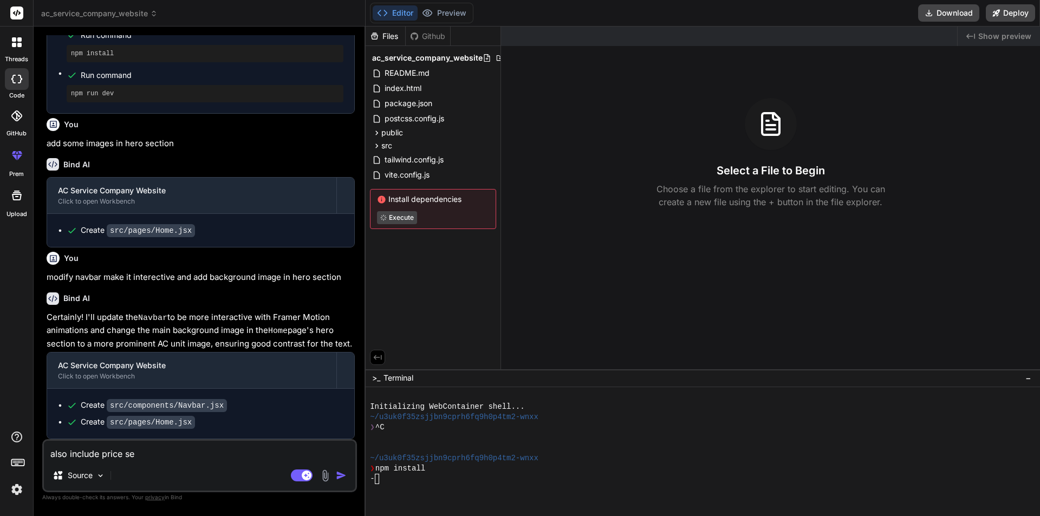
type textarea "x"
type textarea "also include price sect"
type textarea "x"
type textarea "also include price secti"
type textarea "x"
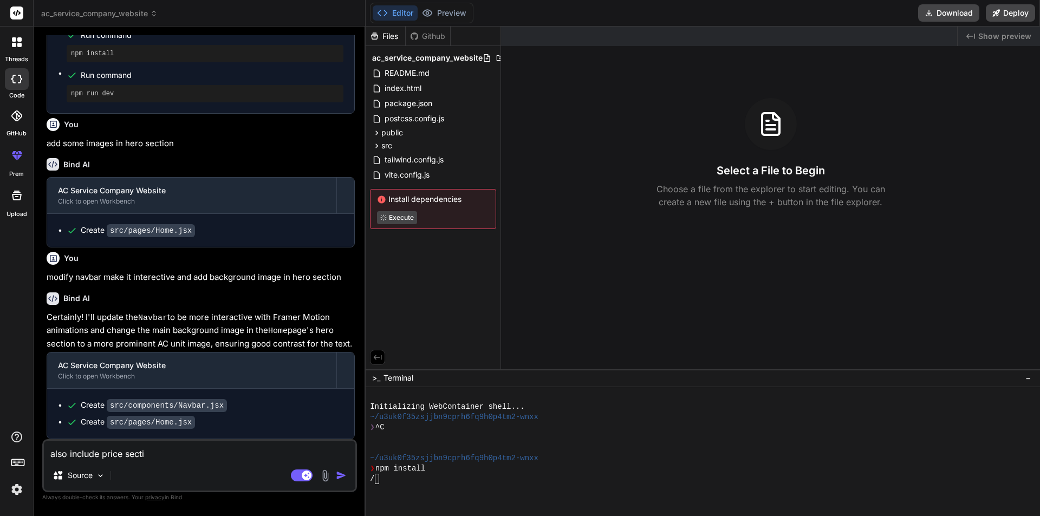
type textarea "also include price sectio"
type textarea "x"
type textarea "also include price section"
type textarea "x"
type textarea "also include sprice section"
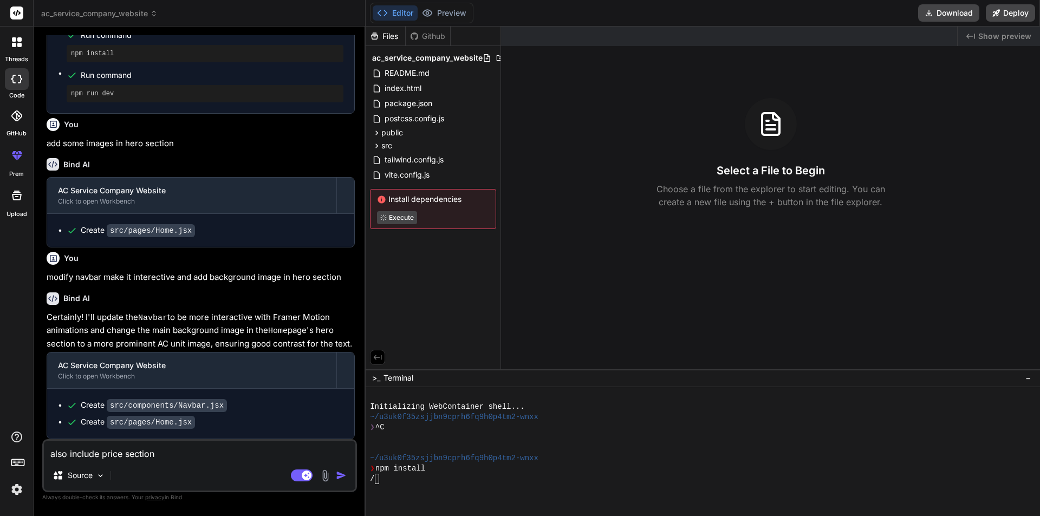
type textarea "x"
type textarea "also include seprice section"
type textarea "x"
type textarea "also include serprice section"
type textarea "x"
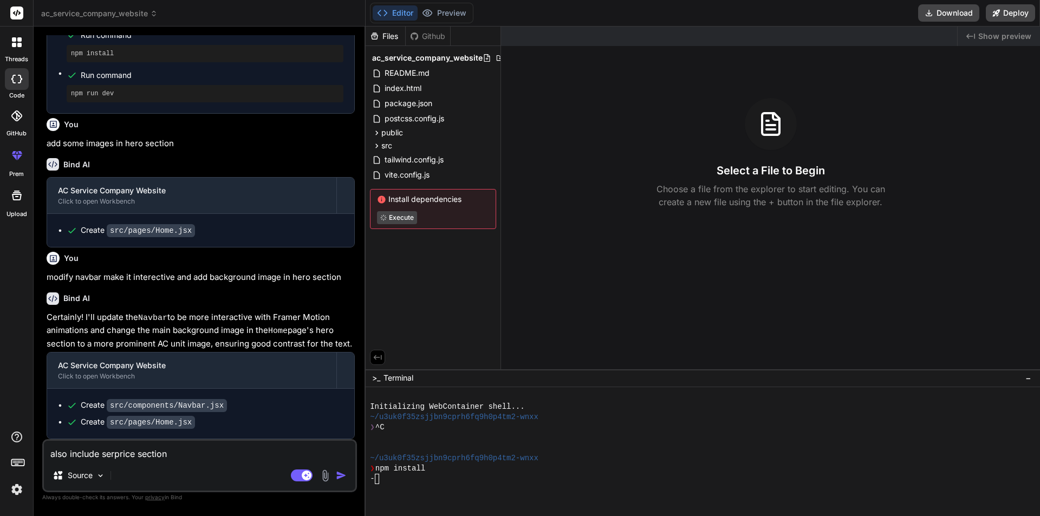
type textarea "also include servprice section"
type textarea "x"
type textarea "also include serviprice section"
type textarea "x"
type textarea "also include servicprice section"
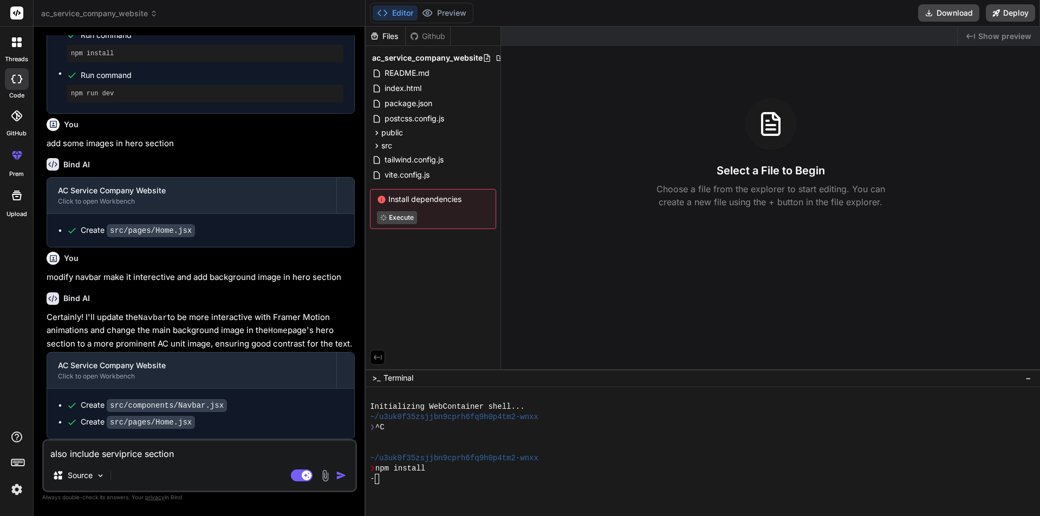
type textarea "x"
type textarea "also include serviceprice section"
type textarea "x"
type textarea "also include servicesprice section"
type textarea "x"
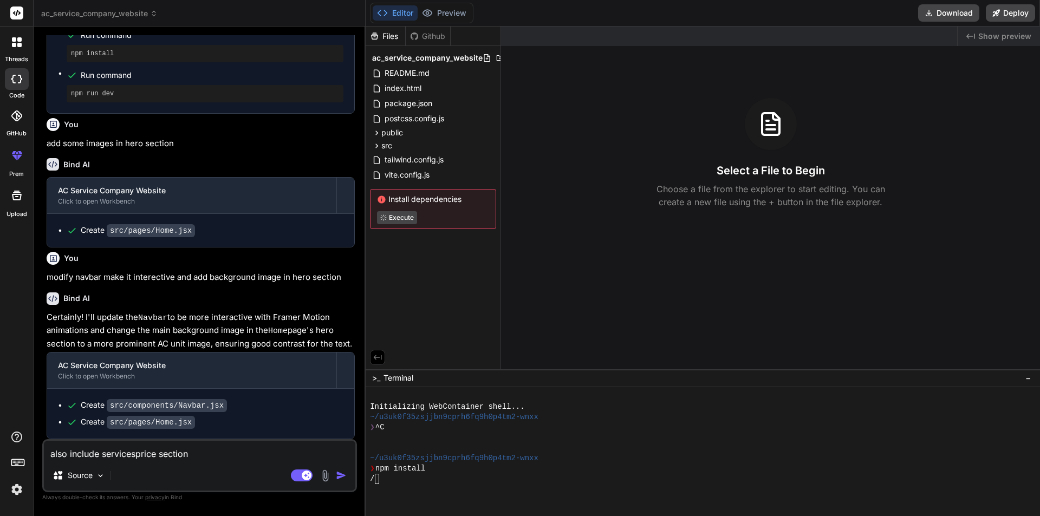
type textarea "also include services price section"
type textarea "x"
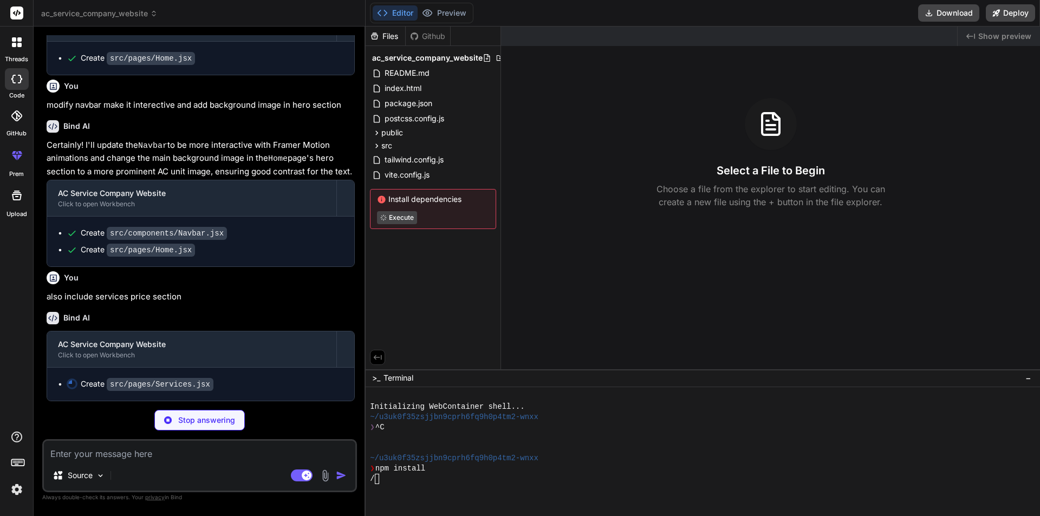
scroll to position [1933, 0]
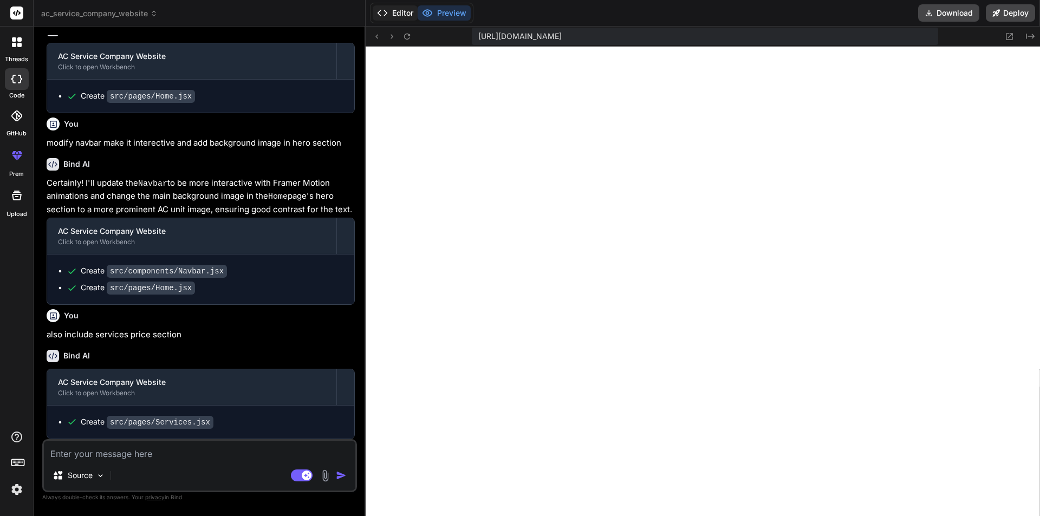
type textarea "x"
click at [393, 11] on button "Editor" at bounding box center [395, 12] width 45 height 15
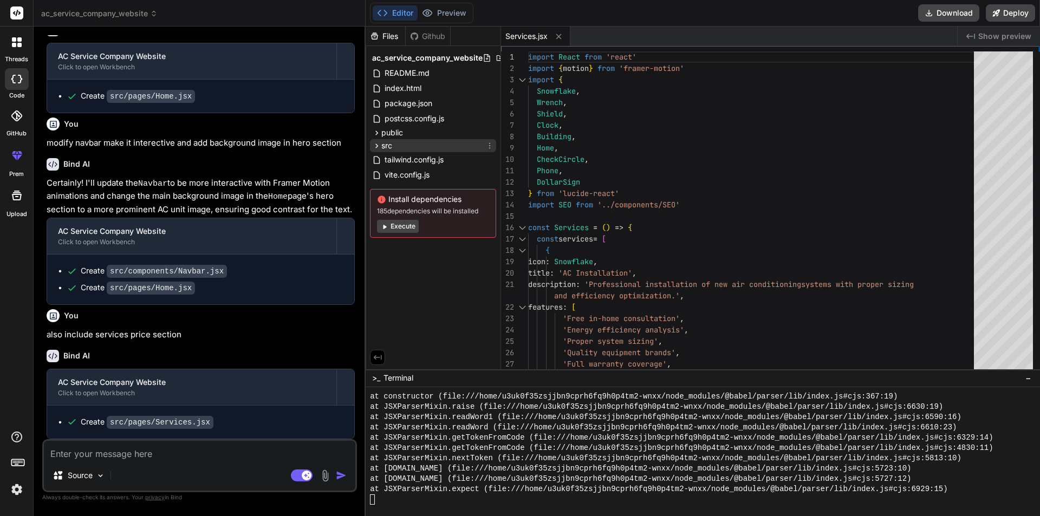
click at [396, 149] on div "src" at bounding box center [433, 145] width 126 height 13
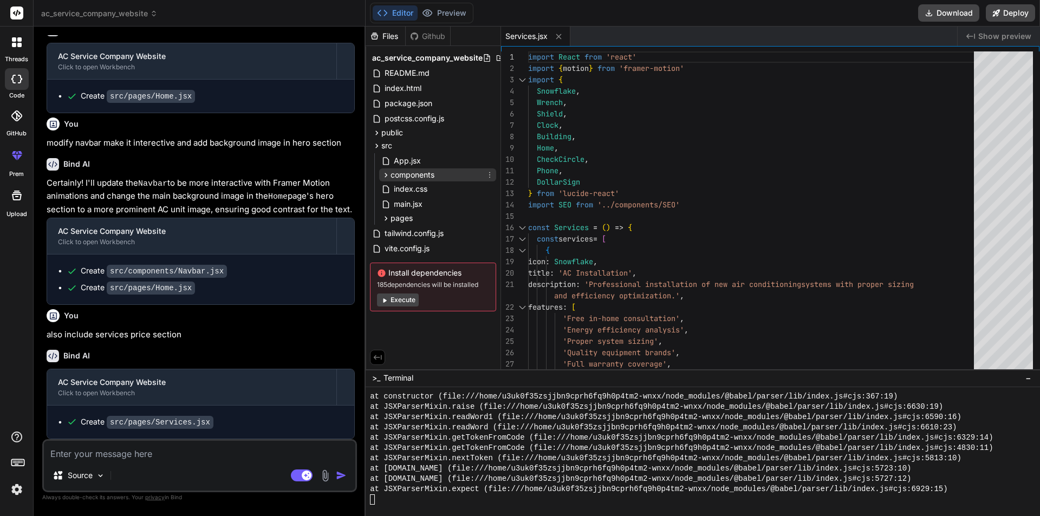
click at [414, 173] on span "components" at bounding box center [413, 175] width 44 height 11
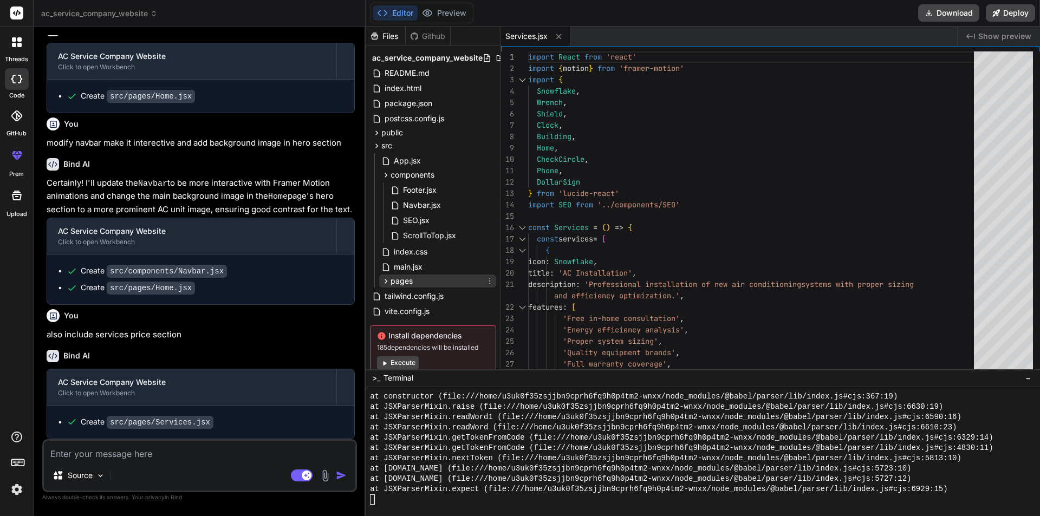
click at [417, 284] on div "pages" at bounding box center [437, 281] width 117 height 13
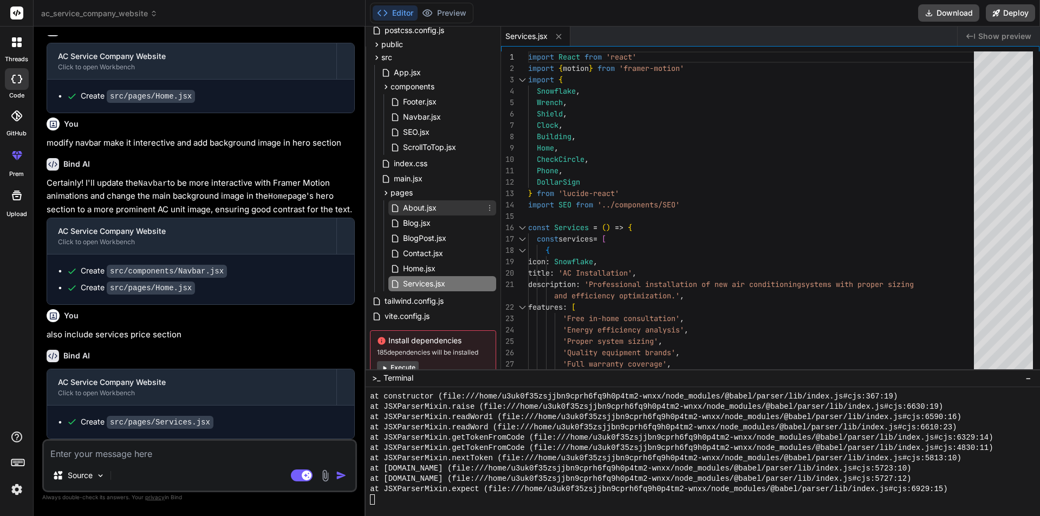
scroll to position [124, 0]
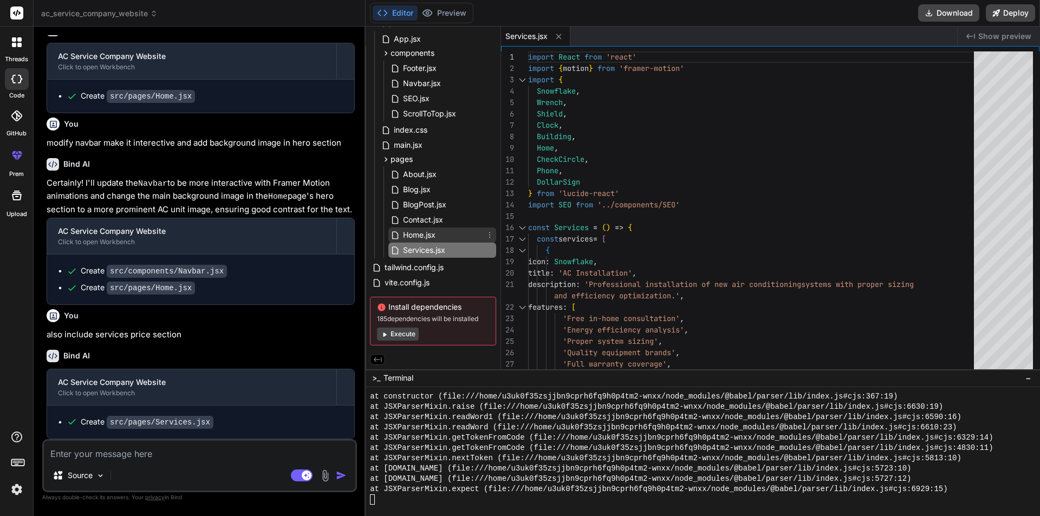
click at [428, 232] on span "Home.jsx" at bounding box center [419, 235] width 35 height 13
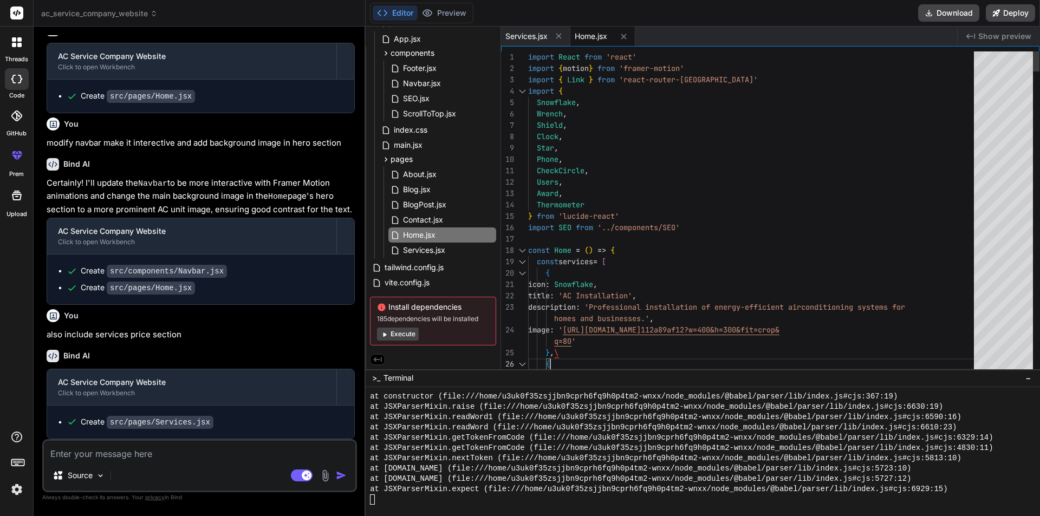
scroll to position [0, 0]
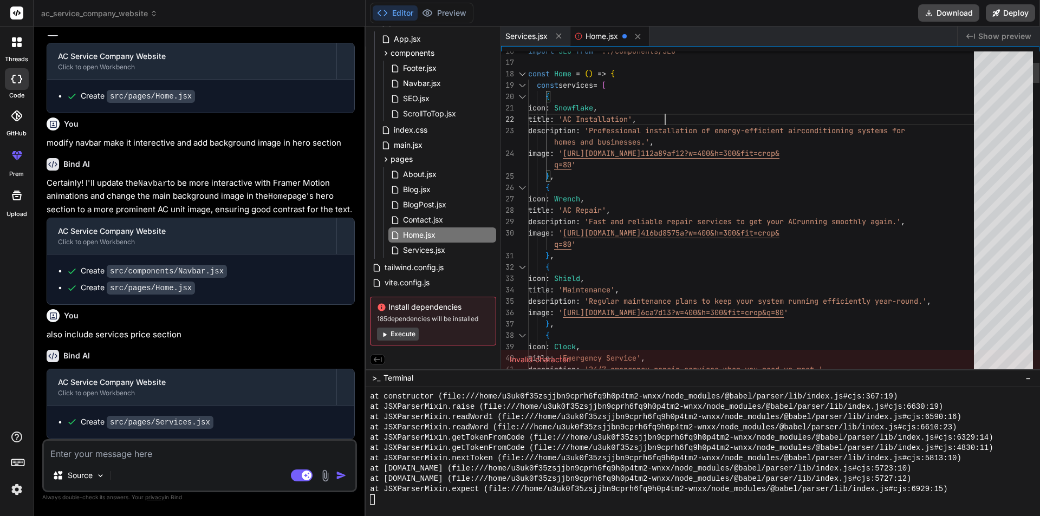
type textarea "description: 'Fast and reliable repair services to get your AC running smoothly…"
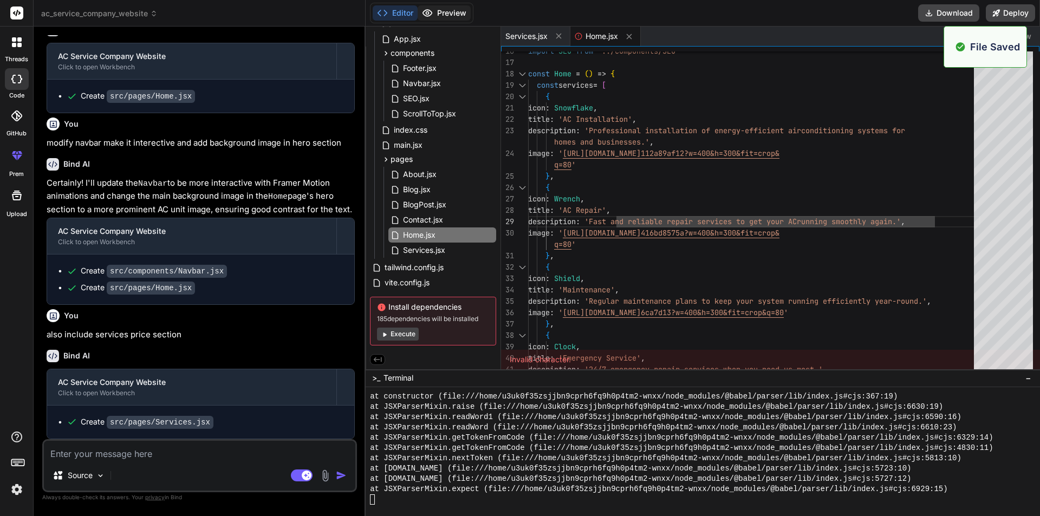
click at [449, 15] on button "Preview" at bounding box center [444, 12] width 53 height 15
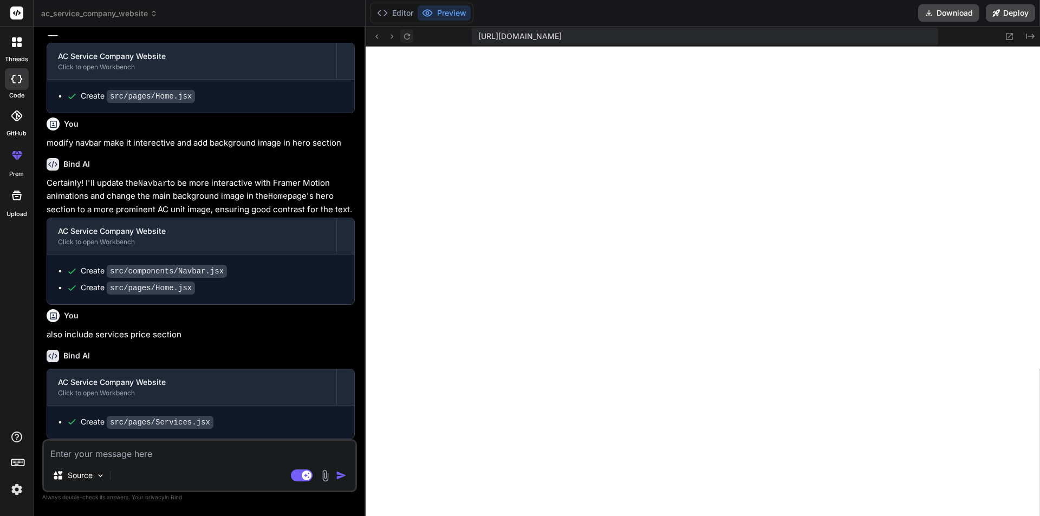
click at [413, 38] on button at bounding box center [406, 36] width 13 height 13
click at [178, 421] on code "src/pages/Services.jsx" at bounding box center [160, 422] width 107 height 13
click at [97, 456] on textarea at bounding box center [200, 451] width 312 height 20
type textarea "a"
type textarea "x"
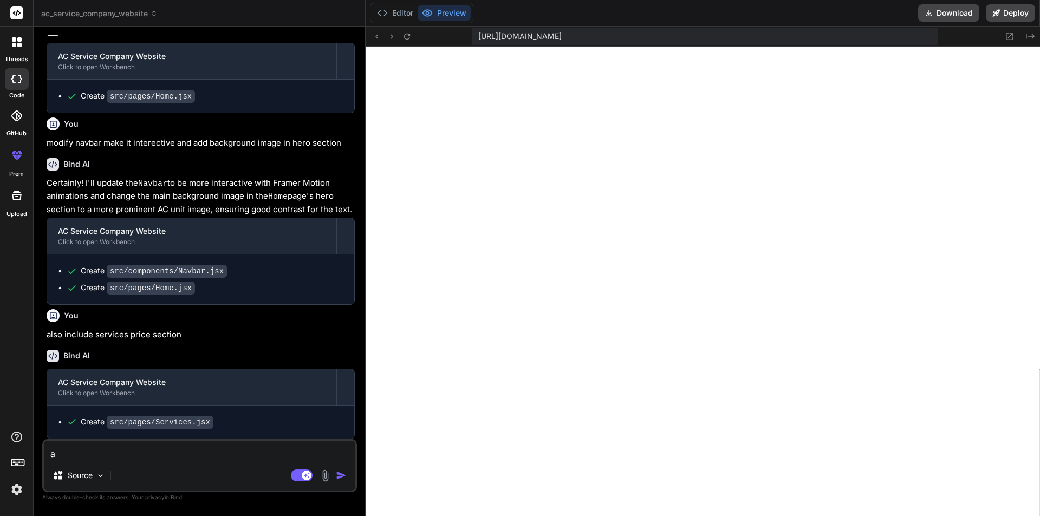
type textarea "ad"
type textarea "x"
type textarea "add"
type textarea "x"
type textarea "add"
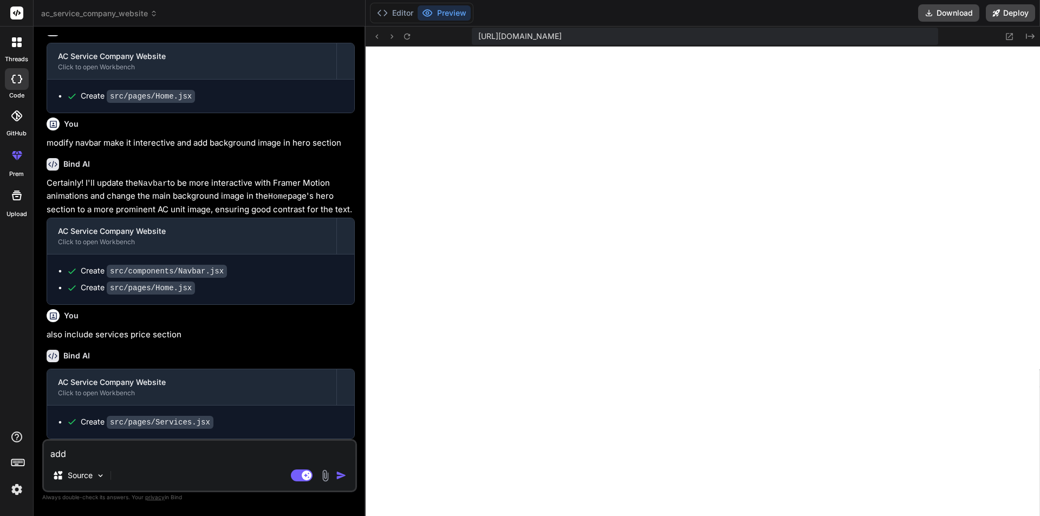
type textarea "x"
type textarea "add a"
type textarea "x"
type textarea "add a"
type textarea "x"
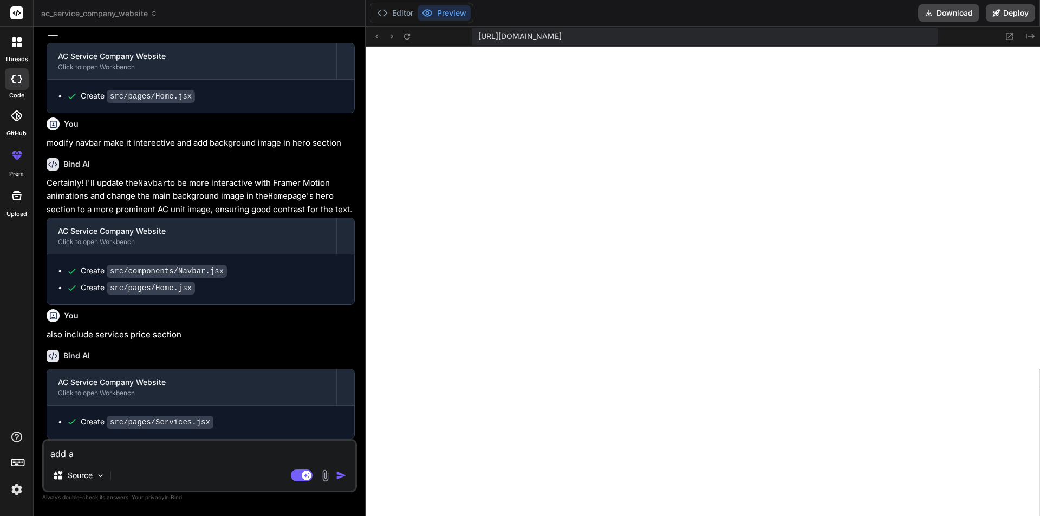
type textarea "add a p"
type textarea "x"
type textarea "add a pr"
type textarea "x"
type textarea "add a pri"
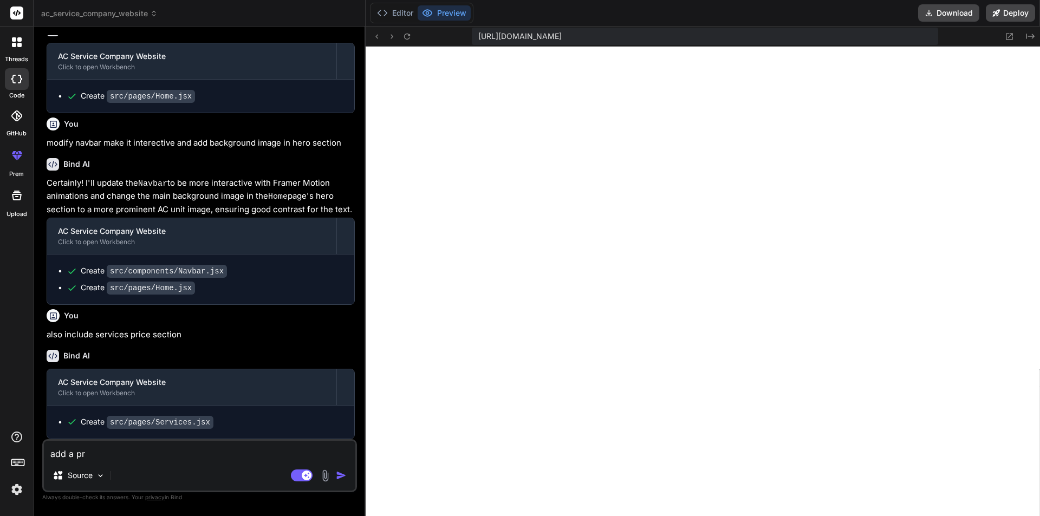
type textarea "x"
type textarea "add a pric"
type textarea "x"
type textarea "add a price"
type textarea "x"
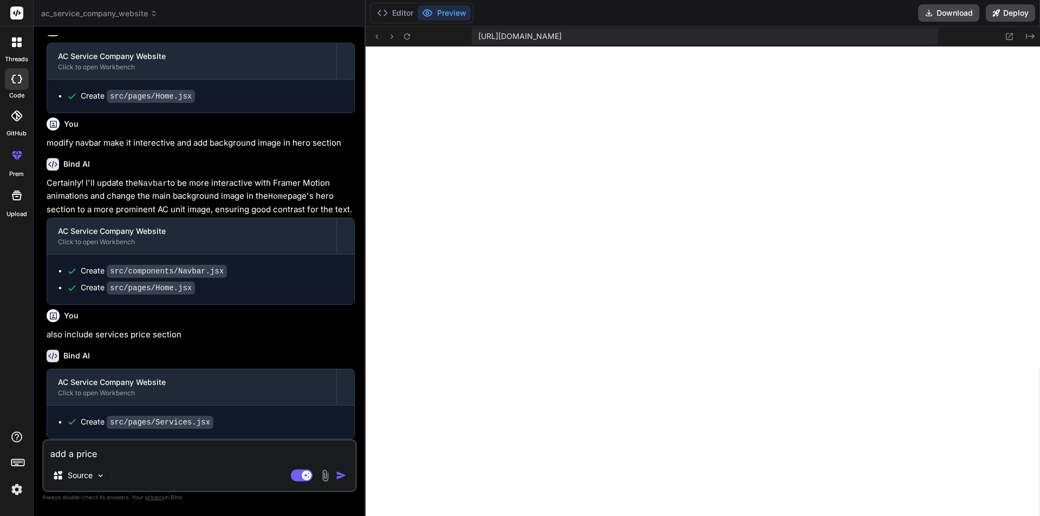
type textarea "add a price"
type textarea "x"
type textarea "add a price s"
type textarea "x"
type textarea "add a price se"
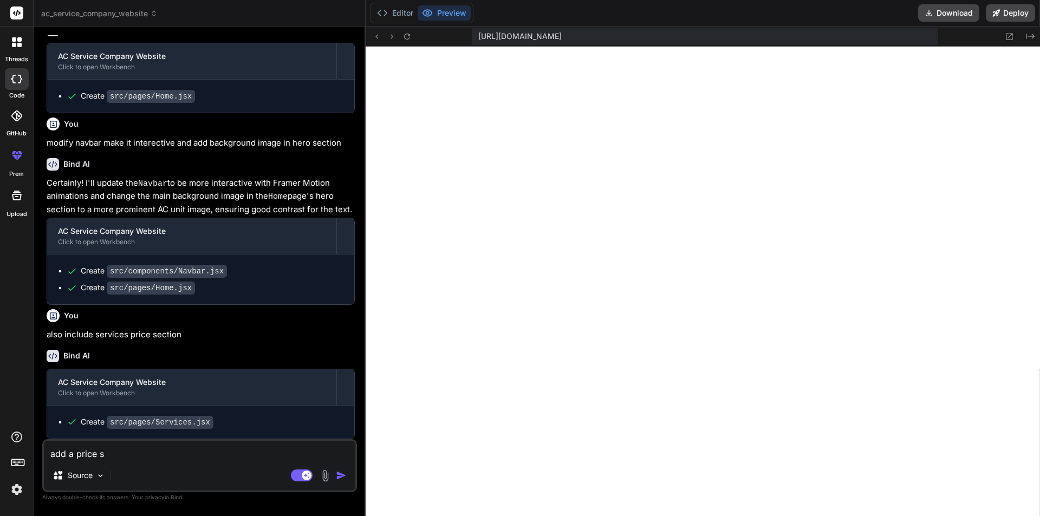
type textarea "x"
type textarea "add a price sec"
type textarea "x"
type textarea "add a price sect"
type textarea "x"
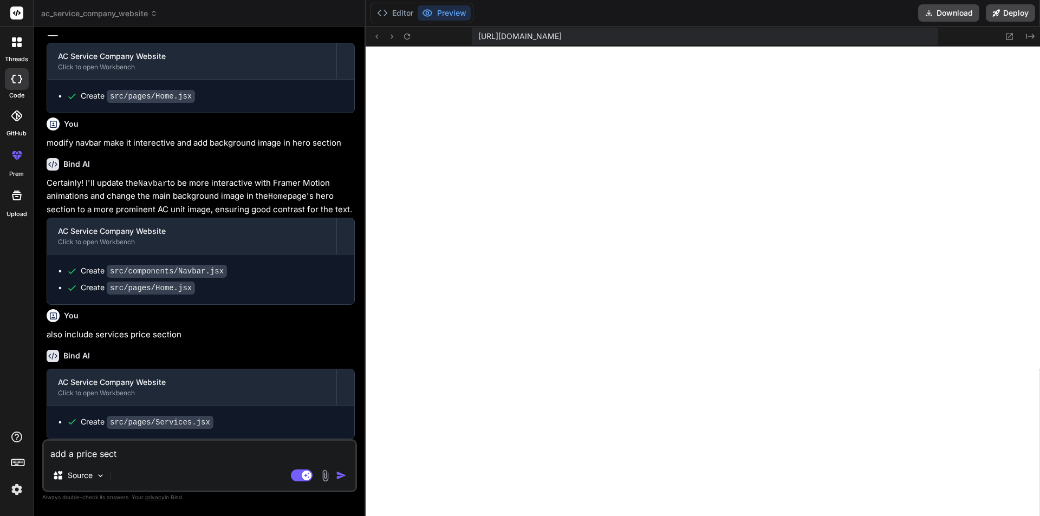
type textarea "add a price secti"
type textarea "x"
type textarea "add a price sectio"
type textarea "x"
type textarea "add a price section"
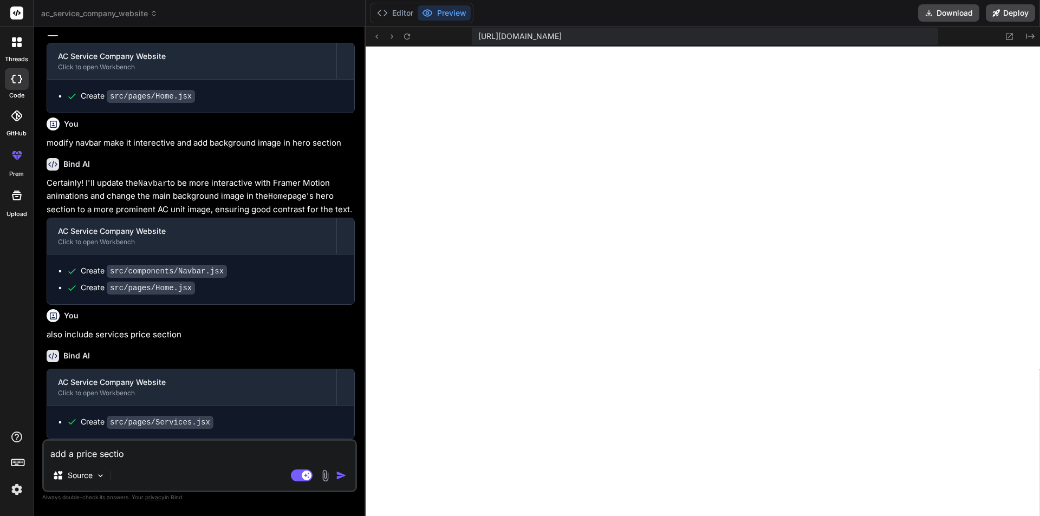
type textarea "x"
drag, startPoint x: 191, startPoint y: 146, endPoint x: 341, endPoint y: 145, distance: 150.1
click at [341, 145] on p "modify navbar make it interective and add background image in hero section" at bounding box center [201, 143] width 308 height 12
copy p "add background image in hero section"
click at [180, 455] on textarea "add a price section" at bounding box center [200, 451] width 312 height 20
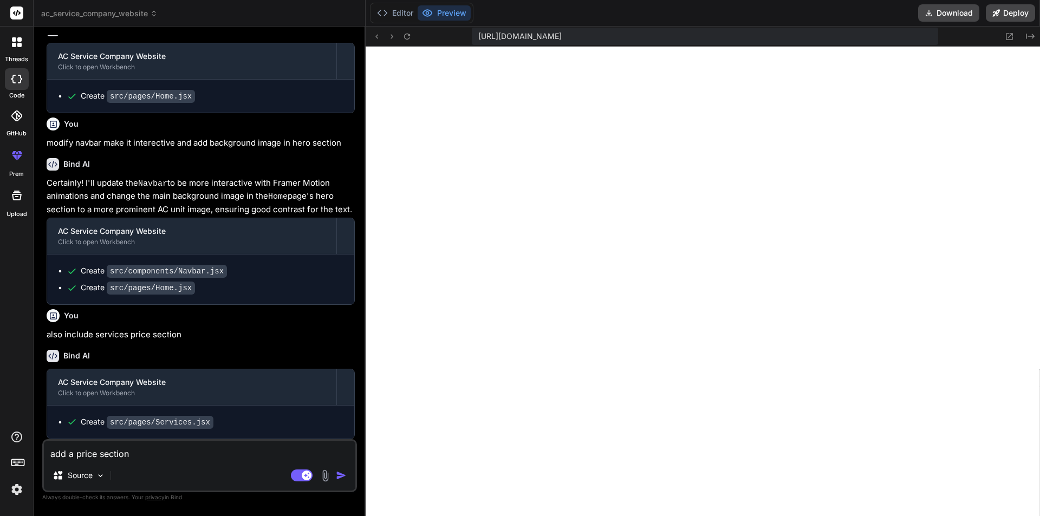
type textarea "add a price section"
type textarea "x"
type textarea "add a price section a"
type textarea "x"
type textarea "add a price section an"
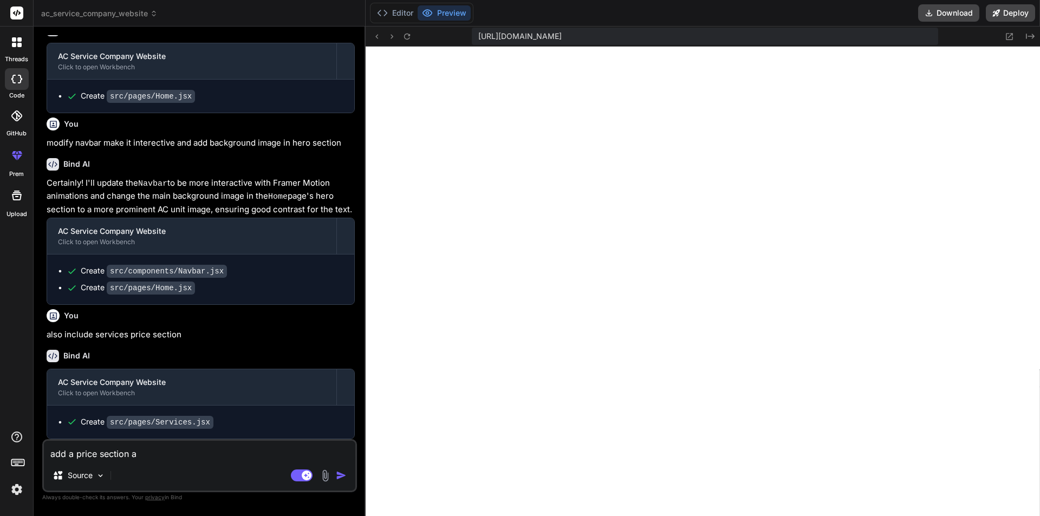
type textarea "x"
type textarea "add a price section and"
type textarea "x"
type textarea "add a price section and"
type textarea "x"
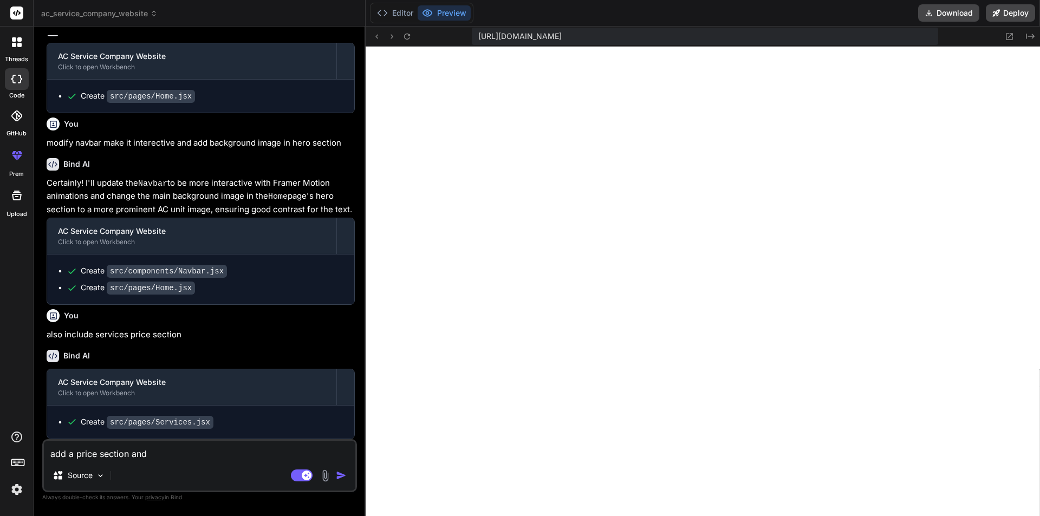
paste textarea "add background image in hero section"
type textarea "add a price section and add background image in hero section"
type textarea "x"
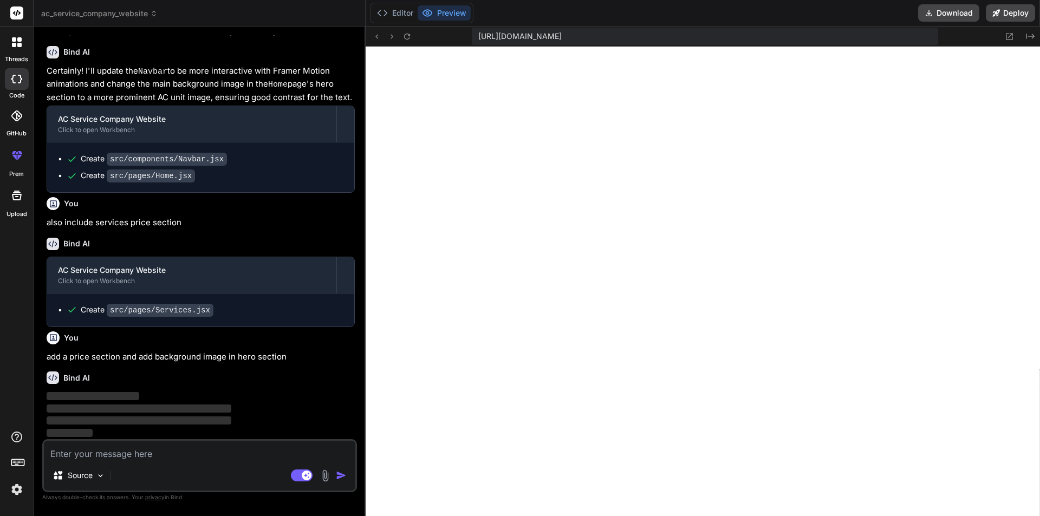
scroll to position [2008, 0]
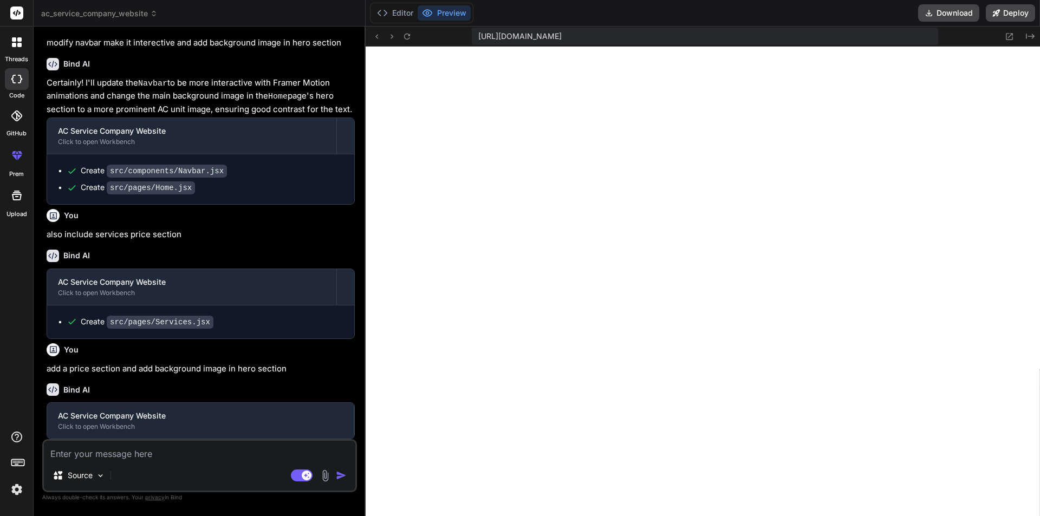
type textarea "x"
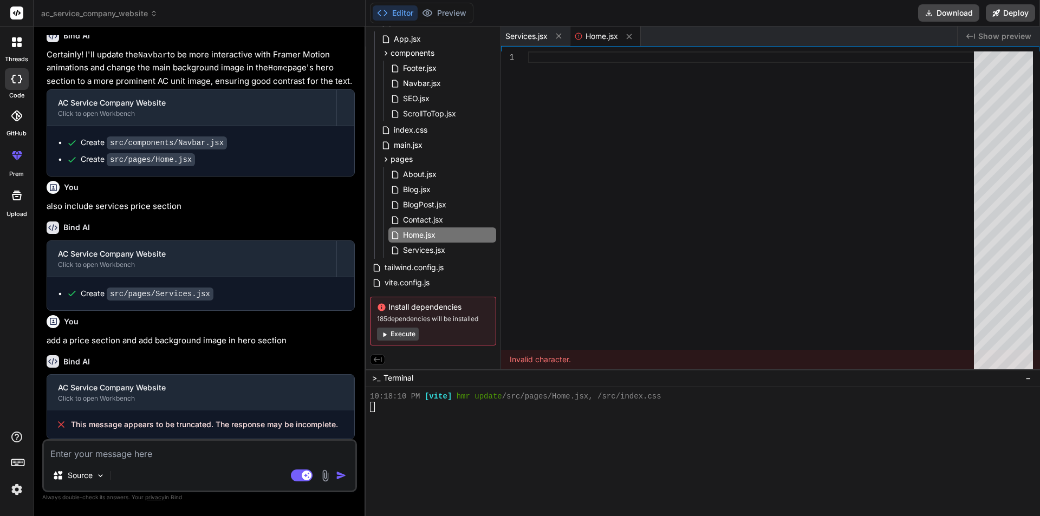
scroll to position [844, 0]
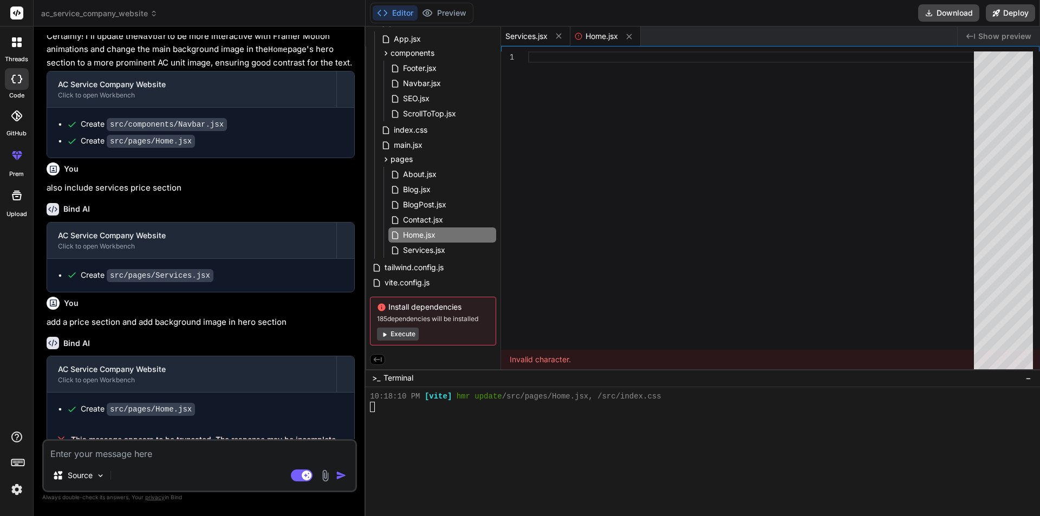
click at [533, 37] on span "Services.jsx" at bounding box center [527, 36] width 42 height 11
type textarea ") } export default Services"
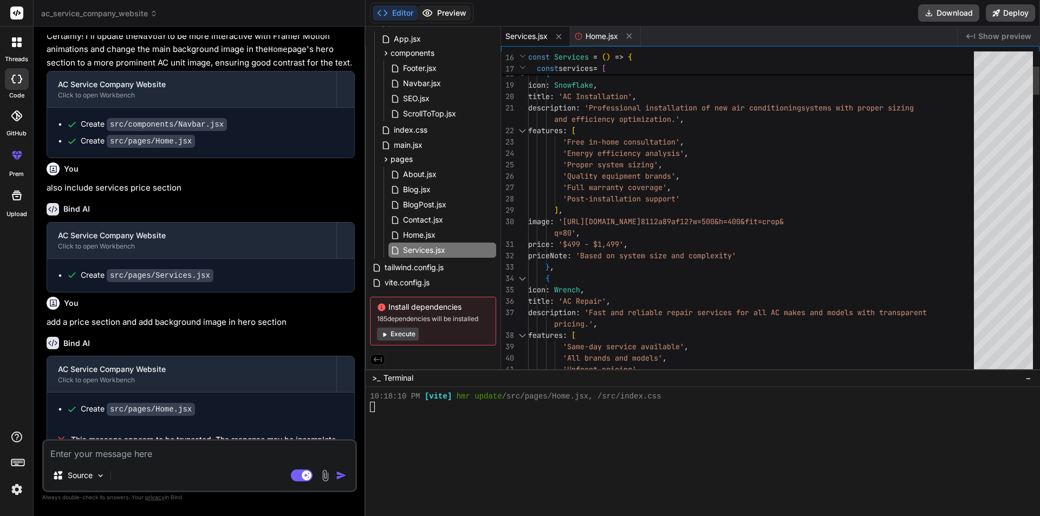
click at [455, 18] on button "Preview" at bounding box center [444, 12] width 53 height 15
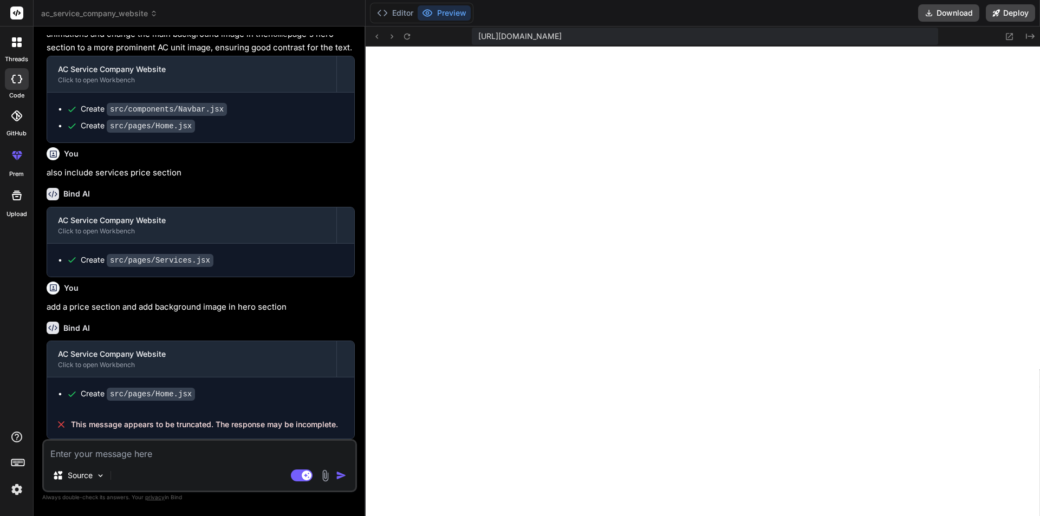
scroll to position [2058, 0]
click at [190, 423] on span "This message appears to be truncated. The response may be incomplete." at bounding box center [204, 424] width 267 height 11
click at [173, 464] on div "Source Agent Mode. When this toggle is activated, AI automatically makes decisi…" at bounding box center [199, 465] width 315 height 53
click at [159, 456] on textarea at bounding box center [200, 451] width 312 height 20
type textarea "n"
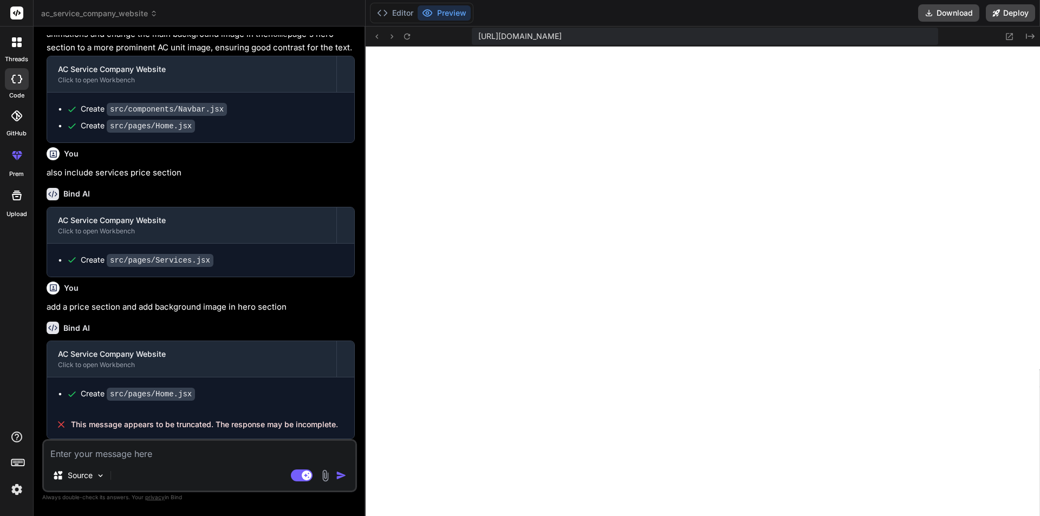
type textarea "x"
type textarea "na"
type textarea "x"
type textarea "nav"
type textarea "x"
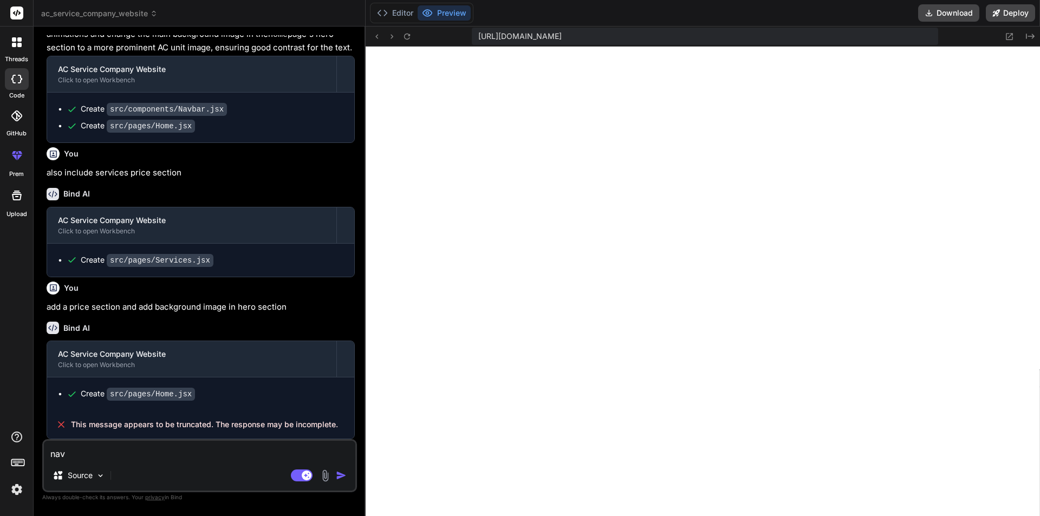
type textarea "navb"
type textarea "x"
type textarea "navba"
type textarea "x"
type textarea "navbar"
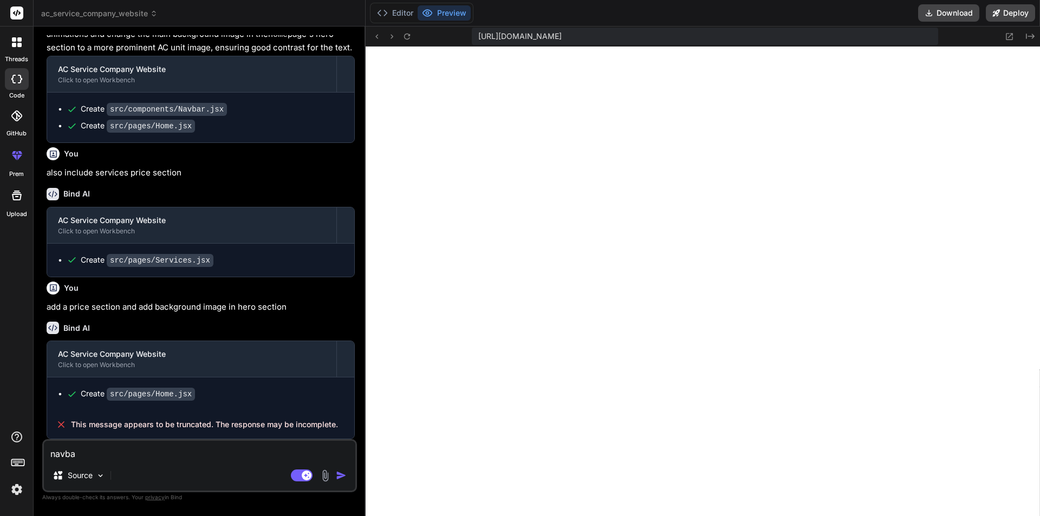
type textarea "x"
type textarea "navbar"
type textarea "x"
type textarea "navbar s"
type textarea "x"
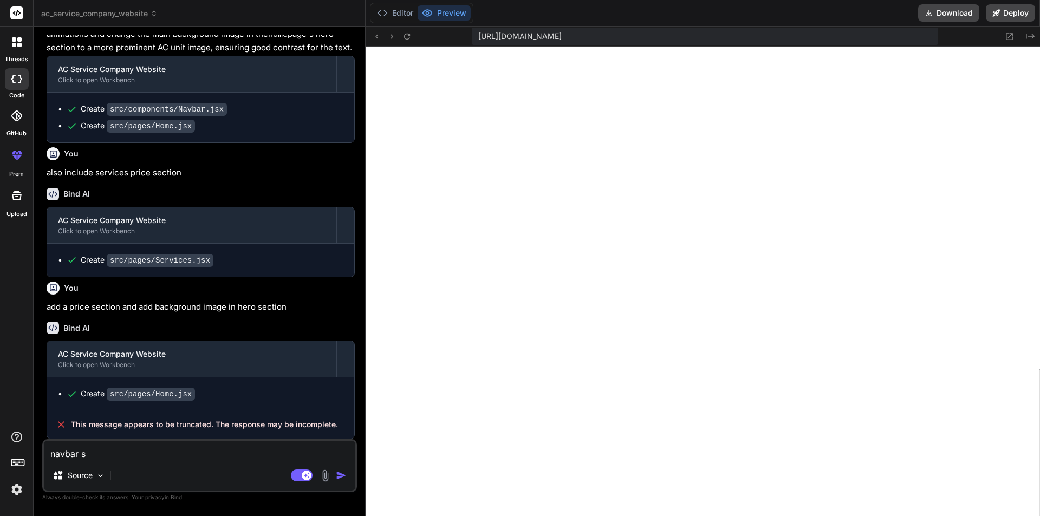
type textarea "navbar sh"
type textarea "x"
type textarea "navbar sho"
type textarea "x"
type textarea "navbar shou"
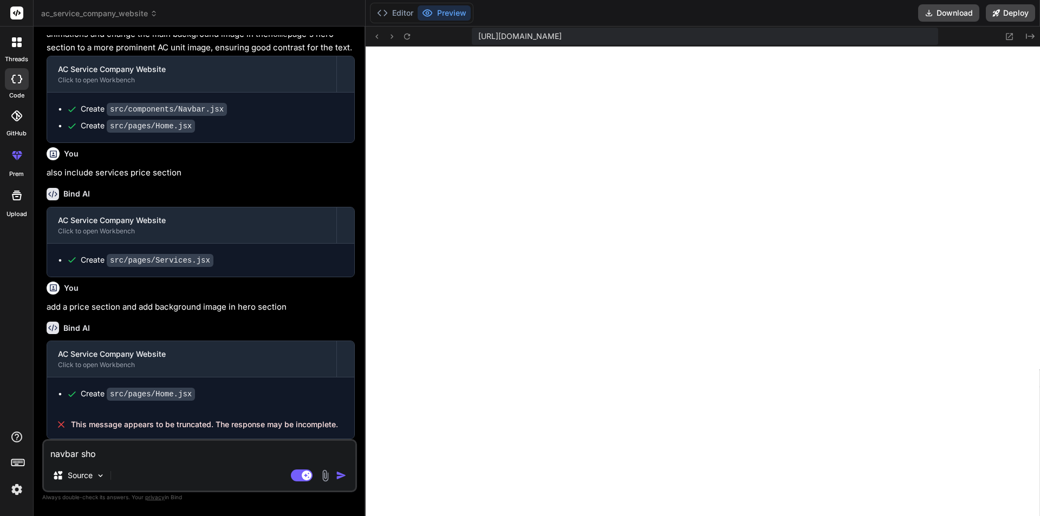
type textarea "x"
type textarea "navbar shoul"
type textarea "x"
type textarea "navbar should"
type textarea "x"
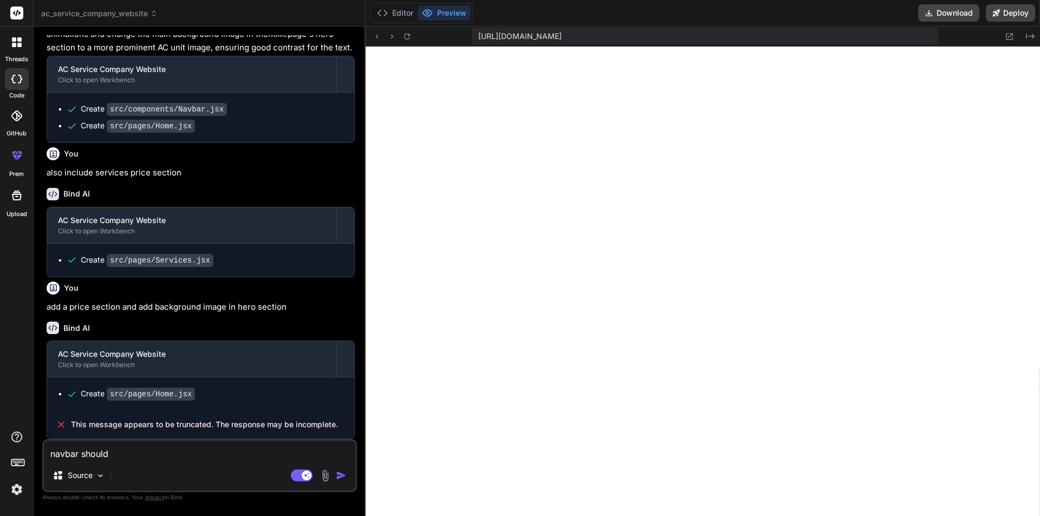
type textarea "navbar should"
type textarea "x"
type textarea "navbar should b"
type textarea "x"
type textarea "navbar should be"
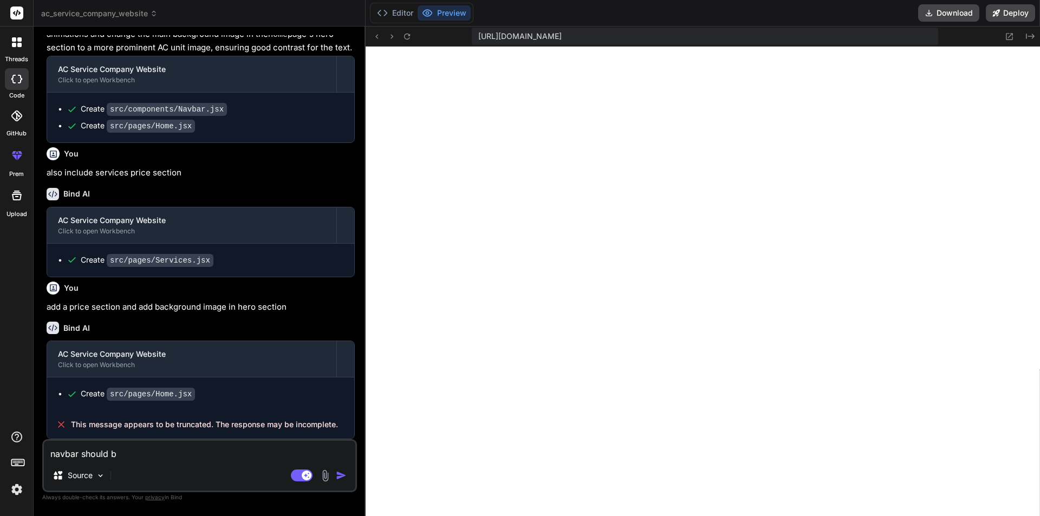
type textarea "x"
type textarea "navbar should be"
type textarea "x"
type textarea "navbar should be i"
type textarea "x"
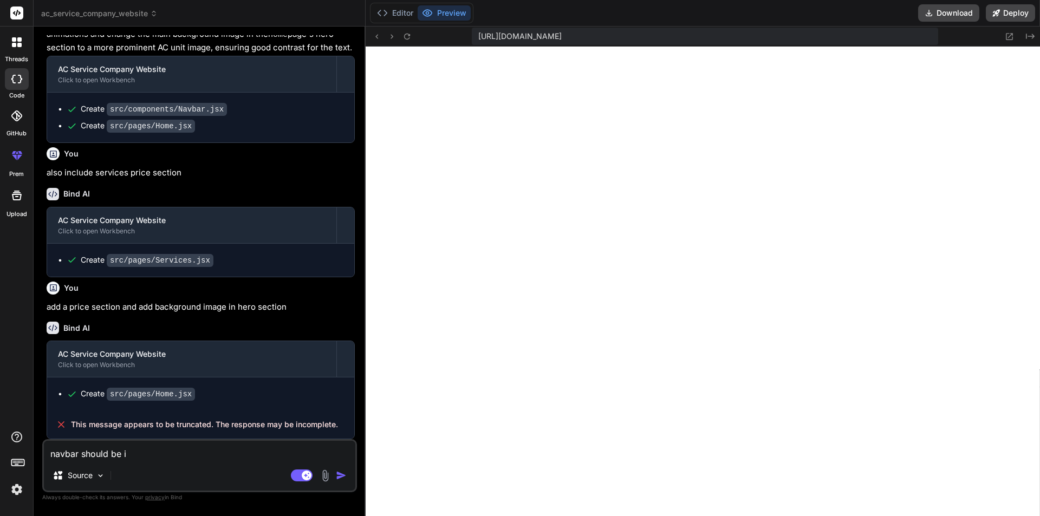
type textarea "navbar should be in"
type textarea "x"
type textarea "navbar should be in"
type textarea "x"
type textarea "navbar should be in w"
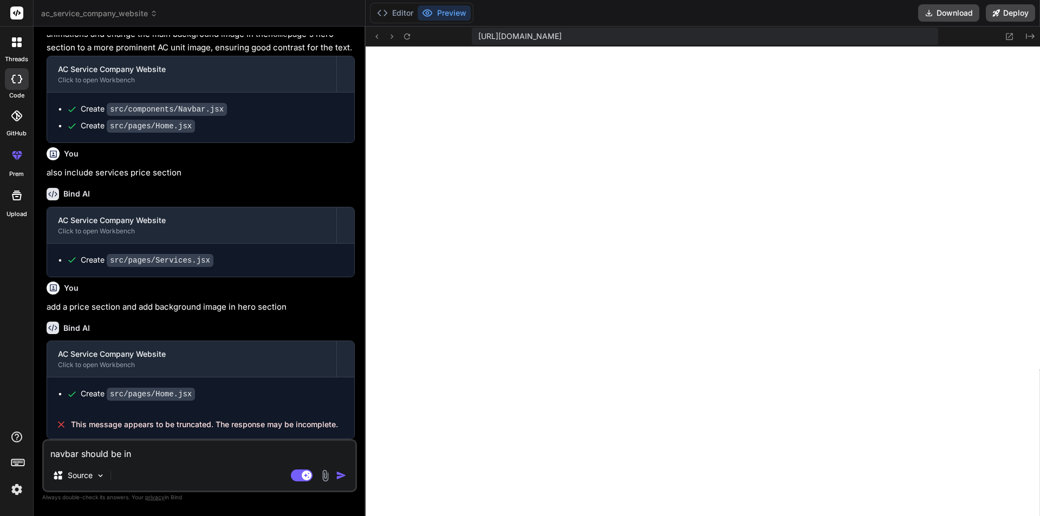
type textarea "x"
type textarea "navbar should be in wh"
type textarea "x"
type textarea "navbar should be in whi"
type textarea "x"
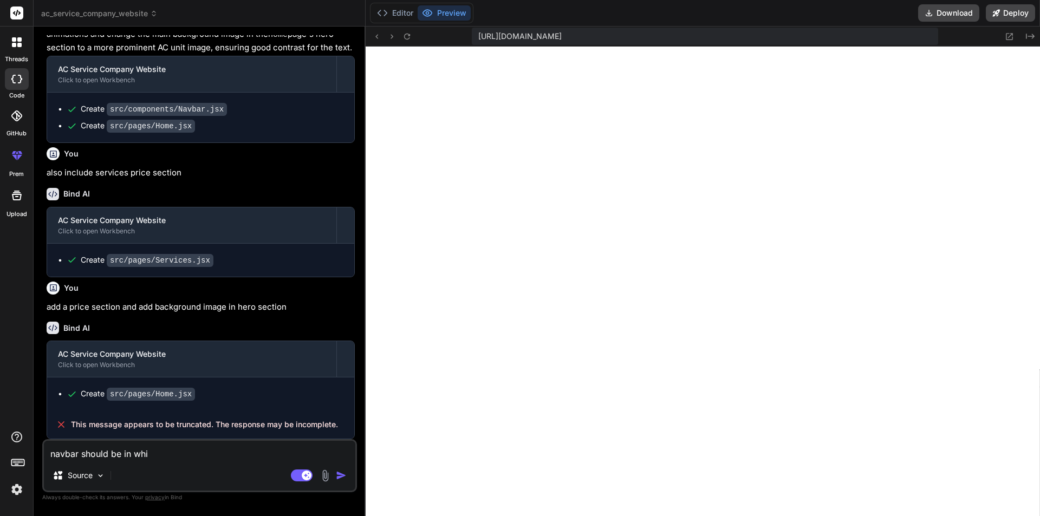
type textarea "navbar should be in whit"
type textarea "x"
type textarea "navbar should be in white"
type textarea "x"
type textarea "navbar should be in white"
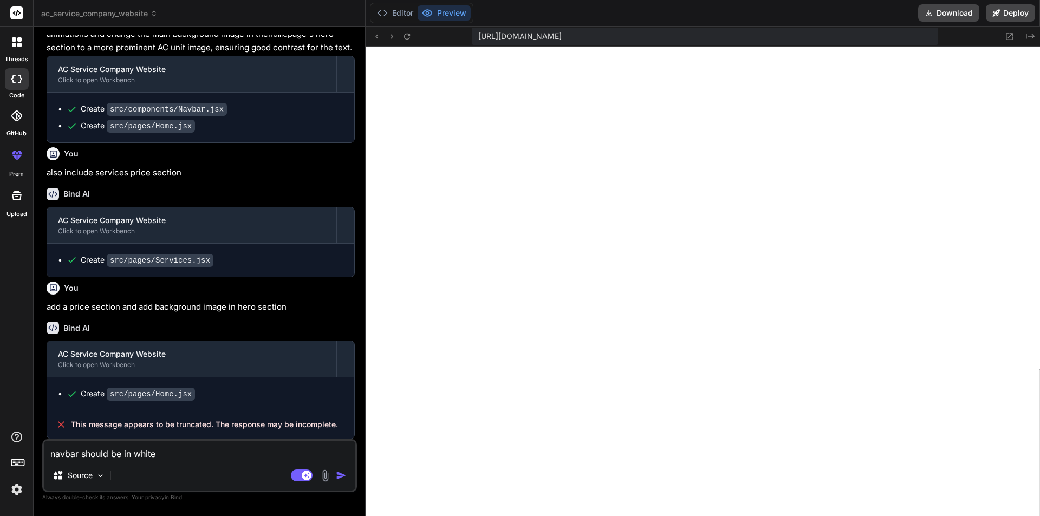
type textarea "x"
type textarea "navbar should be in white c"
type textarea "x"
type textarea "navbar should be in white co"
type textarea "x"
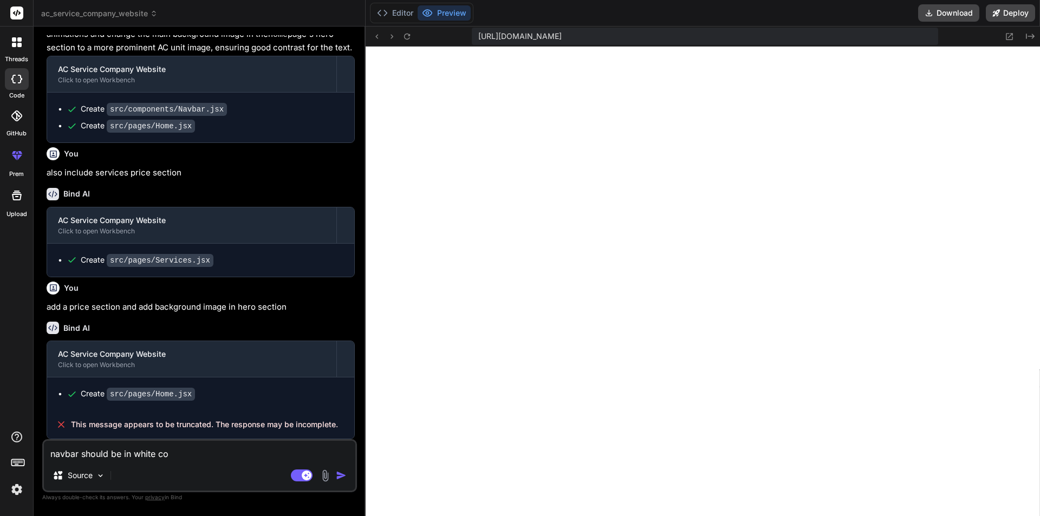
type textarea "navbar should be in white col"
type textarea "x"
type textarea "navbar should be in white colo"
type textarea "x"
type textarea "navbar should be in white color"
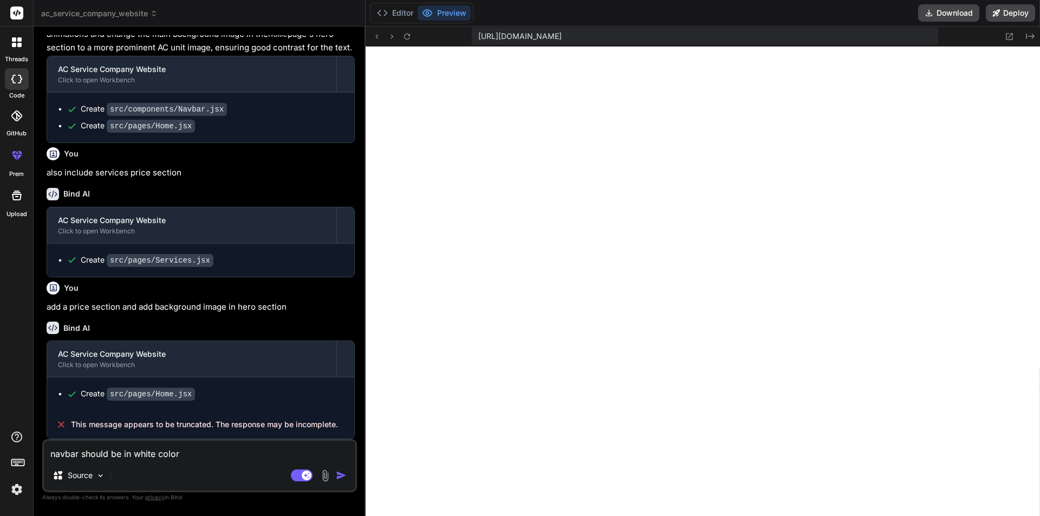
type textarea "x"
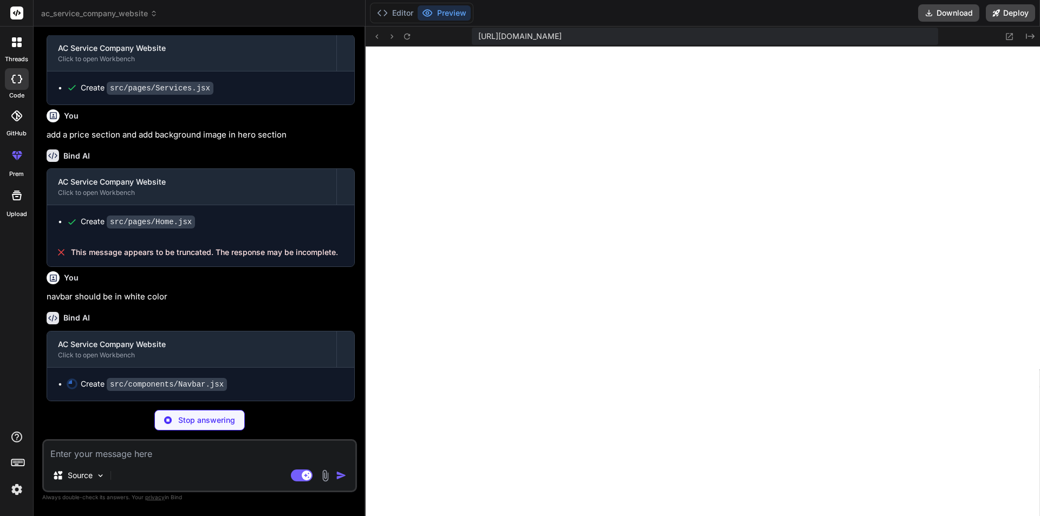
scroll to position [2230, 0]
type textarea "x"
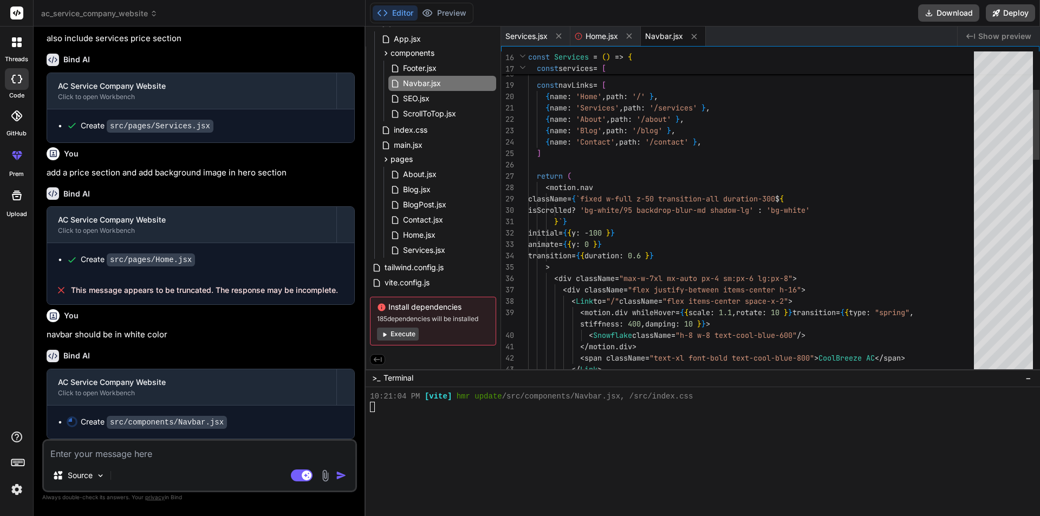
scroll to position [2192, 0]
type textarea "x"
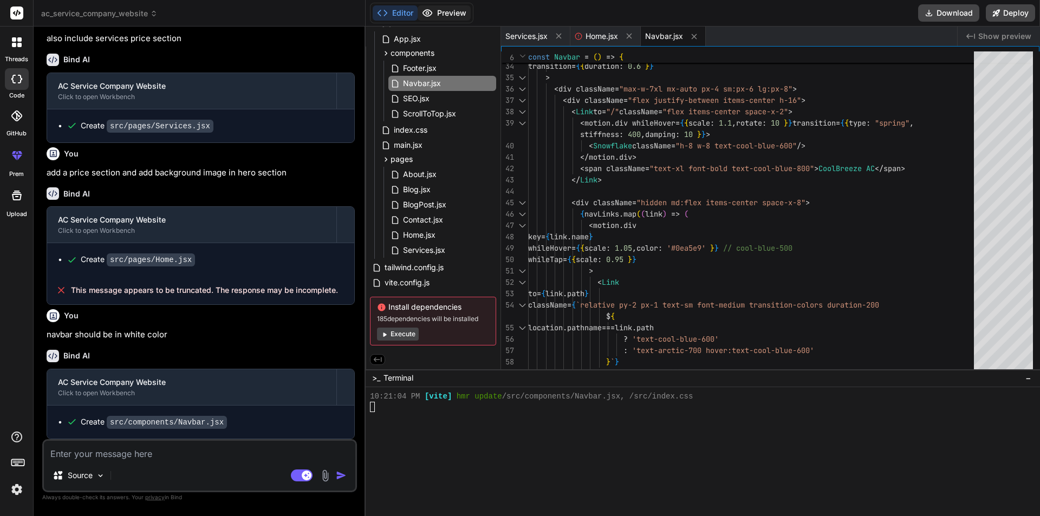
click at [453, 17] on button "Preview" at bounding box center [444, 12] width 53 height 15
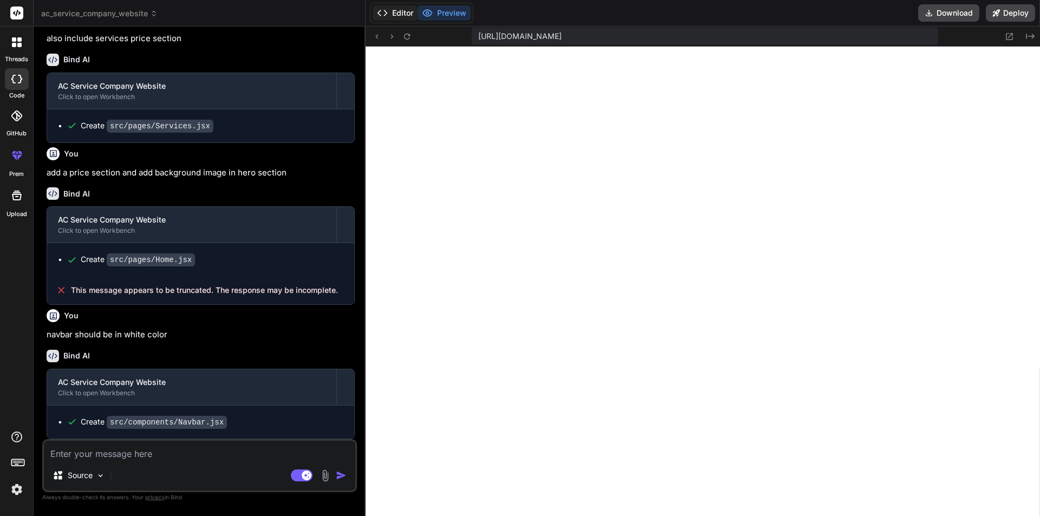
click at [405, 12] on button "Editor" at bounding box center [395, 12] width 45 height 15
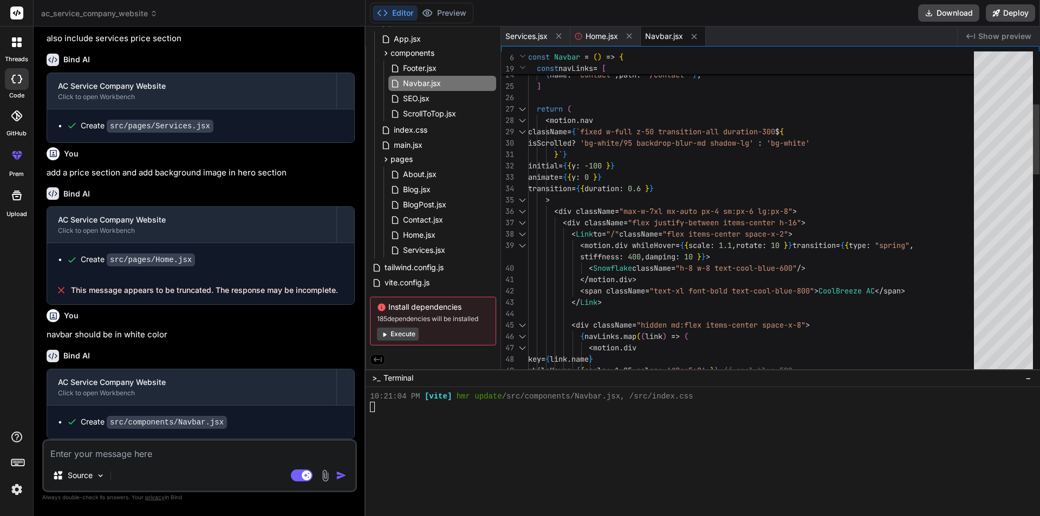
scroll to position [0, 0]
click at [568, 210] on div "29 27 28 25 26 22 23 24 30 31 32 33 34 35 36 37 38 39 40 41 42 43 44 45 46 47 4…" at bounding box center [770, 207] width 539 height 323
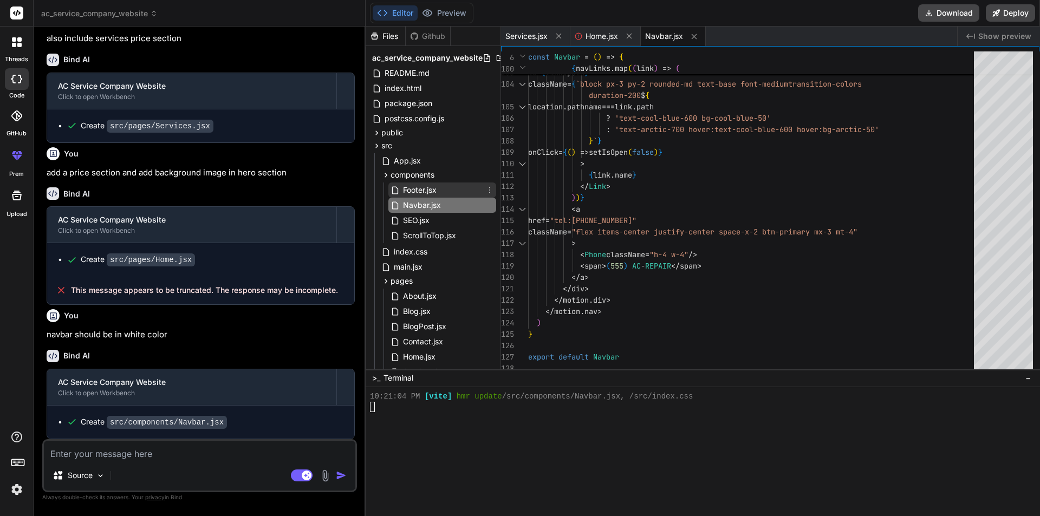
click at [430, 191] on span "Footer.jsx" at bounding box center [420, 190] width 36 height 13
type textarea "</motion.div> </div> </footer> ) } export default Footer"
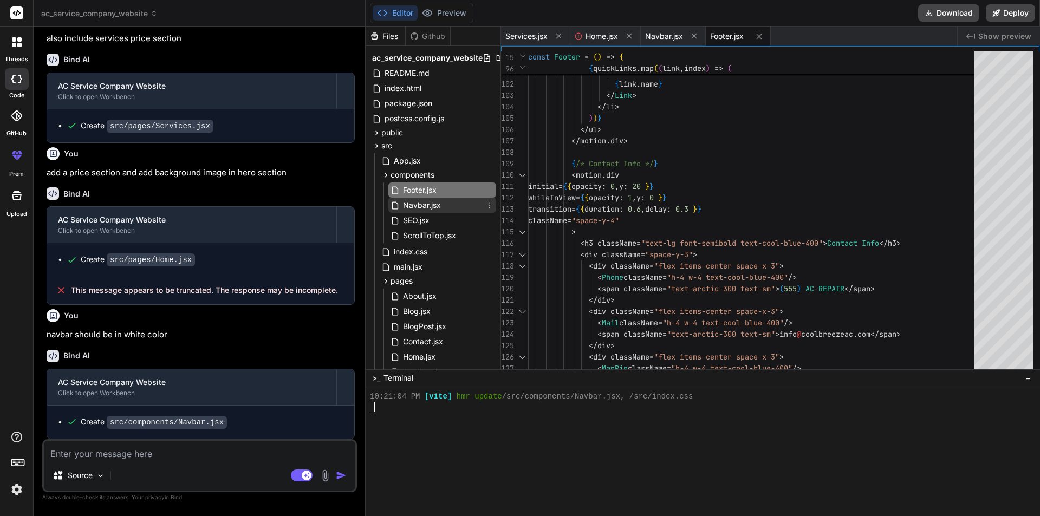
click at [426, 207] on span "Navbar.jsx" at bounding box center [422, 205] width 40 height 13
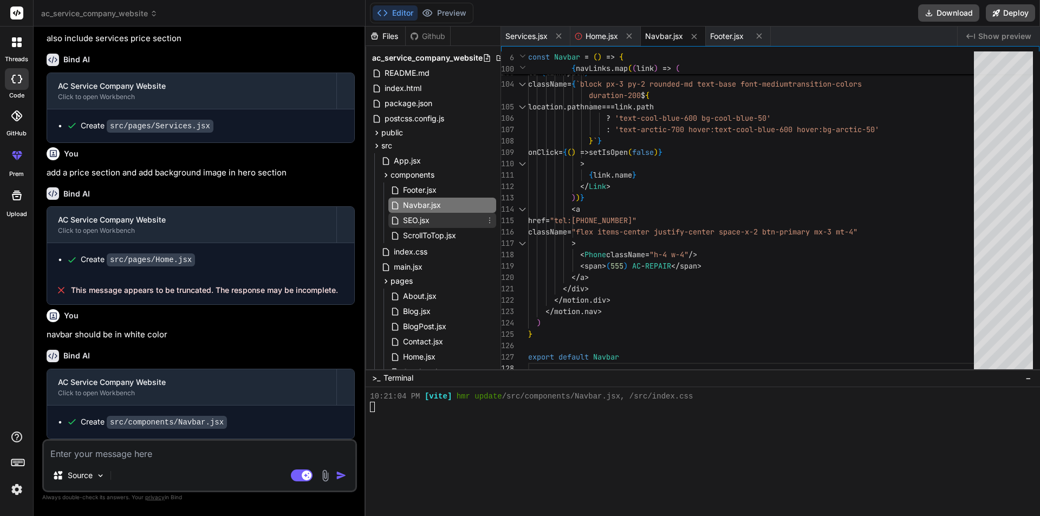
click at [429, 225] on span "SEO.jsx" at bounding box center [416, 220] width 29 height 13
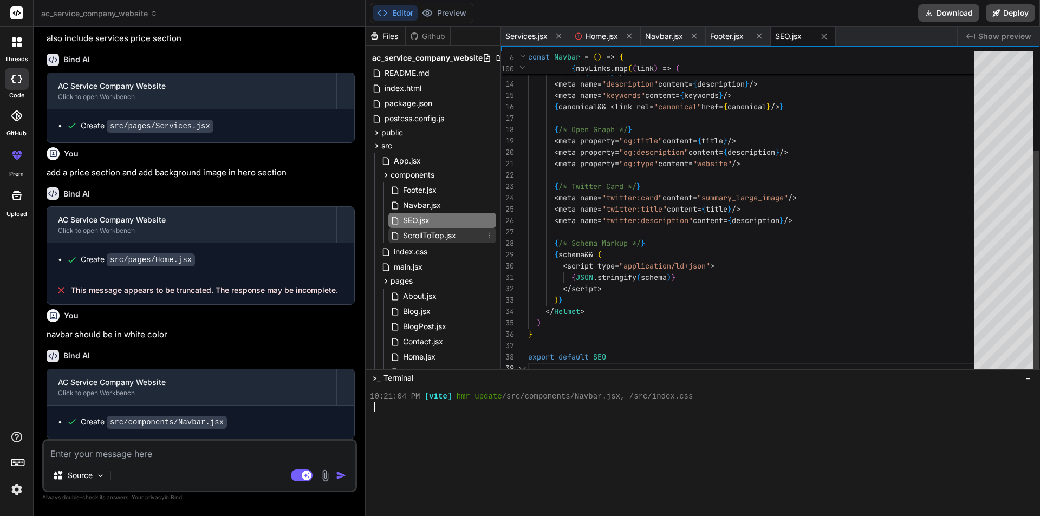
click at [428, 235] on span "ScrollToTop.jsx" at bounding box center [429, 235] width 55 height 13
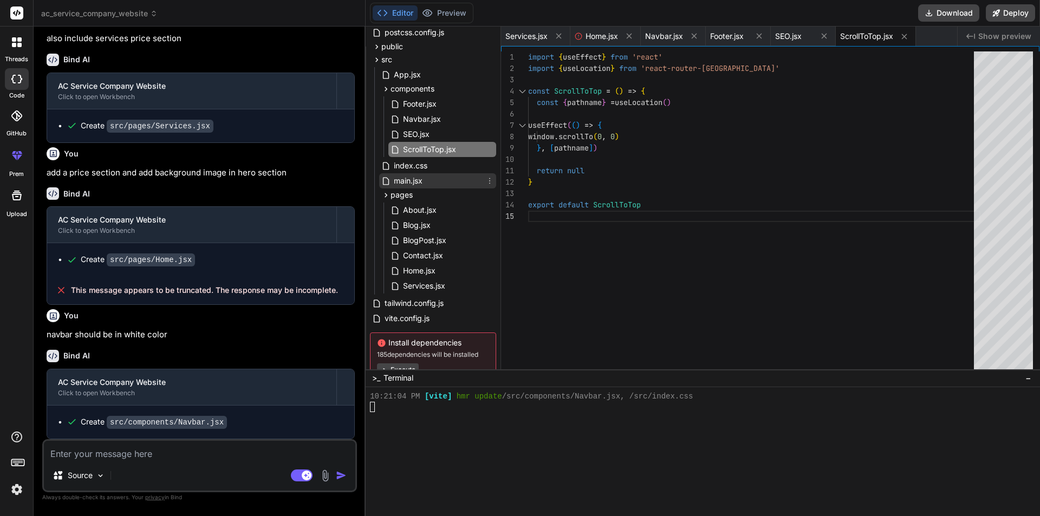
scroll to position [108, 0]
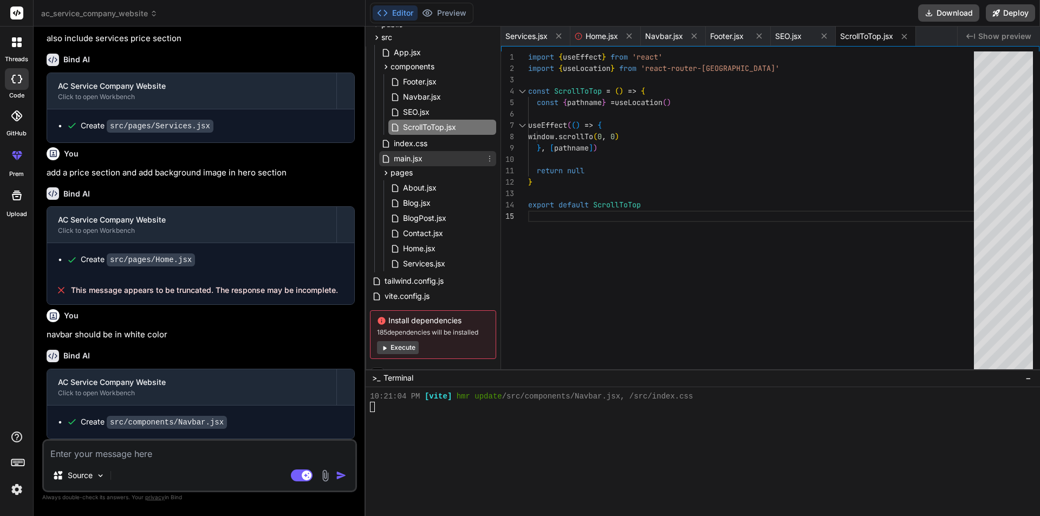
click at [416, 161] on span "main.jsx" at bounding box center [408, 158] width 31 height 13
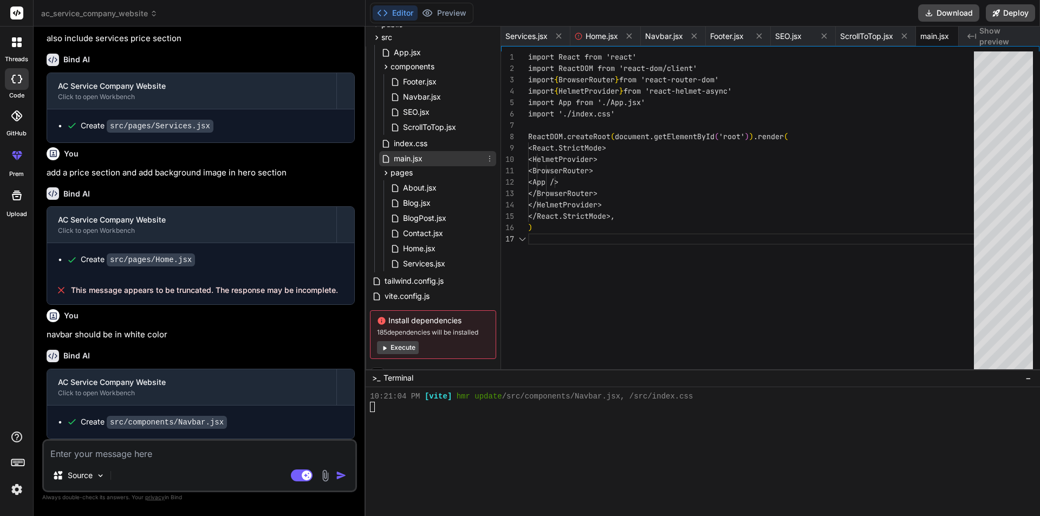
scroll to position [0, 25]
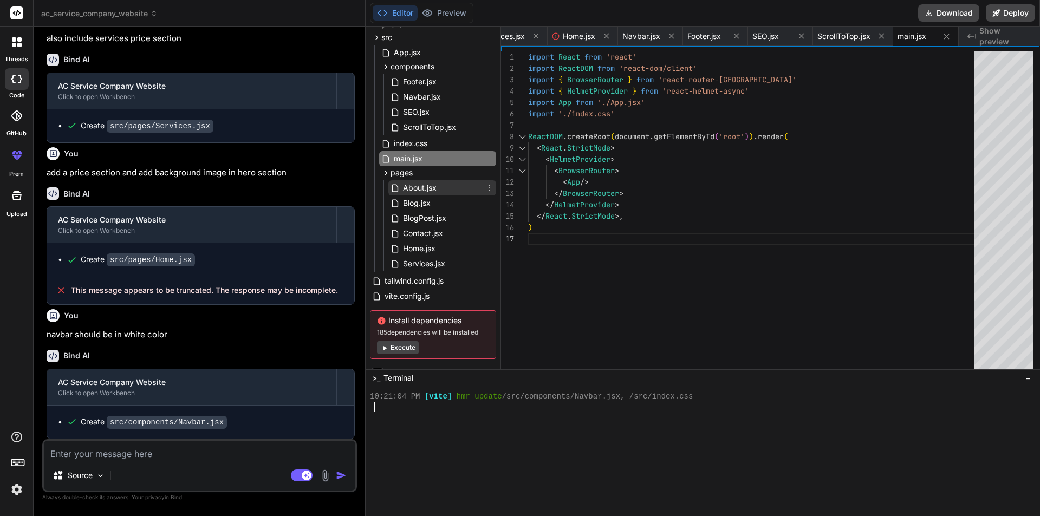
click at [423, 185] on span "About.jsx" at bounding box center [420, 188] width 36 height 13
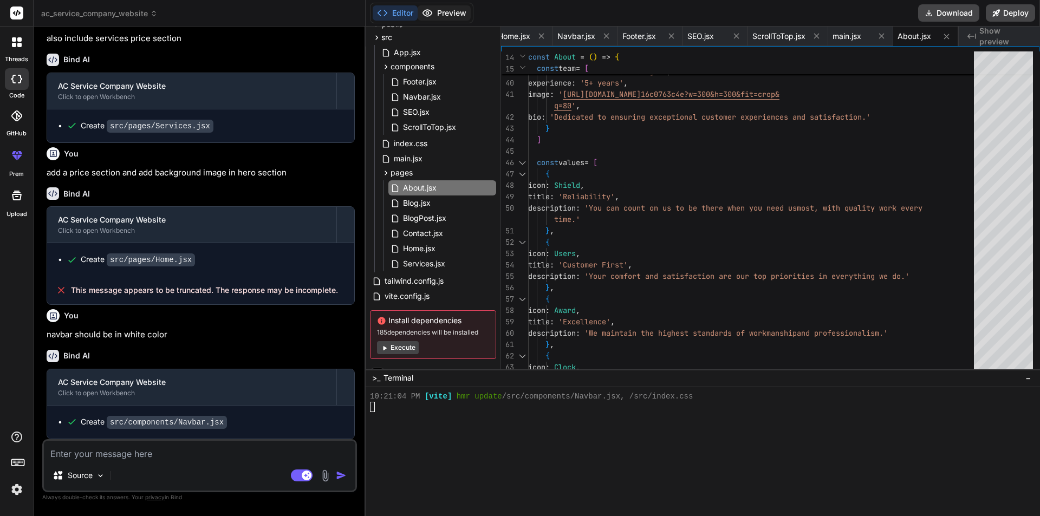
click at [454, 14] on button "Preview" at bounding box center [444, 12] width 53 height 15
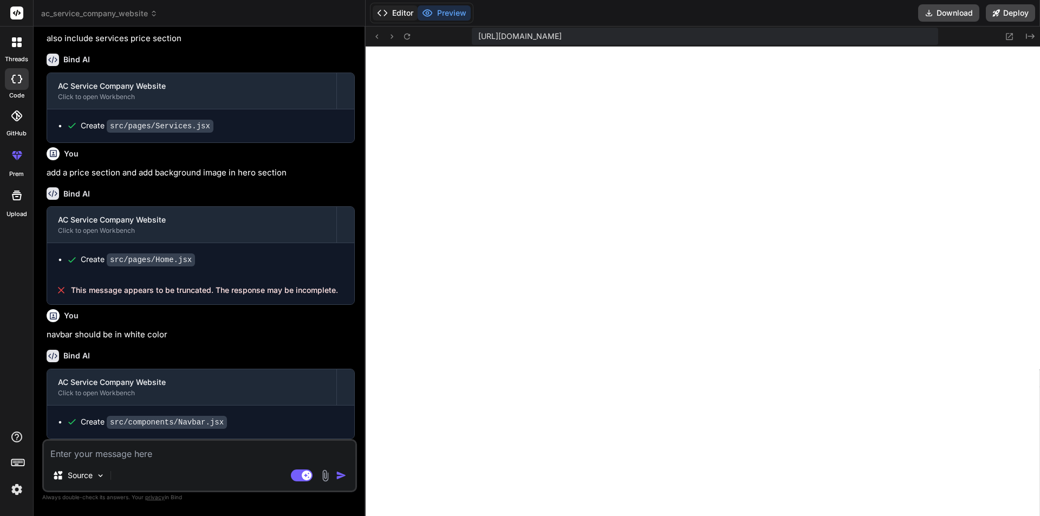
click at [403, 11] on button "Editor" at bounding box center [395, 12] width 45 height 15
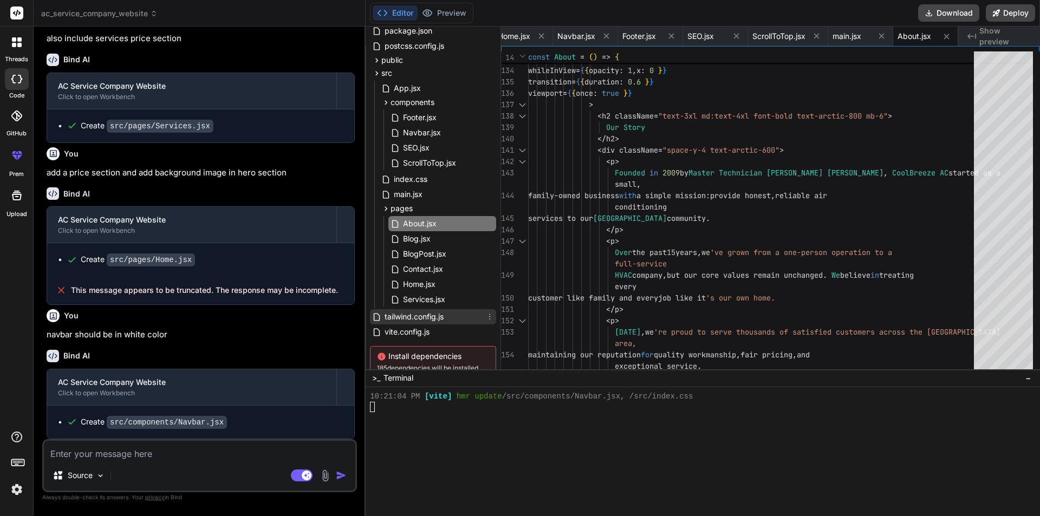
scroll to position [0, 0]
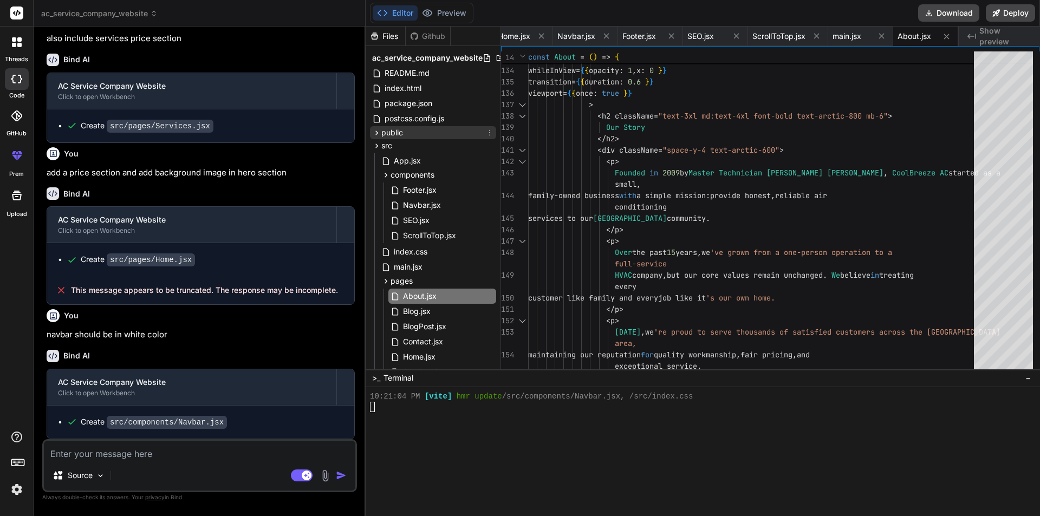
click at [400, 137] on span "public" at bounding box center [392, 132] width 22 height 11
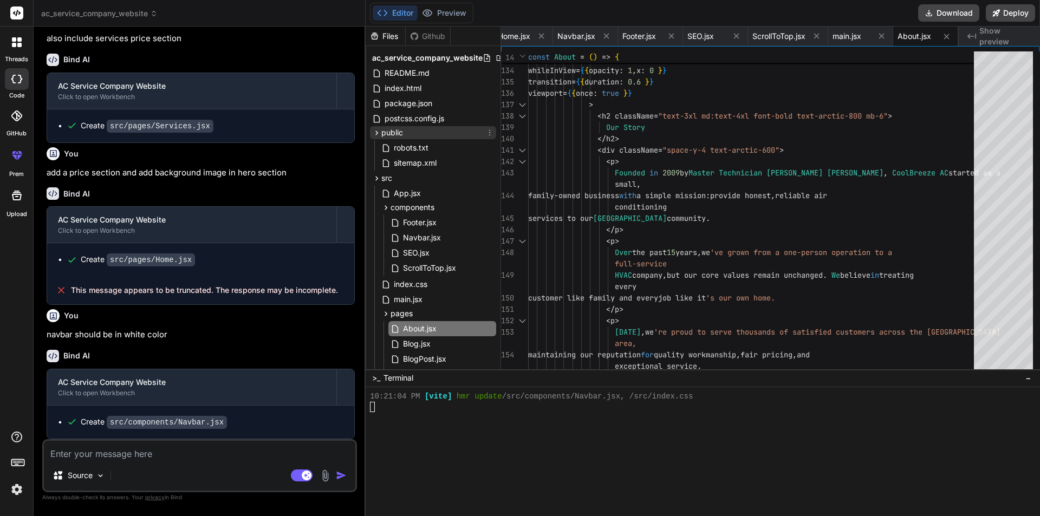
click at [400, 137] on span "public" at bounding box center [392, 132] width 22 height 11
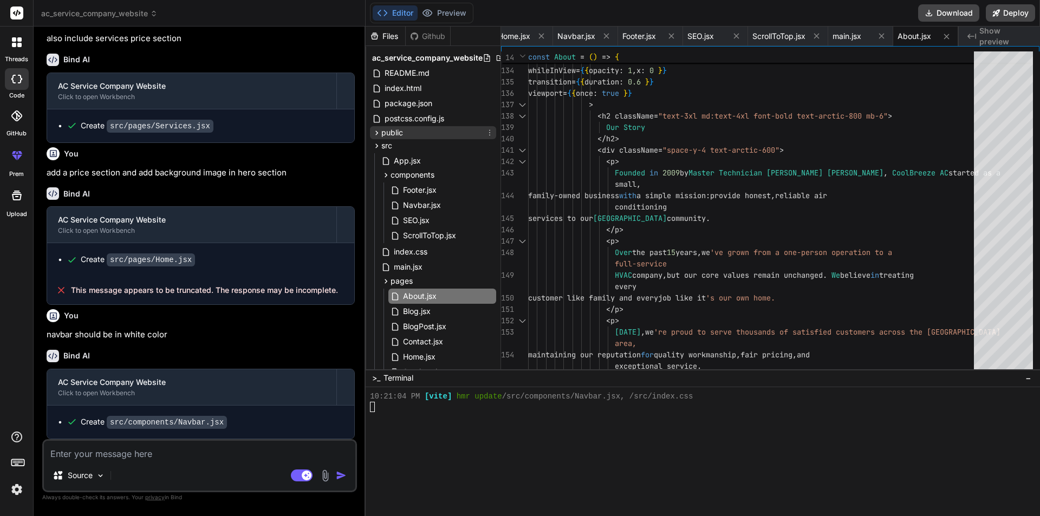
click at [400, 137] on span "public" at bounding box center [392, 132] width 22 height 11
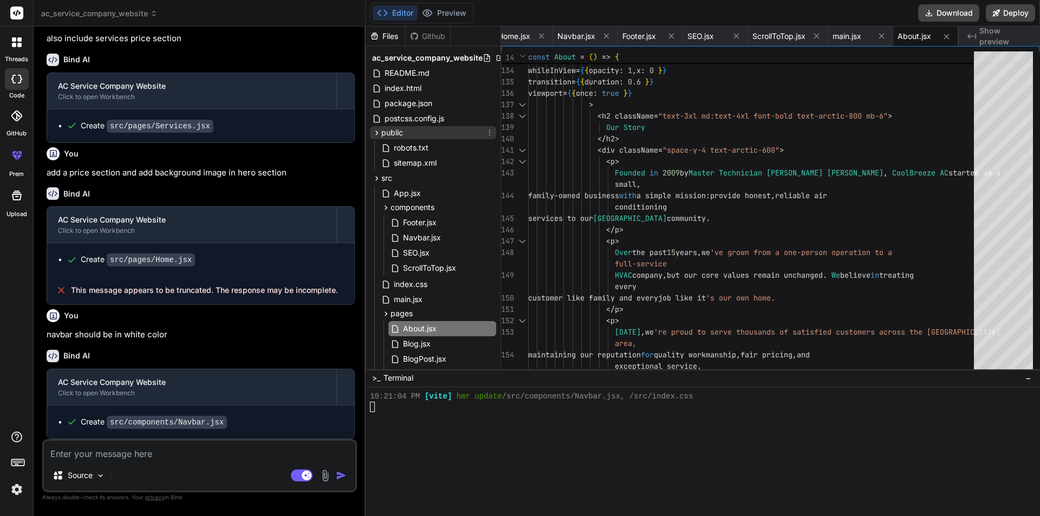
click at [400, 137] on span "public" at bounding box center [392, 132] width 22 height 11
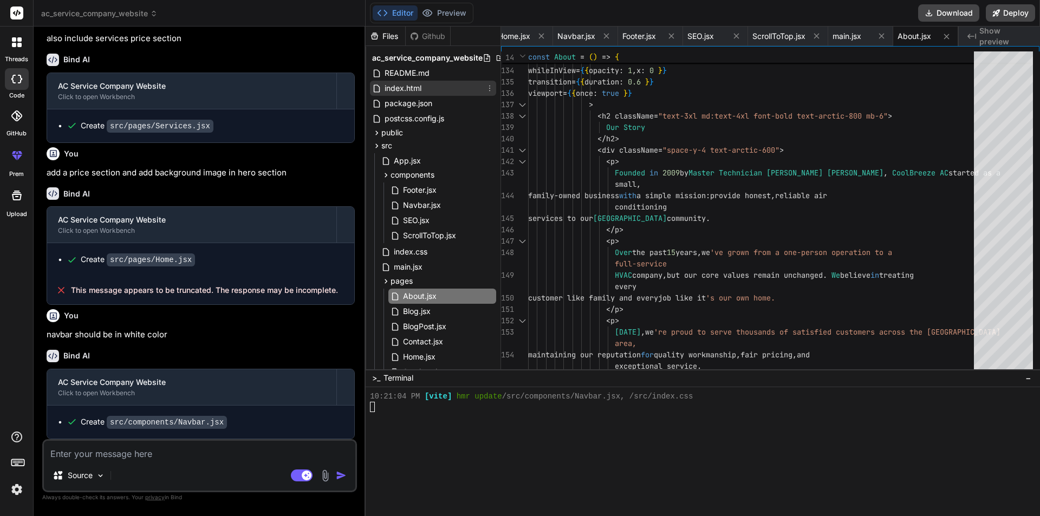
click at [407, 87] on span "index.html" at bounding box center [403, 88] width 39 height 13
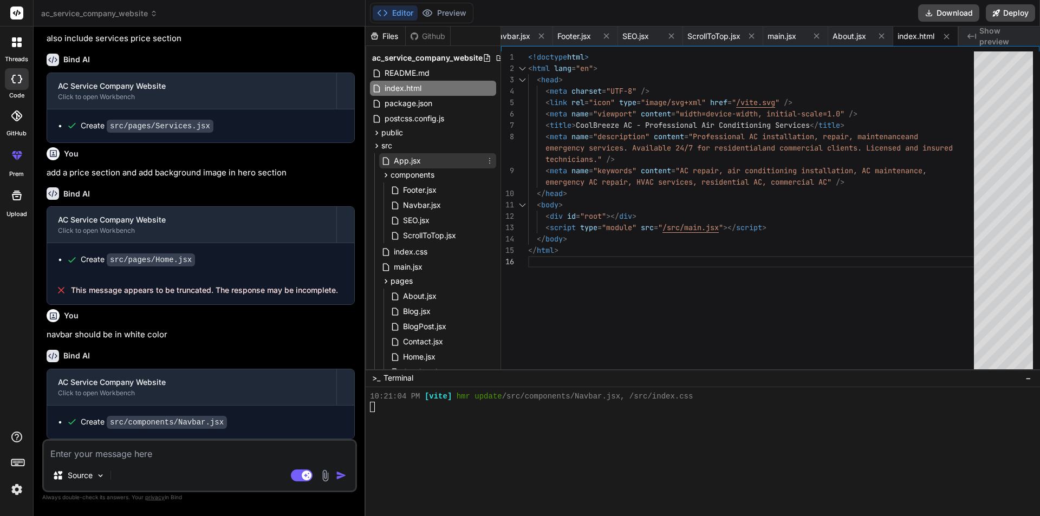
click at [411, 164] on span "App.jsx" at bounding box center [407, 160] width 29 height 13
type textarea ") } export default App"
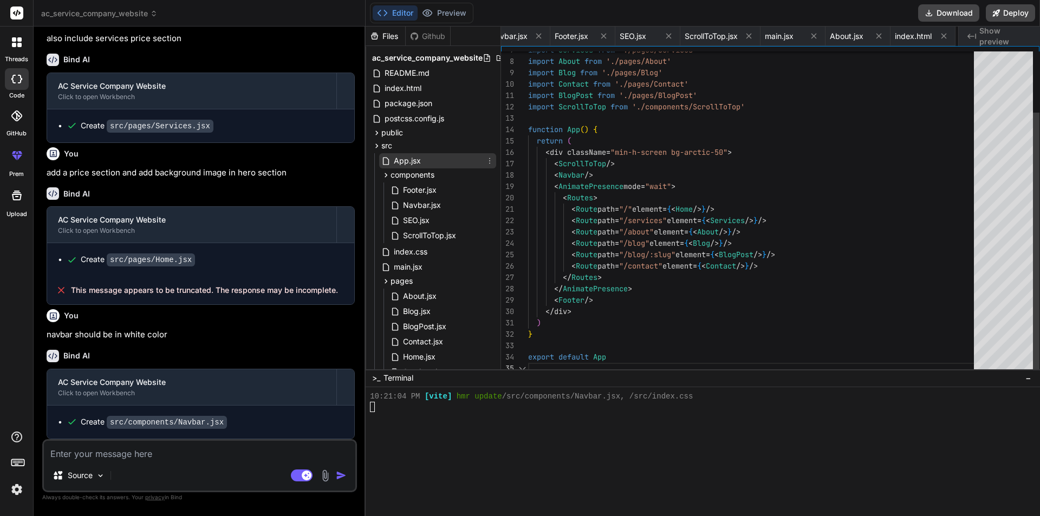
scroll to position [0, 221]
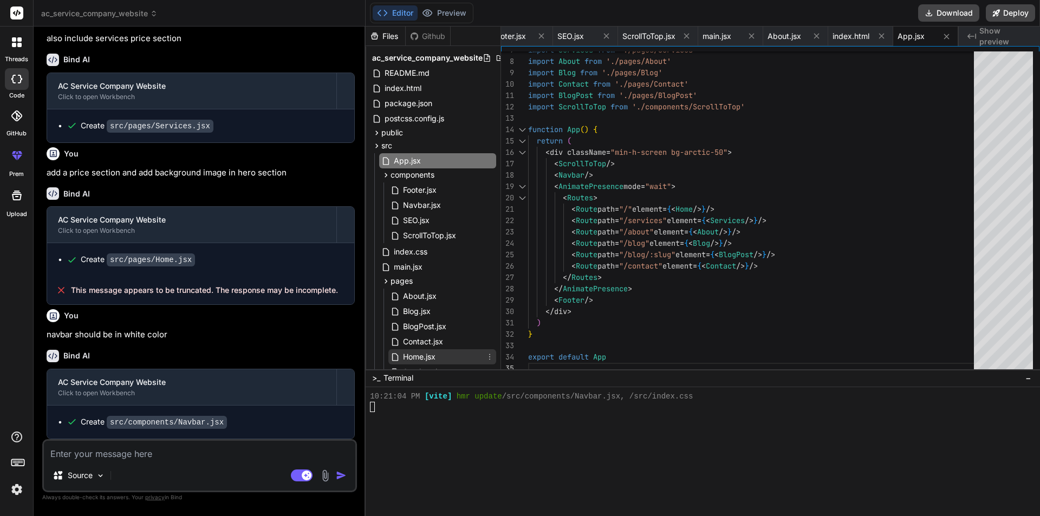
click at [431, 354] on span "Home.jsx" at bounding box center [419, 357] width 35 height 13
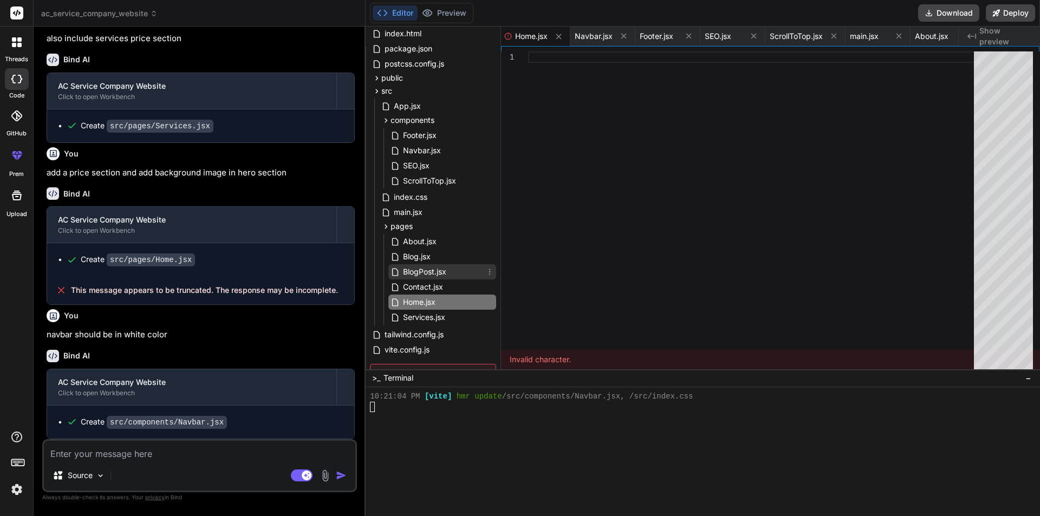
scroll to position [124, 0]
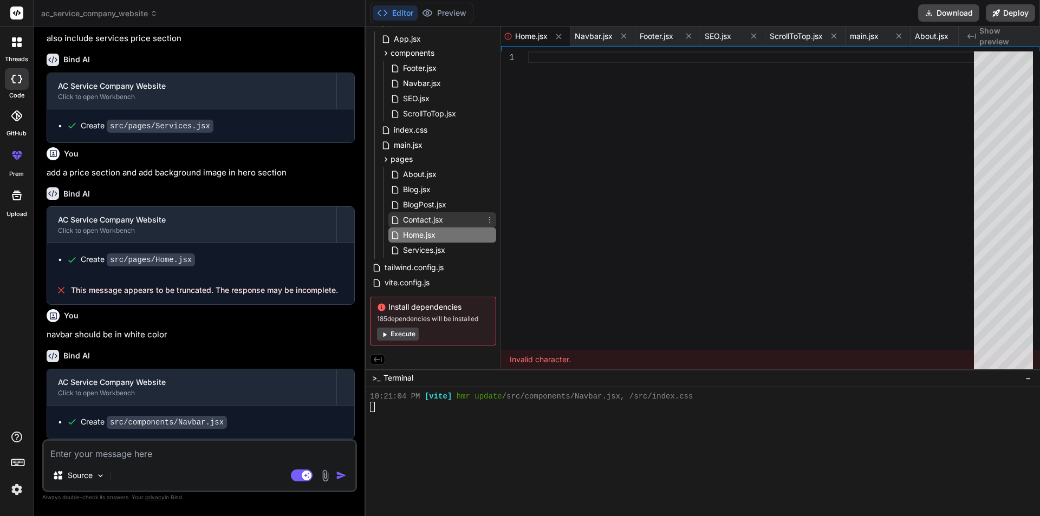
click at [435, 219] on span "Contact.jsx" at bounding box center [423, 220] width 42 height 13
type textarea "export default Contact"
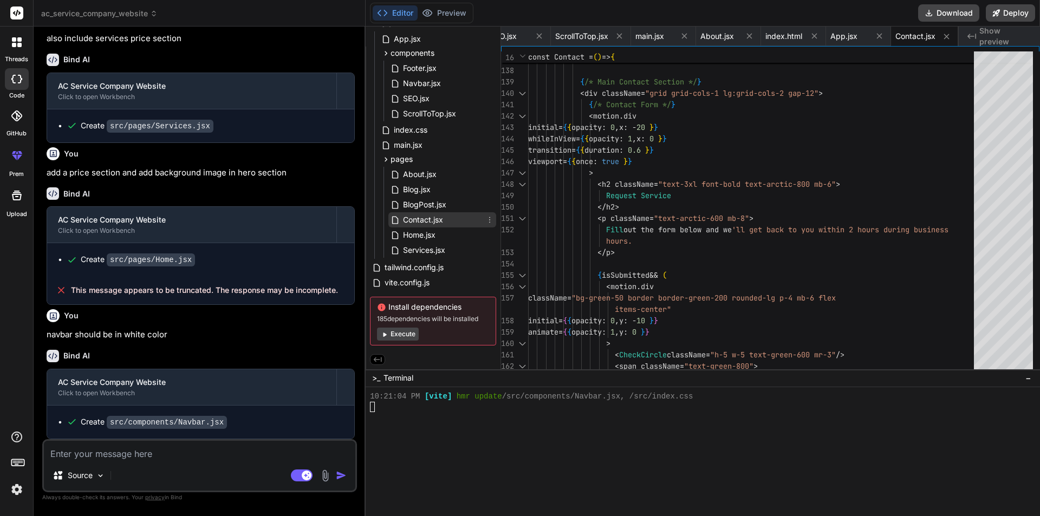
click at [428, 224] on div "Contact.jsx" at bounding box center [443, 219] width 108 height 15
click at [421, 231] on span "Home.jsx" at bounding box center [419, 235] width 35 height 13
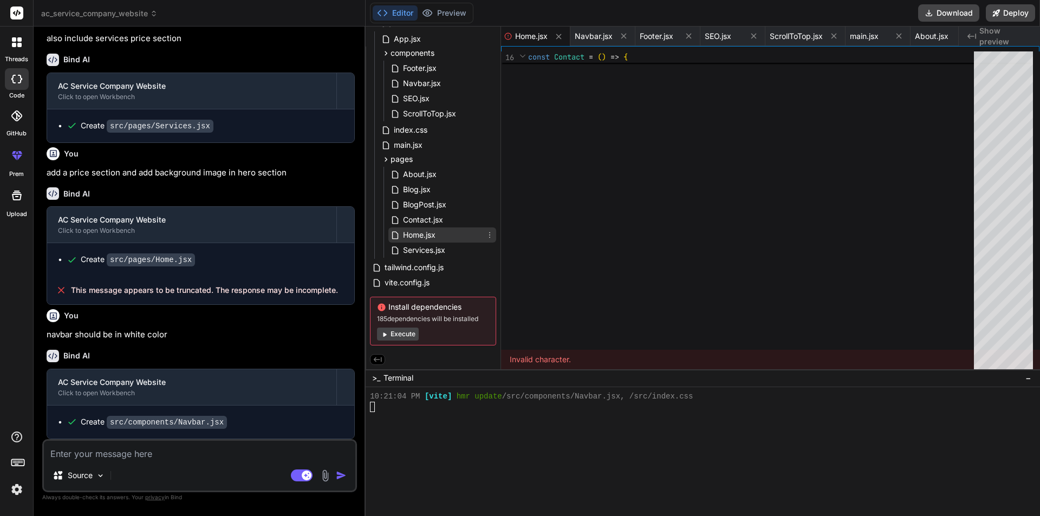
click at [421, 231] on span "Home.jsx" at bounding box center [419, 235] width 35 height 13
click at [422, 248] on span "Services.jsx" at bounding box center [424, 250] width 44 height 13
type textarea ") } export default Services"
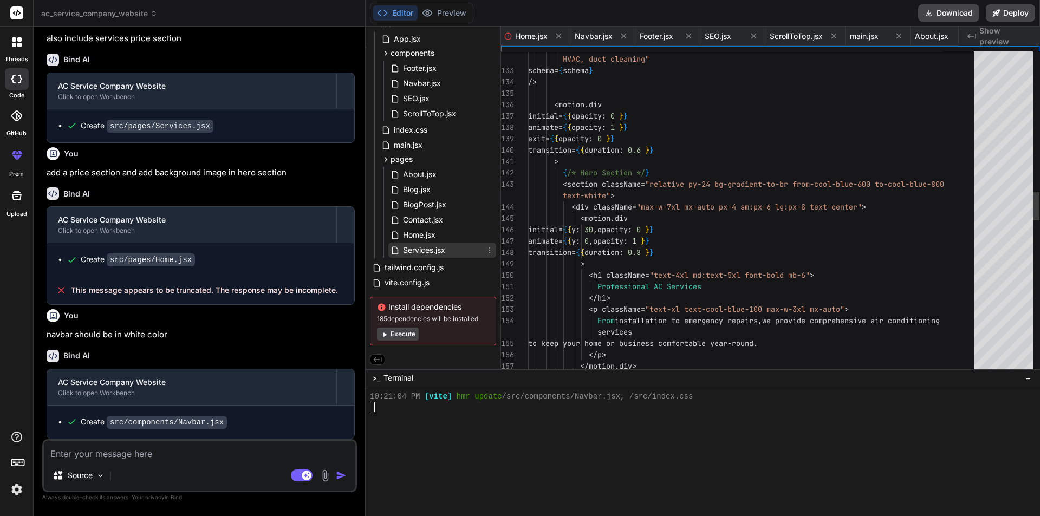
scroll to position [0, 0]
click at [416, 229] on span "Home.jsx" at bounding box center [419, 235] width 35 height 13
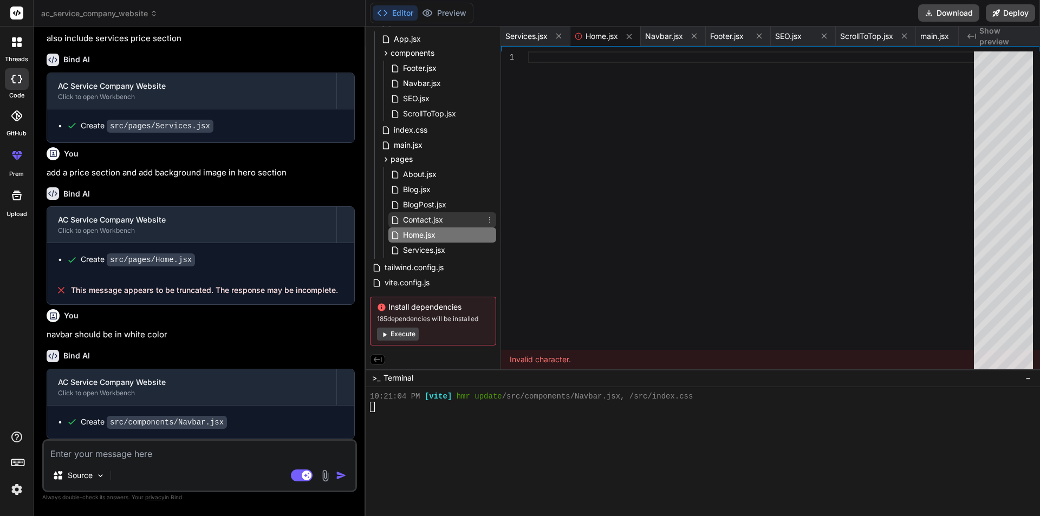
click at [429, 217] on span "Contact.jsx" at bounding box center [423, 220] width 42 height 13
type textarea "export default Contact"
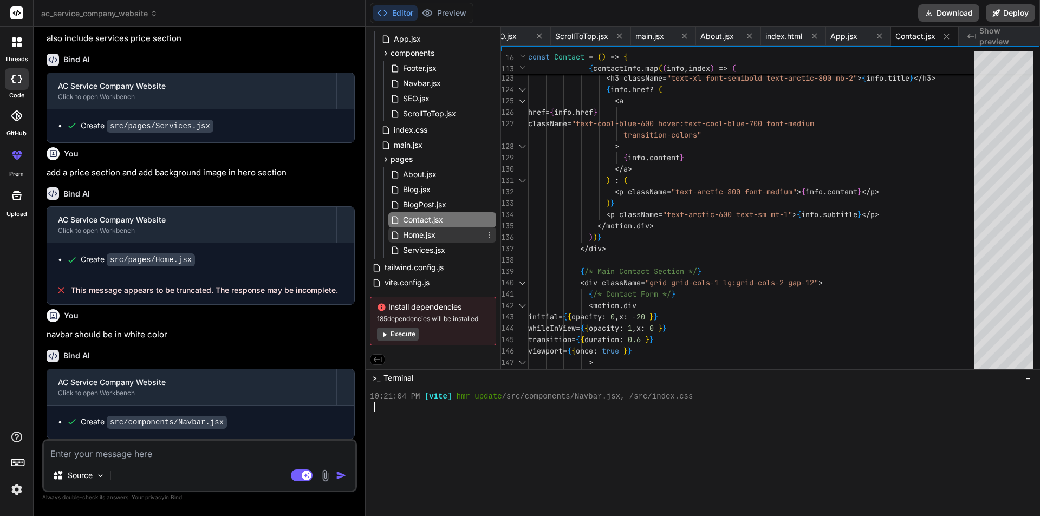
click at [414, 234] on span "Home.jsx" at bounding box center [419, 235] width 35 height 13
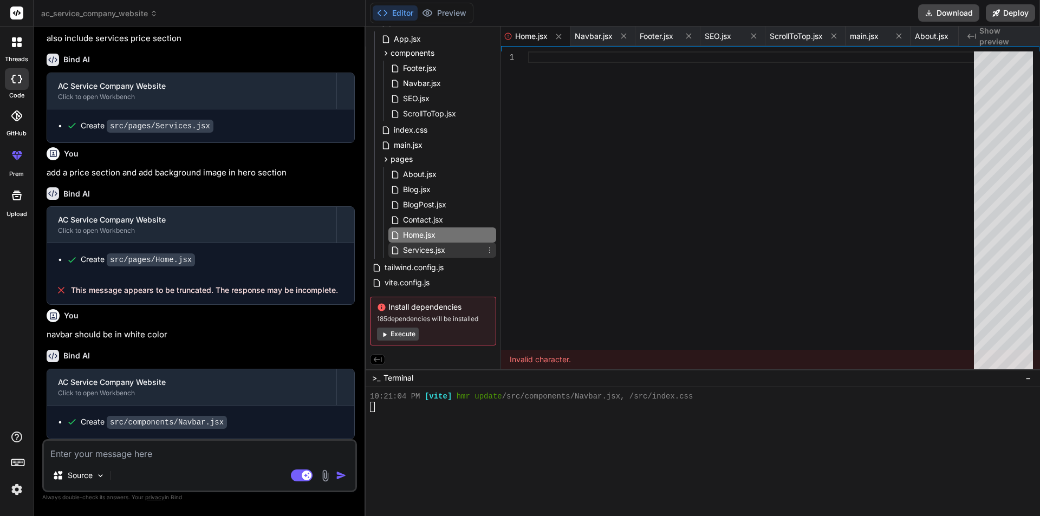
click at [422, 250] on span "Services.jsx" at bounding box center [424, 250] width 44 height 13
type textarea ") } export default Services"
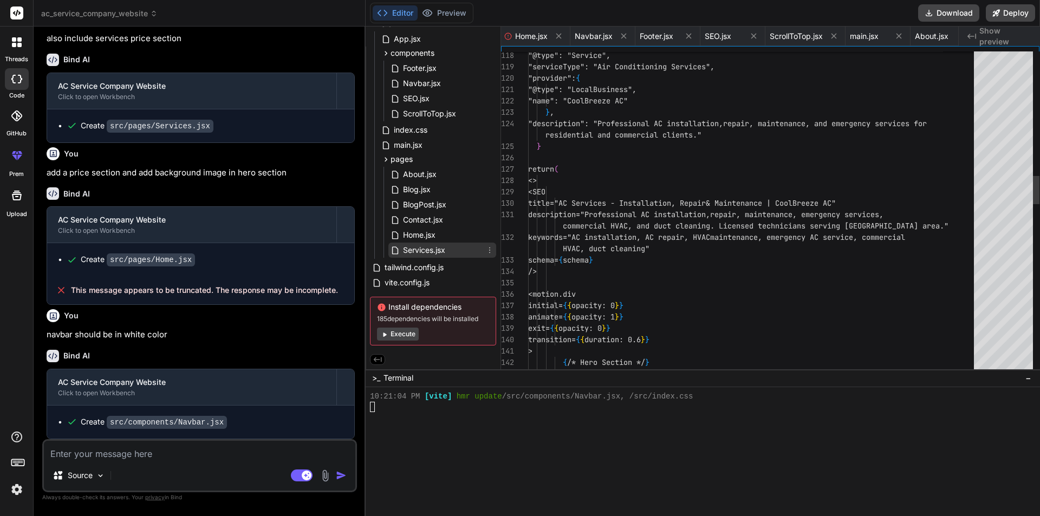
scroll to position [0, 0]
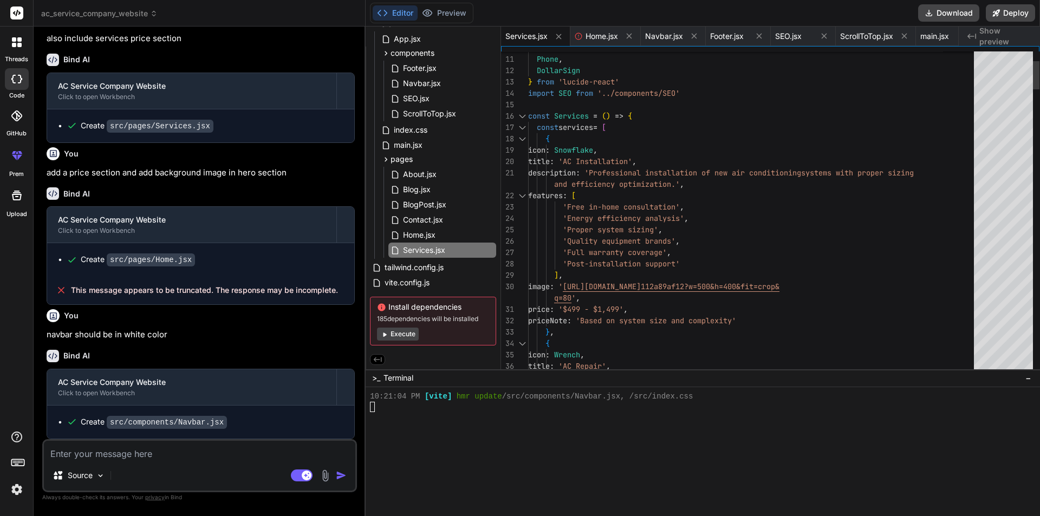
click at [1002, 68] on div at bounding box center [1003, 212] width 59 height 323
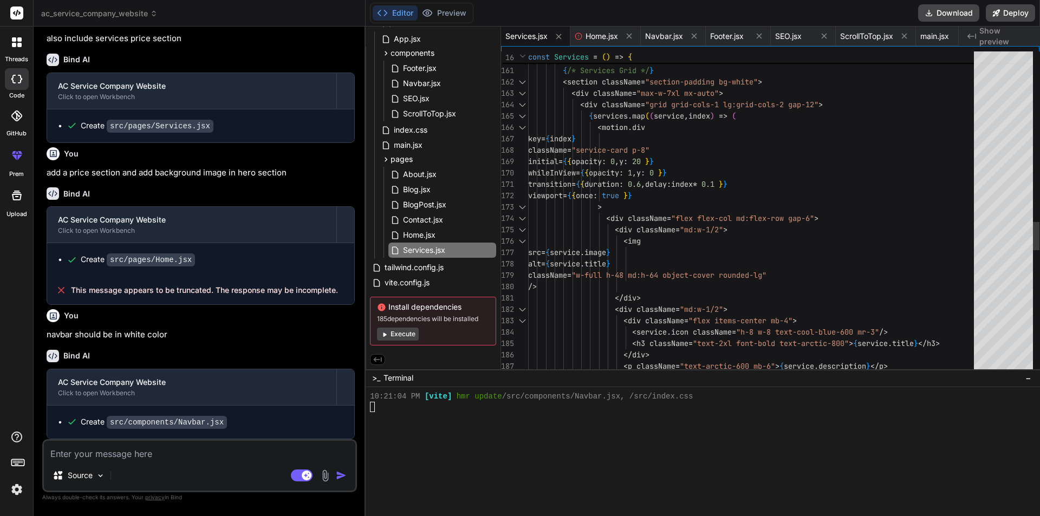
click at [1018, 291] on div at bounding box center [1003, 212] width 59 height 323
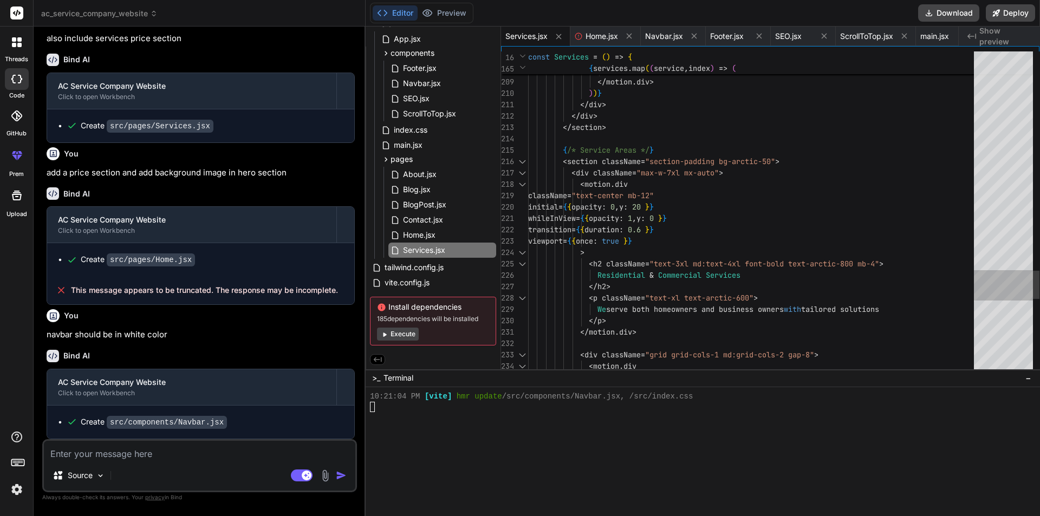
click at [1027, 318] on div at bounding box center [1003, 212] width 59 height 323
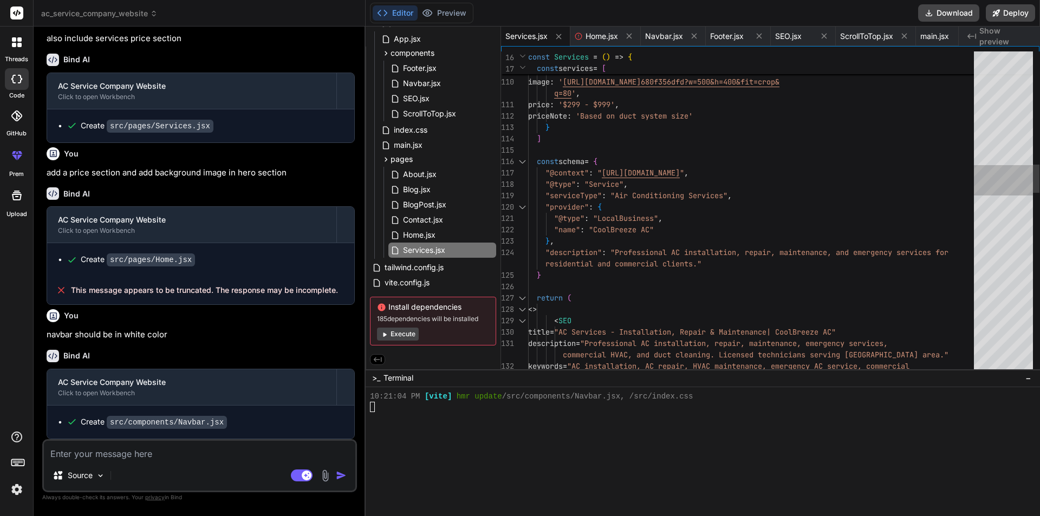
click at [1001, 167] on div at bounding box center [1003, 212] width 59 height 323
click at [1010, 222] on div at bounding box center [1003, 212] width 59 height 323
